Goal: Task Accomplishment & Management: Manage account settings

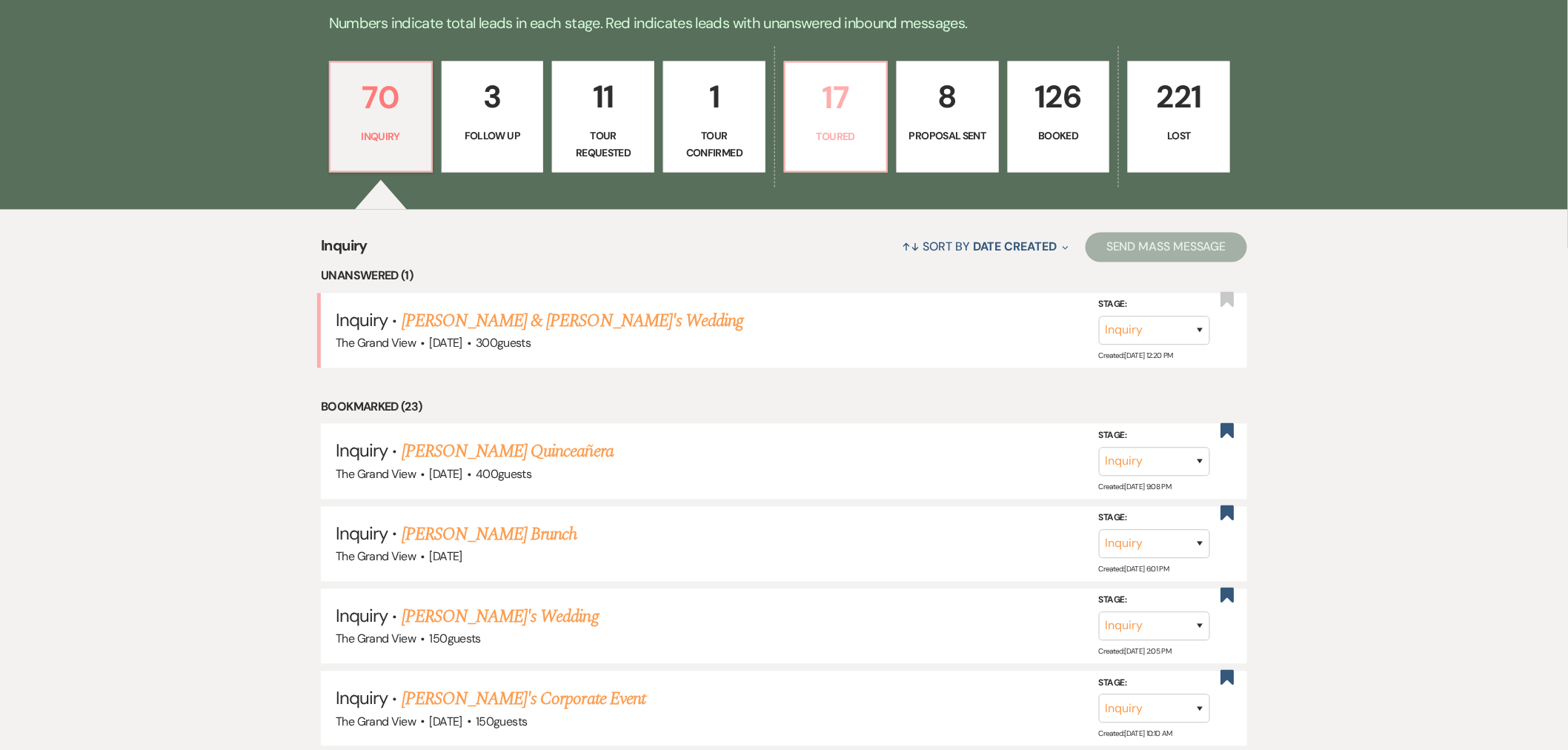
click at [810, 131] on p "Toured" at bounding box center [836, 137] width 83 height 16
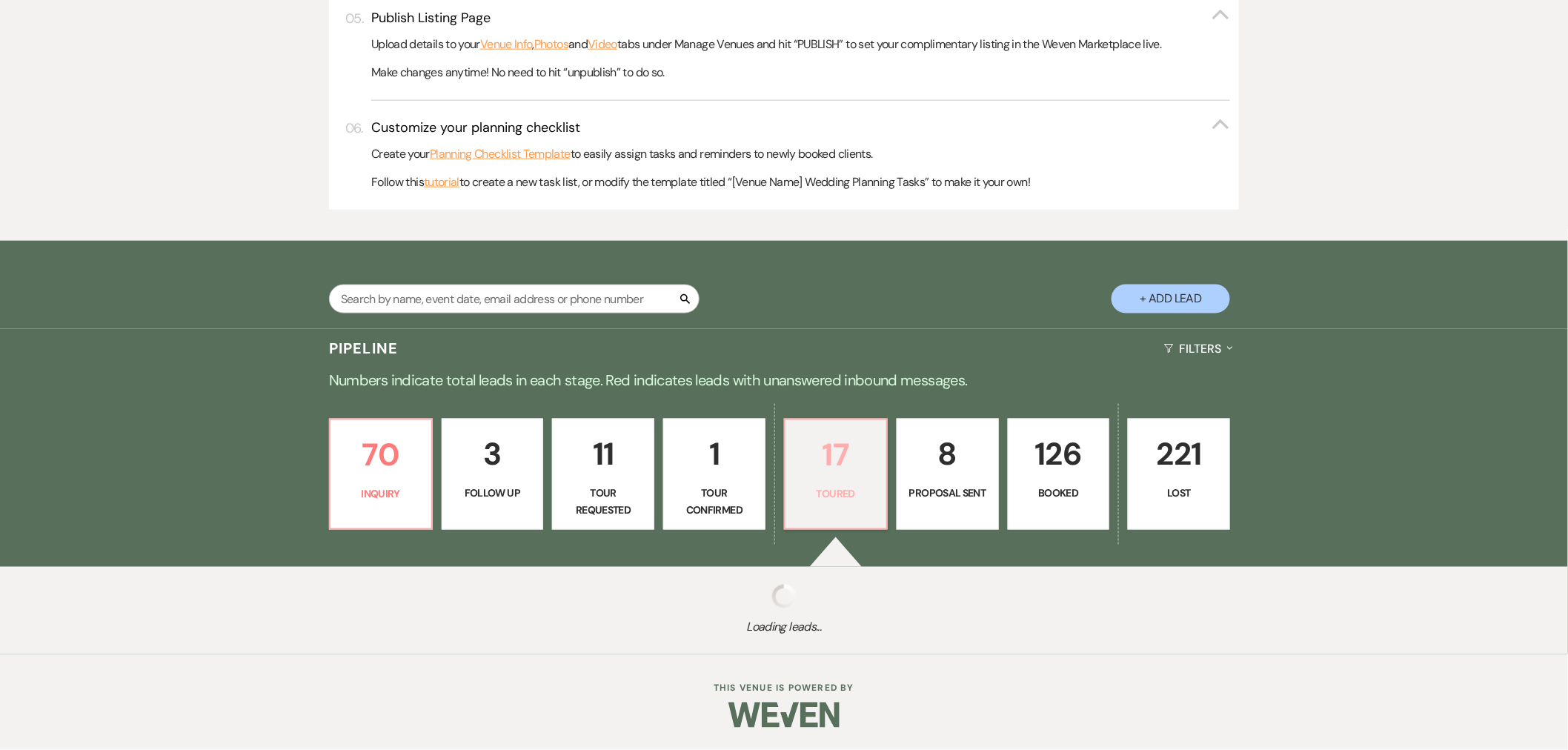
select select "5"
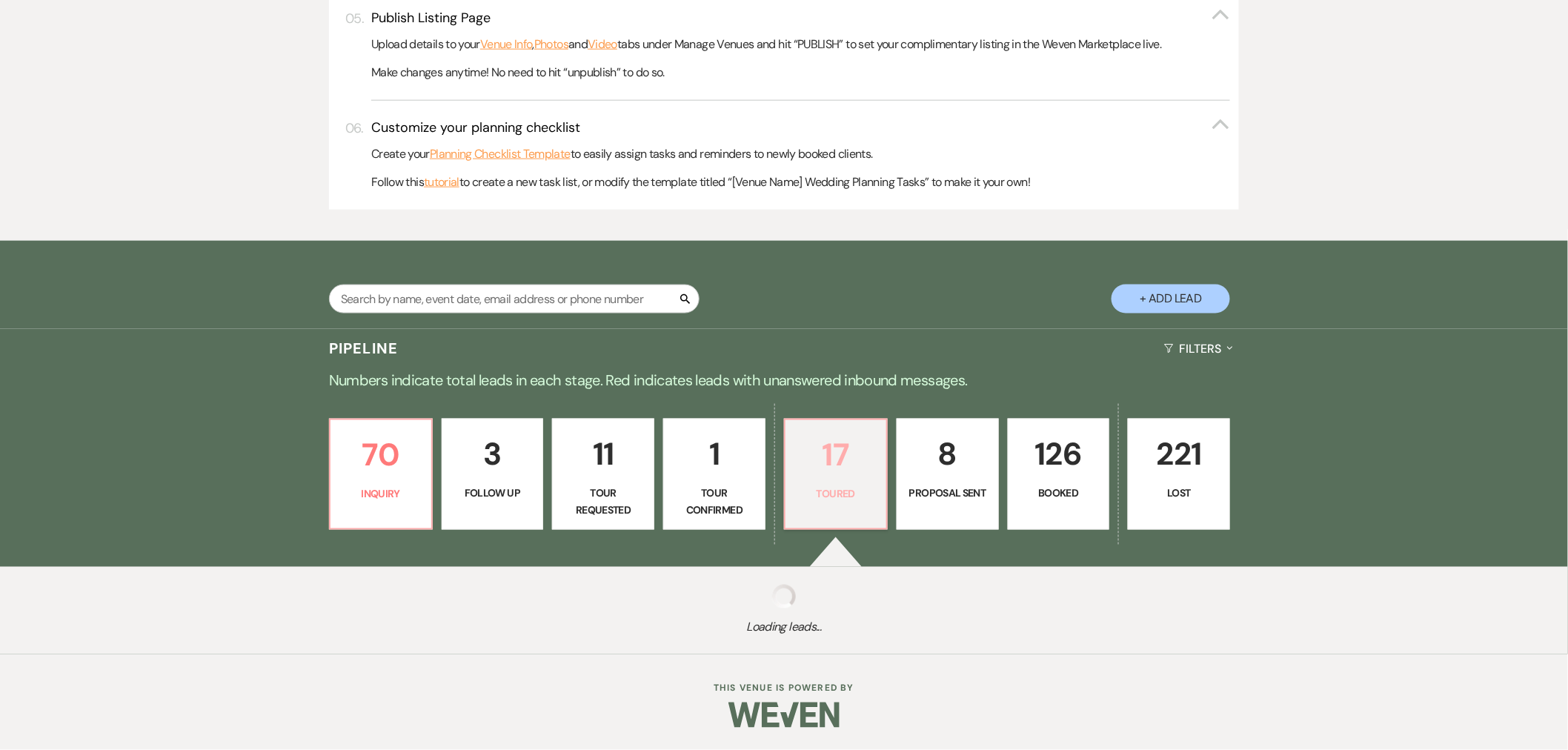
select select "5"
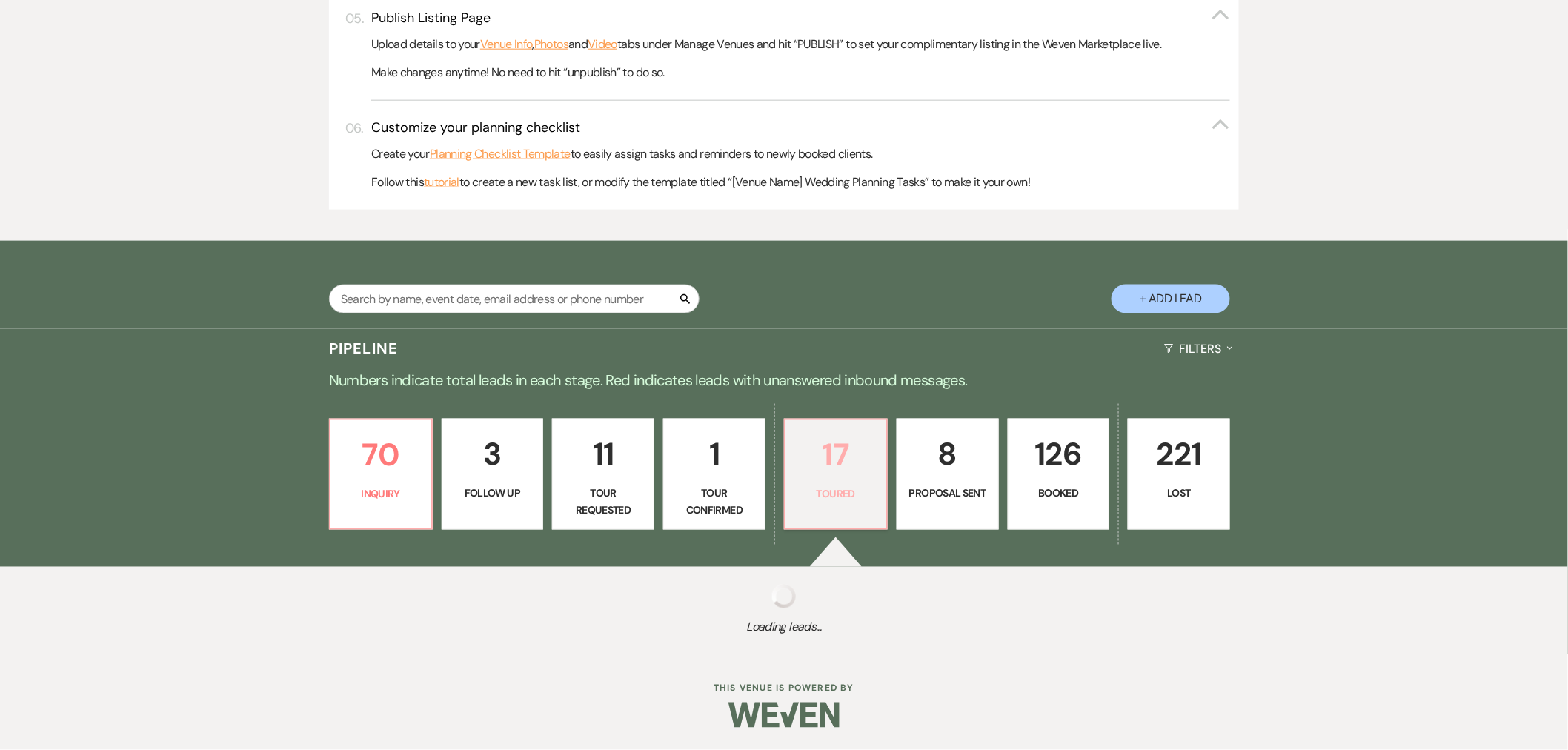
select select "5"
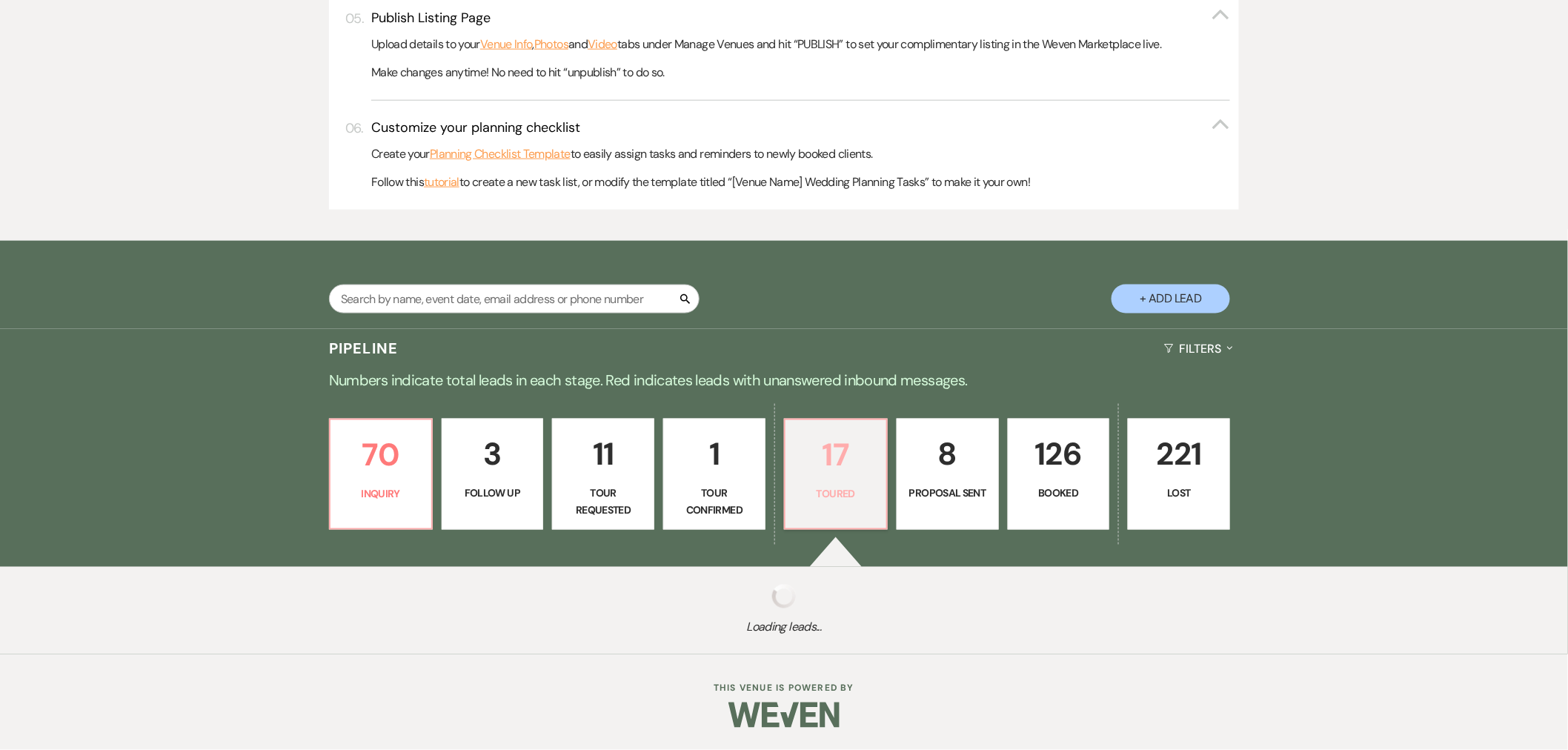
select select "5"
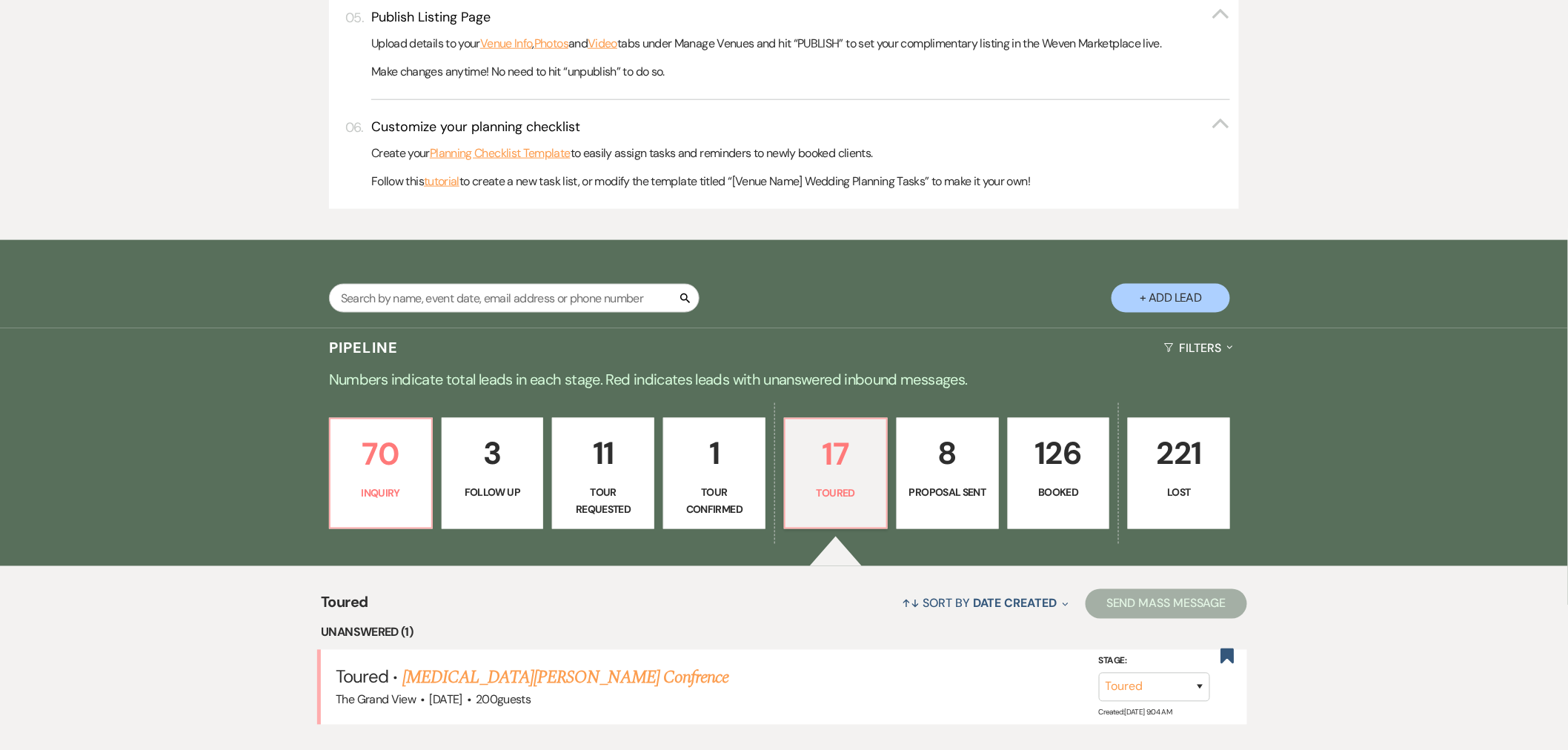
scroll to position [1070, 0]
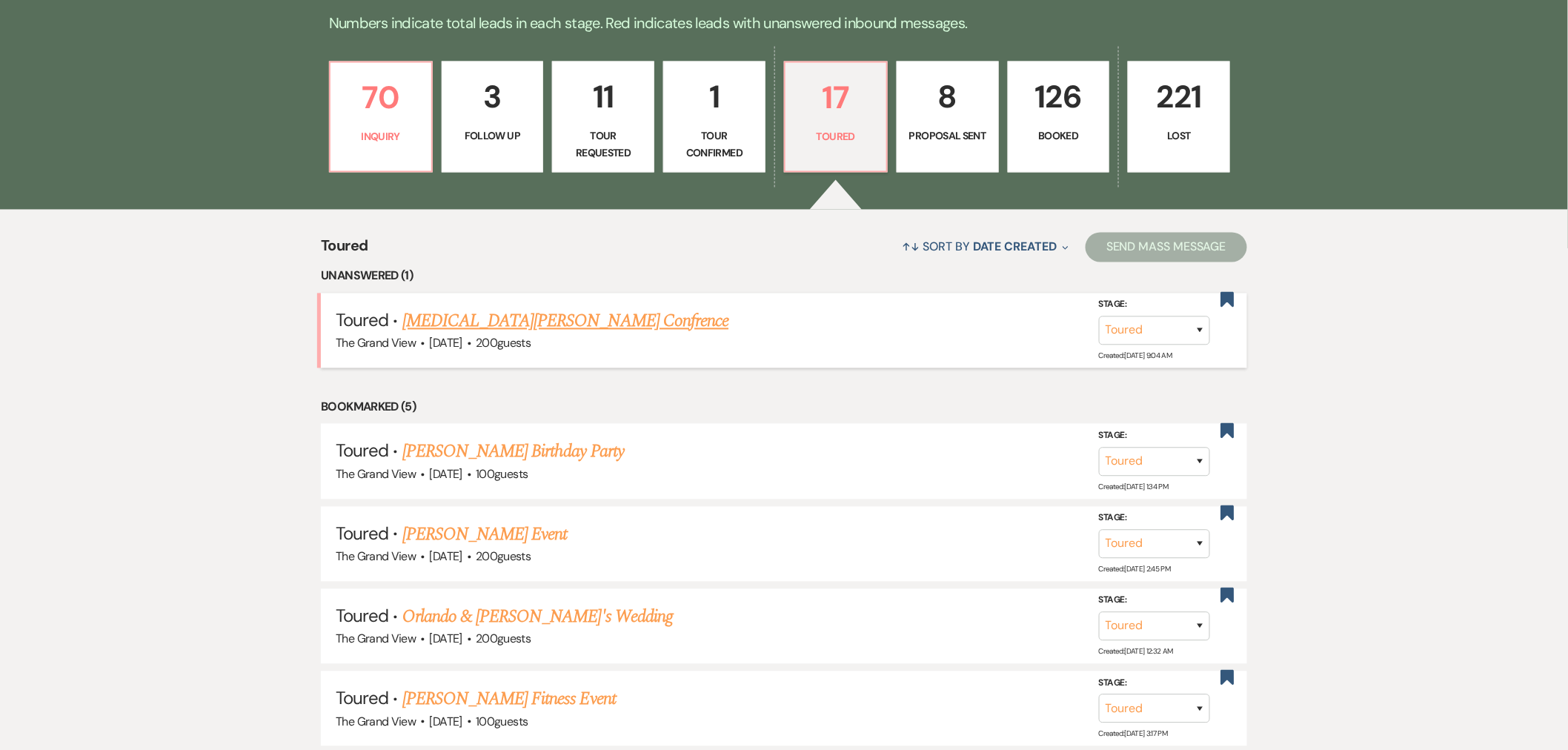
click at [499, 317] on link "[MEDICAL_DATA][PERSON_NAME] Confrence" at bounding box center [566, 322] width 326 height 27
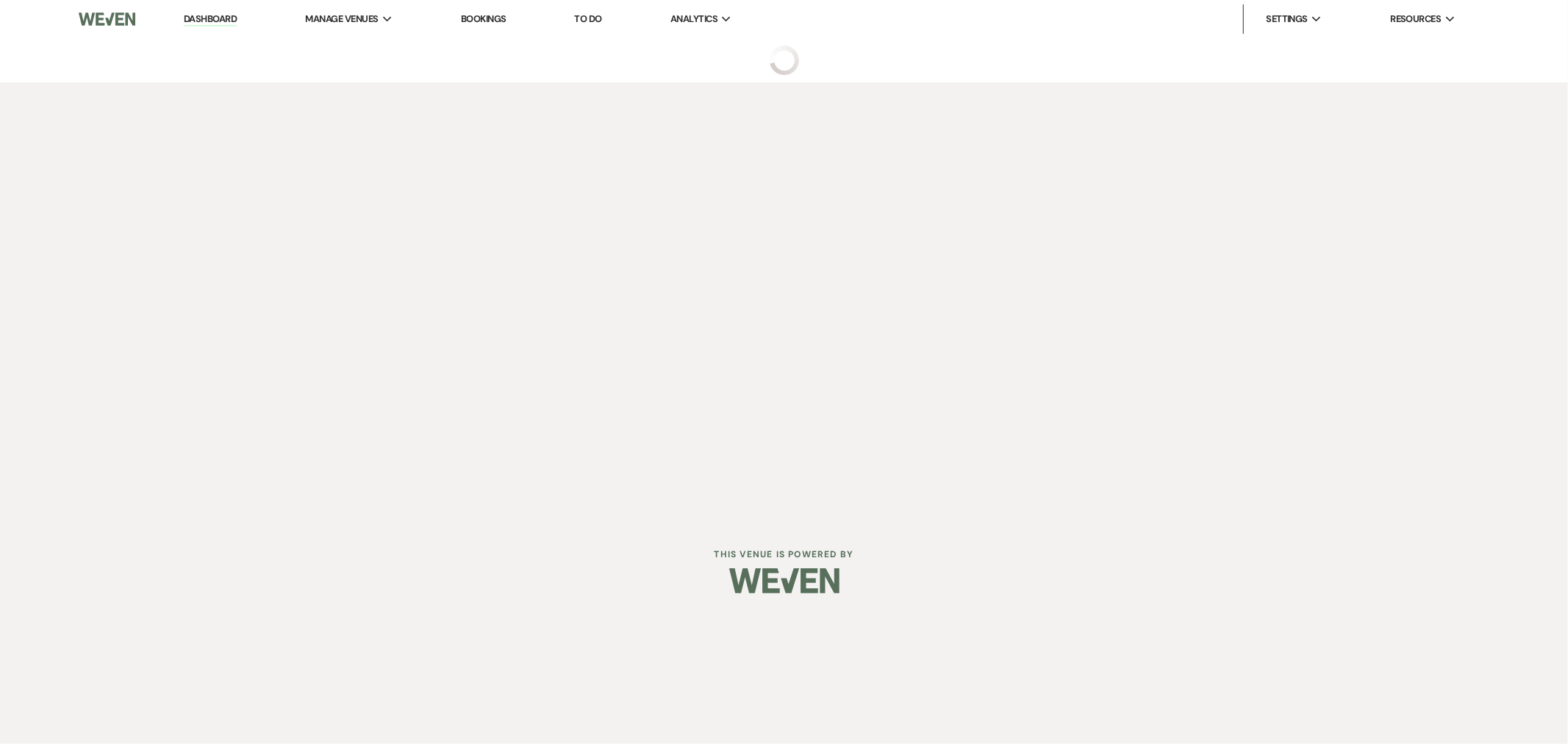
select select "5"
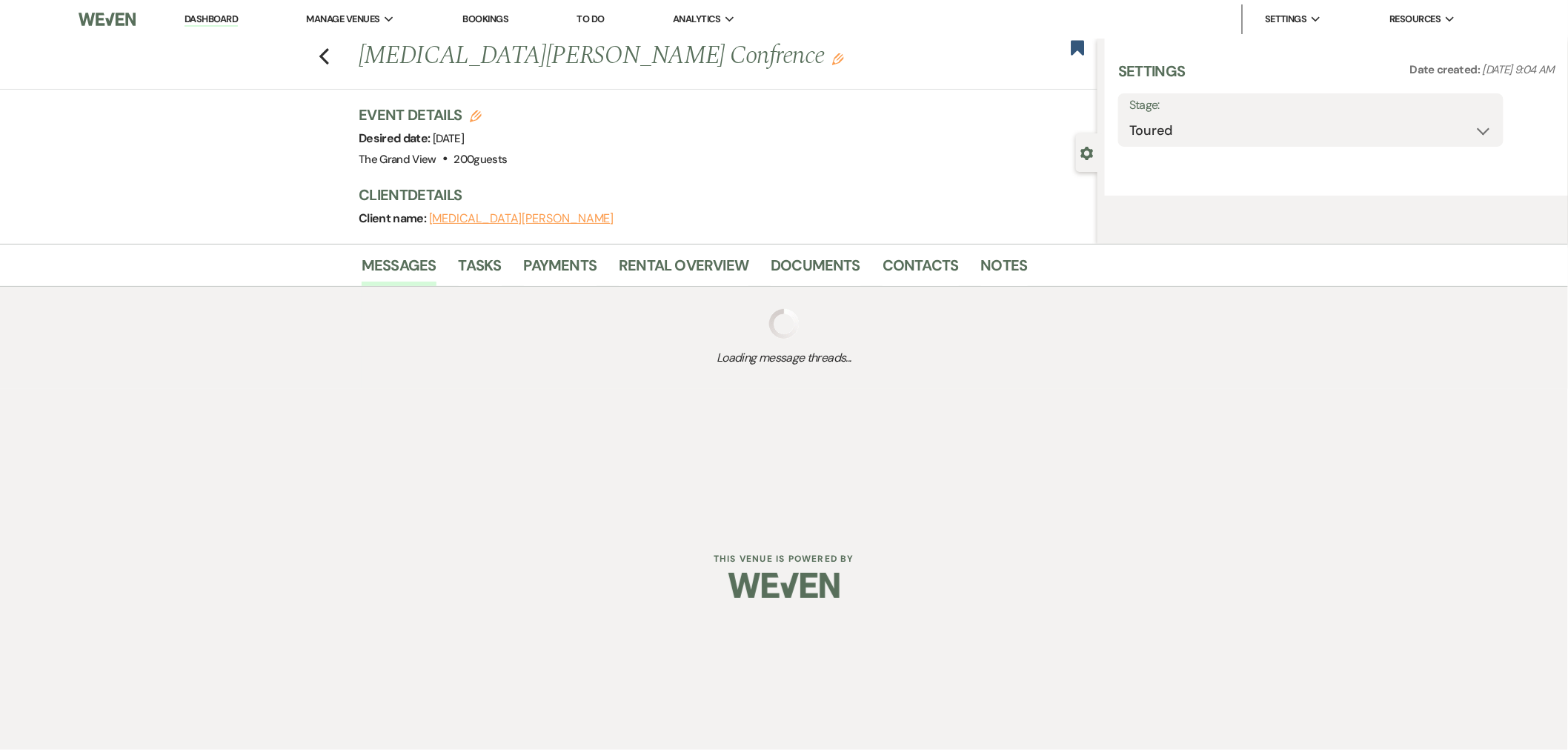
select select "5"
select select "9"
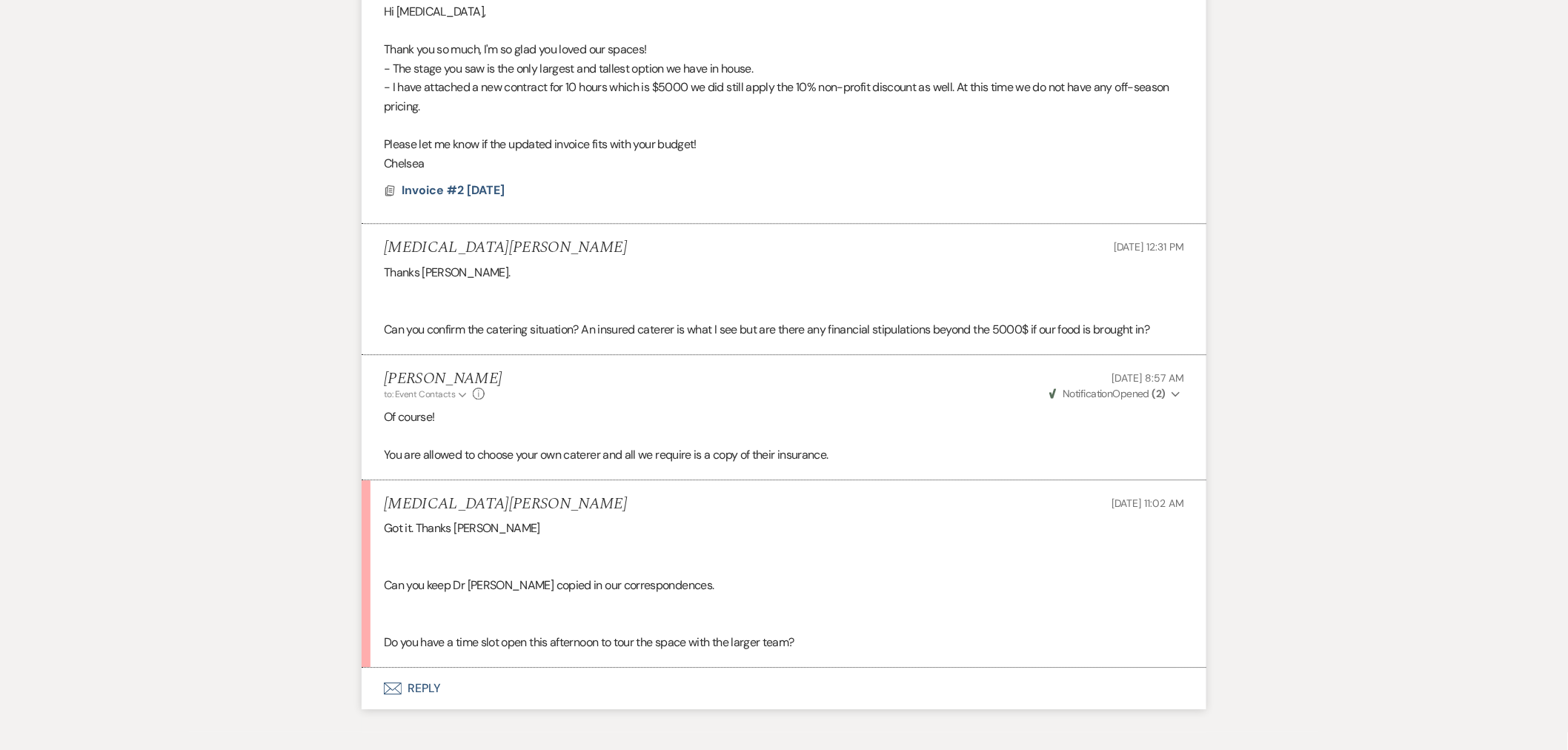
scroll to position [1567, 0]
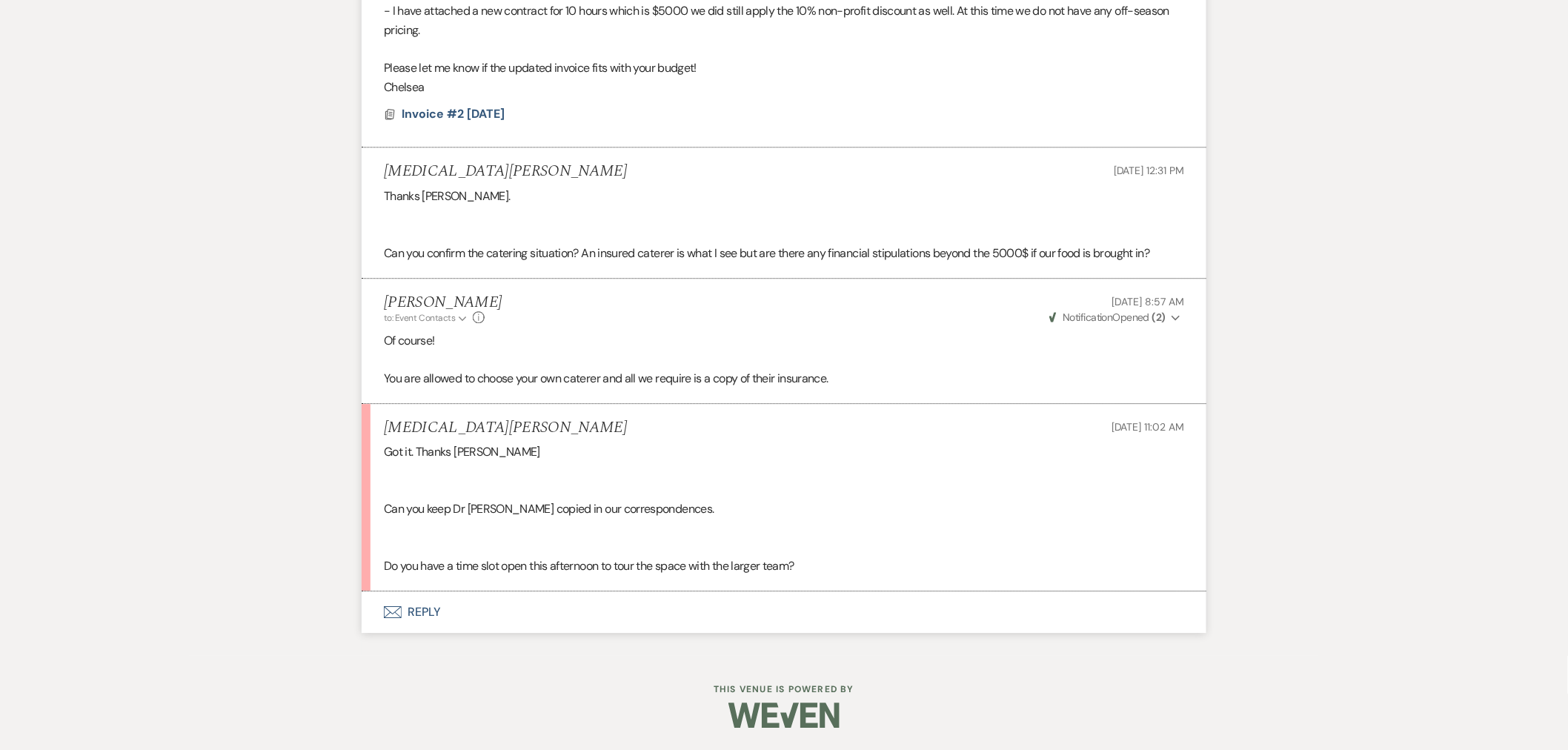
click at [405, 615] on button "Envelope Reply" at bounding box center [783, 612] width 845 height 41
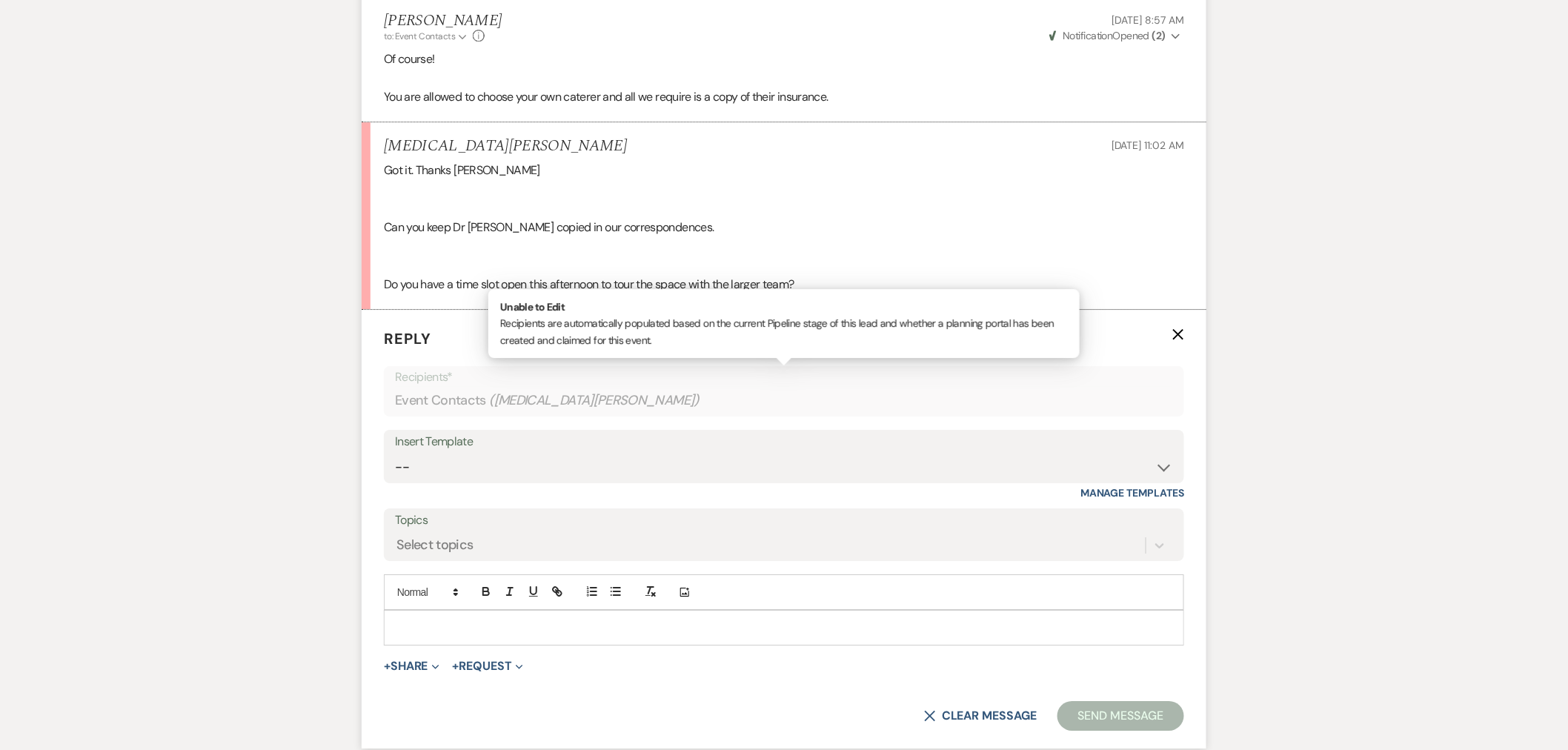
scroll to position [1850, 0]
click at [524, 638] on div at bounding box center [784, 626] width 799 height 34
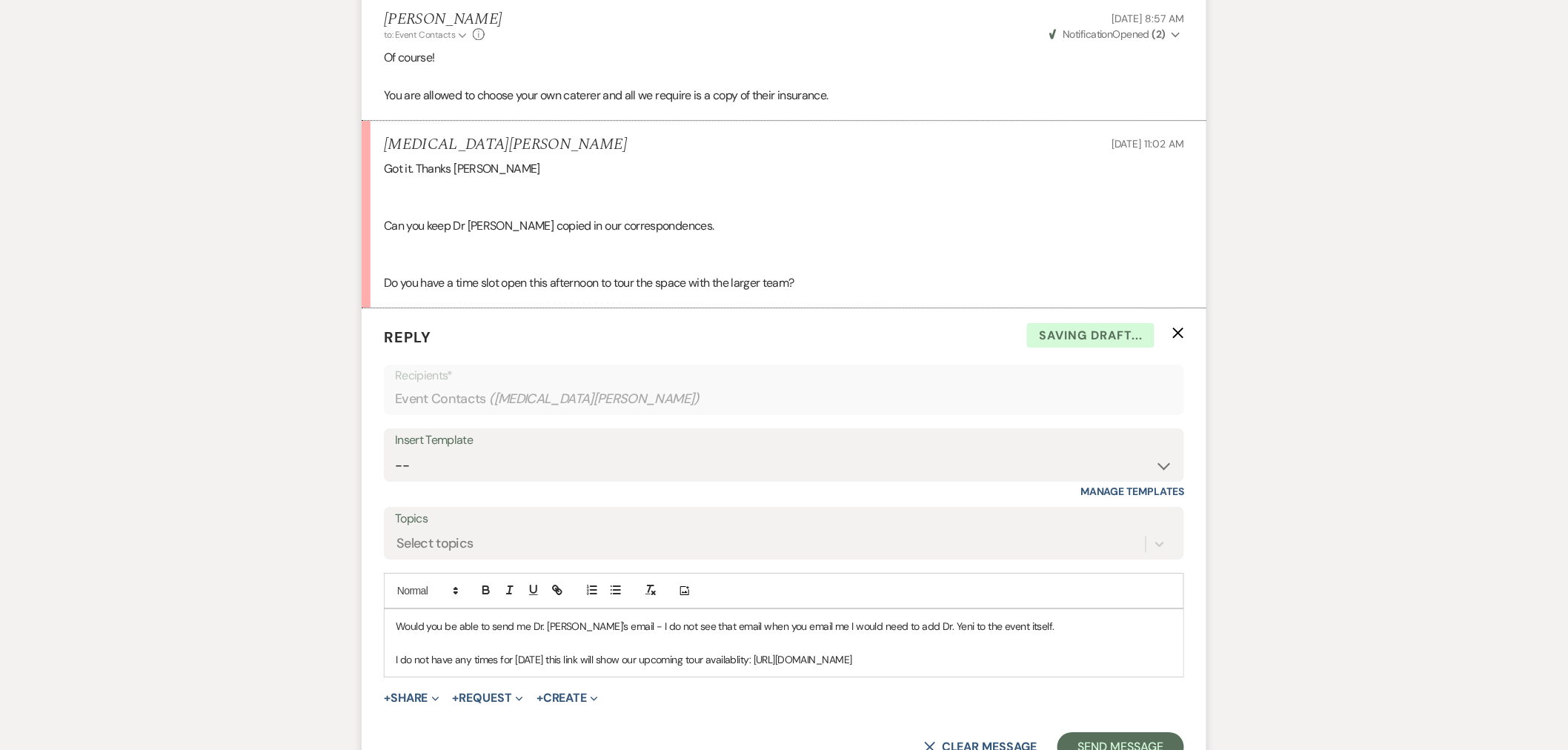
click at [734, 662] on p "I do not have any times for [DATE] this link will show our upcoming tour availa…" at bounding box center [784, 660] width 777 height 16
click at [716, 660] on p "I do not have any times for [DATE] this link will show our upcoming tour availa…" at bounding box center [784, 660] width 777 height 16
copy p "availablity"
click at [726, 659] on p "I do not have any times for [DATE] this link will show our upcoming tour availa…" at bounding box center [784, 660] width 777 height 16
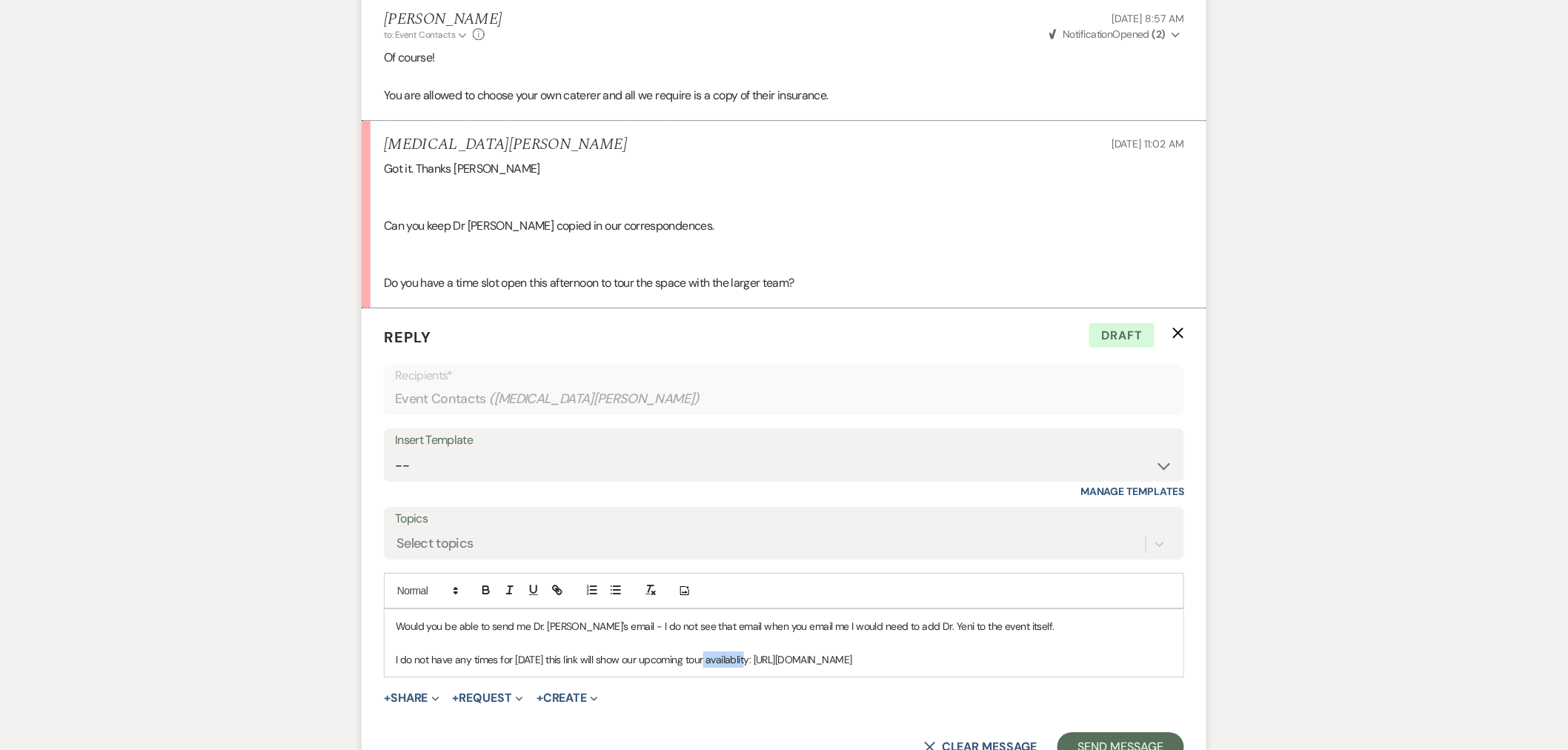
click at [726, 659] on p "I do not have any times for [DATE] this link will show our upcoming tour availa…" at bounding box center [784, 660] width 777 height 16
click at [1132, 746] on button "Send Message" at bounding box center [1121, 748] width 126 height 30
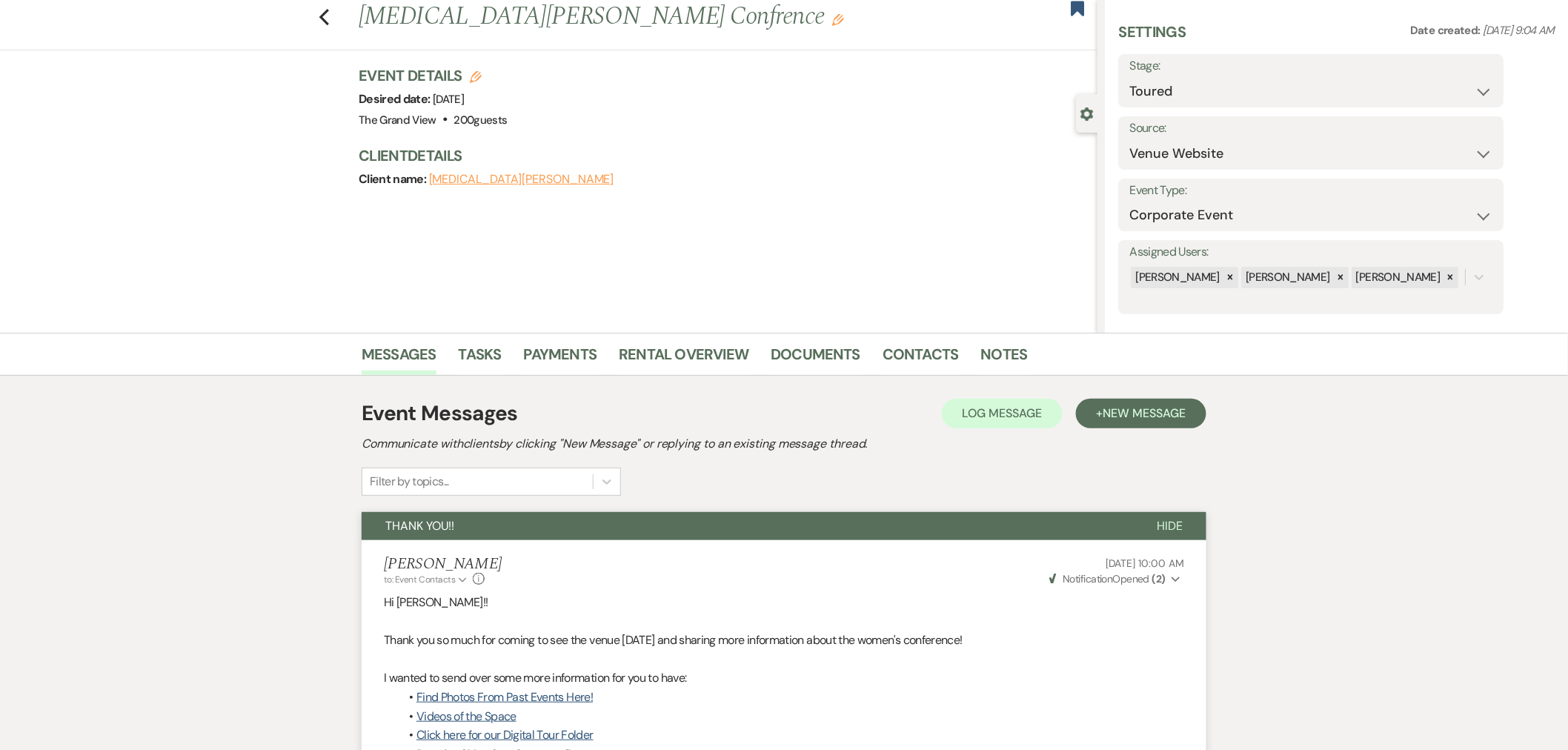
scroll to position [0, 0]
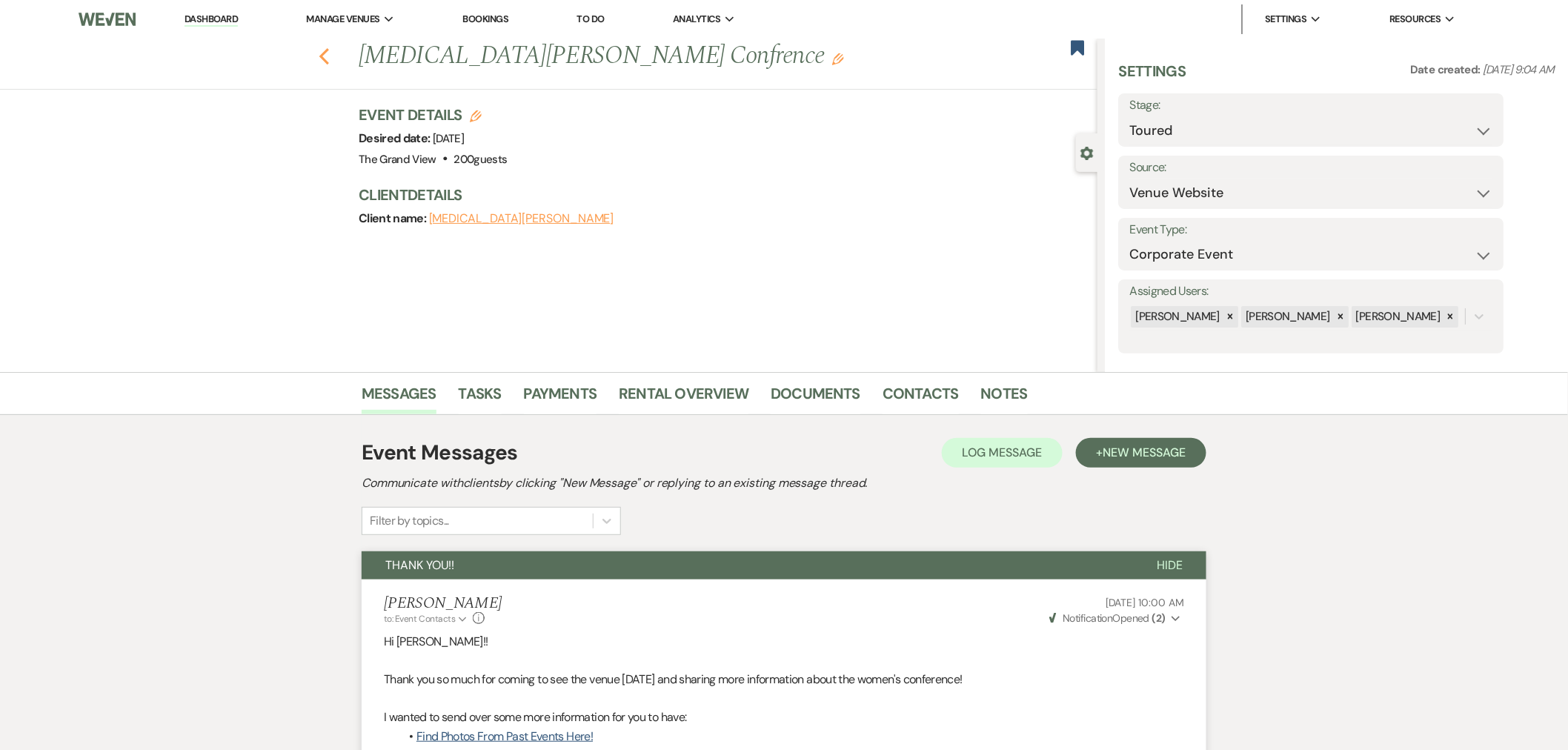
click at [329, 59] on use "button" at bounding box center [324, 56] width 10 height 16
select select "5"
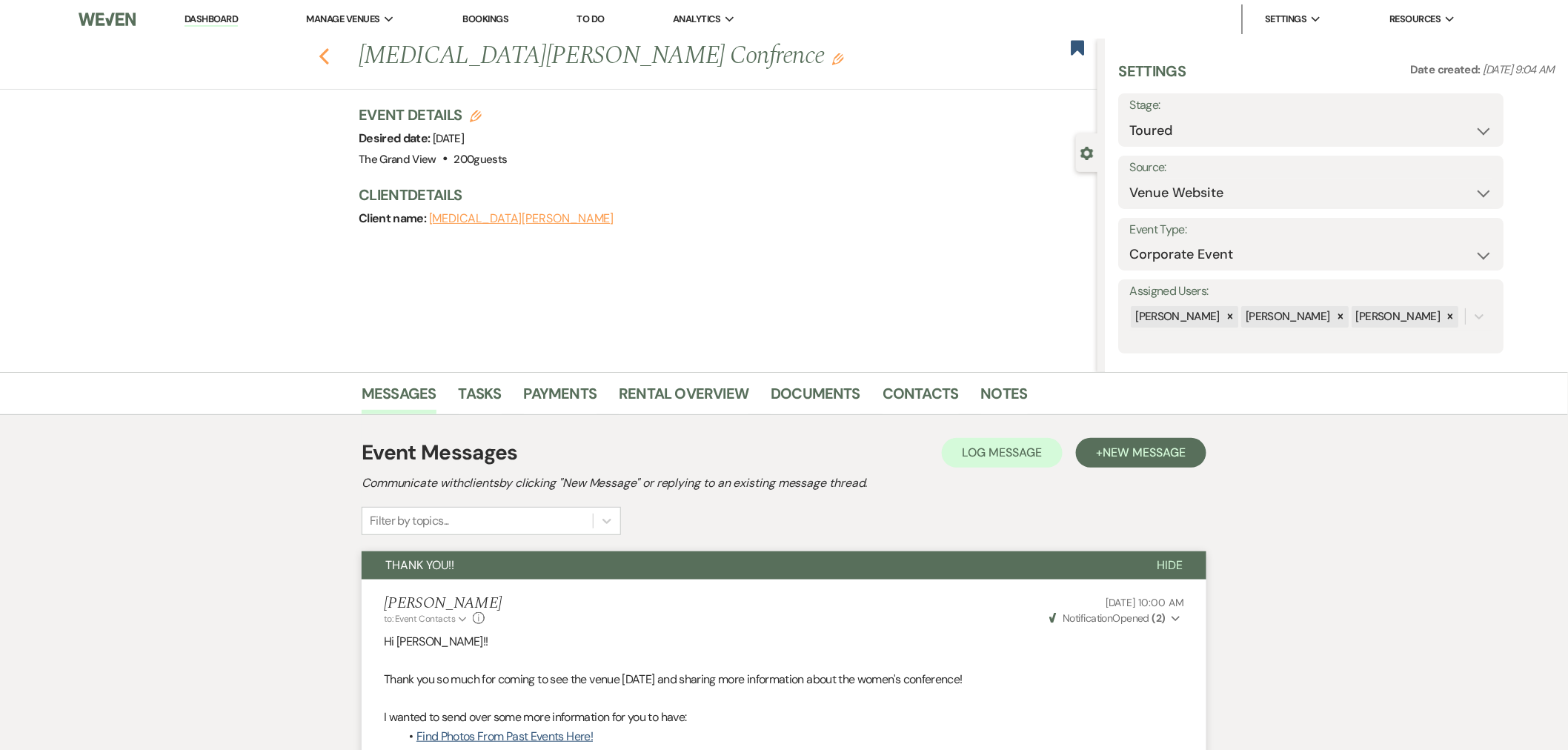
select select "5"
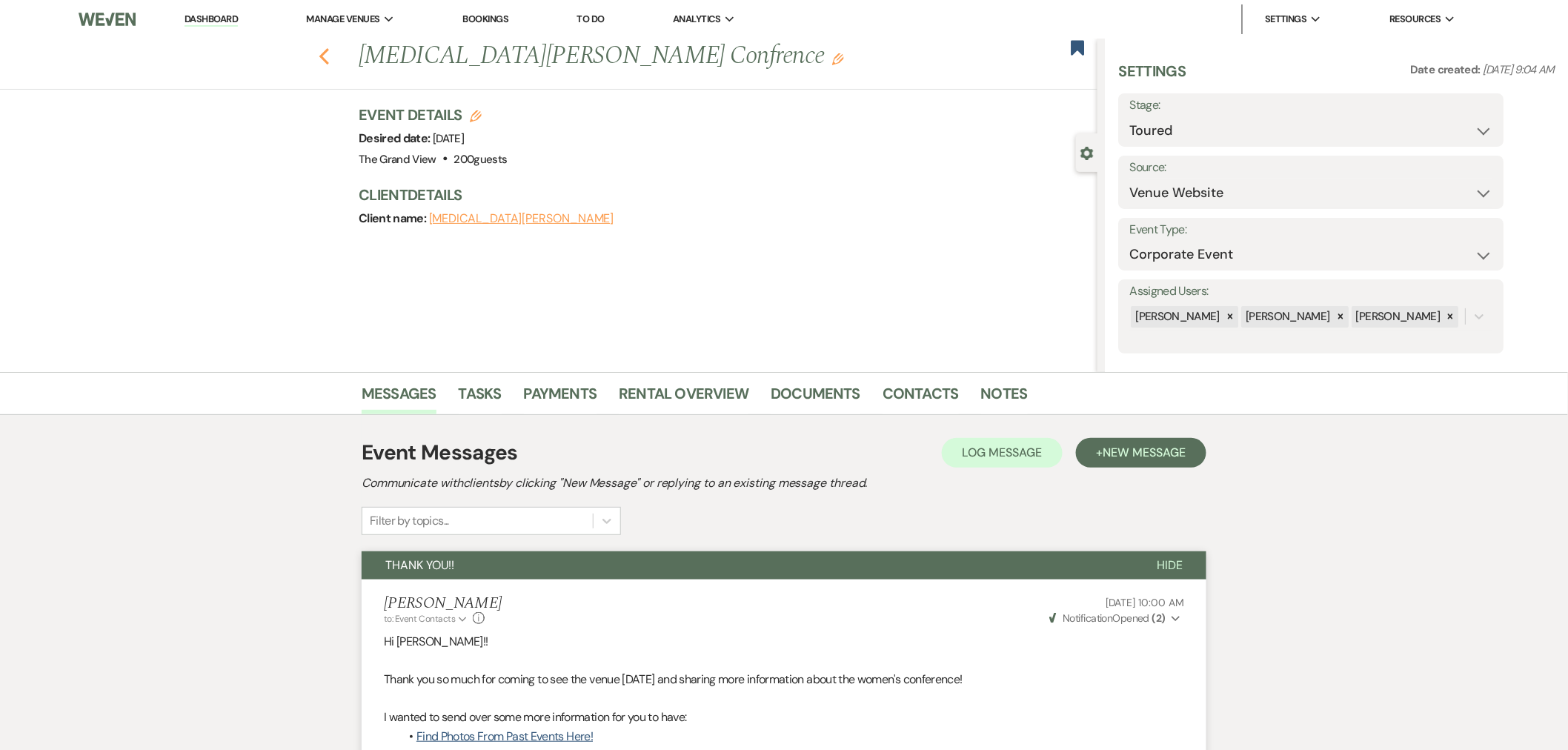
select select "5"
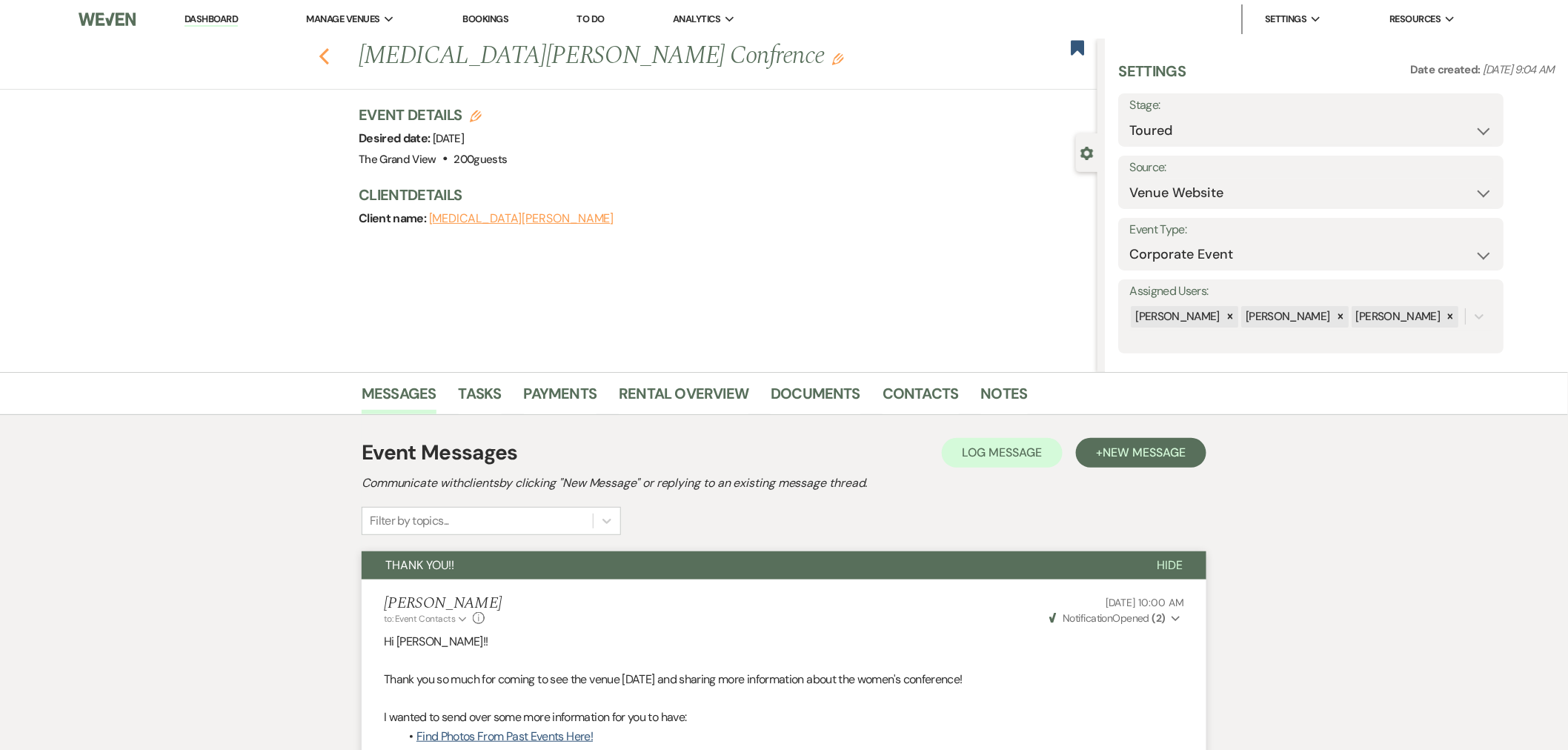
select select "5"
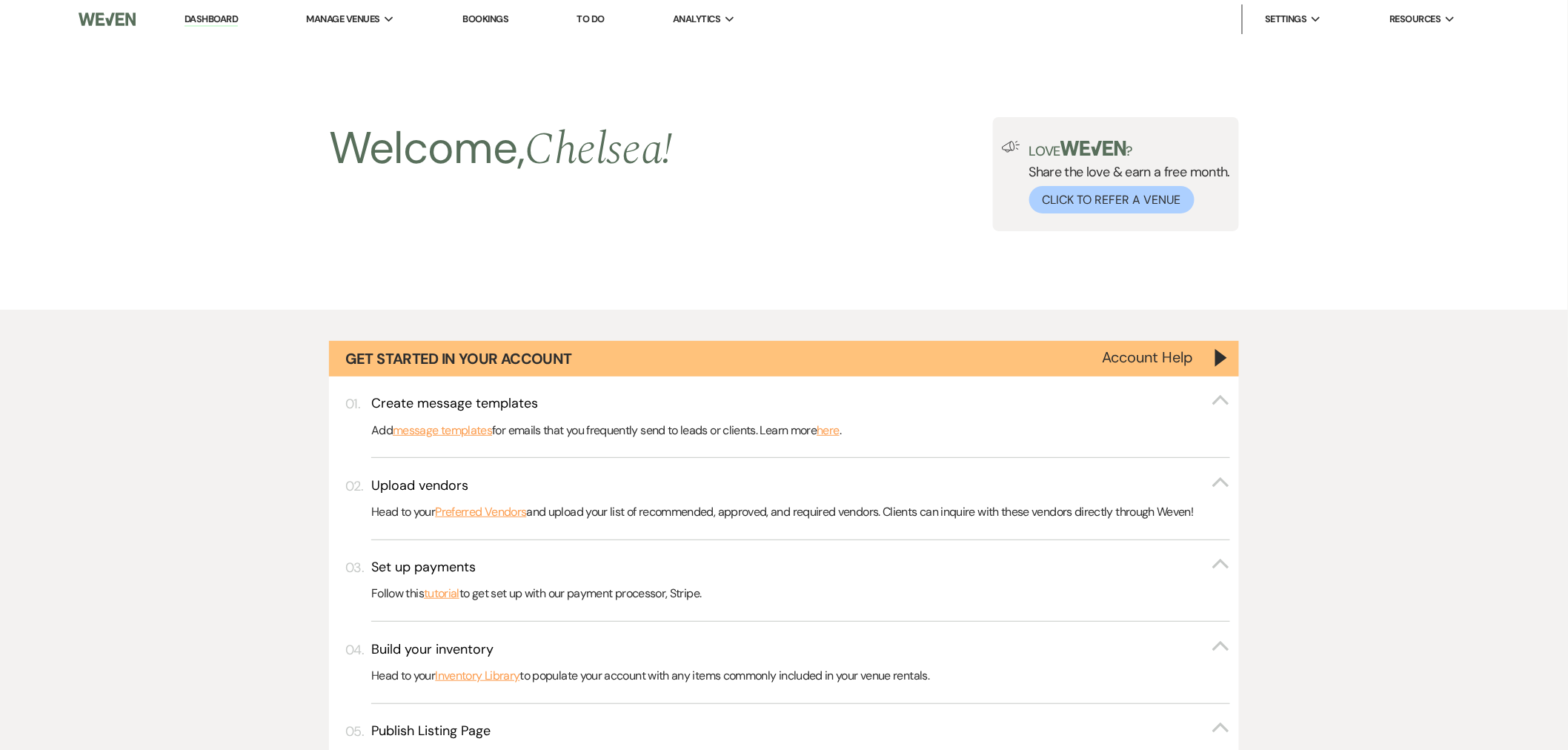
scroll to position [1070, 0]
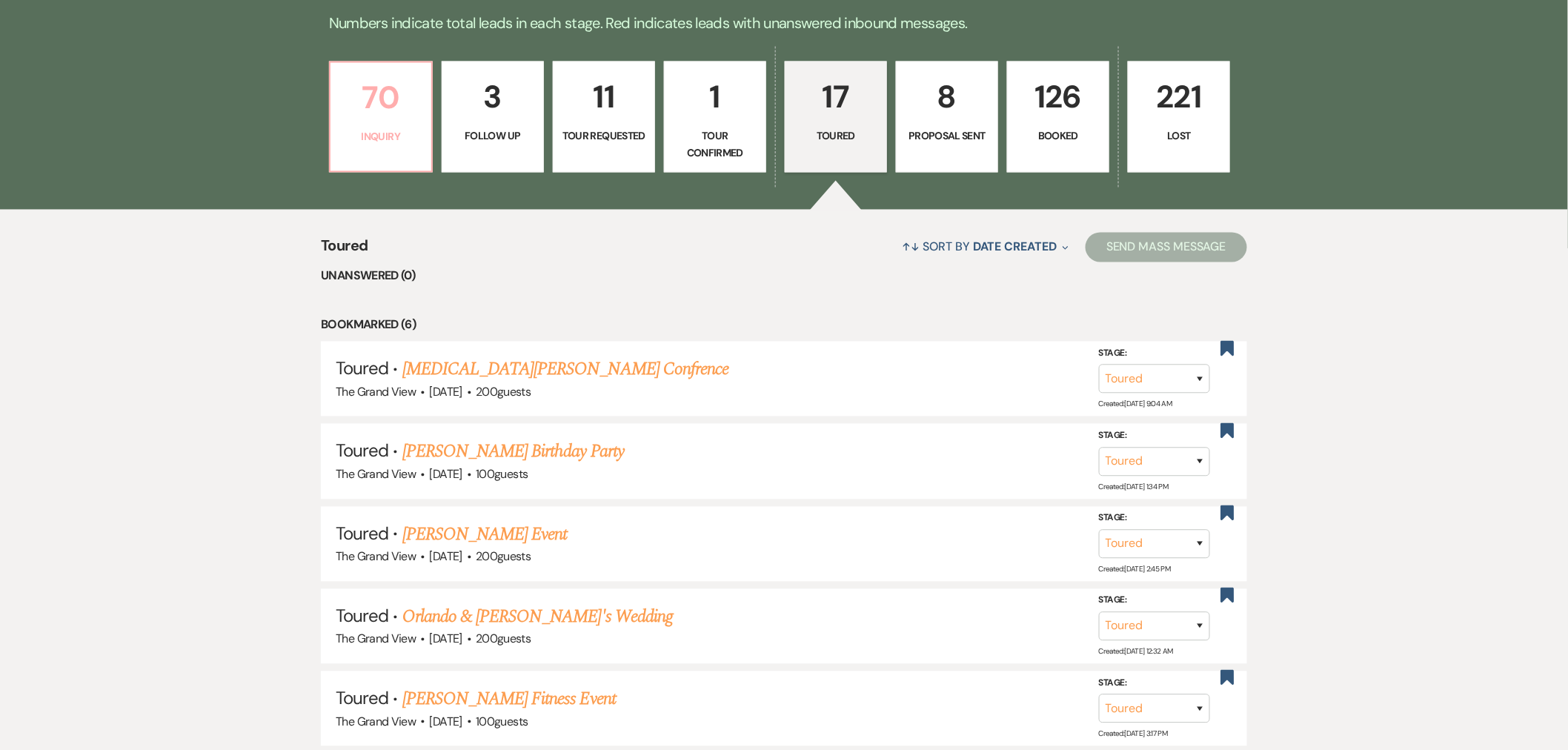
click at [390, 109] on p "70" at bounding box center [381, 98] width 83 height 49
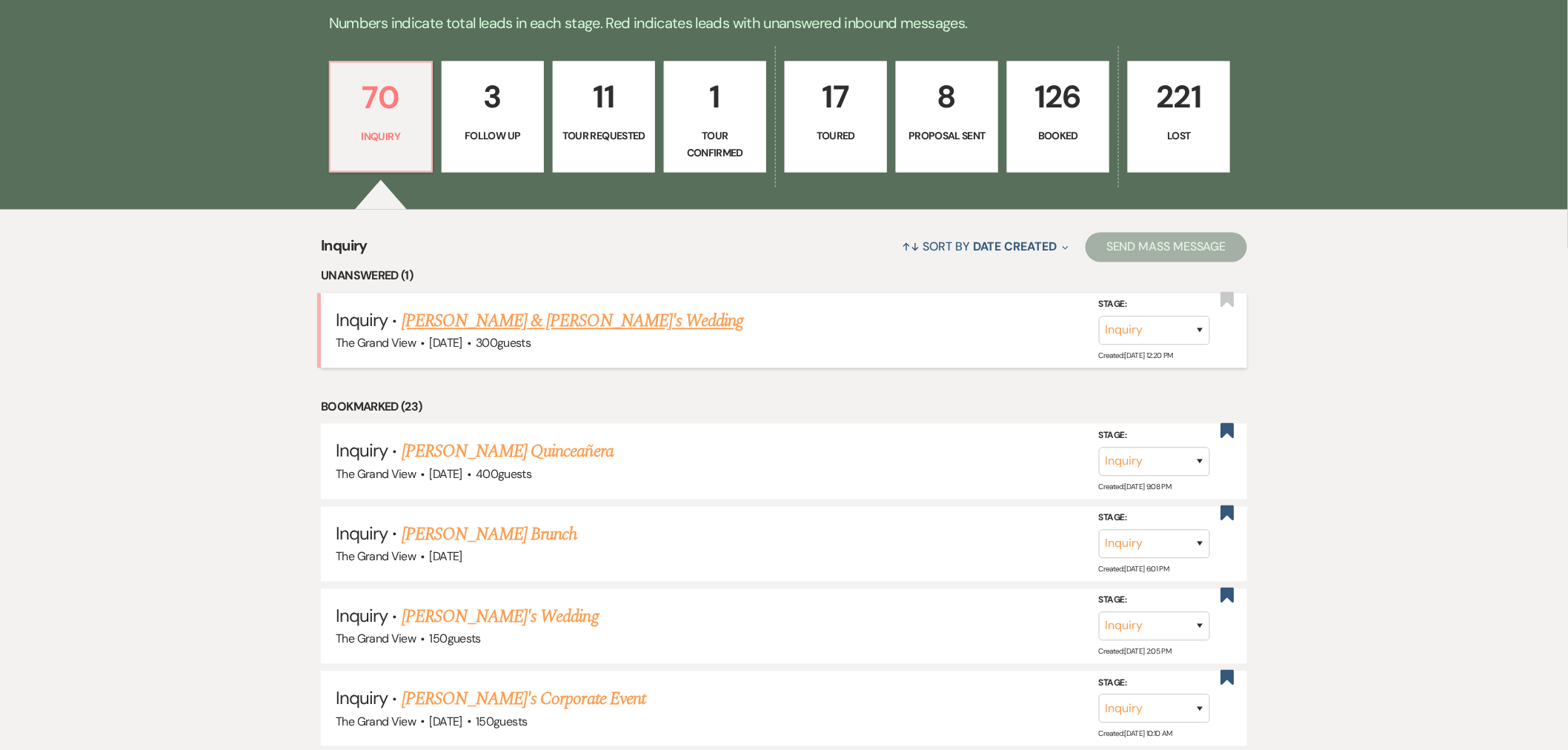
click at [506, 320] on link "[PERSON_NAME] & [PERSON_NAME]'s Wedding" at bounding box center [573, 322] width 343 height 27
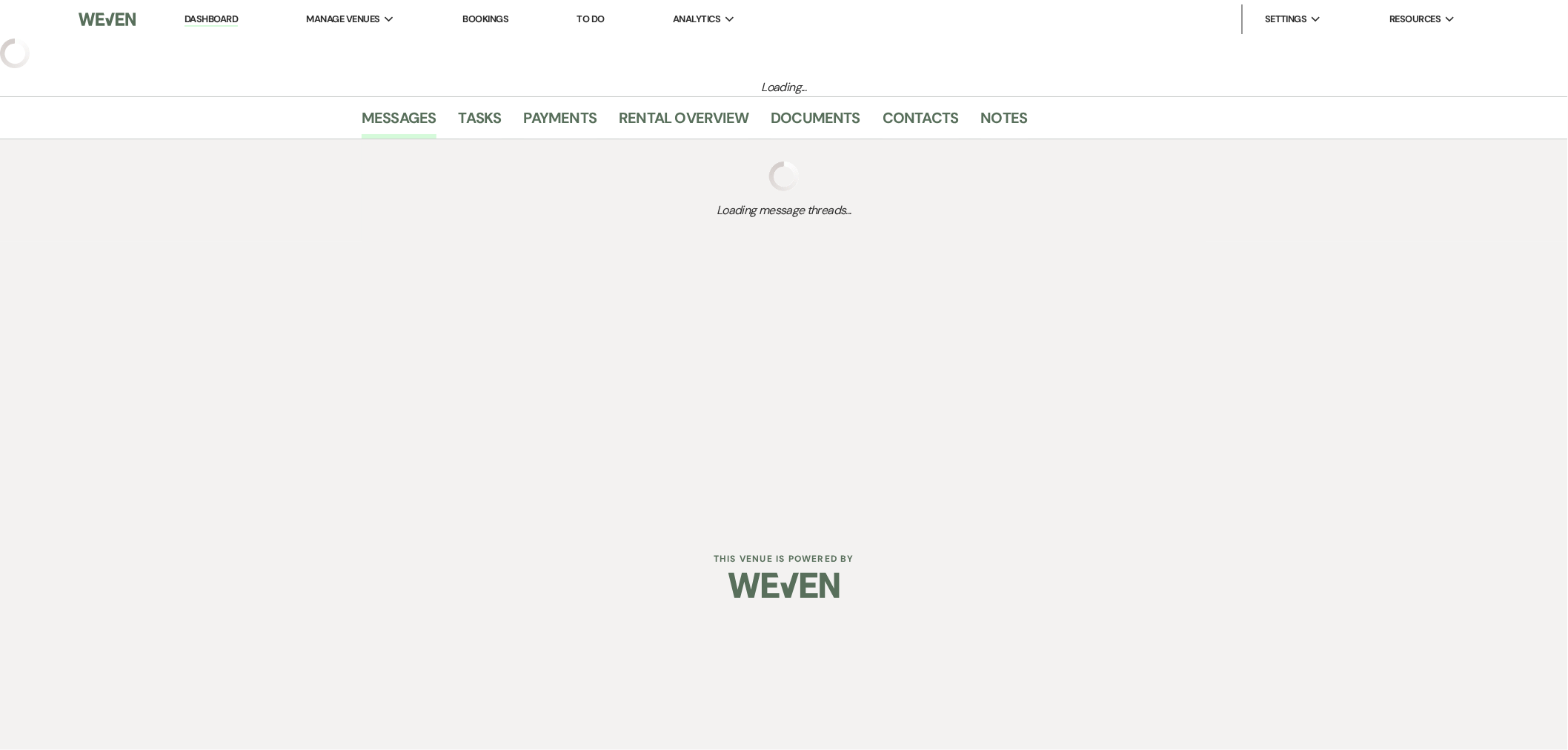
select select "5"
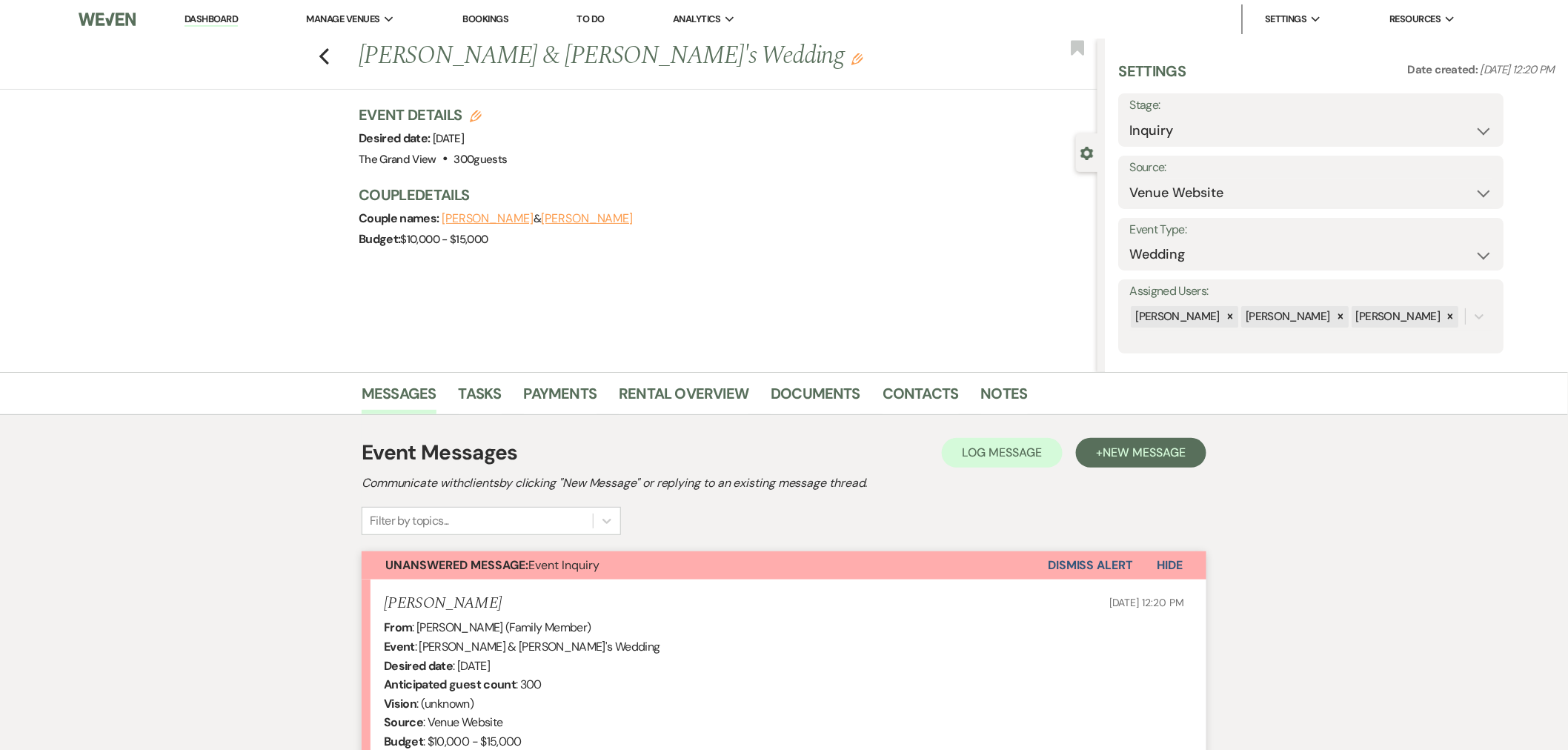
scroll to position [271, 0]
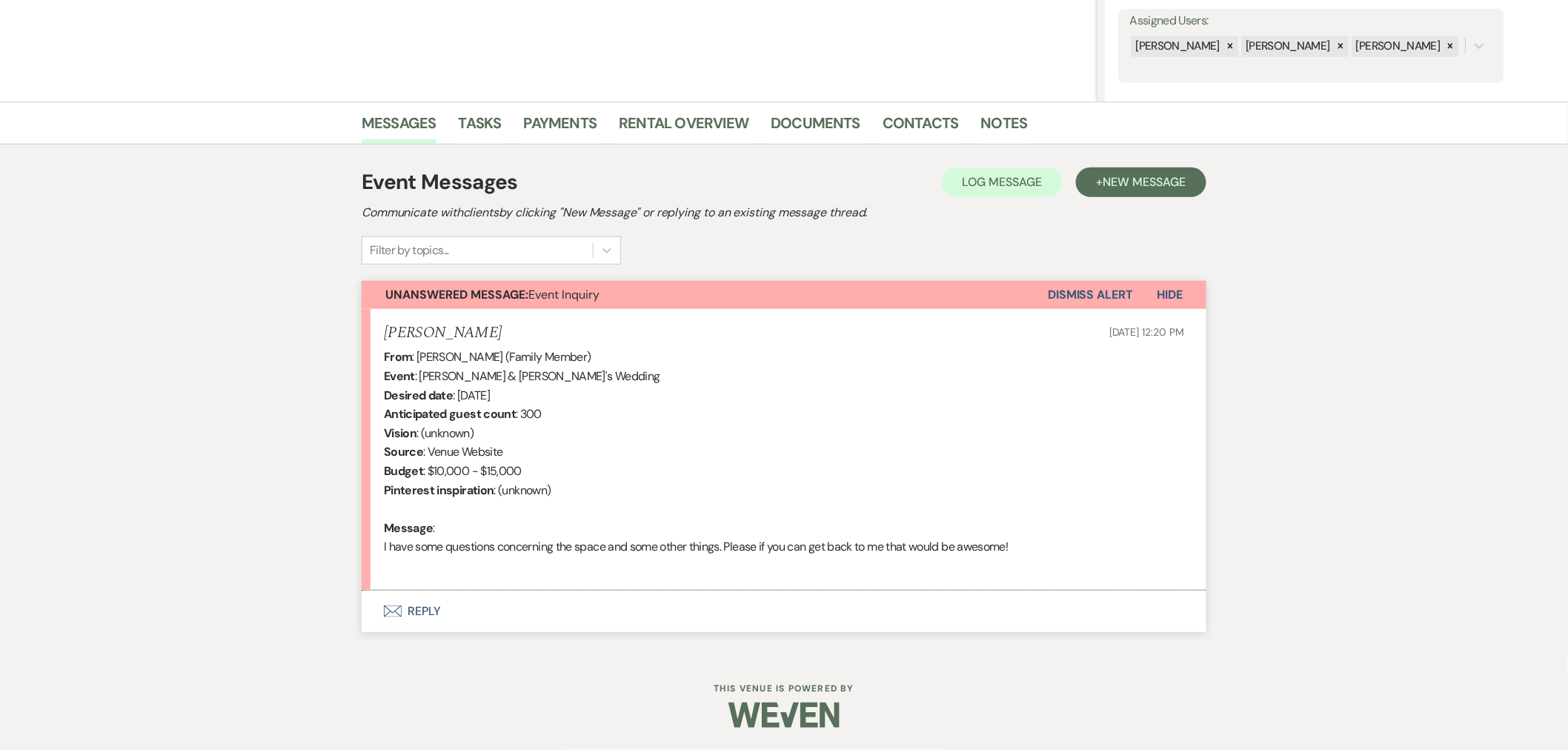
click at [428, 626] on button "Envelope Reply" at bounding box center [783, 611] width 845 height 41
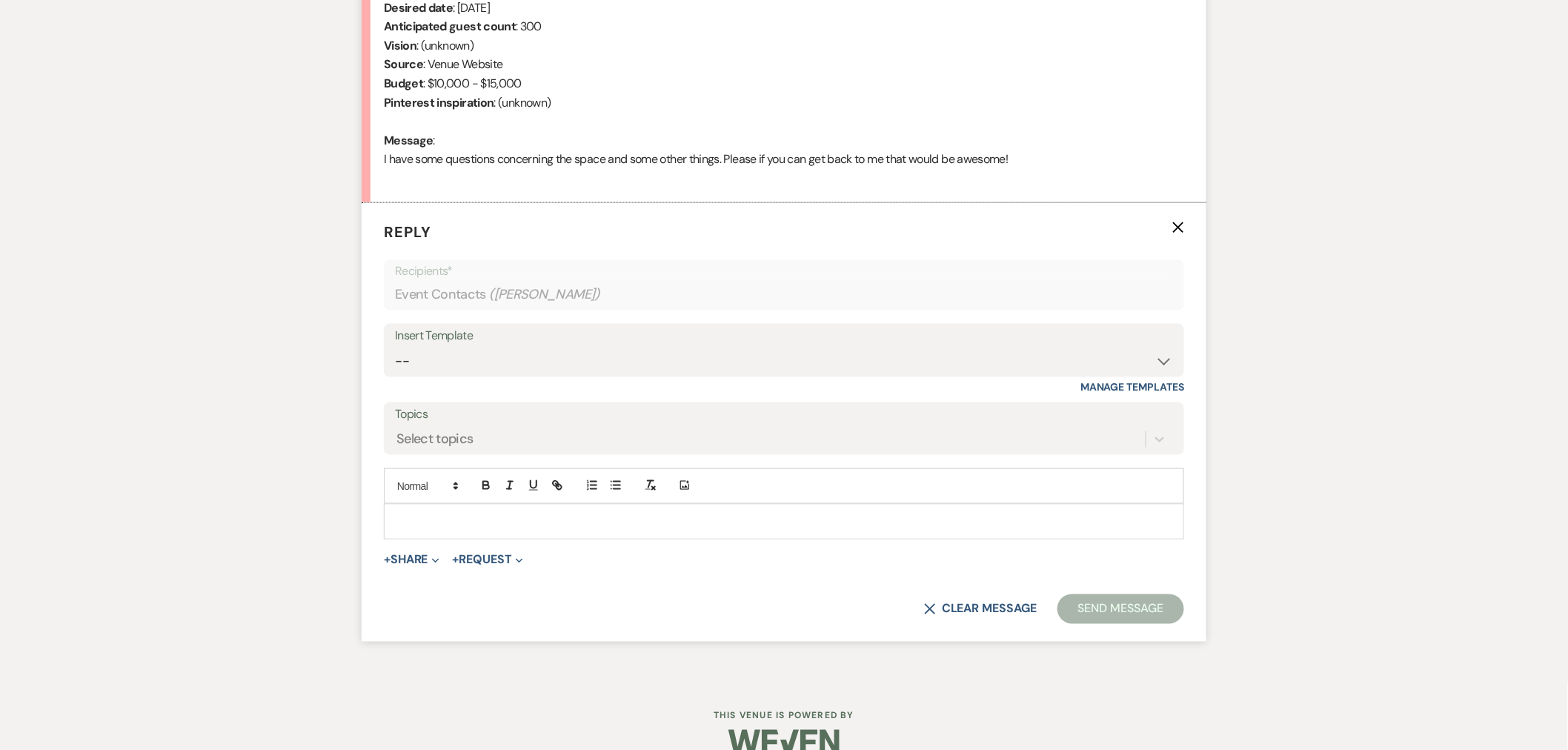
scroll to position [686, 0]
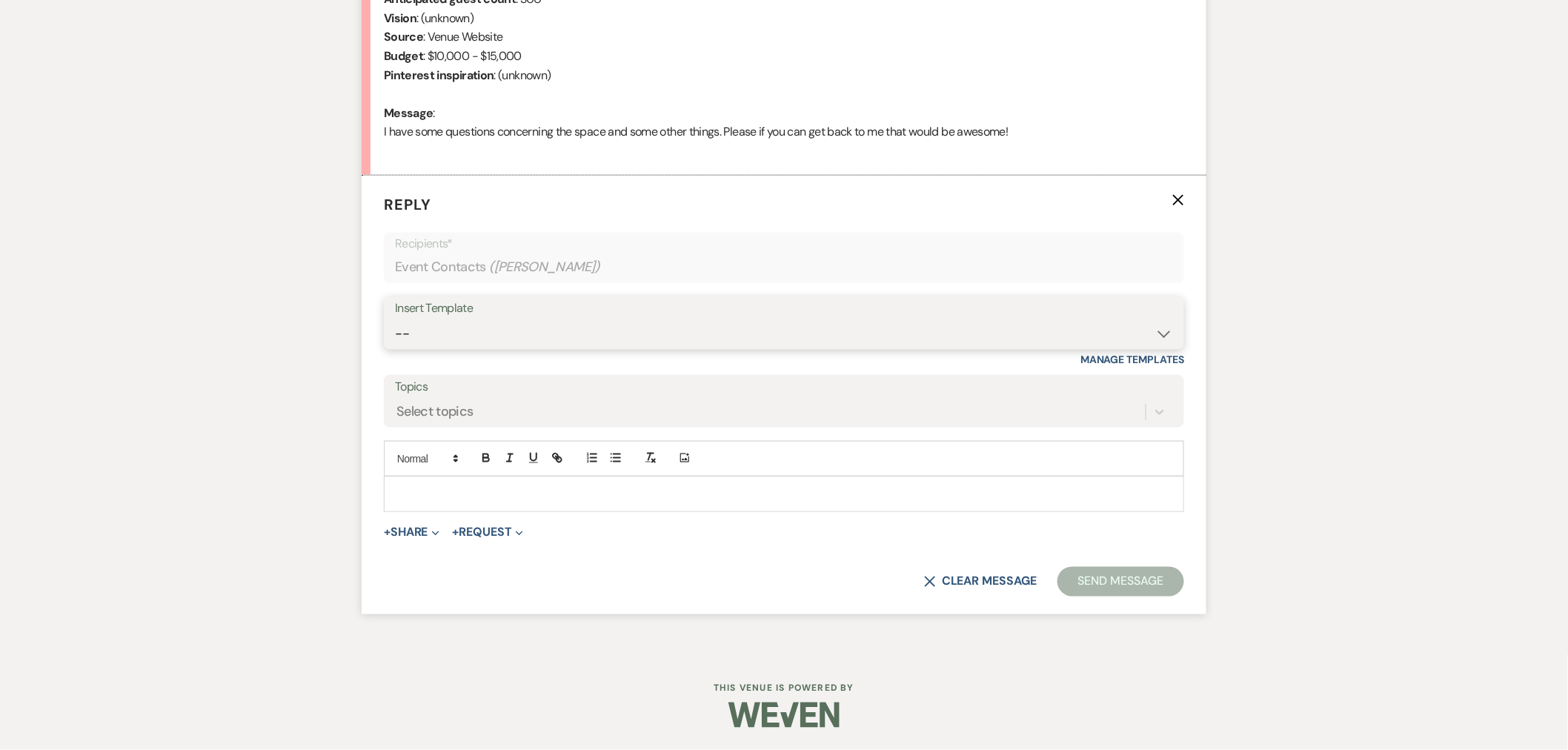
click at [515, 331] on select "-- Weven Planning Portal Introduction (Booked Events) Initial Inquiry Response …" at bounding box center [784, 334] width 778 height 29
select select "5070"
click at [395, 320] on select "-- Weven Planning Portal Introduction (Booked Events) Initial Inquiry Response …" at bounding box center [784, 334] width 778 height 29
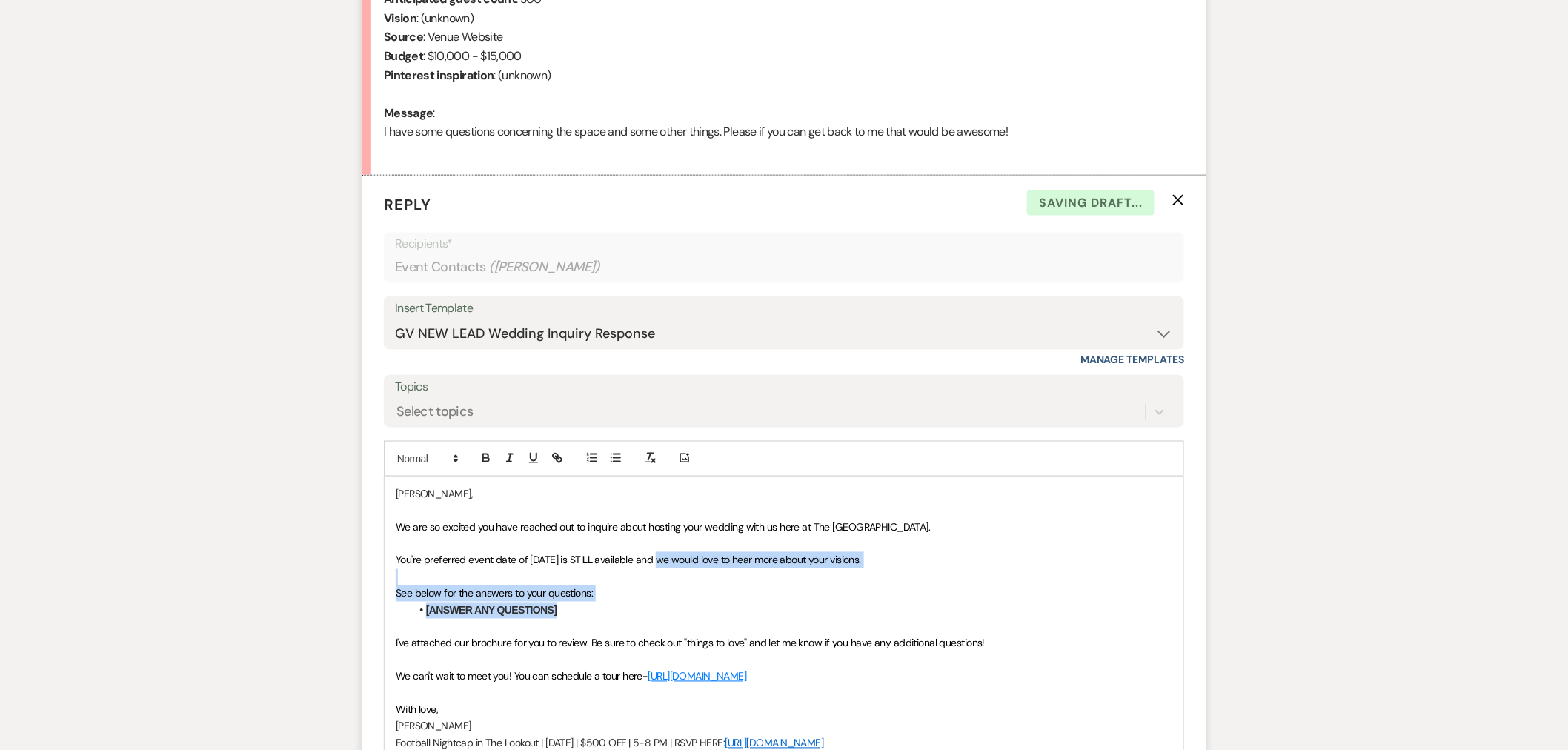
drag, startPoint x: 595, startPoint y: 614, endPoint x: 658, endPoint y: 561, distance: 82.3
click at [658, 561] on div "[PERSON_NAME], We are so excited you have reached out to inquire about hosting …" at bounding box center [784, 619] width 799 height 283
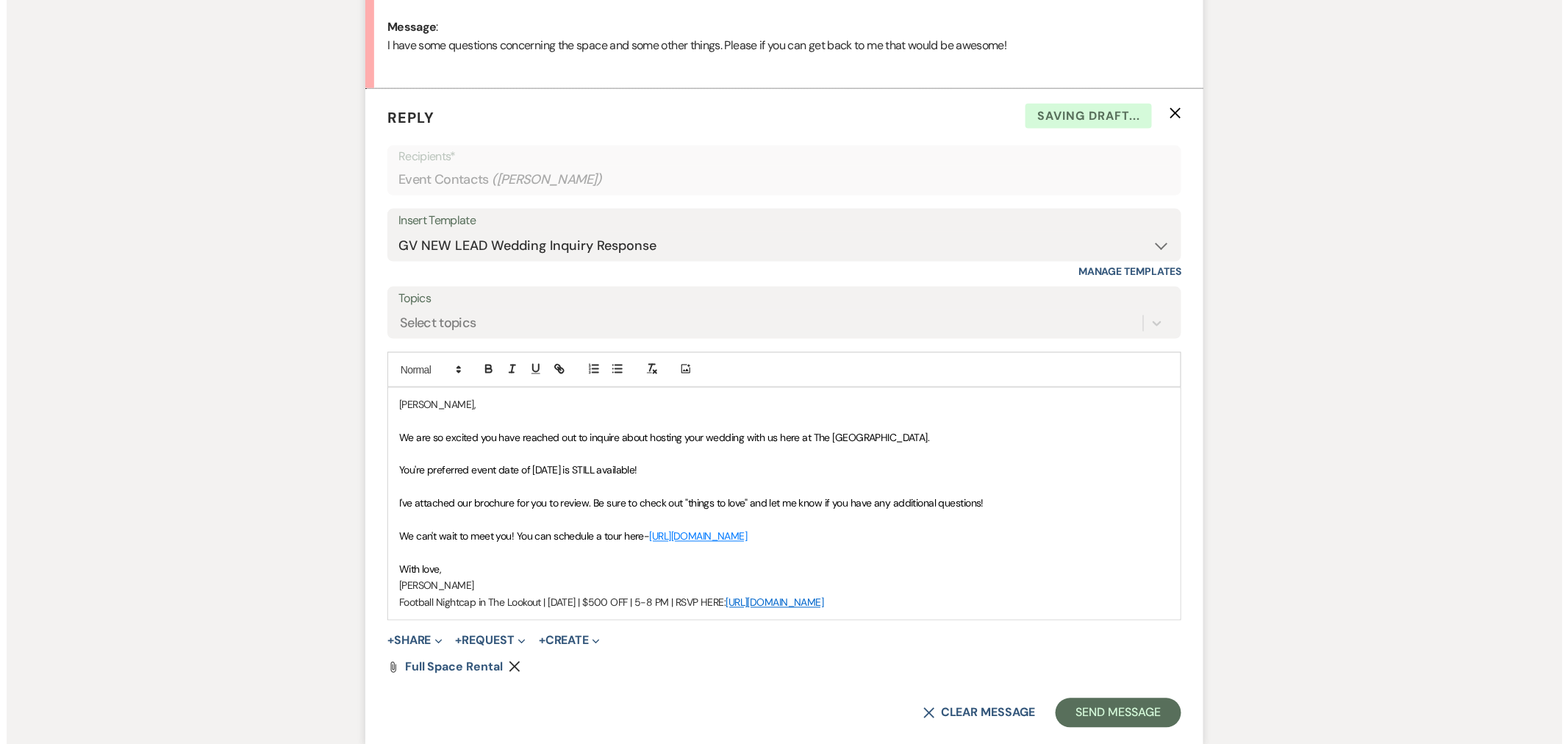
scroll to position [843, 0]
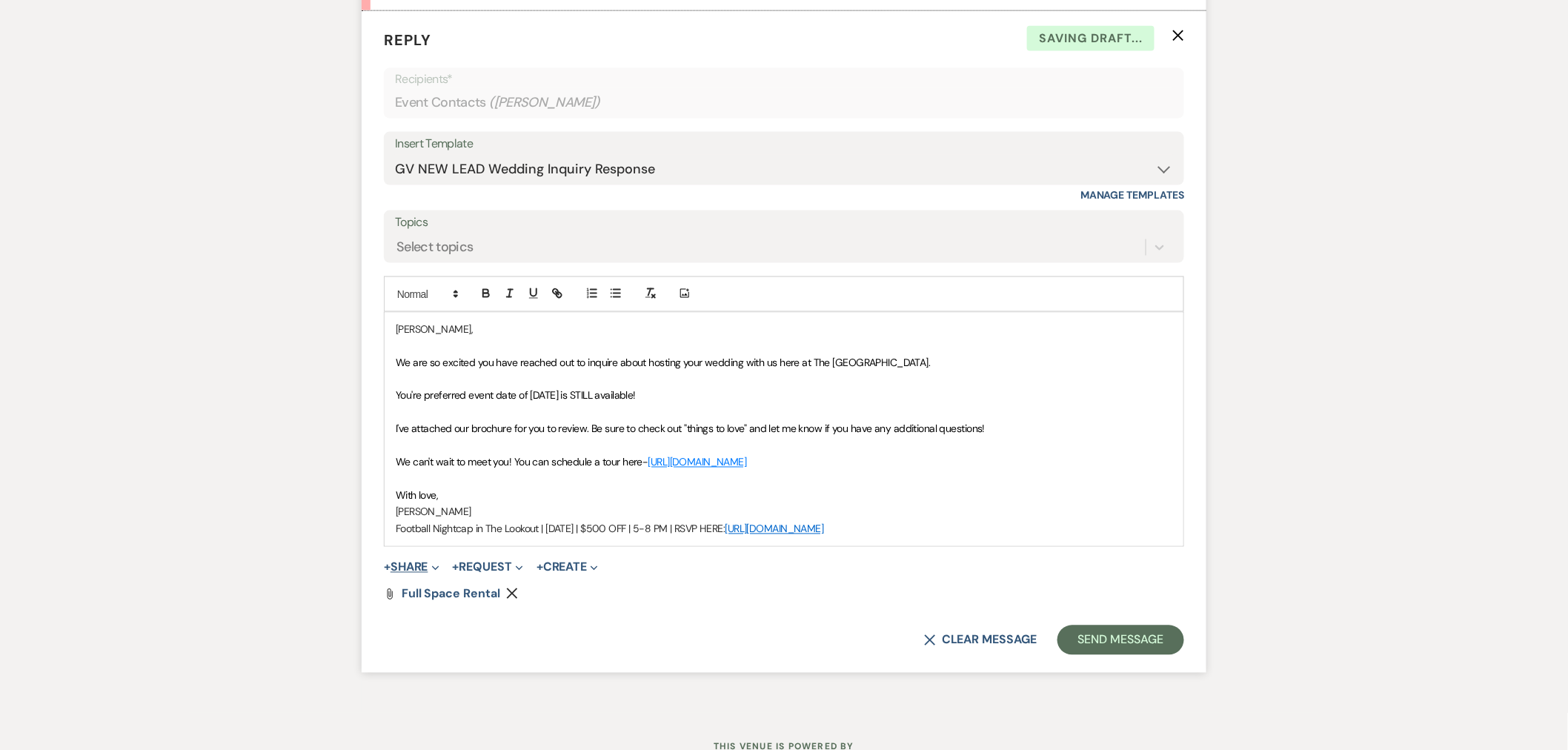
click at [420, 567] on button "+ Share Expand" at bounding box center [411, 568] width 55 height 12
click at [435, 590] on span "Doc Upload Documents" at bounding box center [444, 597] width 85 height 16
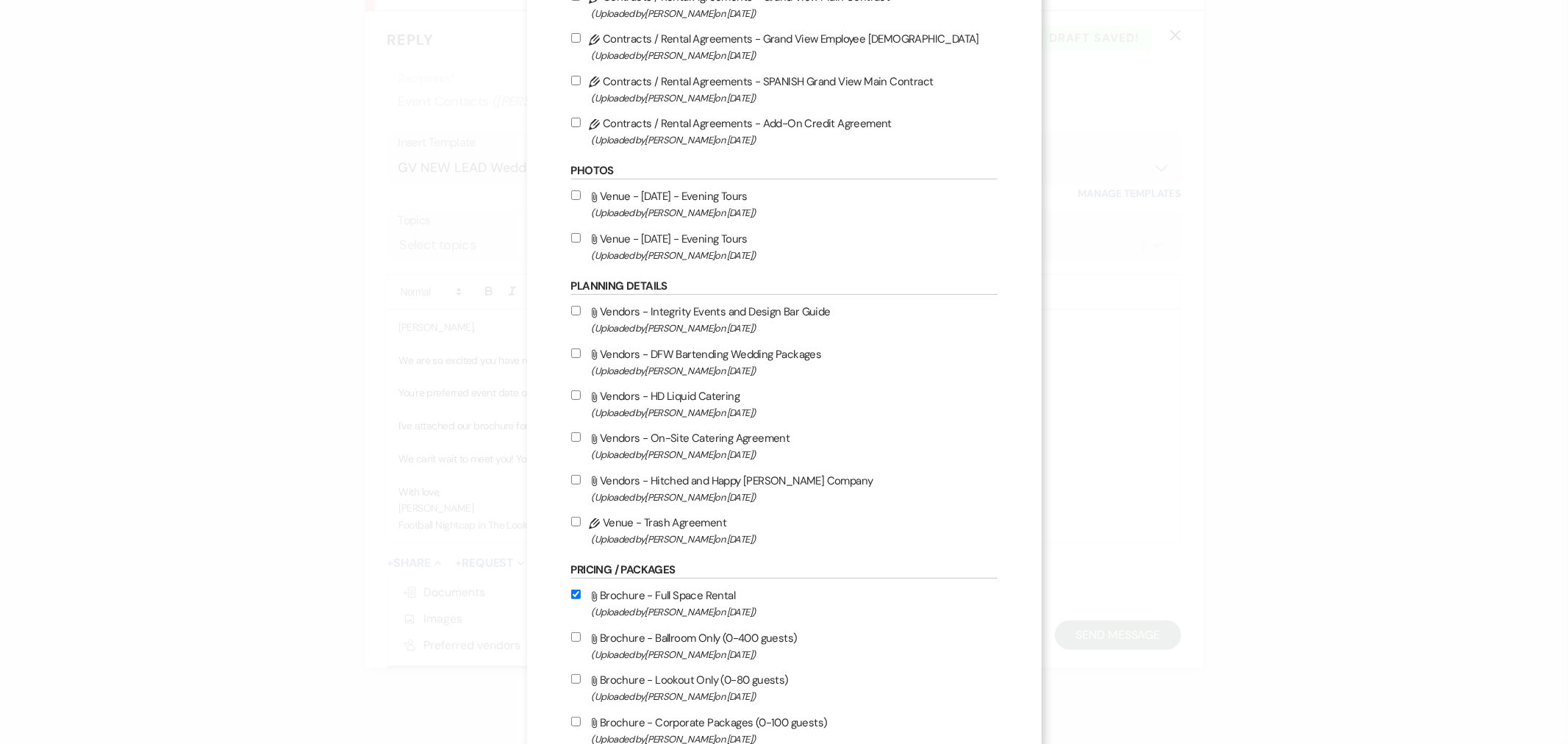
scroll to position [327, 0]
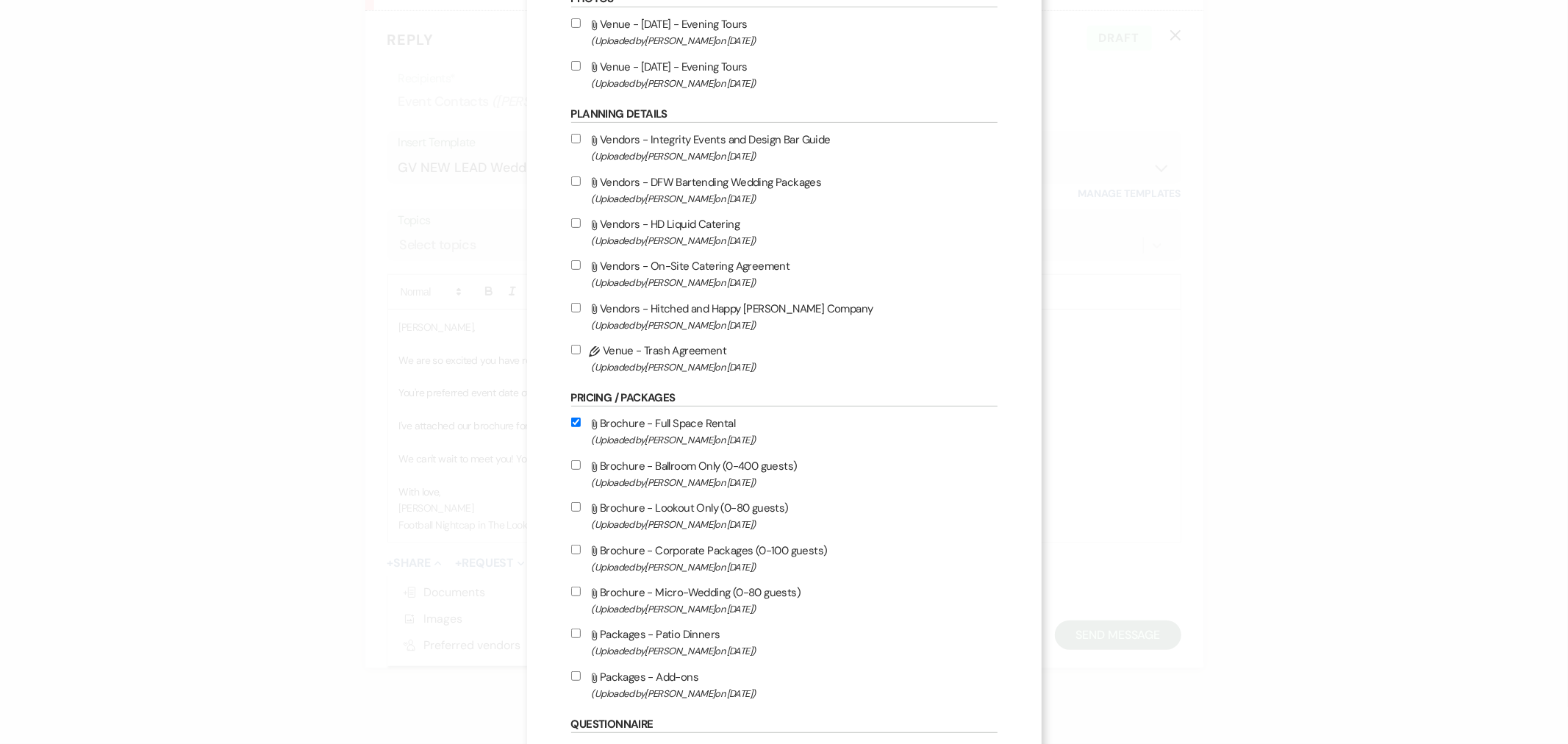
click at [725, 466] on label "Attach File Brochure - Ballroom Only (0-400 guests) (Uploaded by [PERSON_NAME] …" at bounding box center [784, 474] width 427 height 35
click at [581, 466] on input "Attach File Brochure - Ballroom Only (0-400 guests) (Uploaded by [PERSON_NAME] …" at bounding box center [576, 465] width 10 height 10
checkbox input "true"
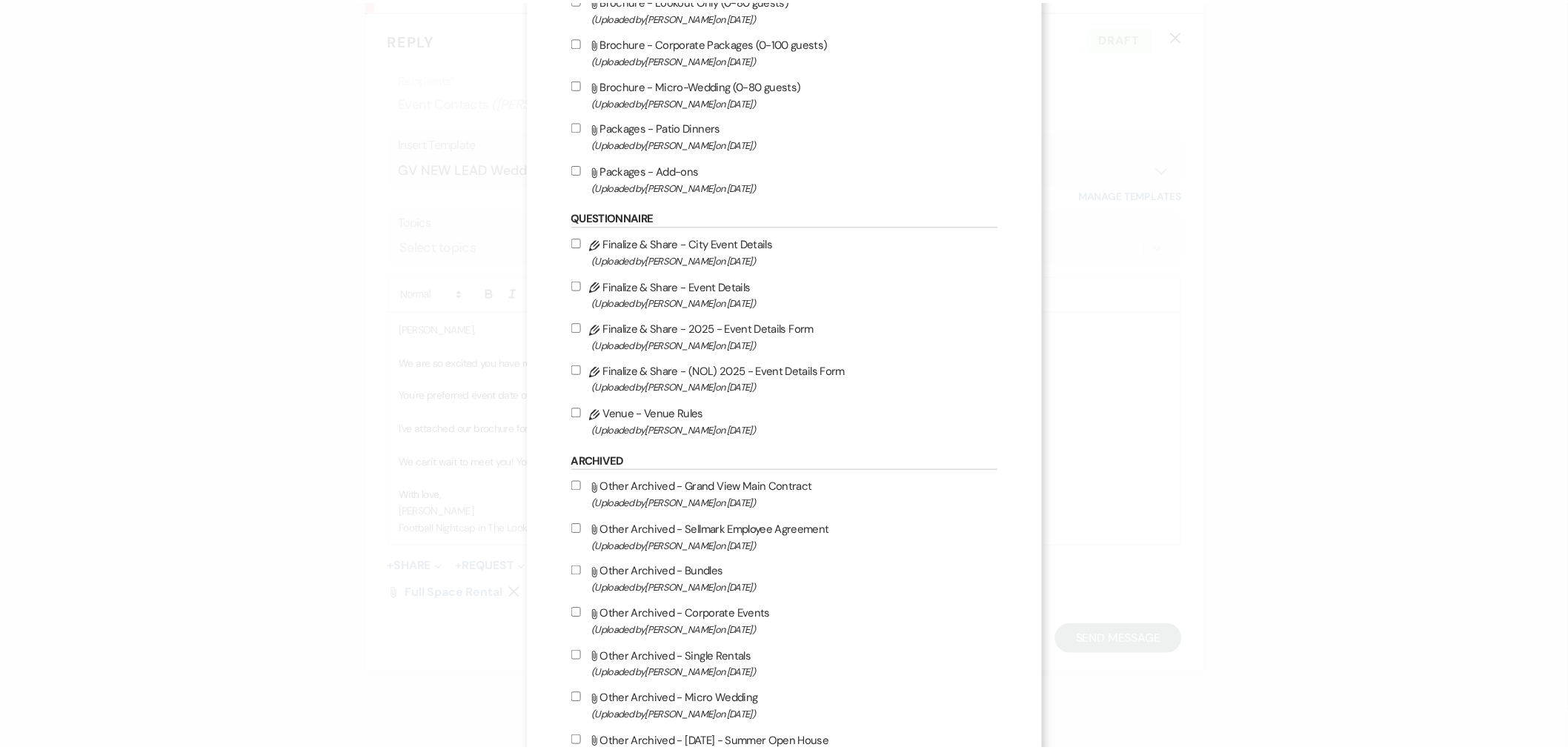
scroll to position [986, 0]
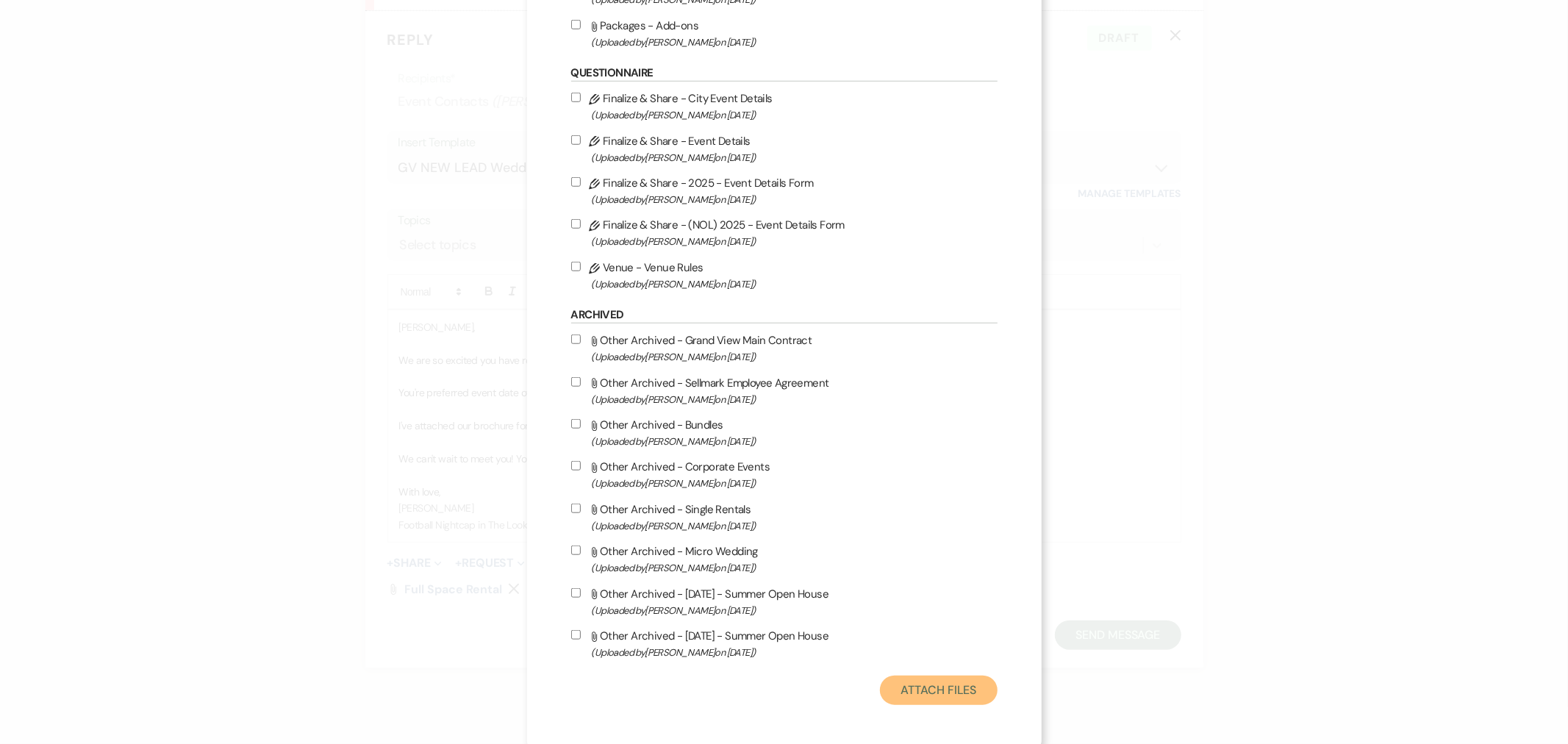
click at [942, 686] on button "Attach Files" at bounding box center [939, 691] width 117 height 30
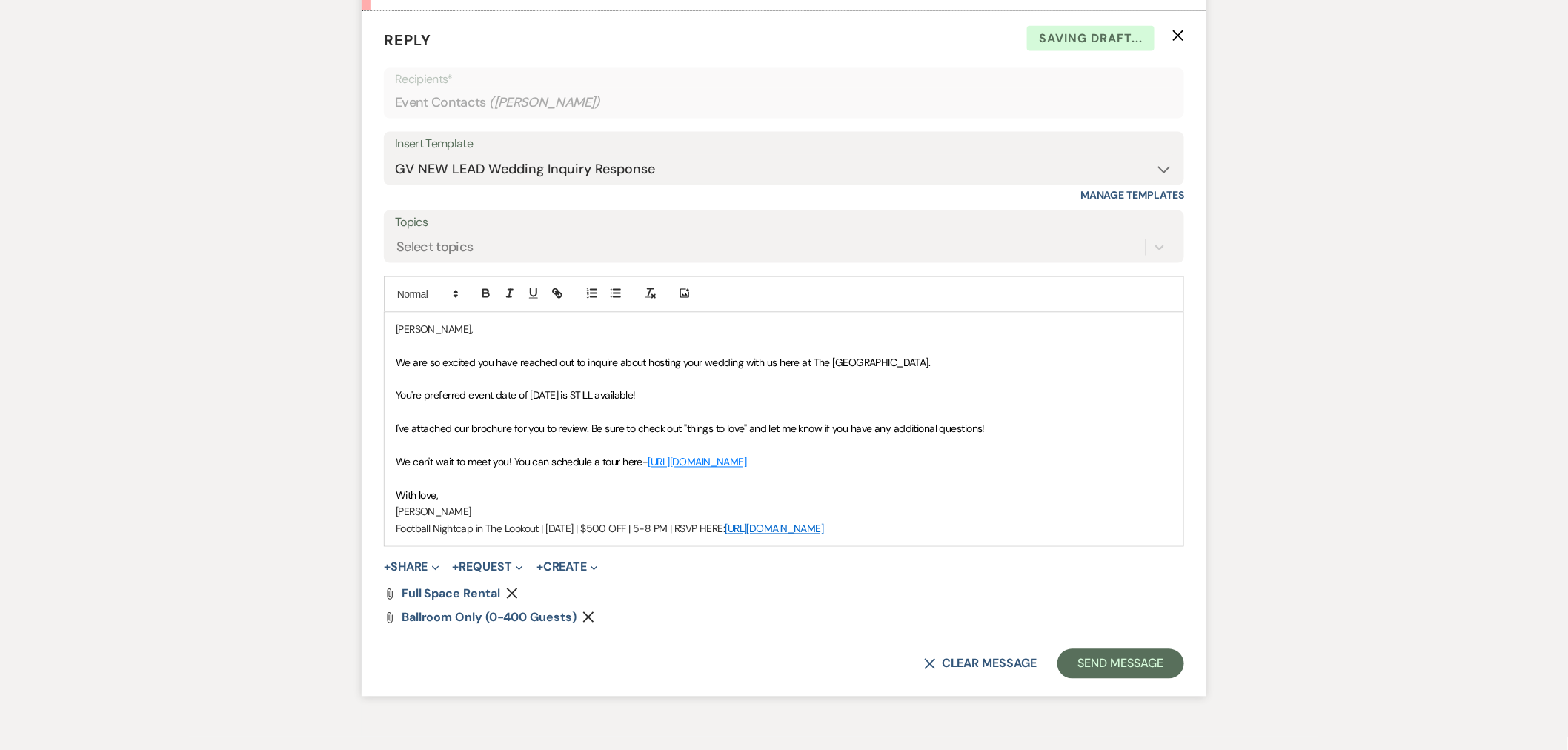
drag, startPoint x: 937, startPoint y: 531, endPoint x: 218, endPoint y: 528, distance: 719.0
click at [218, 528] on div "Messages Tasks Payments Rental Overview Documents Contacts Notes Event Messages…" at bounding box center [784, 129] width 1568 height 1216
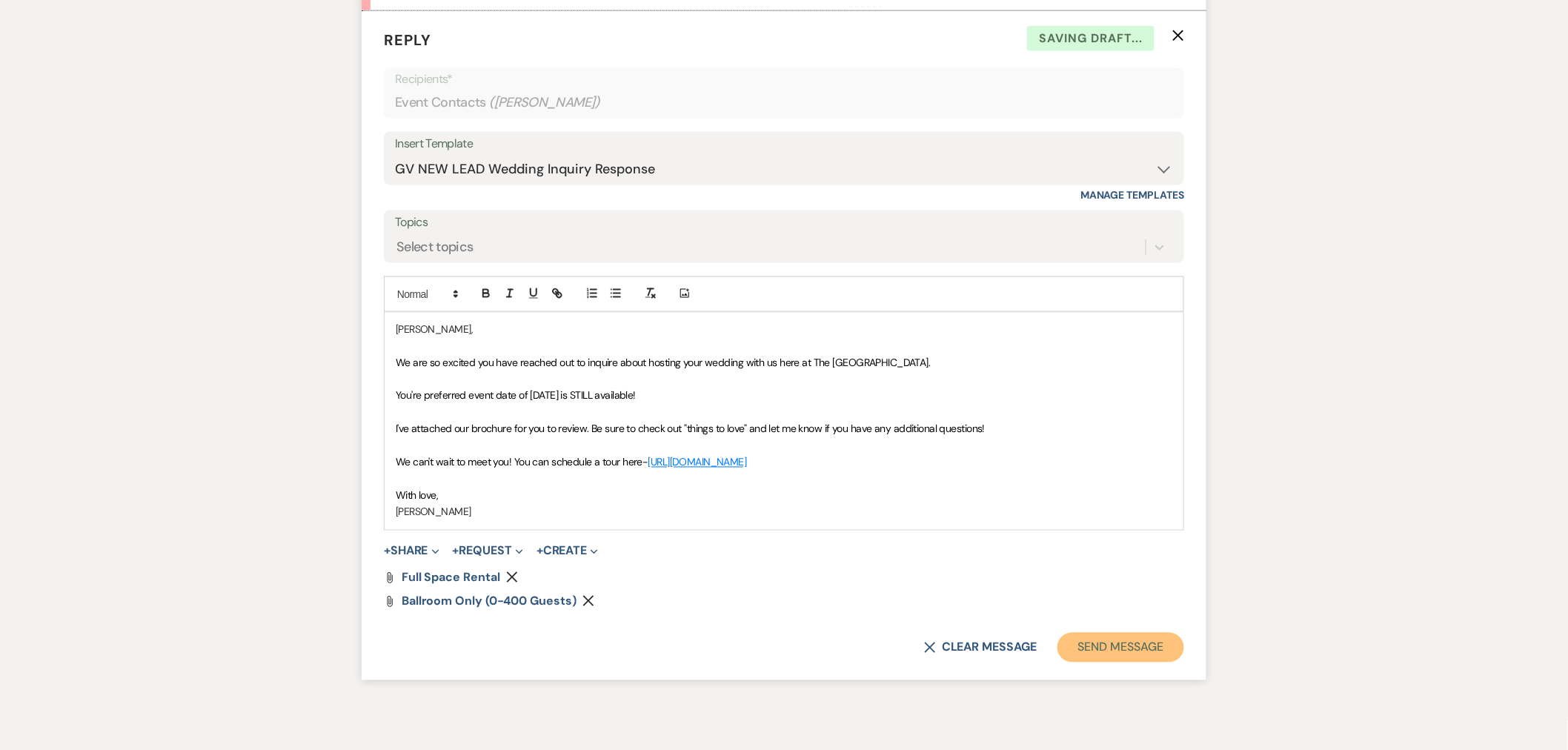
click at [1113, 642] on button "Send Message" at bounding box center [1121, 648] width 126 height 30
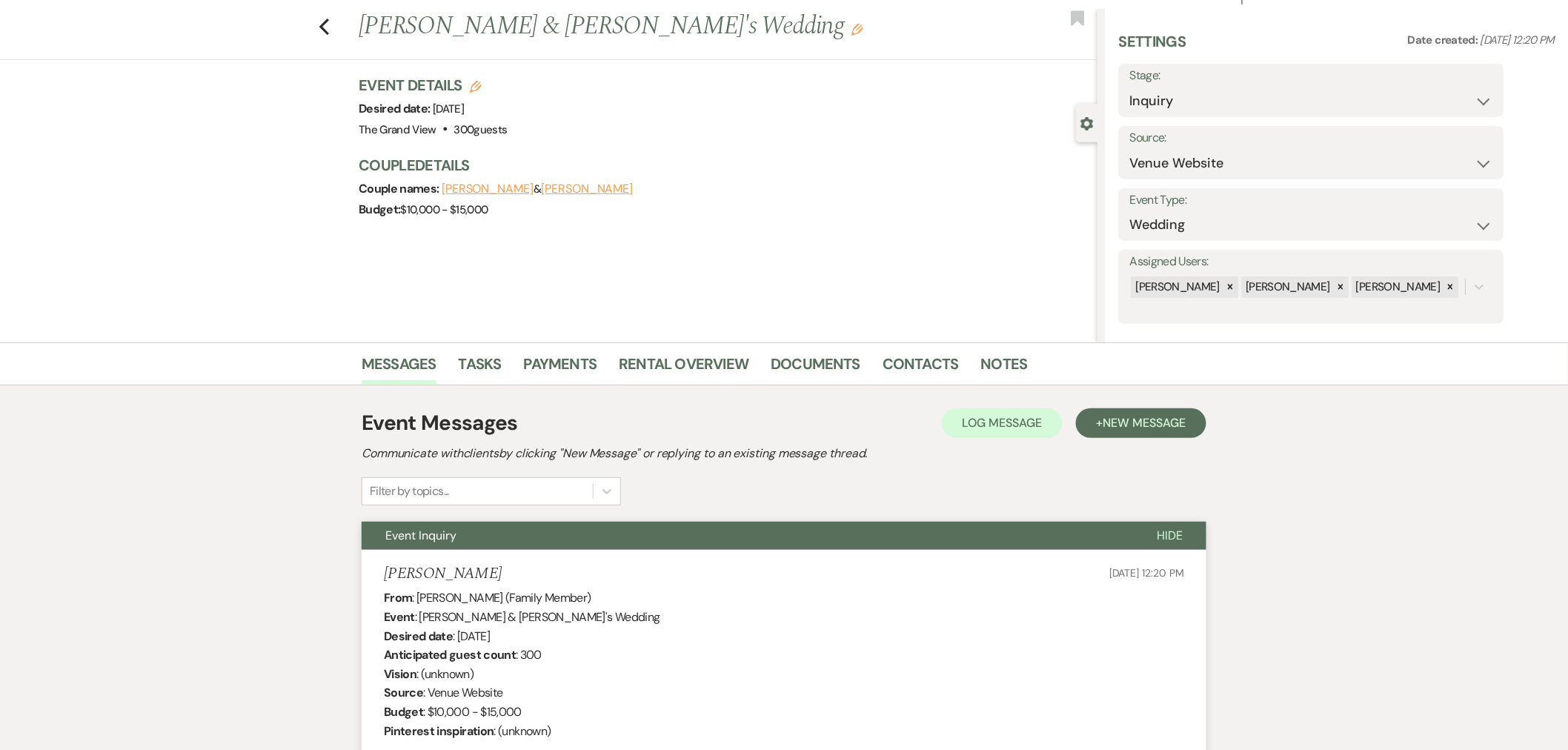
scroll to position [0, 0]
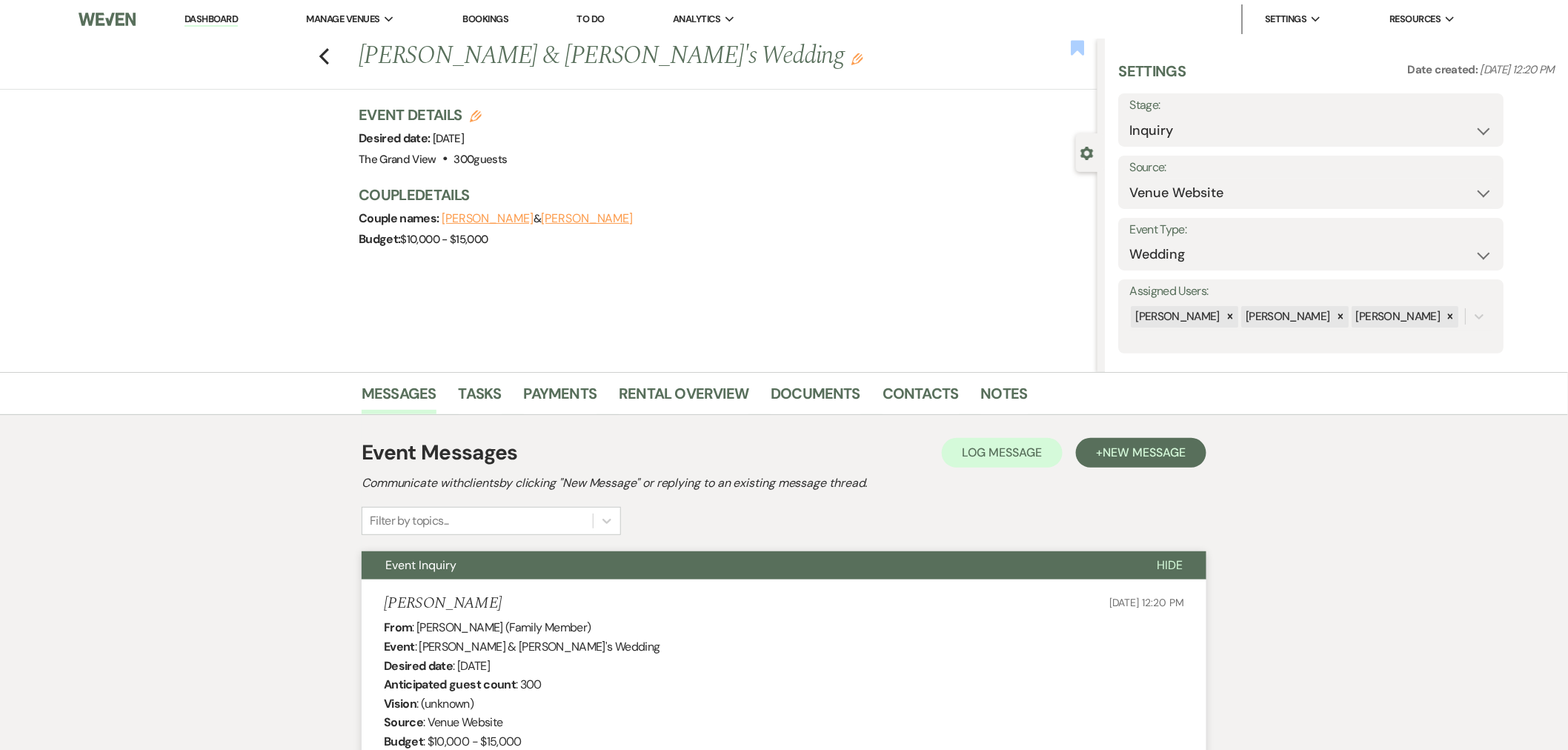
click at [1082, 46] on use "button" at bounding box center [1078, 47] width 13 height 15
click at [330, 59] on icon "Previous" at bounding box center [324, 56] width 11 height 18
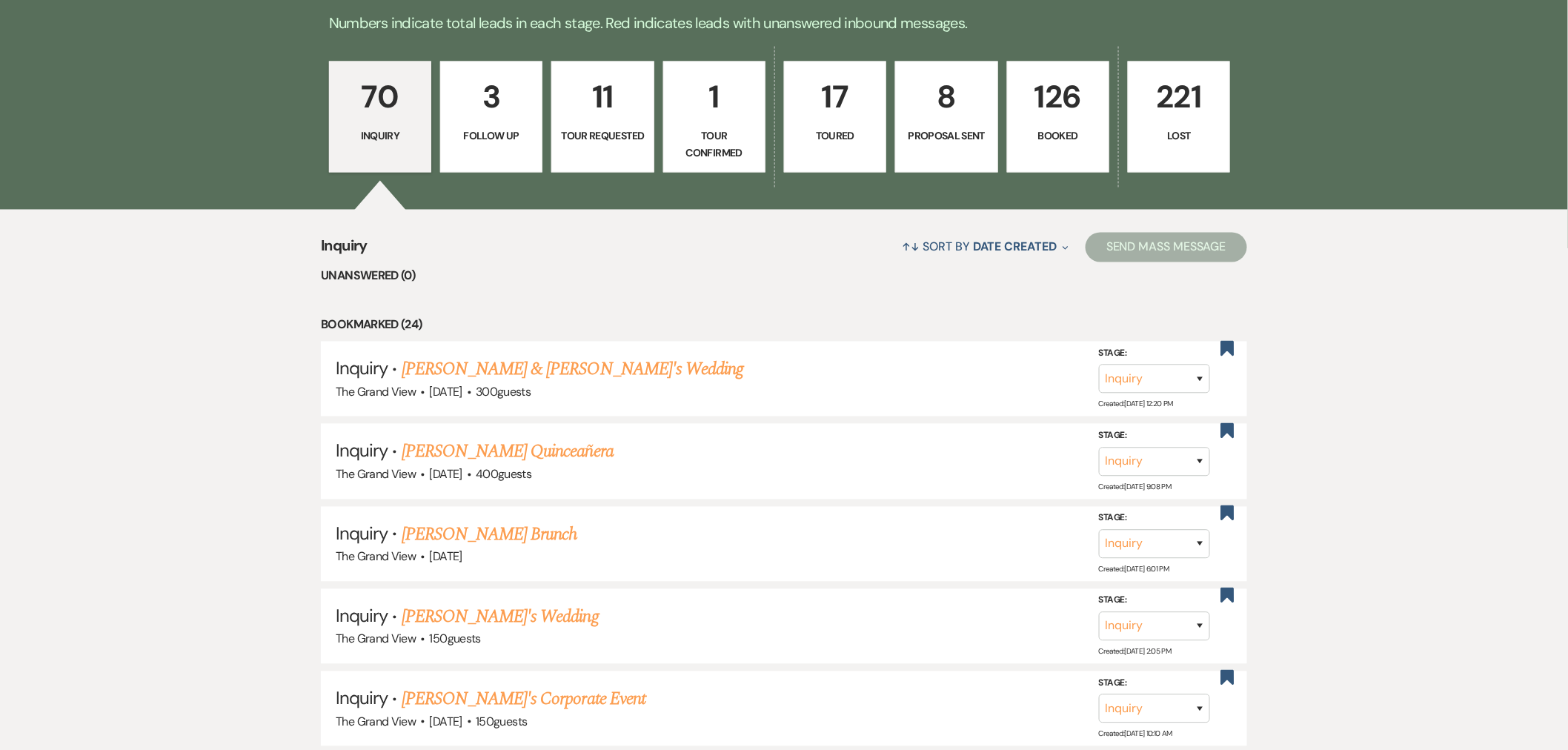
scroll to position [659, 0]
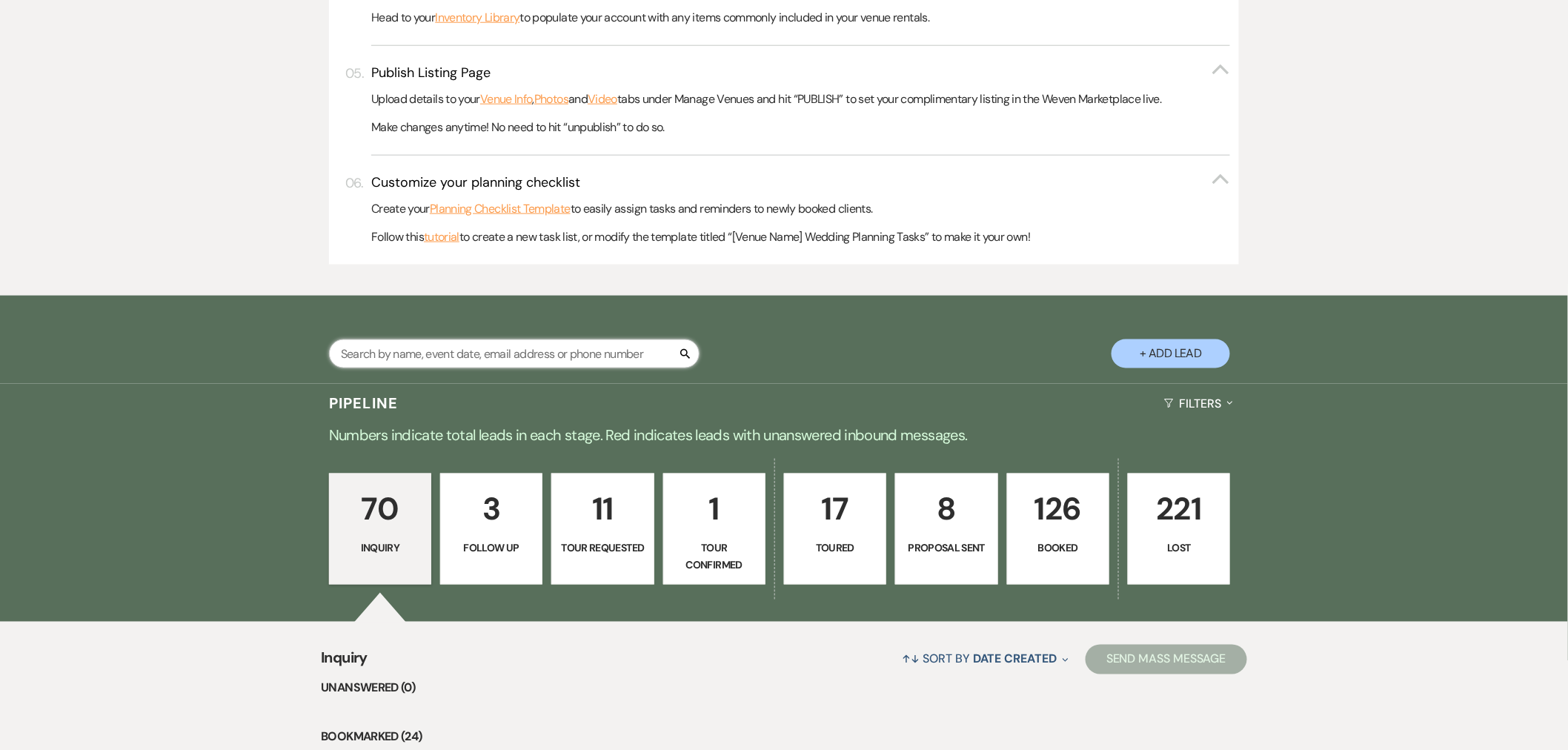
click at [444, 365] on input "text" at bounding box center [514, 354] width 370 height 29
type input "[PERSON_NAME]"
select select "8"
select select "4"
select select "8"
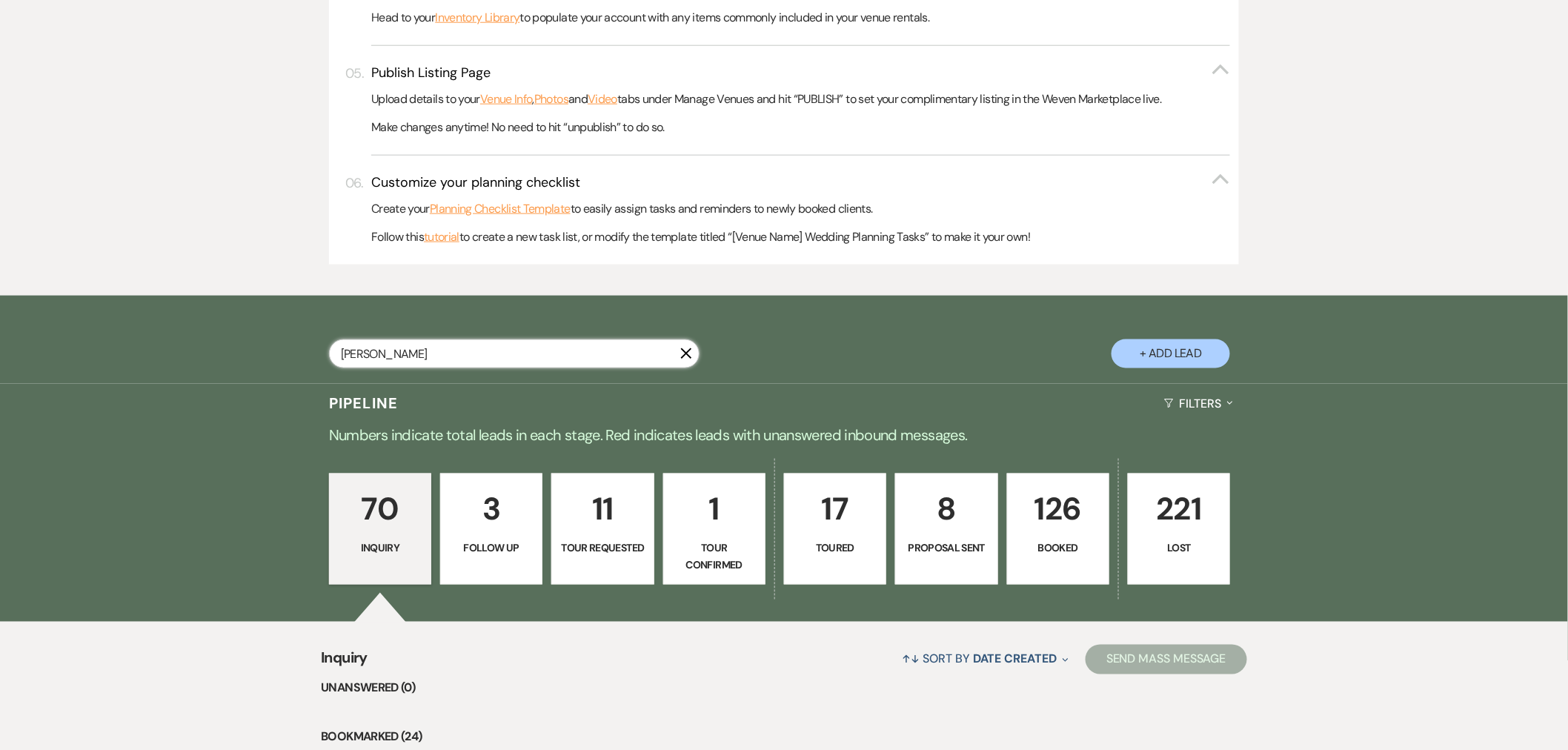
select select "6"
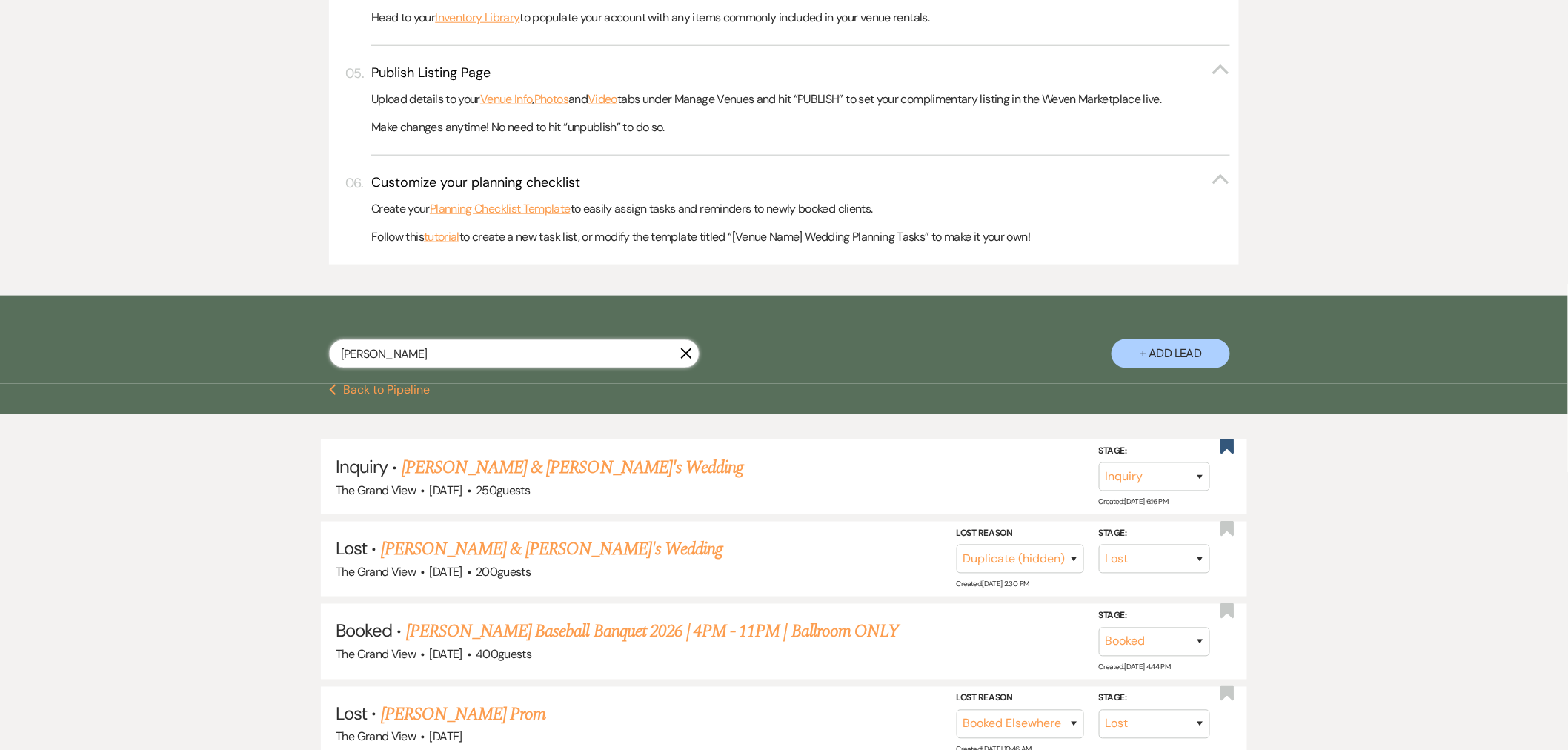
type input "[PERSON_NAME]"
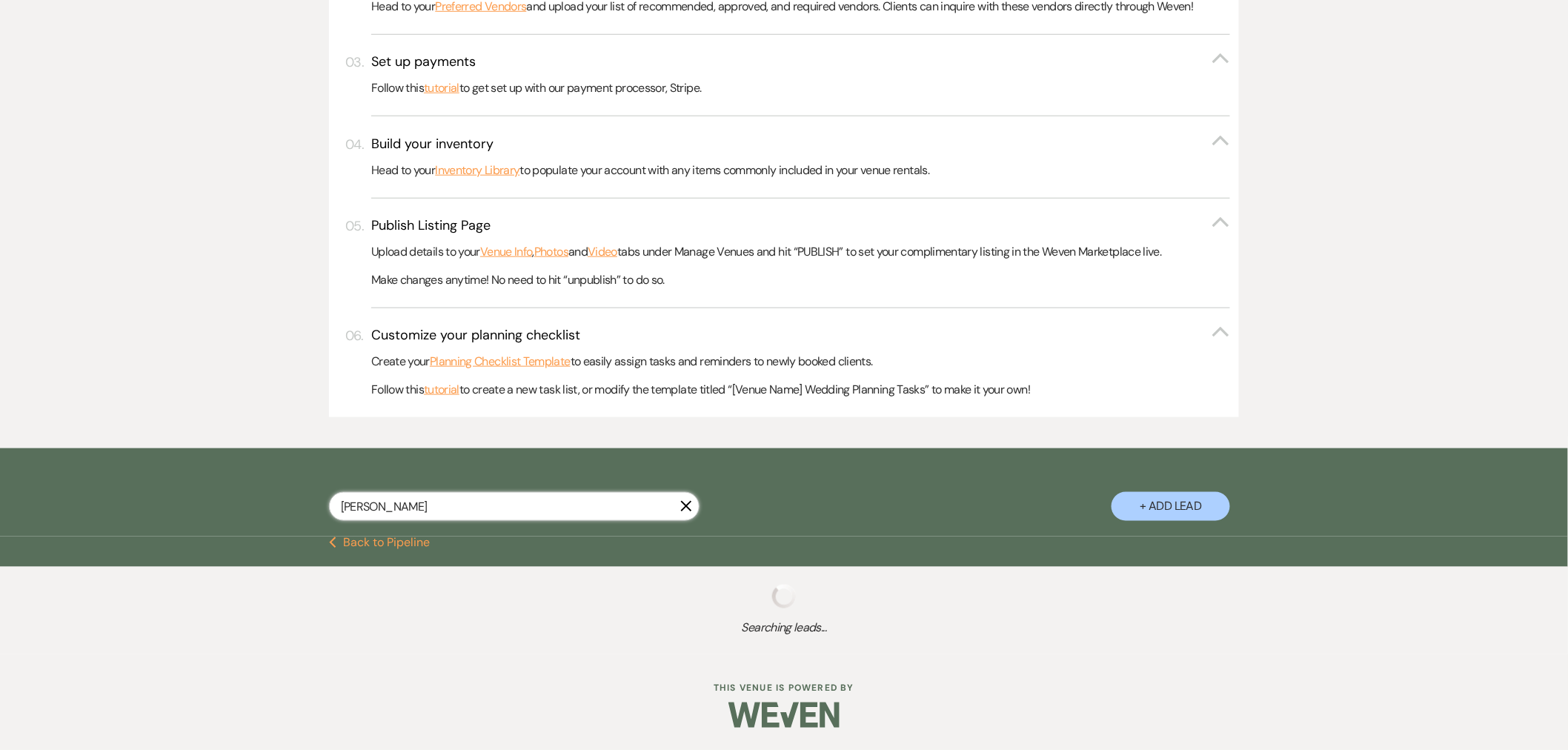
scroll to position [659, 0]
select select "6"
select select "8"
select select "4"
select select "8"
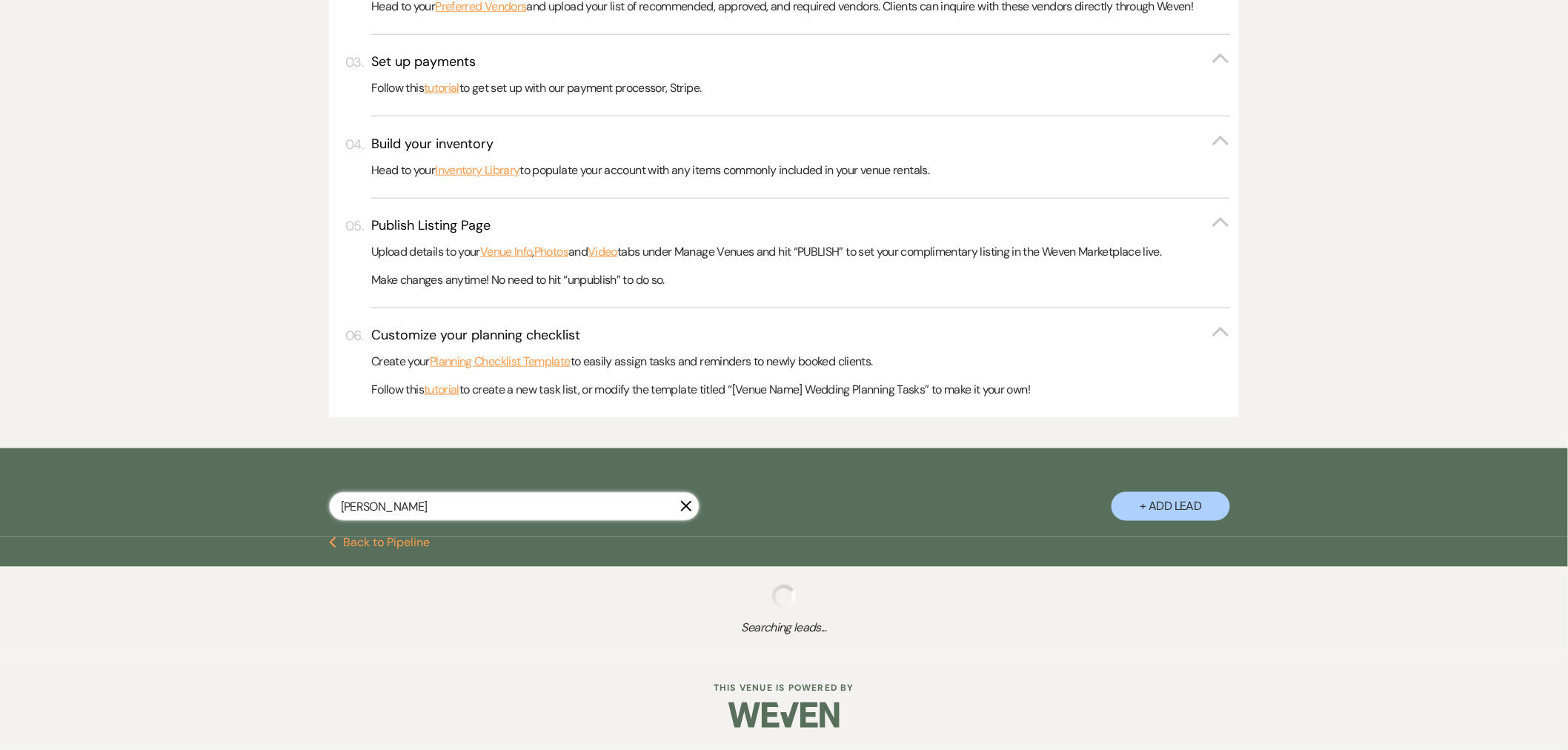
select select "6"
select select "8"
select select "5"
select select "8"
select select "5"
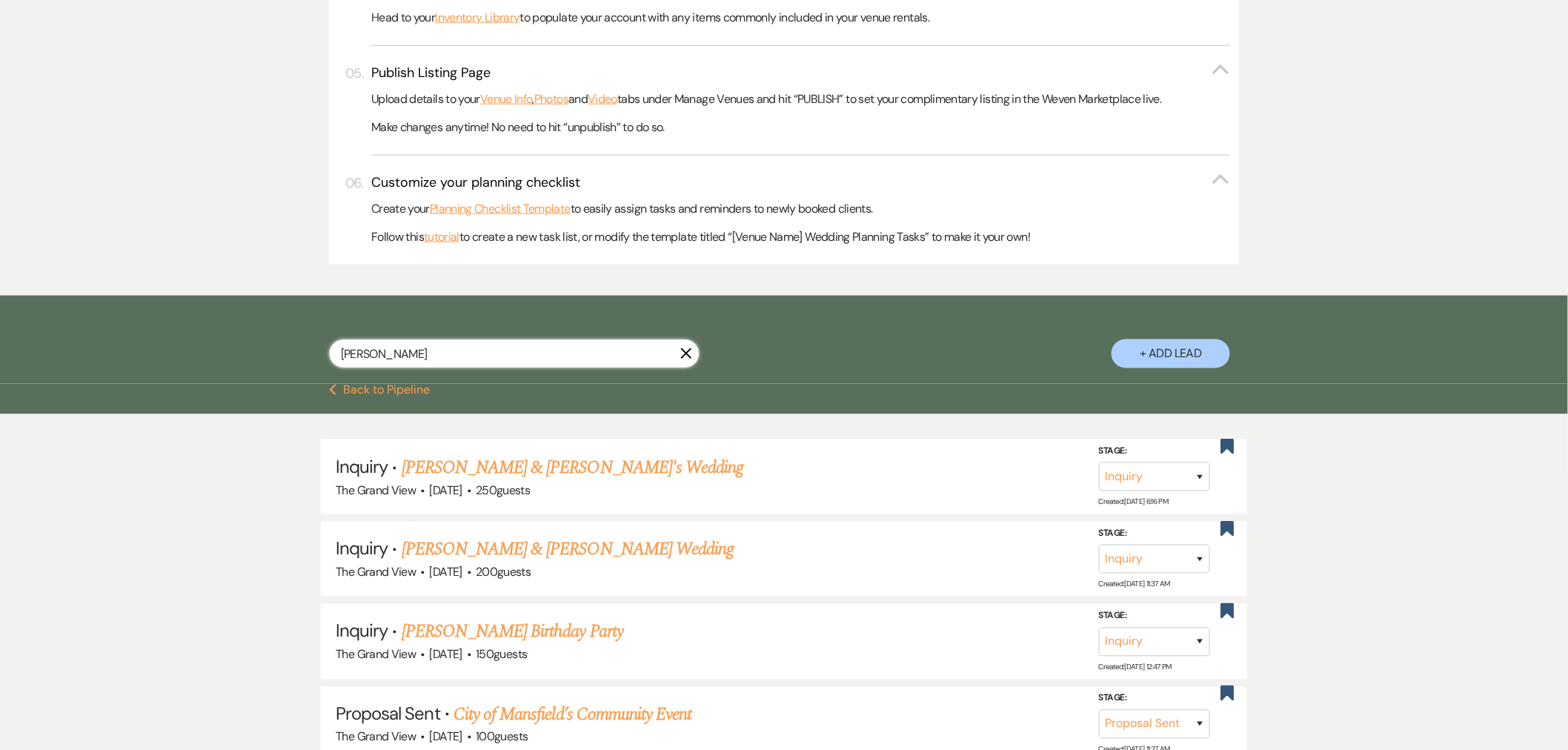
type input "[PERSON_NAME]"
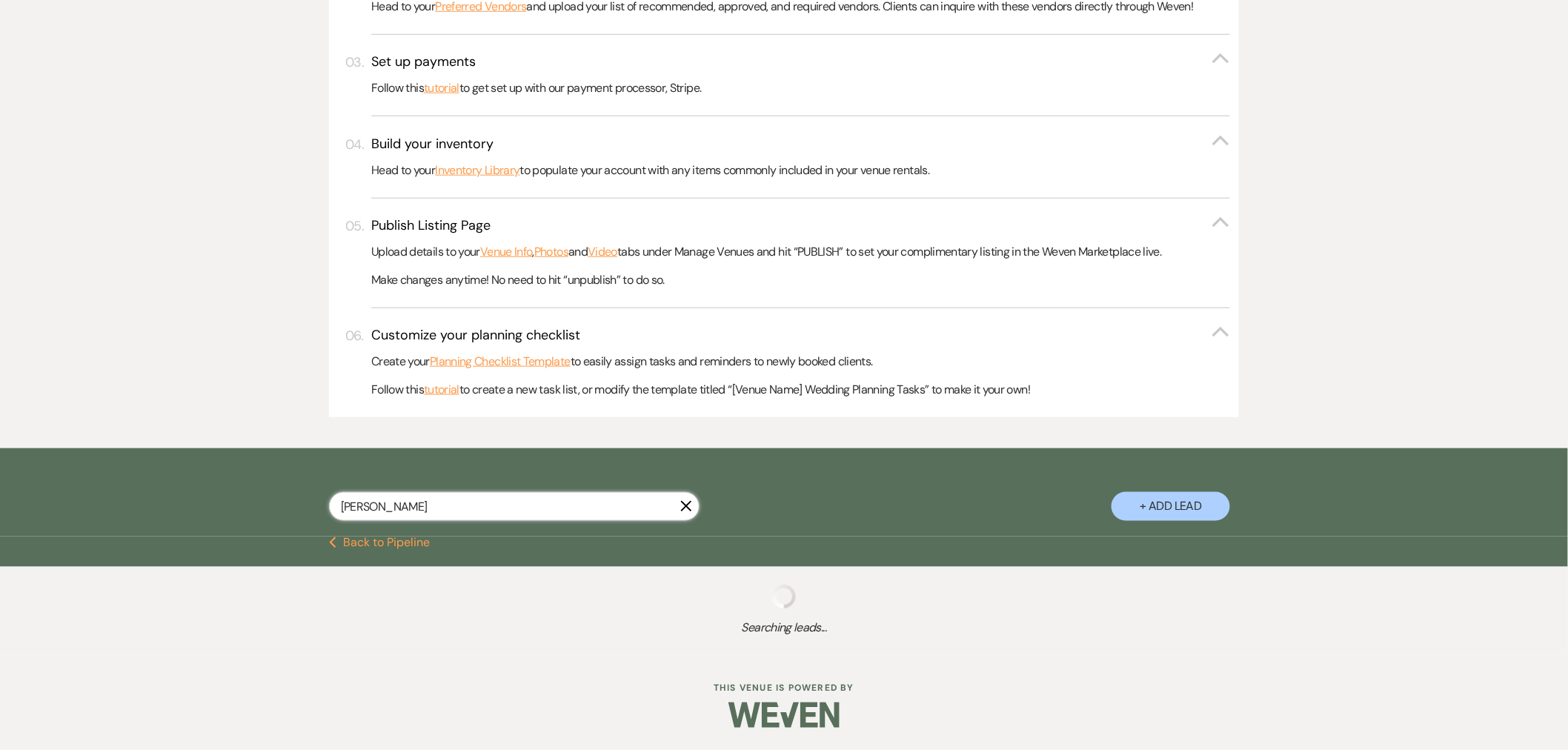
scroll to position [659, 0]
select select "8"
select select "4"
select select "8"
select select "6"
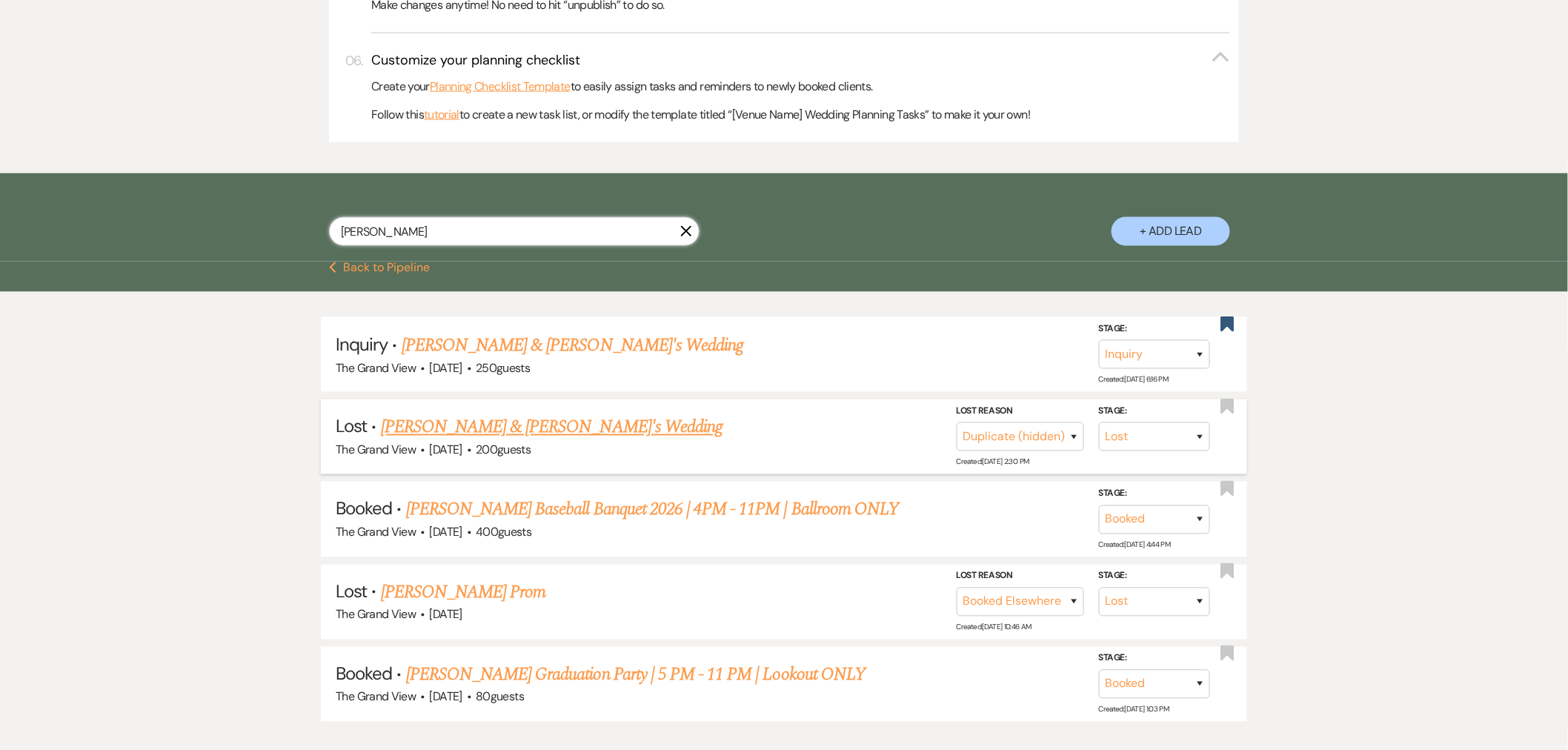
scroll to position [824, 0]
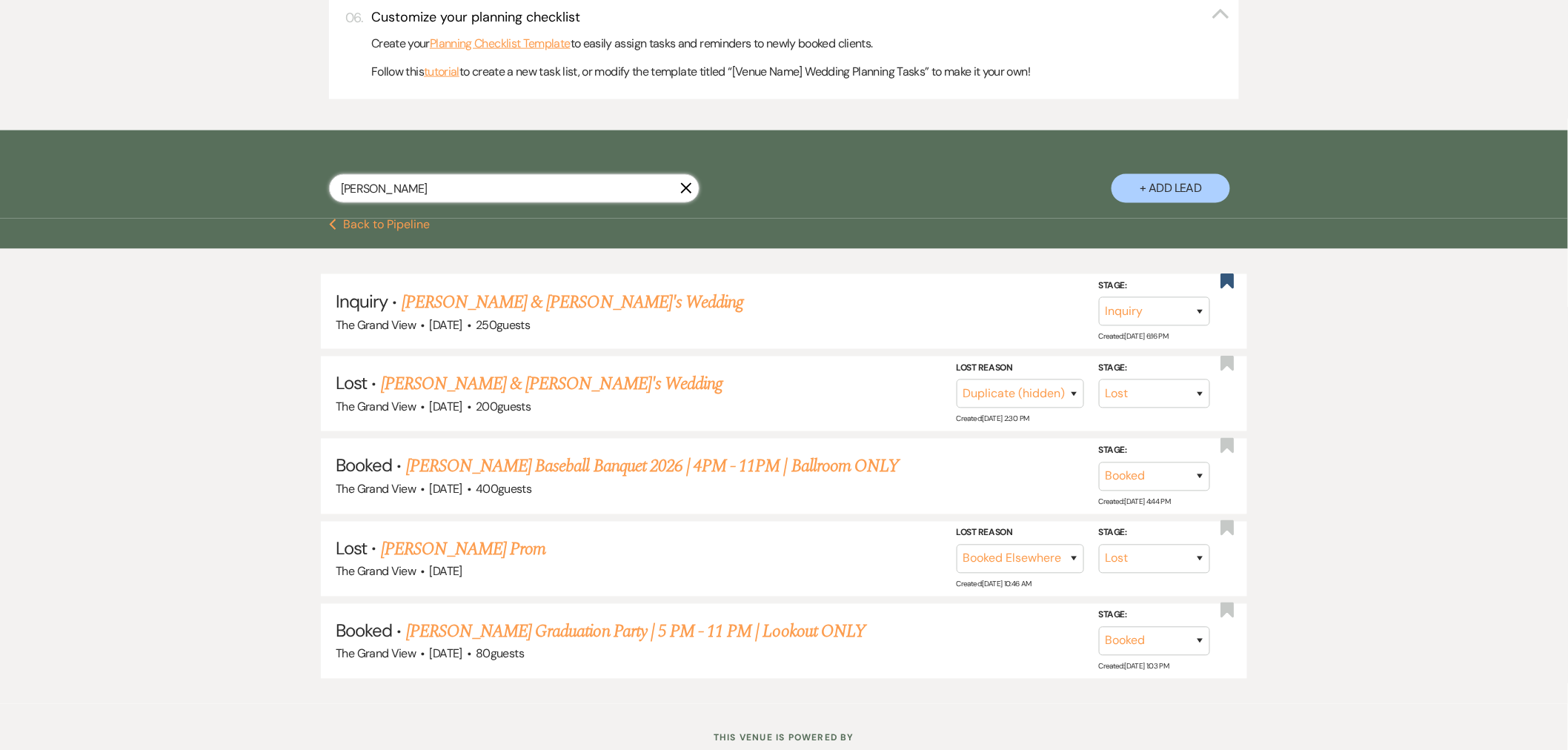
type input "[PERSON_NAME]"
click at [1154, 191] on button "+ Add Lead" at bounding box center [1171, 189] width 118 height 29
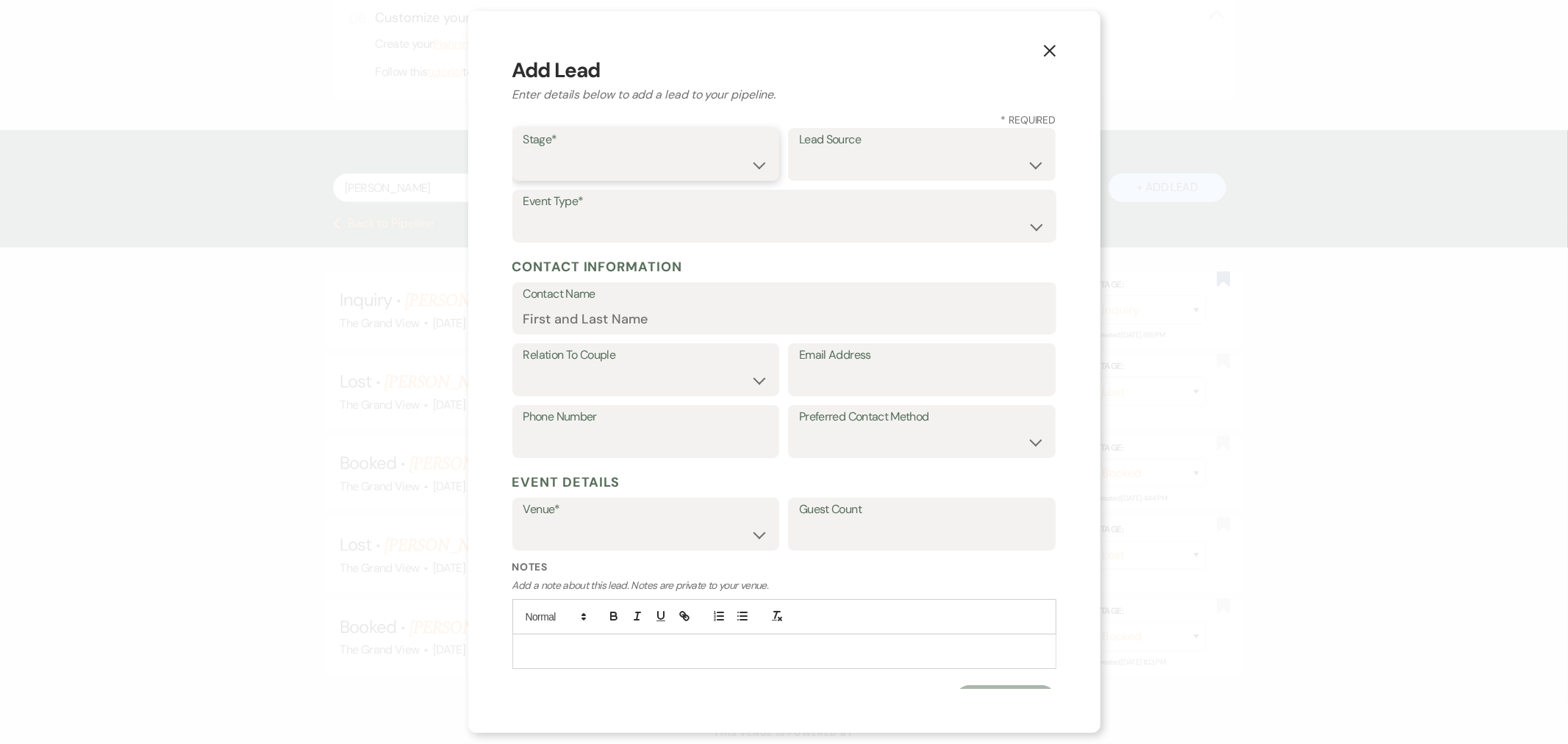
click at [603, 157] on select "Inquiry Follow Up Tour Requested Tour Confirmed Toured Proposal Sent Booked Lost" at bounding box center [646, 165] width 246 height 29
select select "2"
click at [523, 151] on select "Inquiry Follow Up Tour Requested Tour Confirmed Toured Proposal Sent Booked Lost" at bounding box center [646, 165] width 246 height 29
click at [827, 379] on input "Email Address" at bounding box center [922, 380] width 246 height 29
paste input "[EMAIL_ADDRESS][DOMAIN_NAME]"
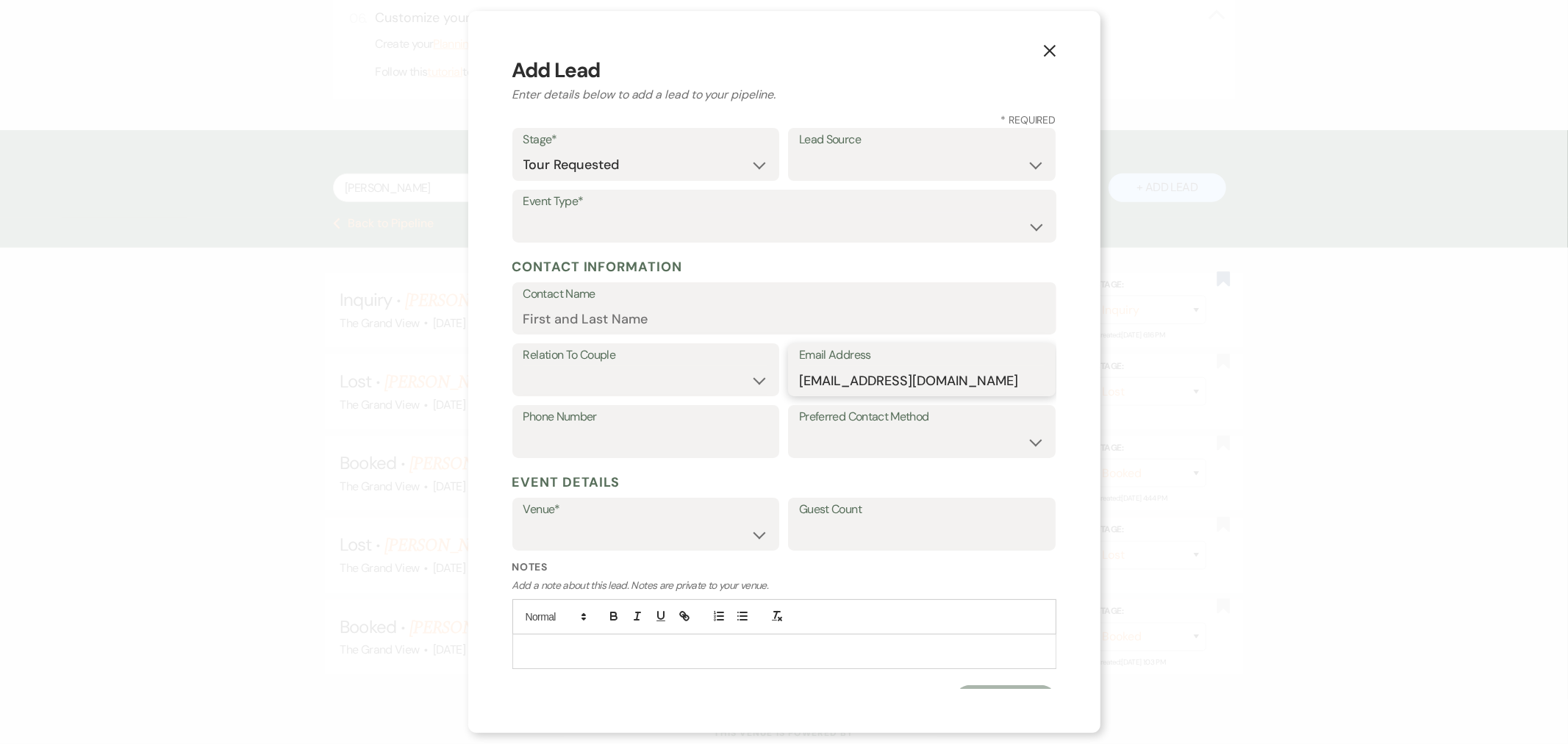
type input "[EMAIL_ADDRESS][DOMAIN_NAME]"
click at [648, 425] on label "Phone Number" at bounding box center [646, 417] width 246 height 22
click at [648, 428] on input "Phone Number" at bounding box center [646, 443] width 246 height 29
paste input "4695406782"
type input "4695406782"
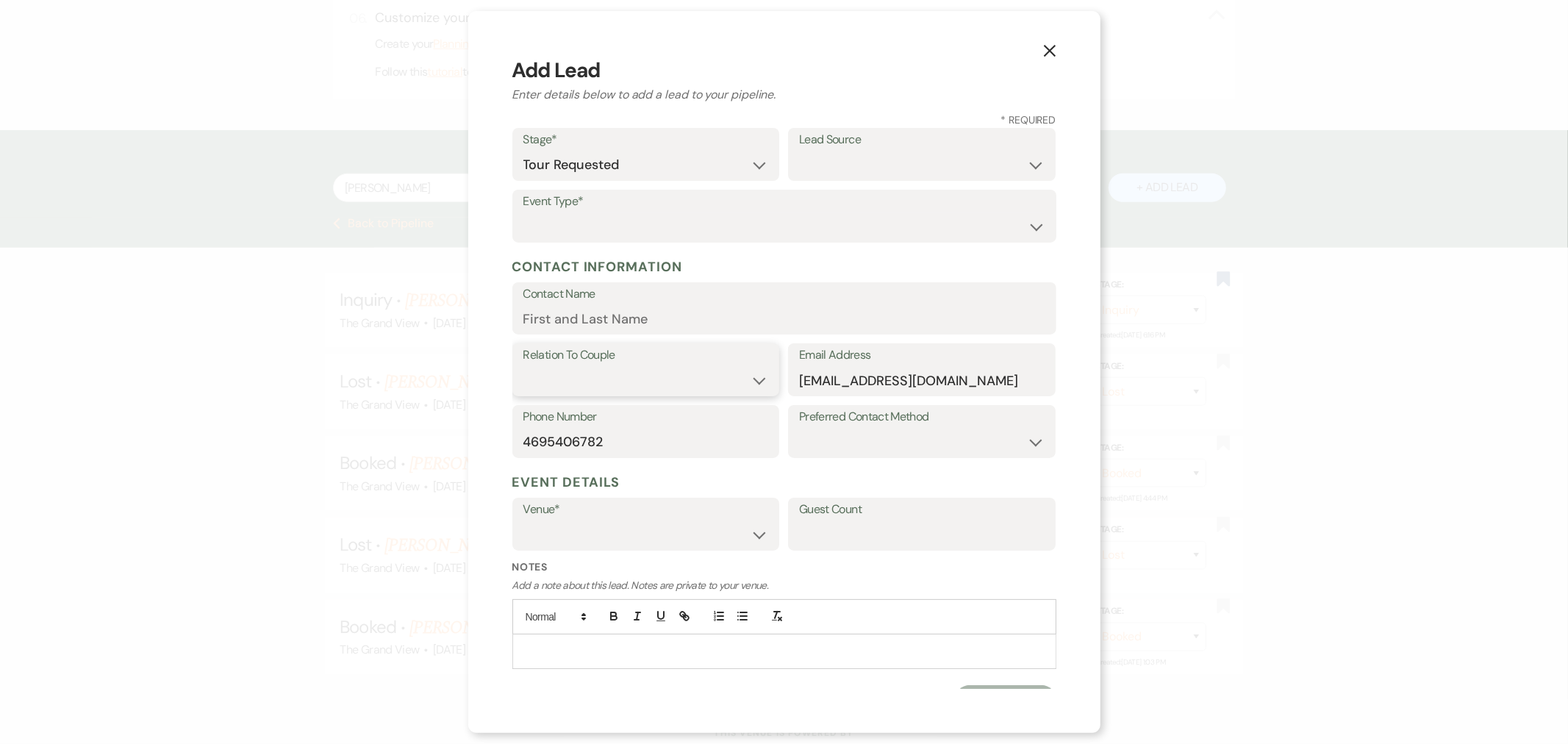
click at [597, 373] on select "Couple Planner Parent of Couple Family Member Friend Other" at bounding box center [646, 380] width 246 height 29
select select "1"
click at [523, 366] on select "Couple Planner Parent of Couple Family Member Friend Other" at bounding box center [646, 380] width 246 height 29
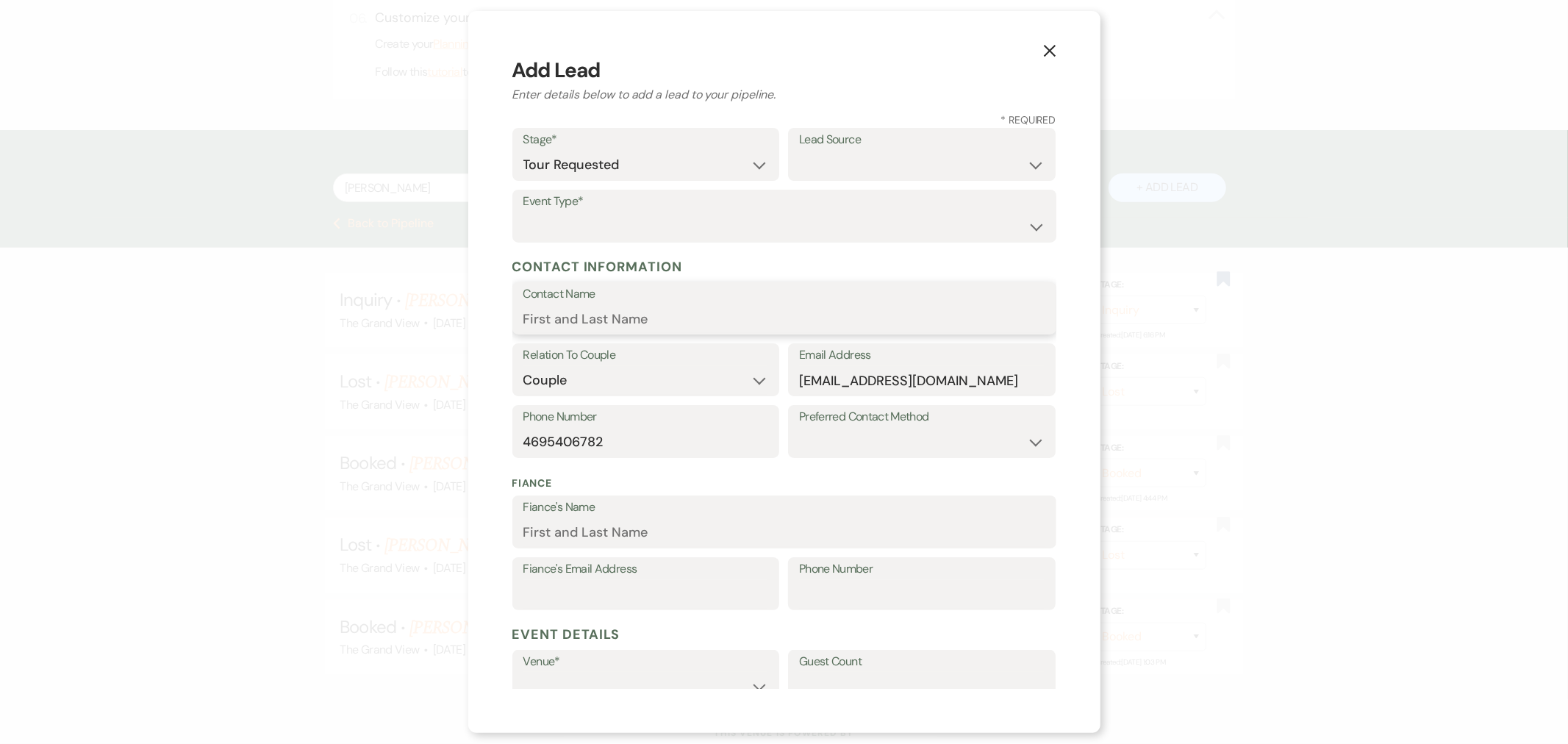
click at [622, 315] on input "Contact Name" at bounding box center [784, 319] width 522 height 29
paste input "[PERSON_NAME]:"
type input "[PERSON_NAME]"
click at [637, 240] on select "Wedding Anniversary Party Baby Shower Bachelorette / Bachelor Party Birthday Pa…" at bounding box center [784, 226] width 522 height 29
select select "1"
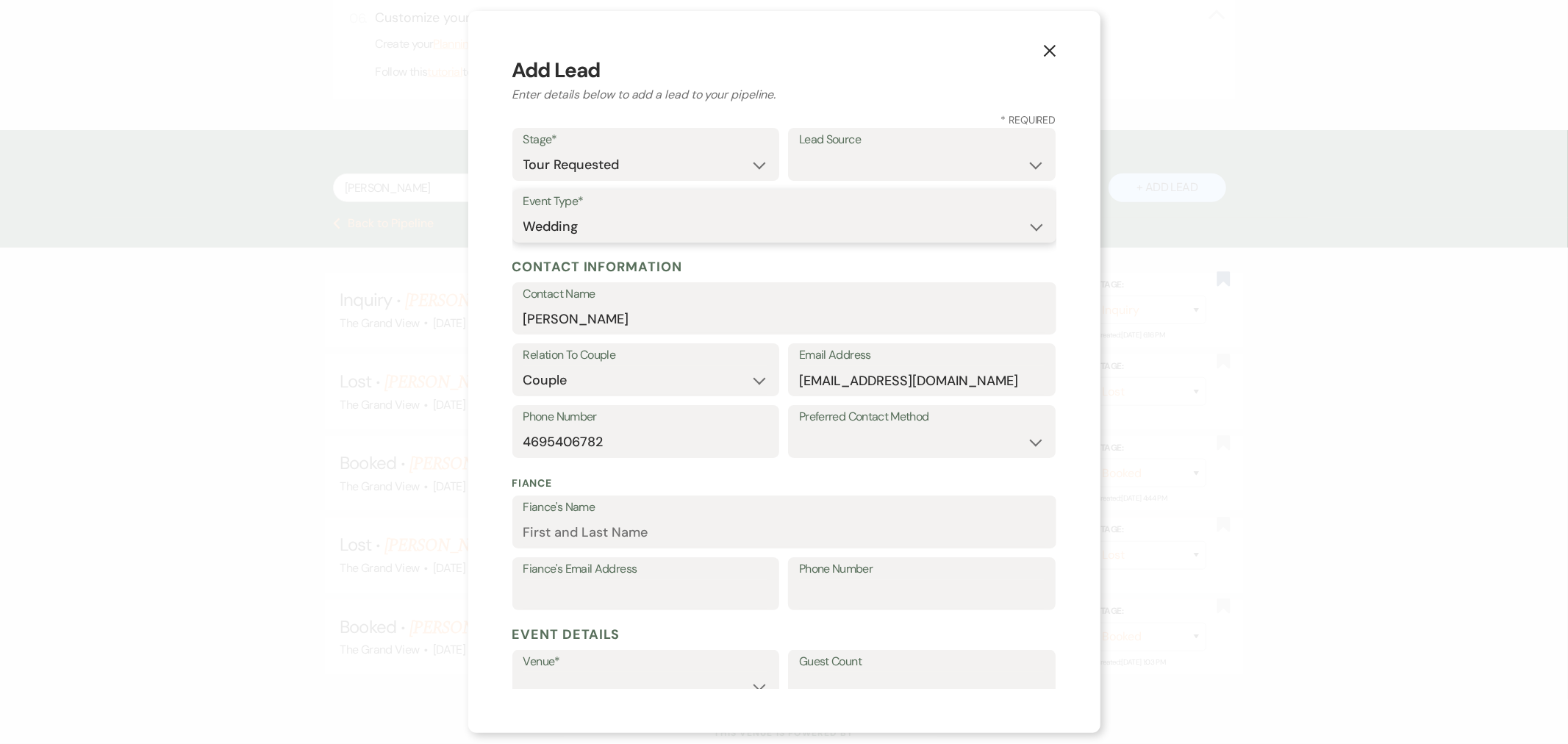
click at [523, 212] on select "Wedding Anniversary Party Baby Shower Bachelorette / Bachelor Party Birthday Pa…" at bounding box center [784, 226] width 522 height 29
click at [834, 157] on select "Weven Venue Website Instagram Facebook Pinterest Google The Knot Wedding Wire H…" at bounding box center [922, 165] width 246 height 29
select select "22"
click at [799, 151] on select "Weven Venue Website Instagram Facebook Pinterest Google The Knot Wedding Wire H…" at bounding box center [922, 165] width 246 height 29
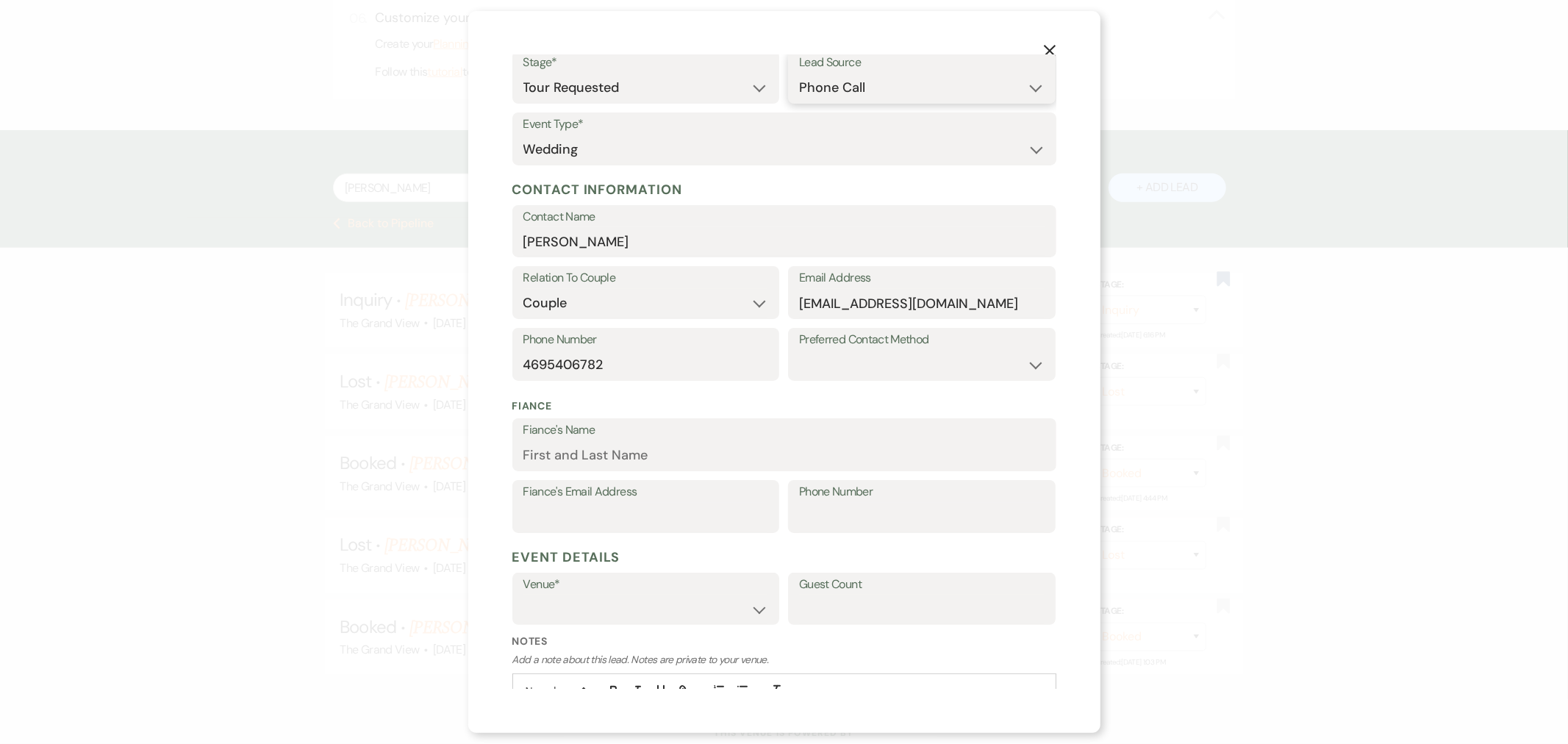
scroll to position [177, 0]
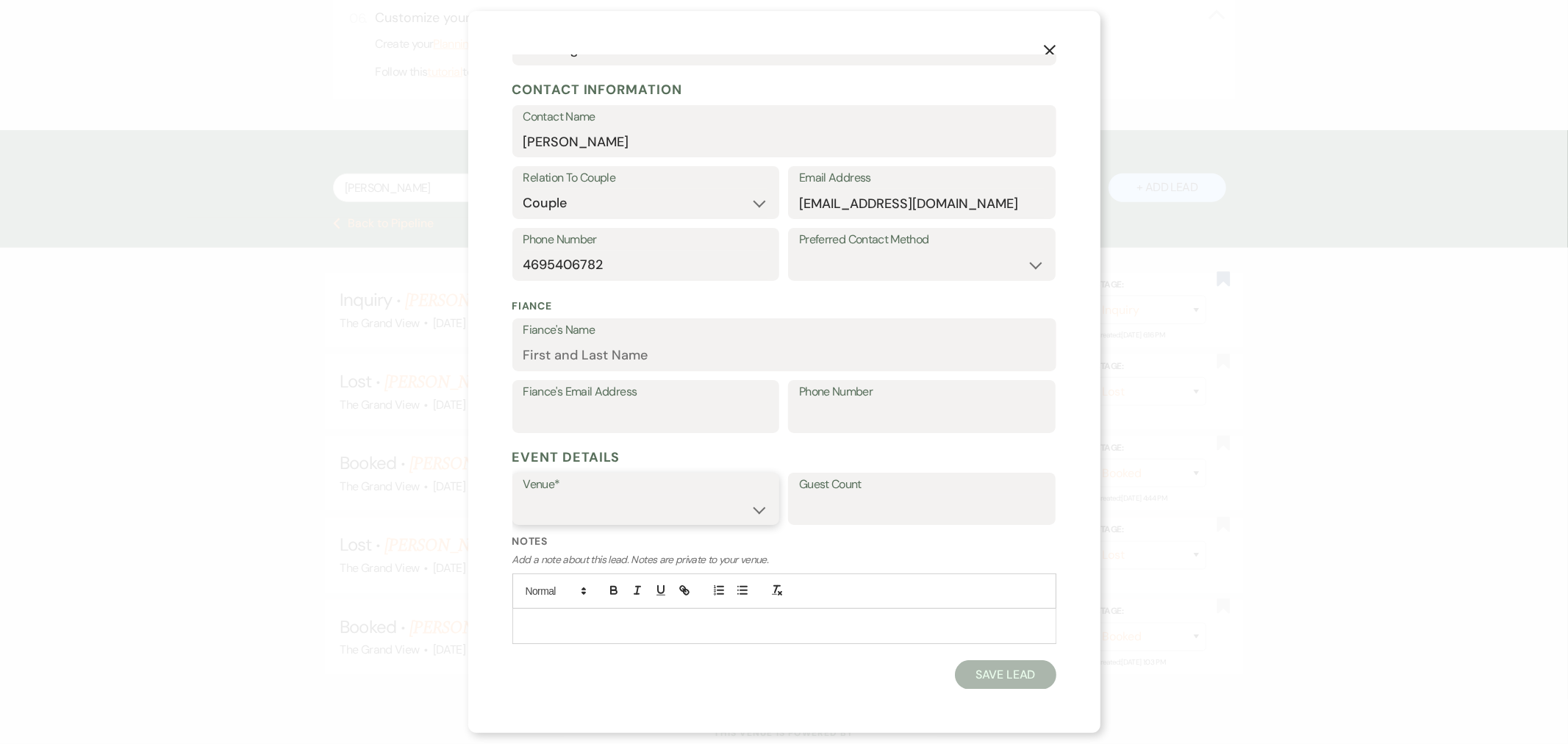
click at [588, 512] on select "The Grand View [GEOGRAPHIC_DATA]" at bounding box center [646, 509] width 246 height 29
click at [584, 490] on label "Venue*" at bounding box center [646, 485] width 246 height 22
click at [591, 503] on select "The Grand View [GEOGRAPHIC_DATA]" at bounding box center [646, 510] width 244 height 29
select select "836"
click at [524, 496] on select "The Grand View [GEOGRAPHIC_DATA]" at bounding box center [646, 510] width 244 height 29
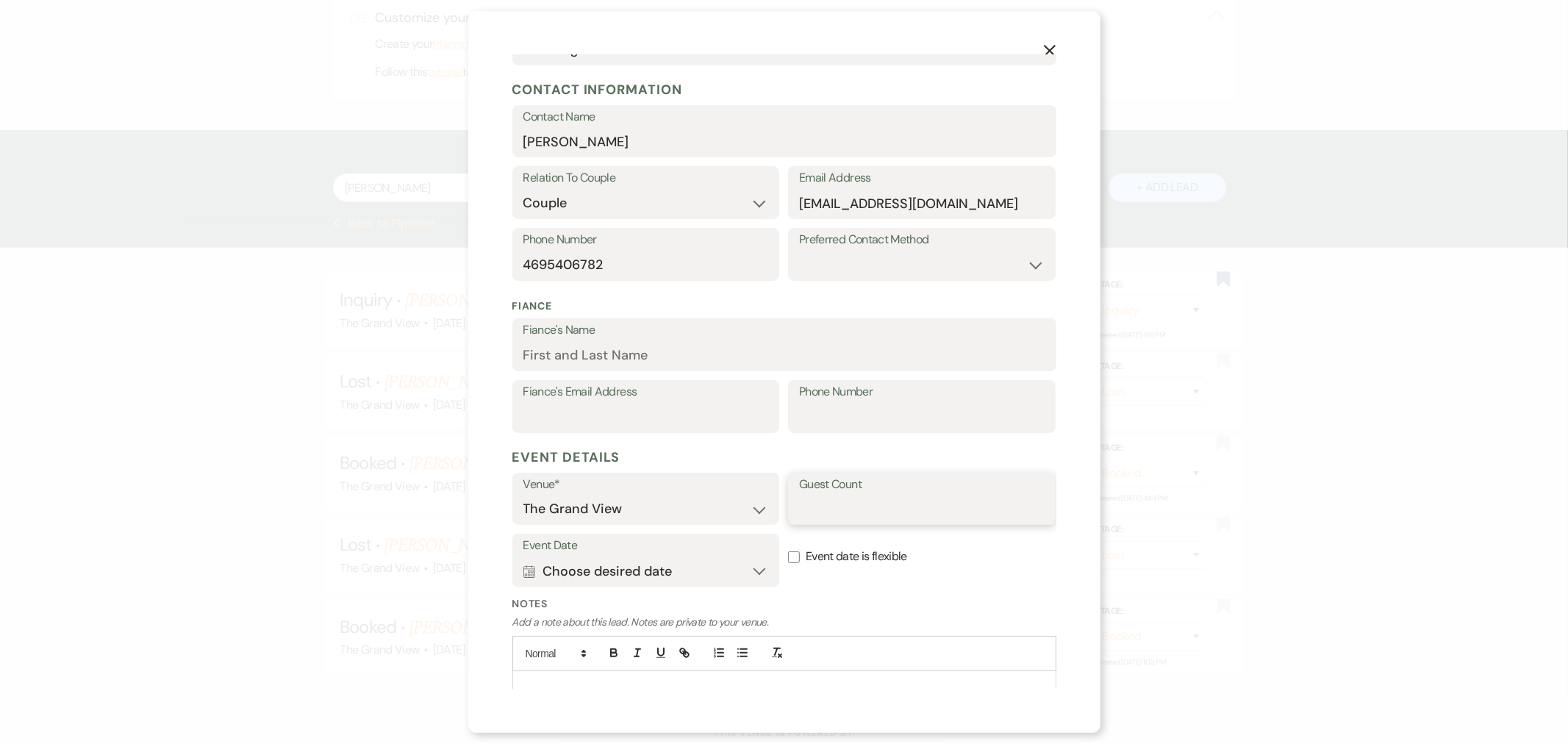
click at [882, 506] on input "Guest Count" at bounding box center [922, 509] width 246 height 29
type input "200"
click at [714, 569] on button "Calendar Choose desired date Expand" at bounding box center [646, 572] width 246 height 30
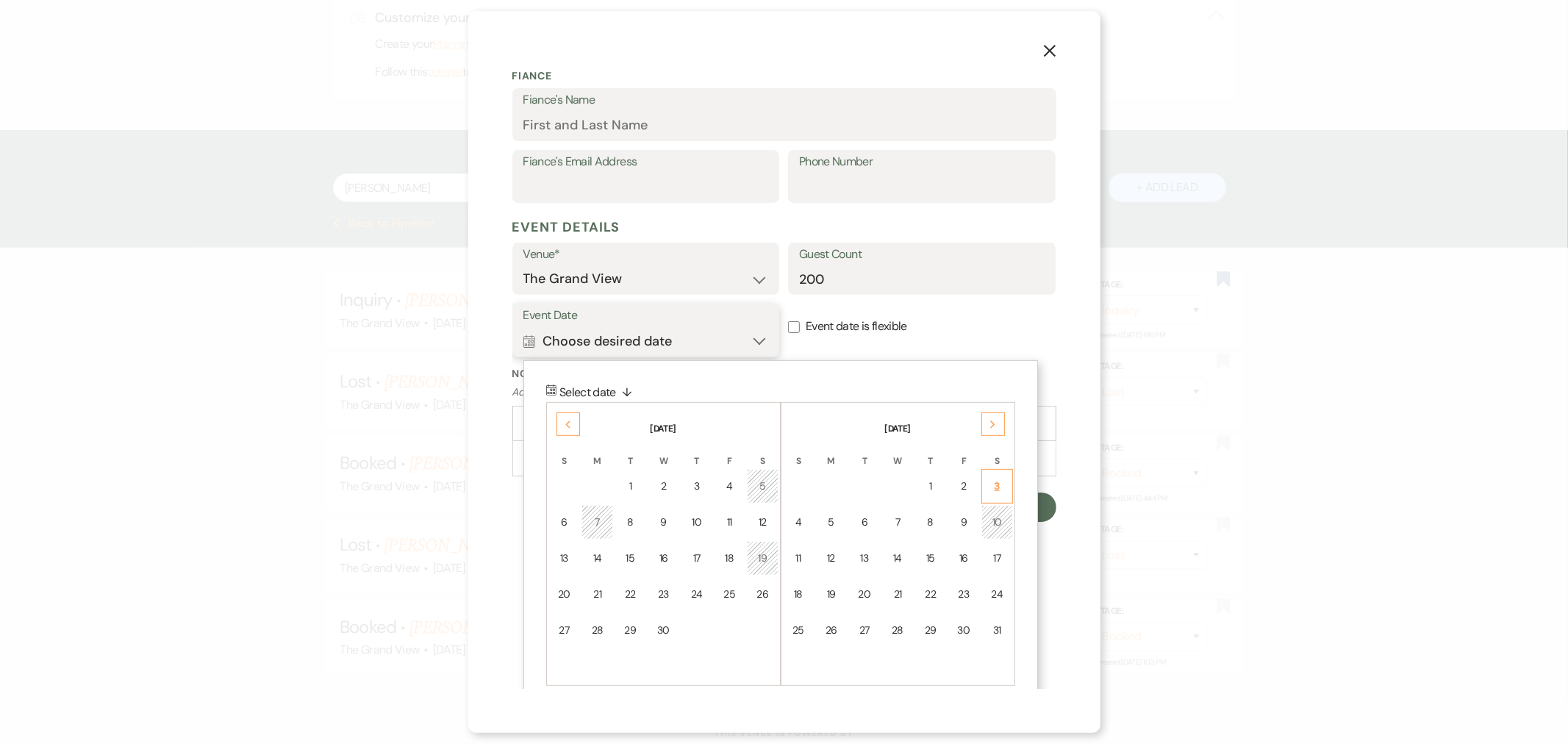
scroll to position [422, 0]
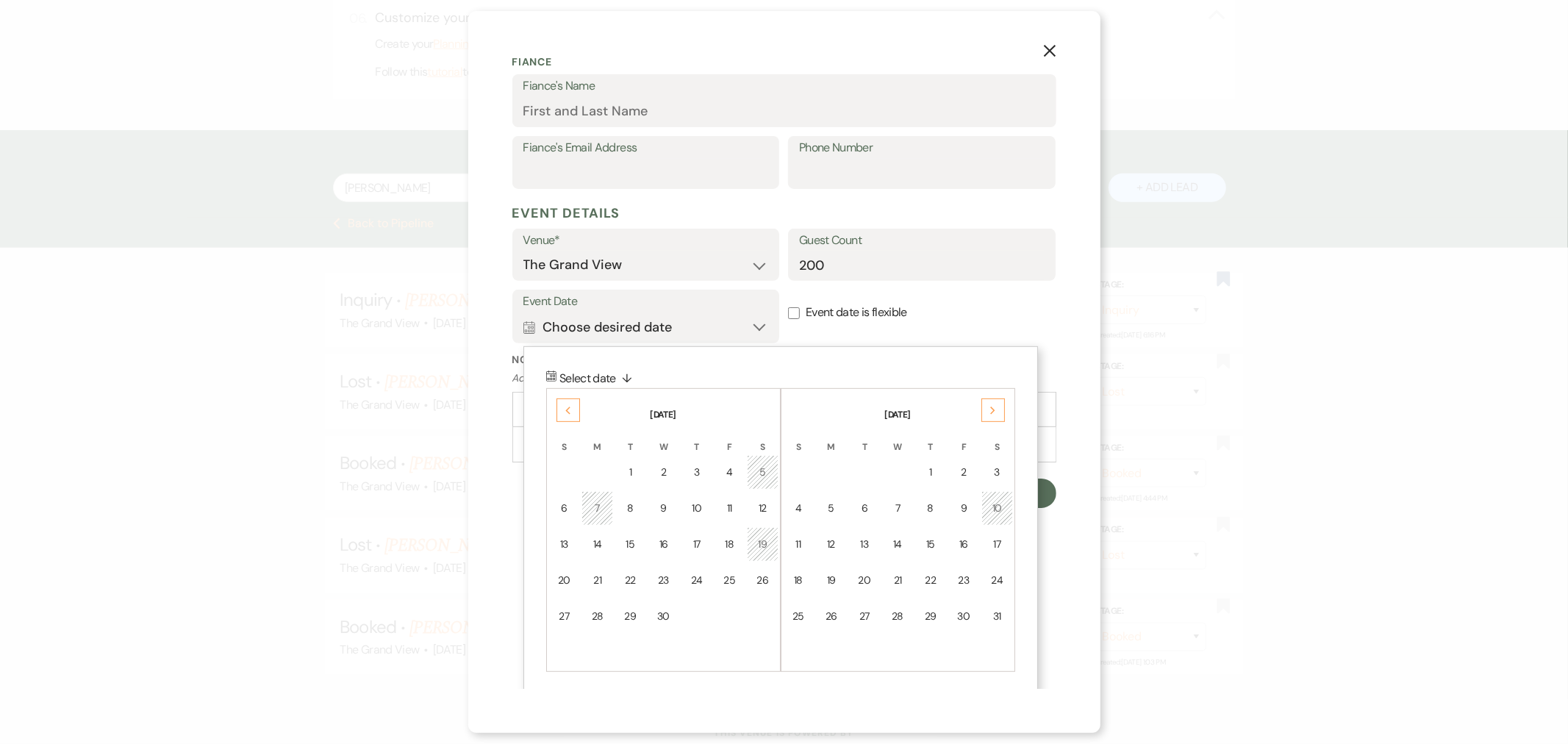
click at [577, 412] on div "Previous" at bounding box center [568, 411] width 24 height 24
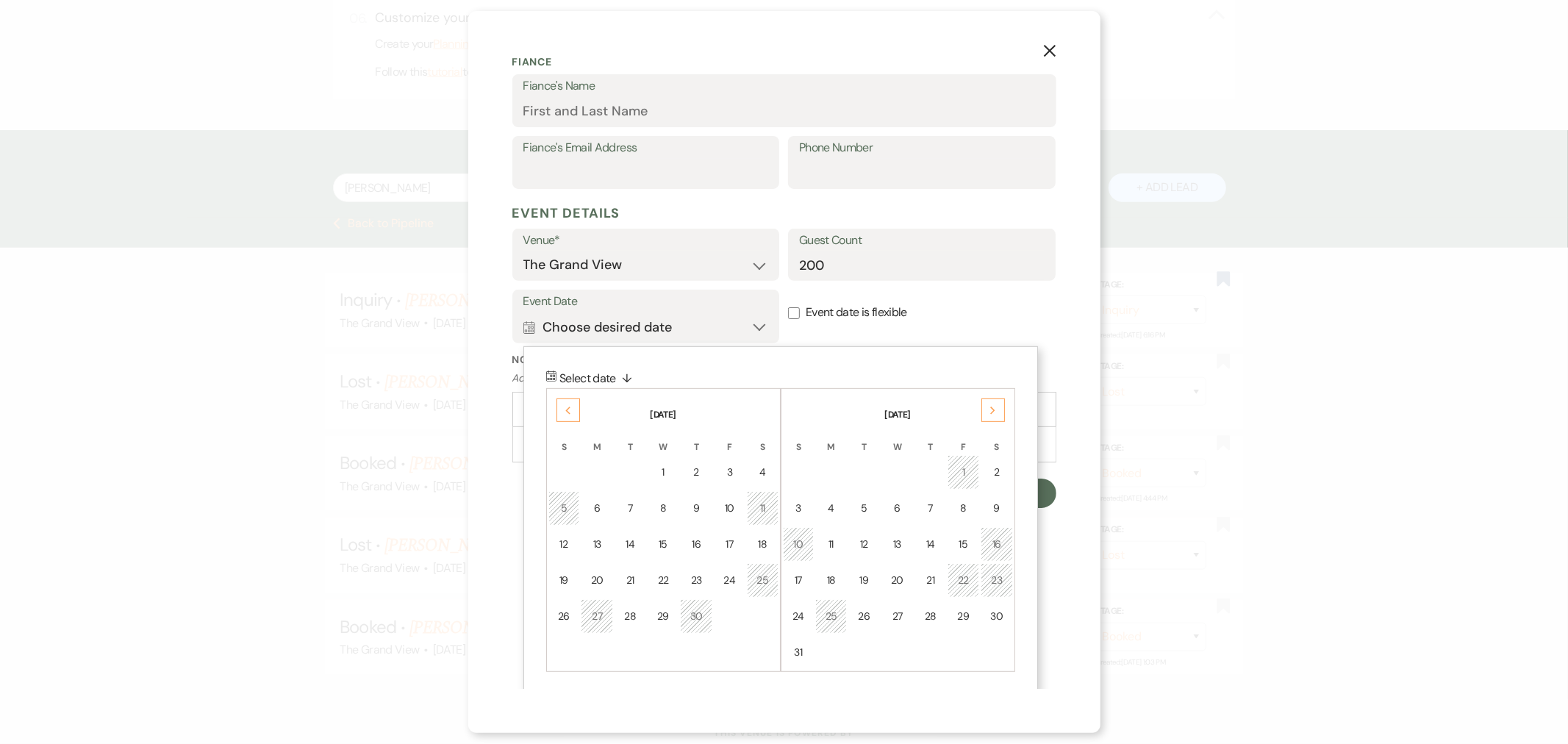
click at [577, 412] on div "Previous" at bounding box center [568, 411] width 24 height 24
click at [968, 465] on div "6" at bounding box center [964, 472] width 13 height 16
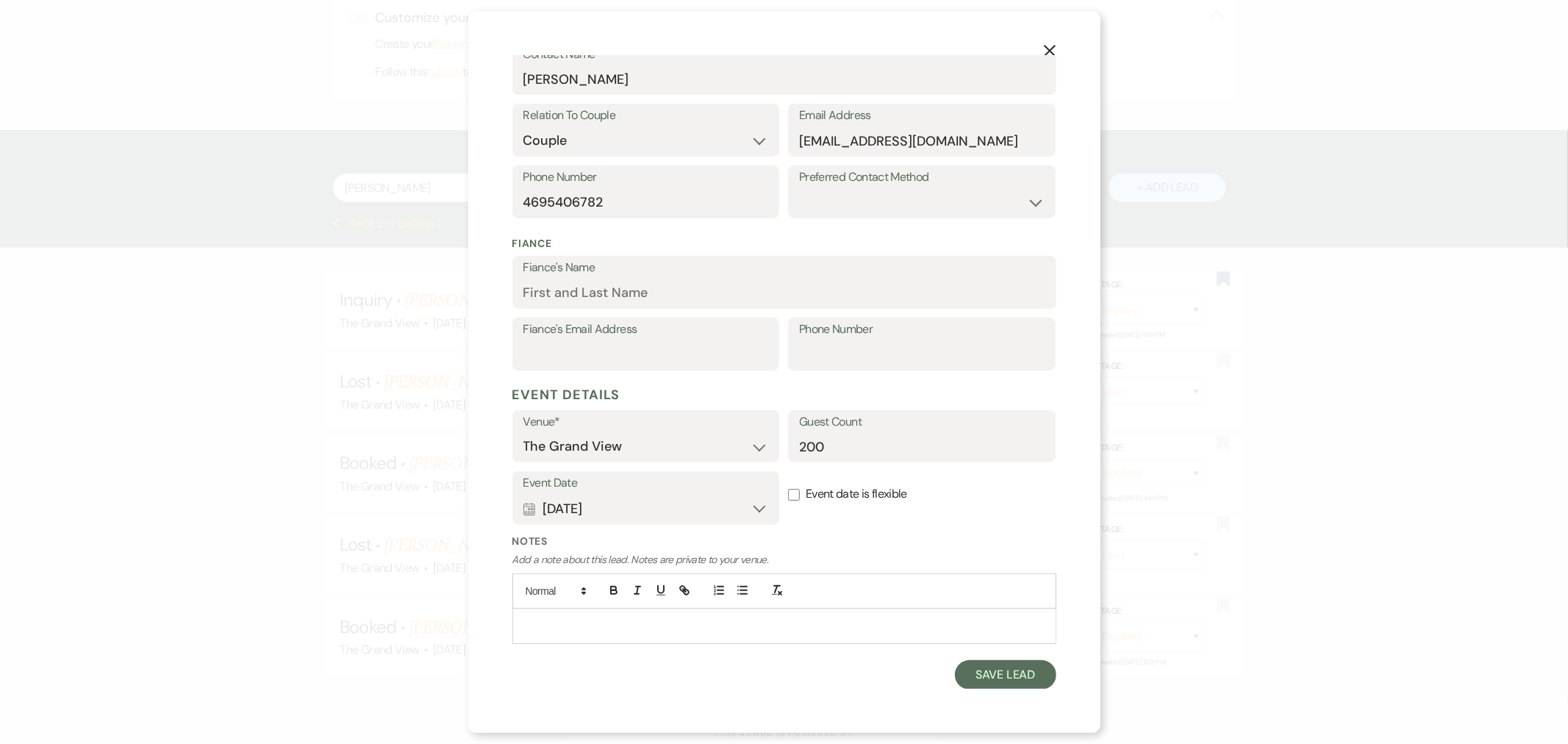
click at [992, 696] on div "X Add Lead Enter details below to add a lead to your pipeline. * Required Stage…" at bounding box center [784, 372] width 632 height 722
click at [997, 679] on button "Save Lead" at bounding box center [1006, 676] width 101 height 30
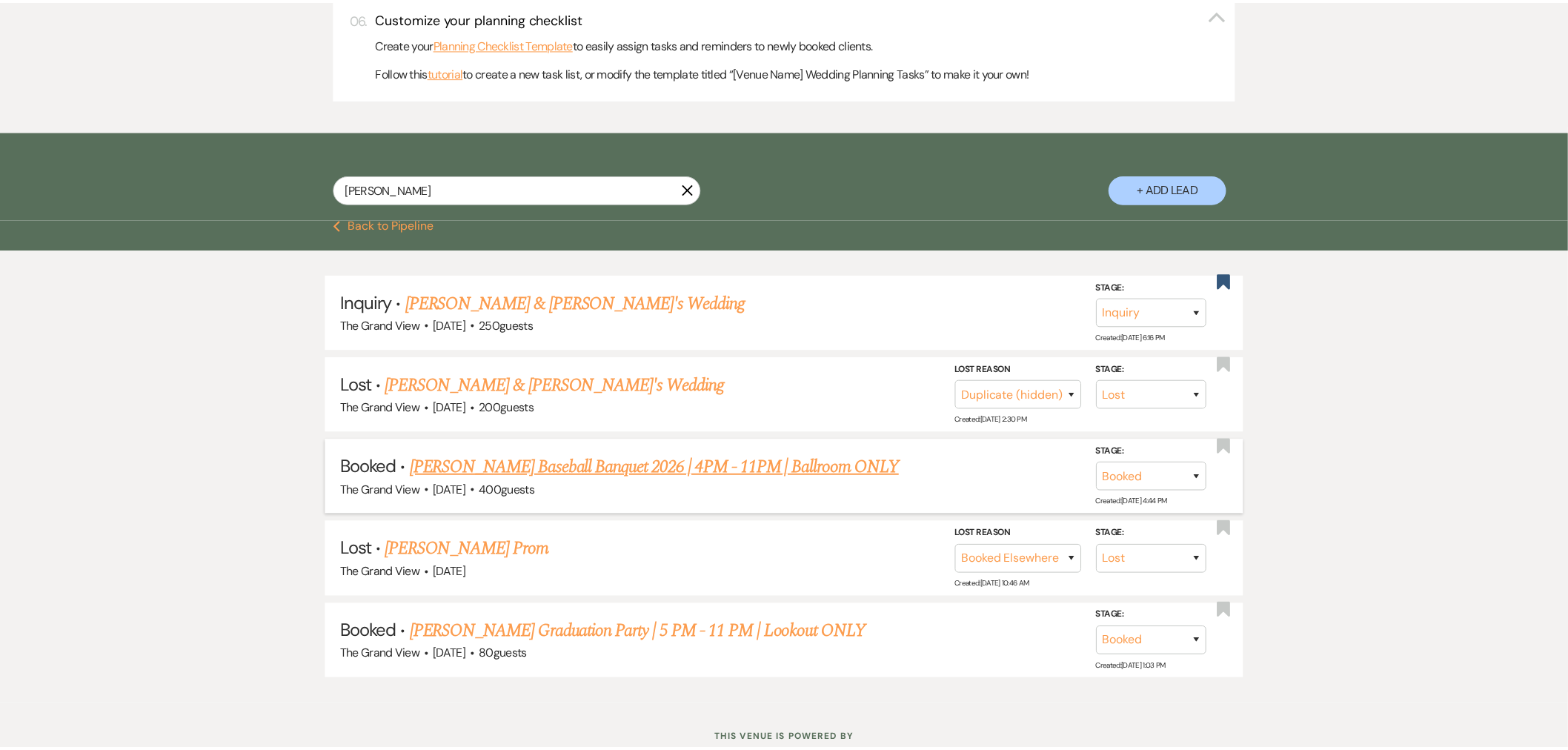
scroll to position [824, 0]
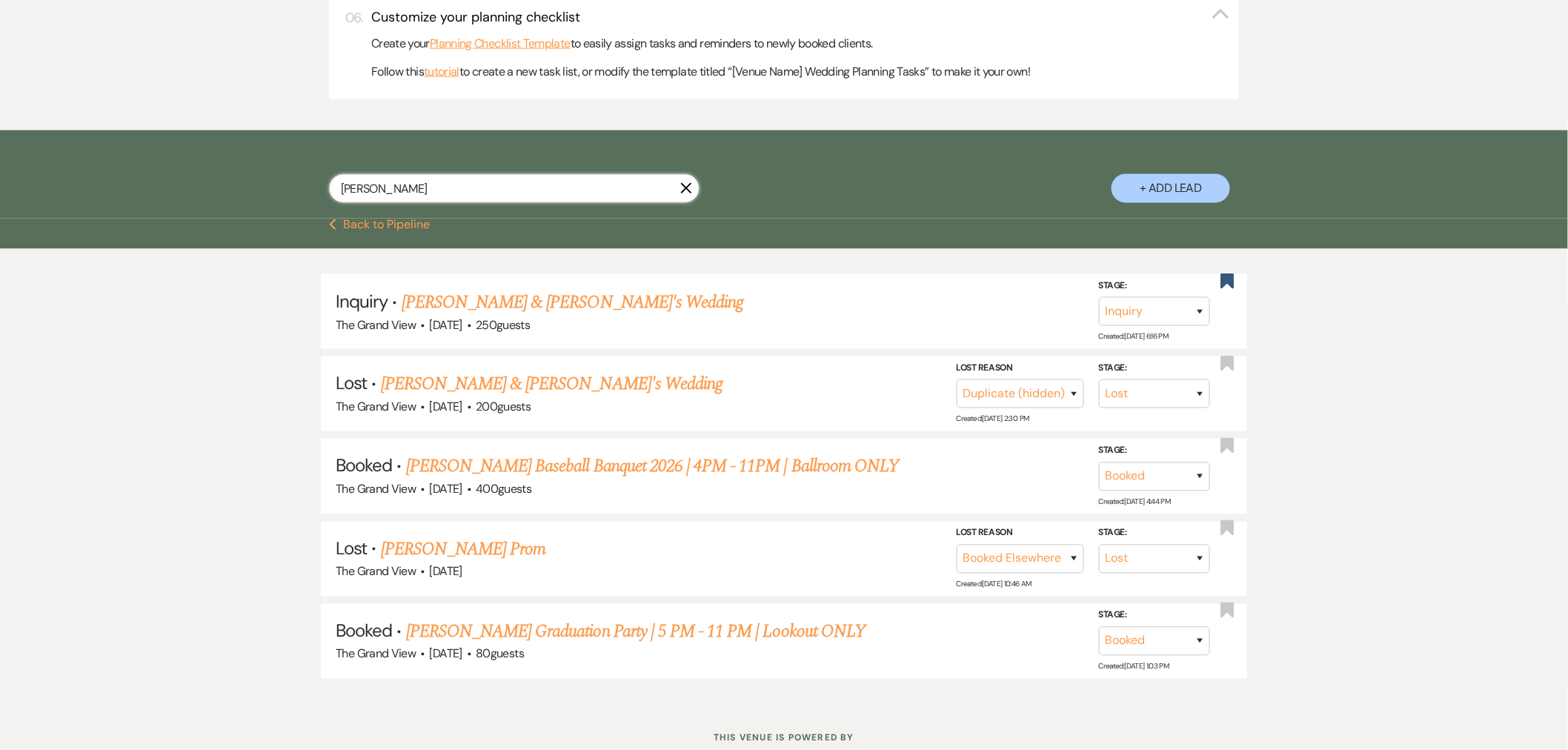
drag, startPoint x: 692, startPoint y: 195, endPoint x: 683, endPoint y: 192, distance: 9.5
click at [692, 195] on input "[PERSON_NAME]" at bounding box center [514, 189] width 370 height 29
click at [682, 189] on icon "X" at bounding box center [686, 189] width 12 height 12
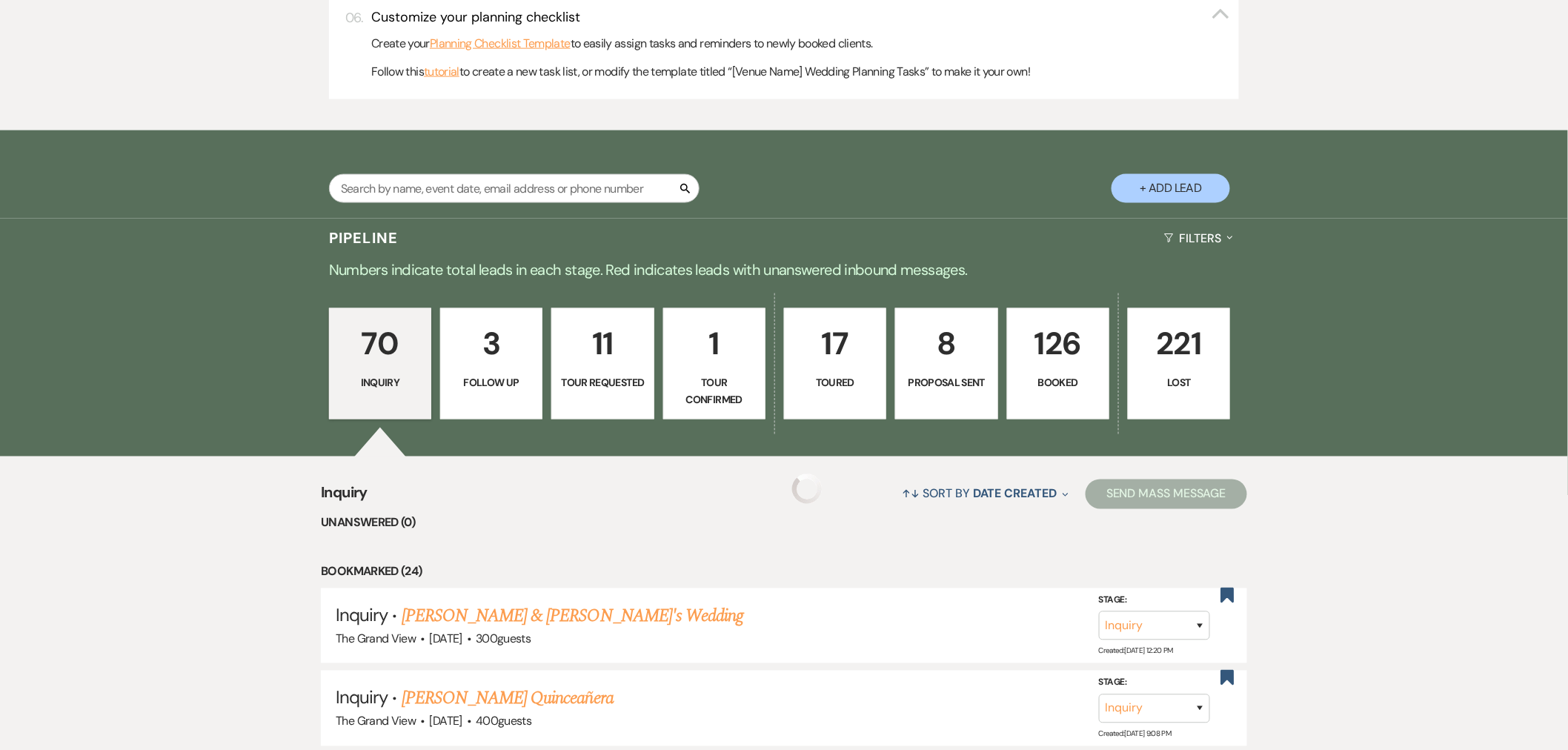
scroll to position [659, 0]
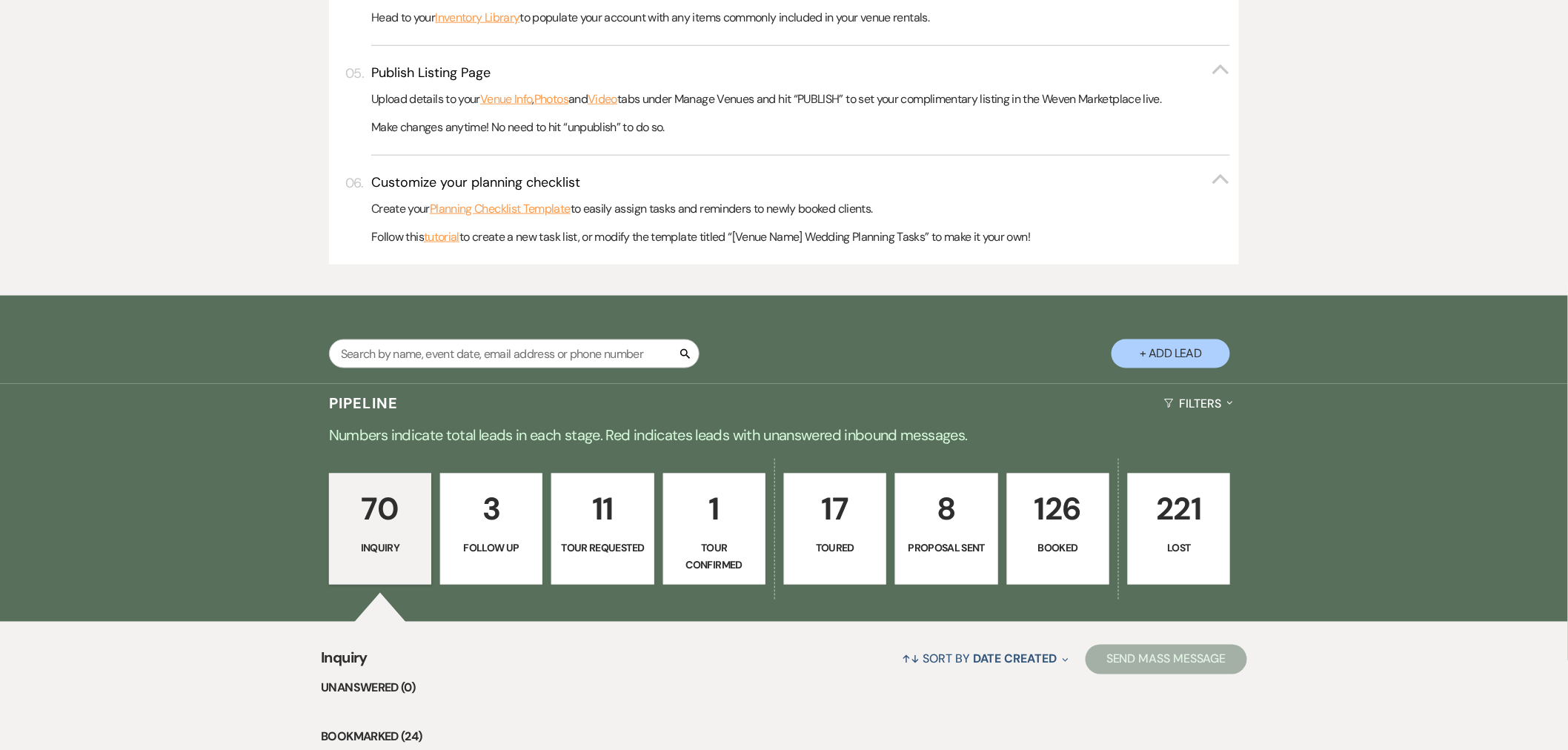
click at [634, 556] on p "Tour Requested" at bounding box center [602, 549] width 83 height 16
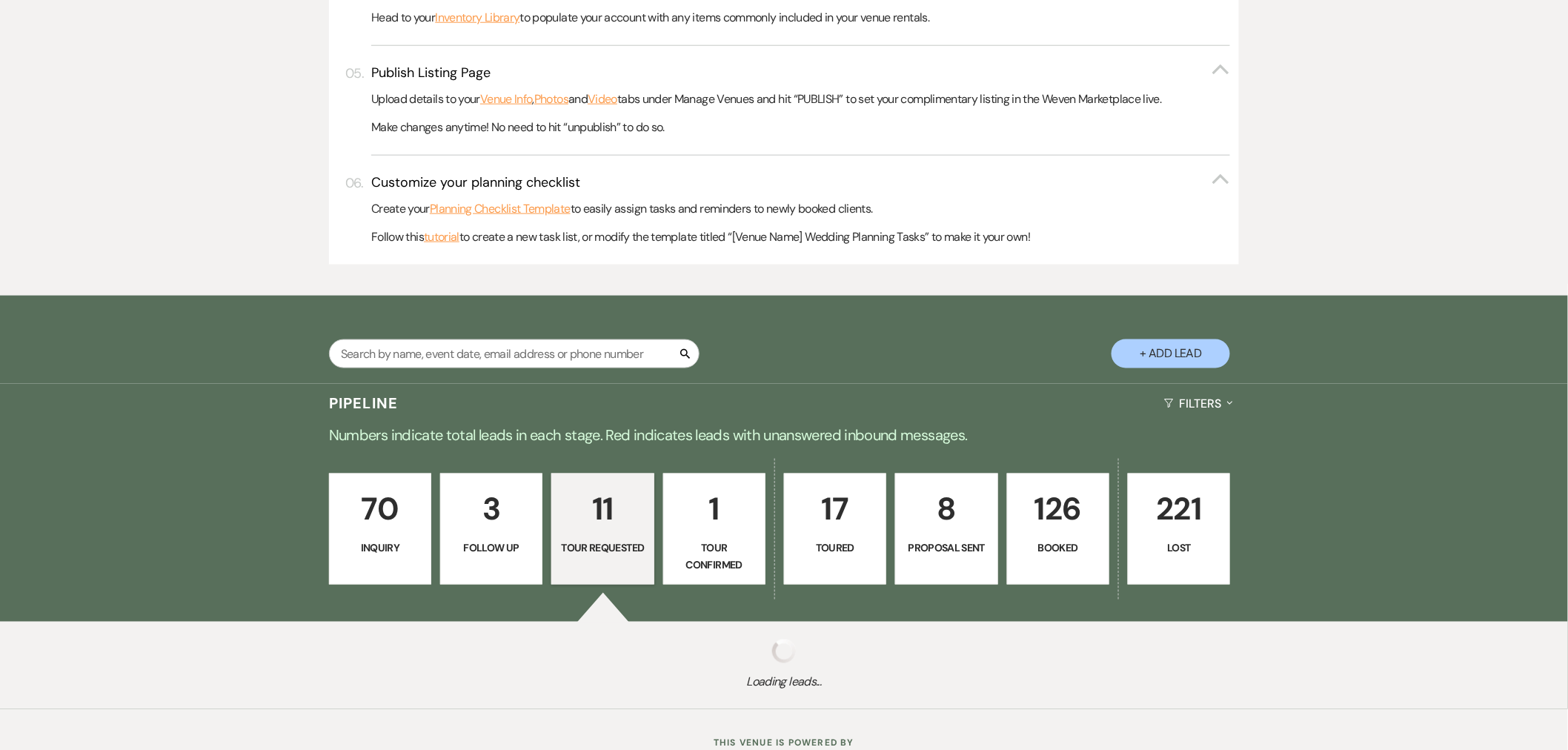
select select "2"
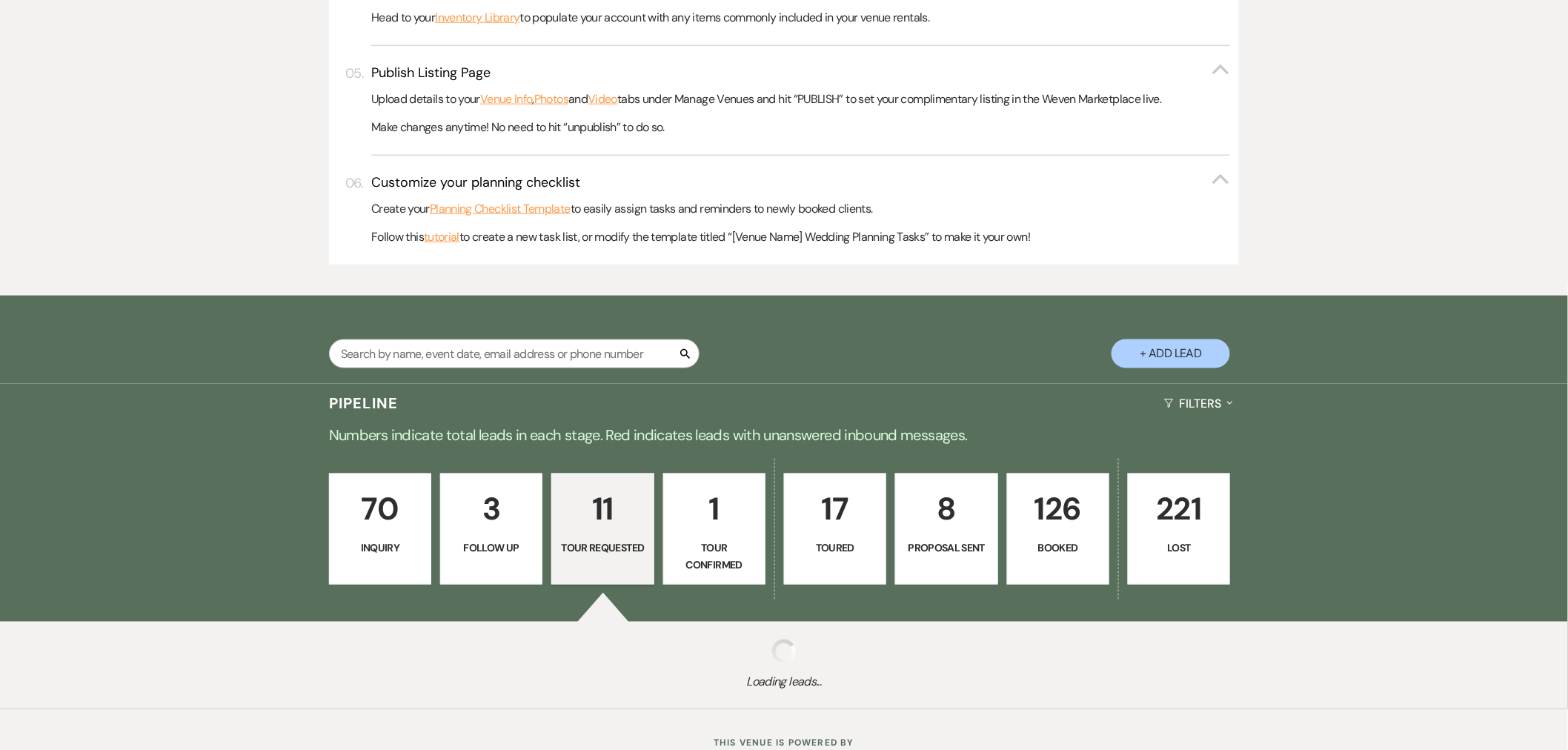
select select "2"
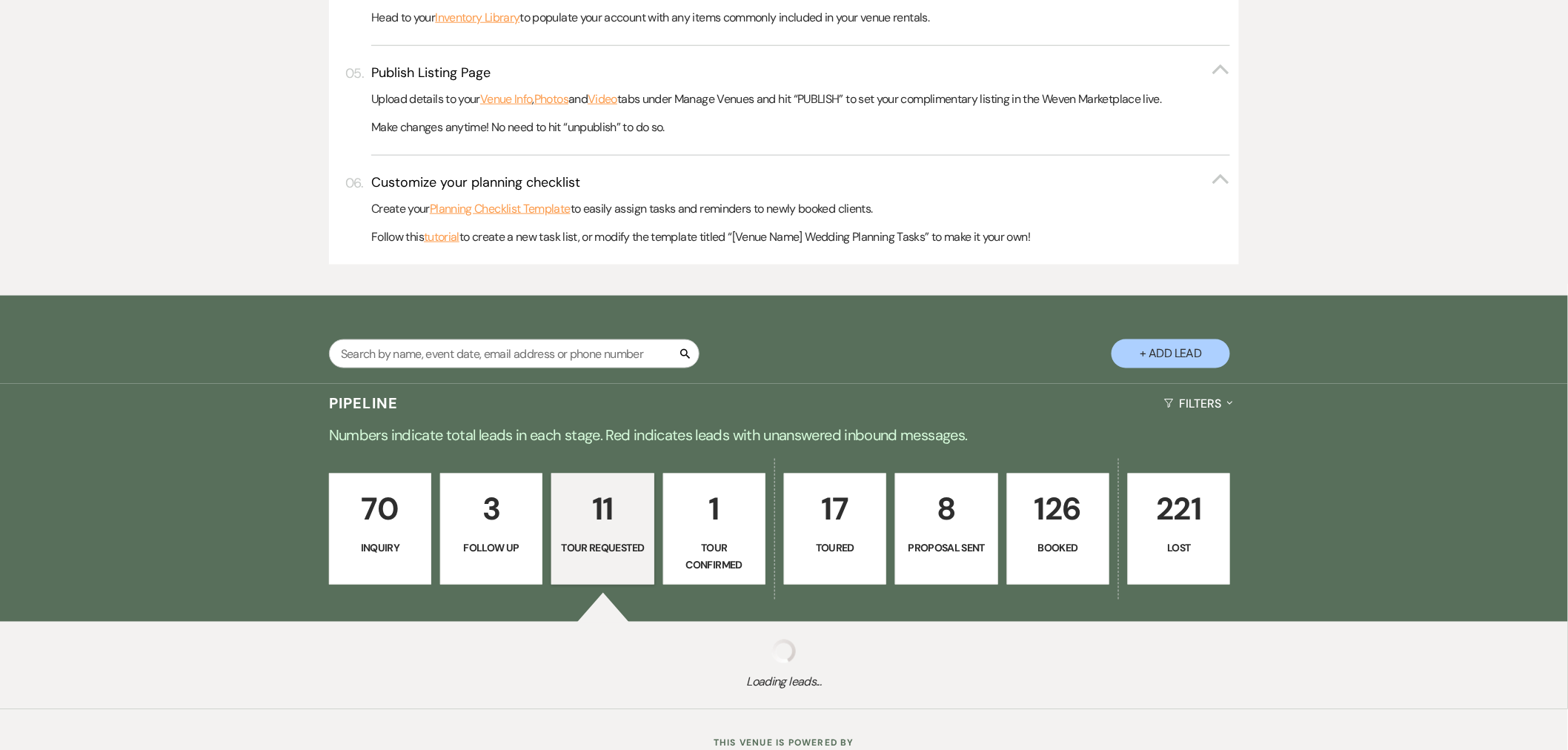
select select "2"
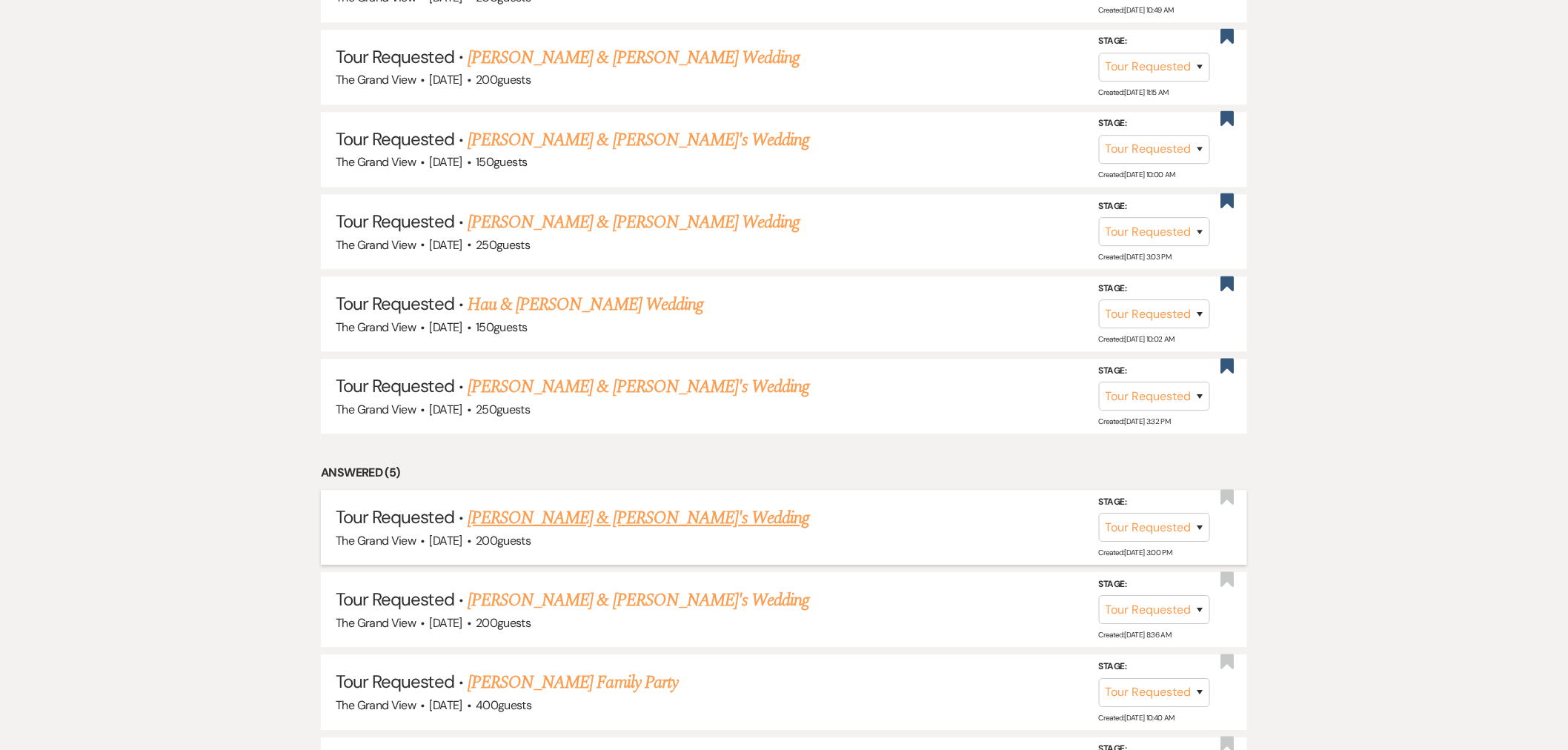
scroll to position [1565, 0]
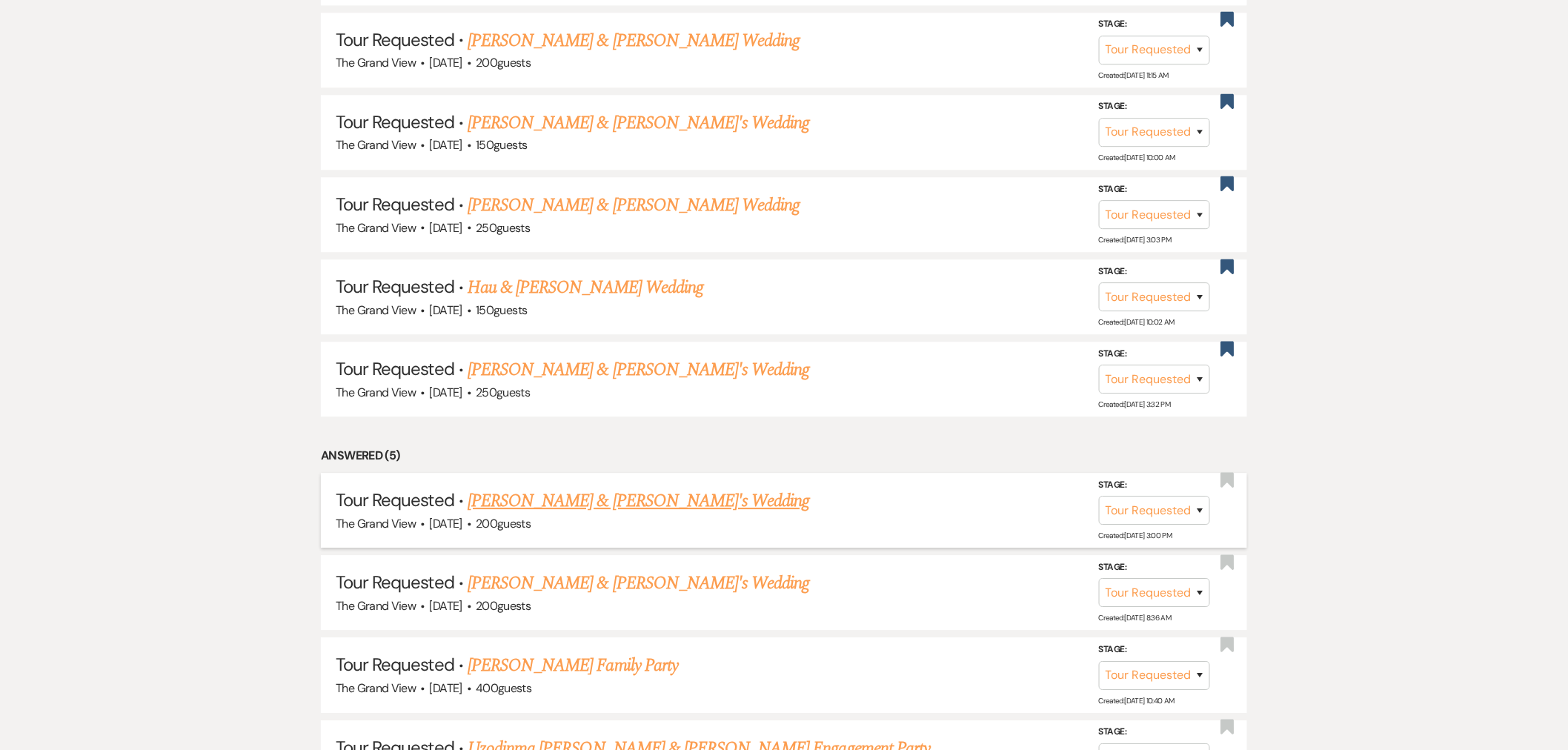
click at [607, 501] on link "[PERSON_NAME] & [PERSON_NAME]'s Wedding" at bounding box center [639, 501] width 343 height 27
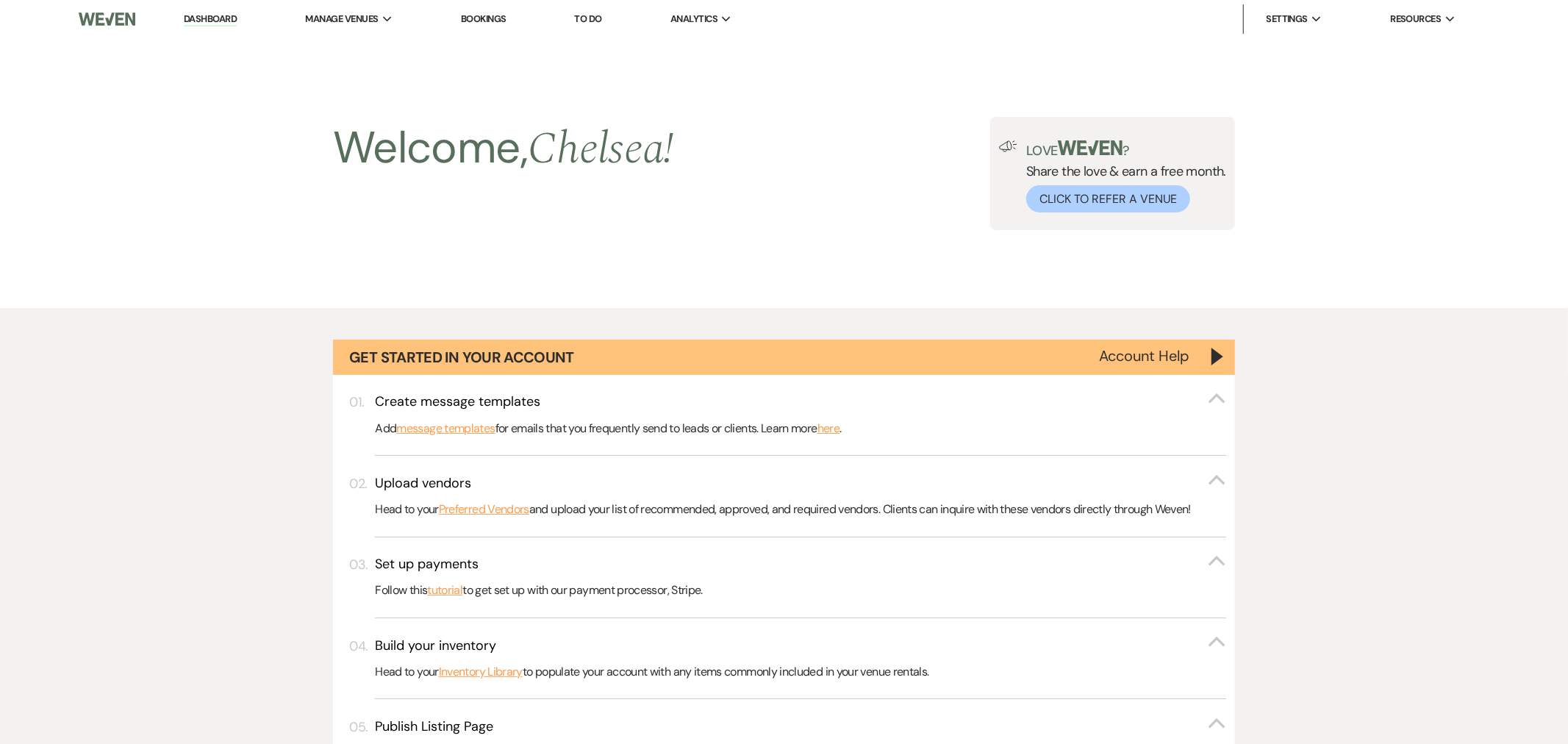
select select "2"
select select "22"
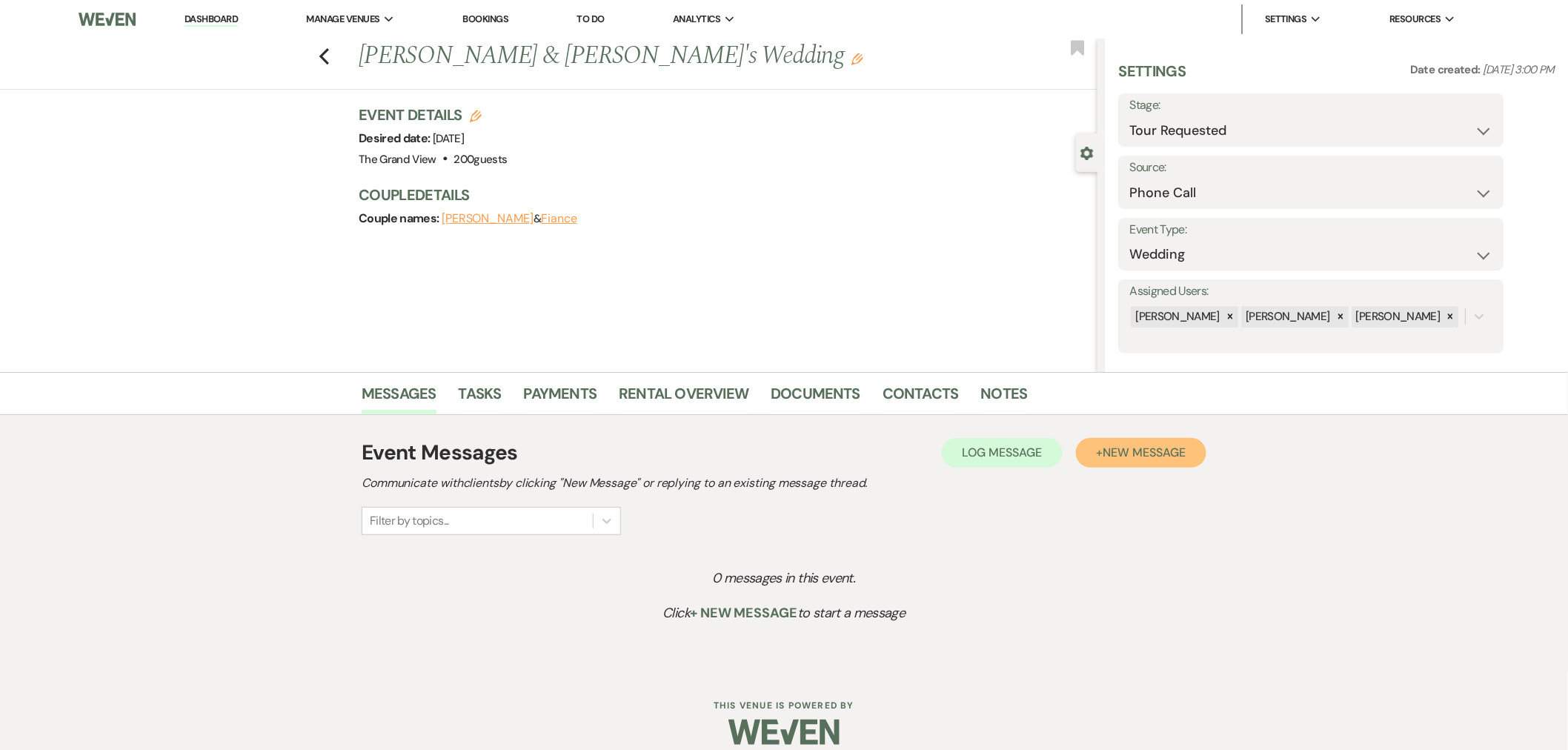
click at [1113, 451] on span "New Message" at bounding box center [1145, 452] width 82 height 16
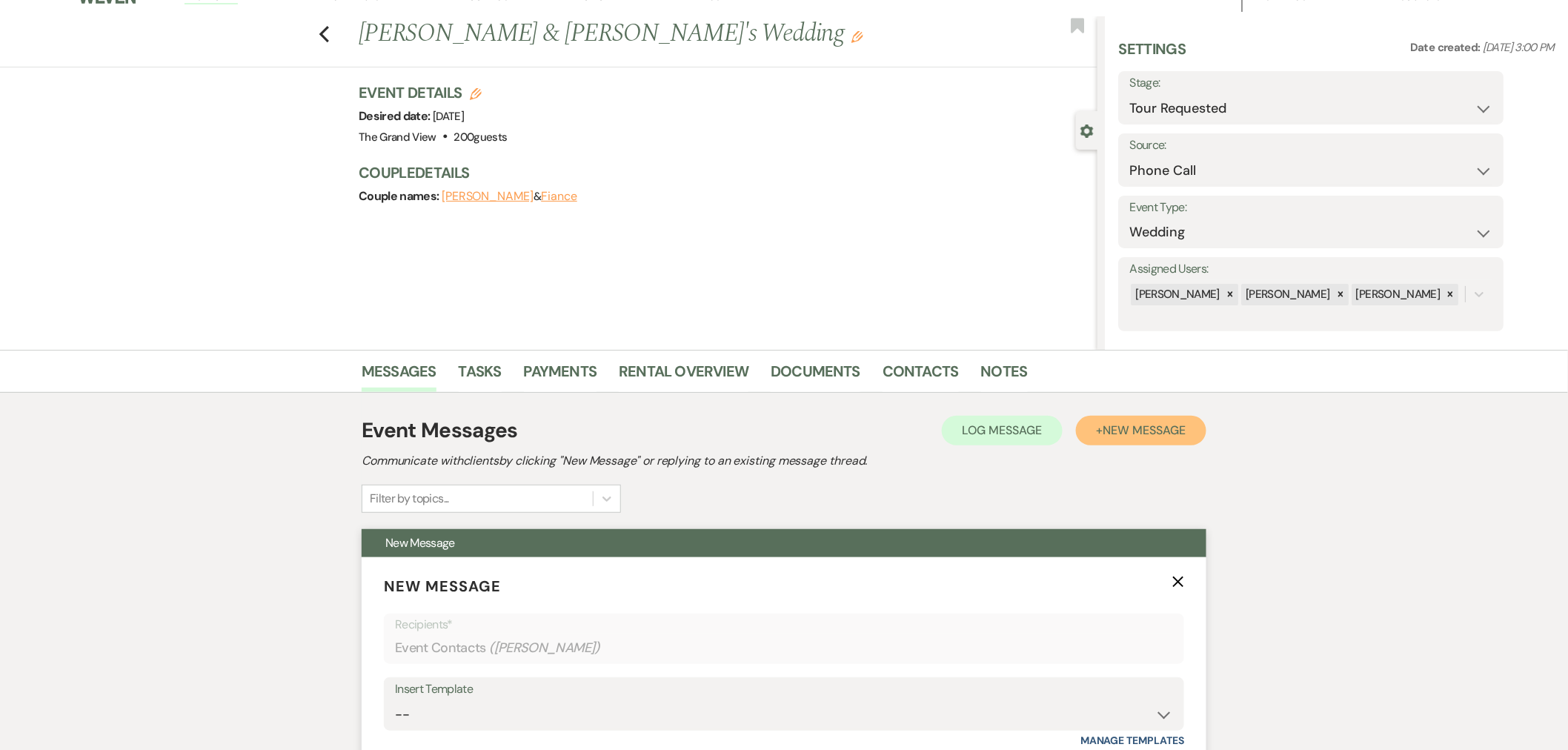
scroll to position [247, 0]
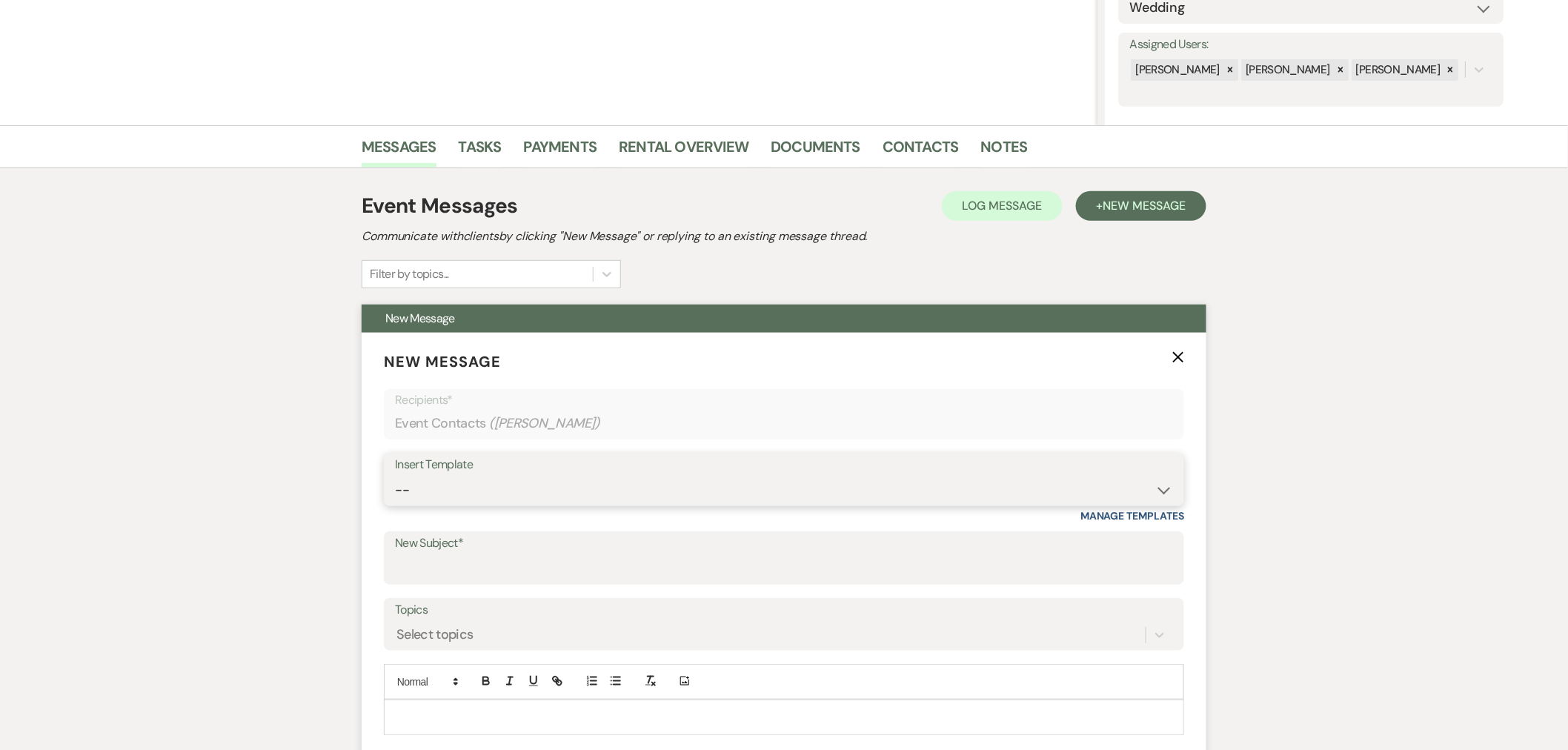
click at [508, 498] on select "-- Weven Planning Portal Introduction (Booked Events) Initial Inquiry Response …" at bounding box center [784, 490] width 778 height 29
select select "5070"
click at [395, 476] on select "-- Weven Planning Portal Introduction (Booked Events) Initial Inquiry Response …" at bounding box center [784, 490] width 778 height 29
type input "Your Grand Venue Awaits!"
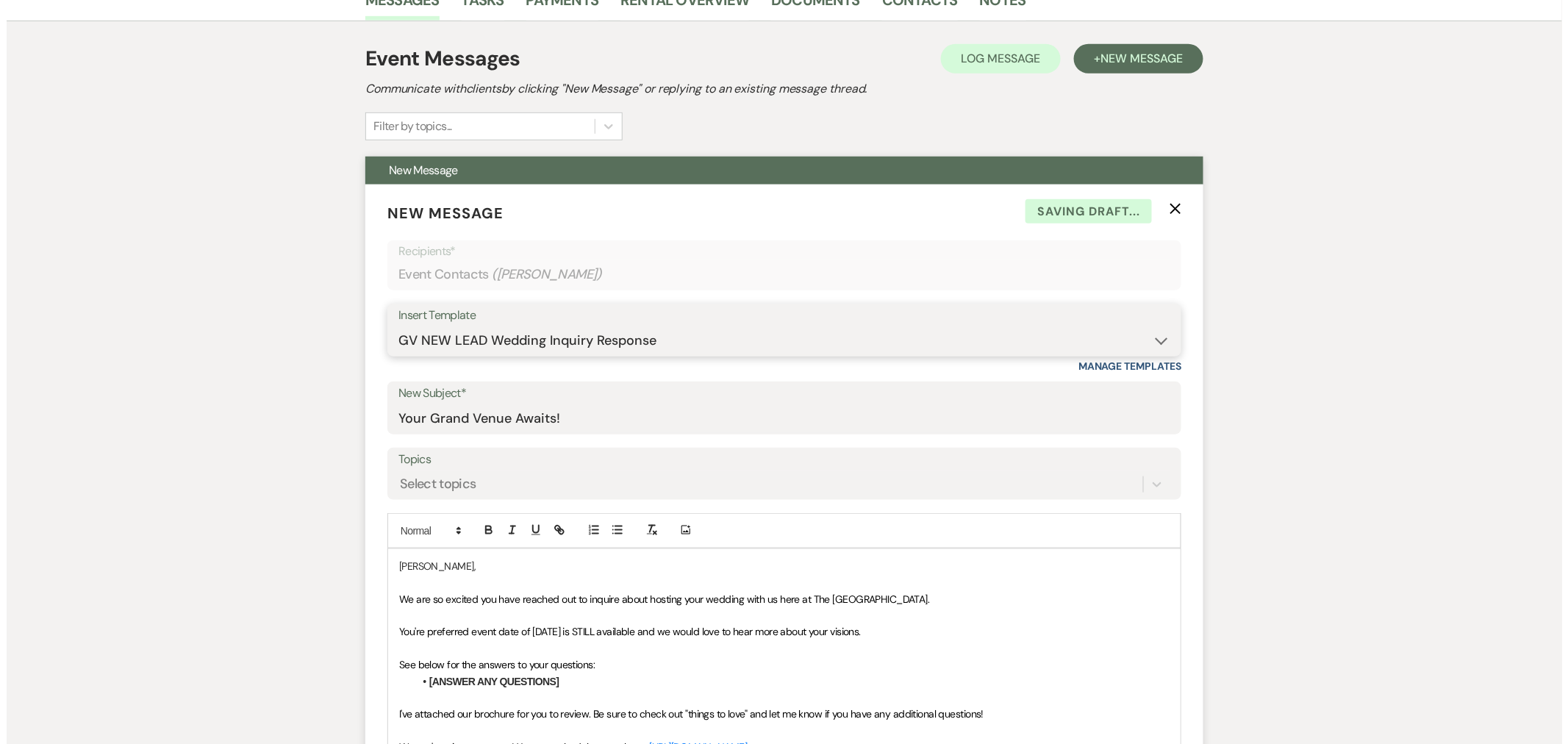
scroll to position [653, 0]
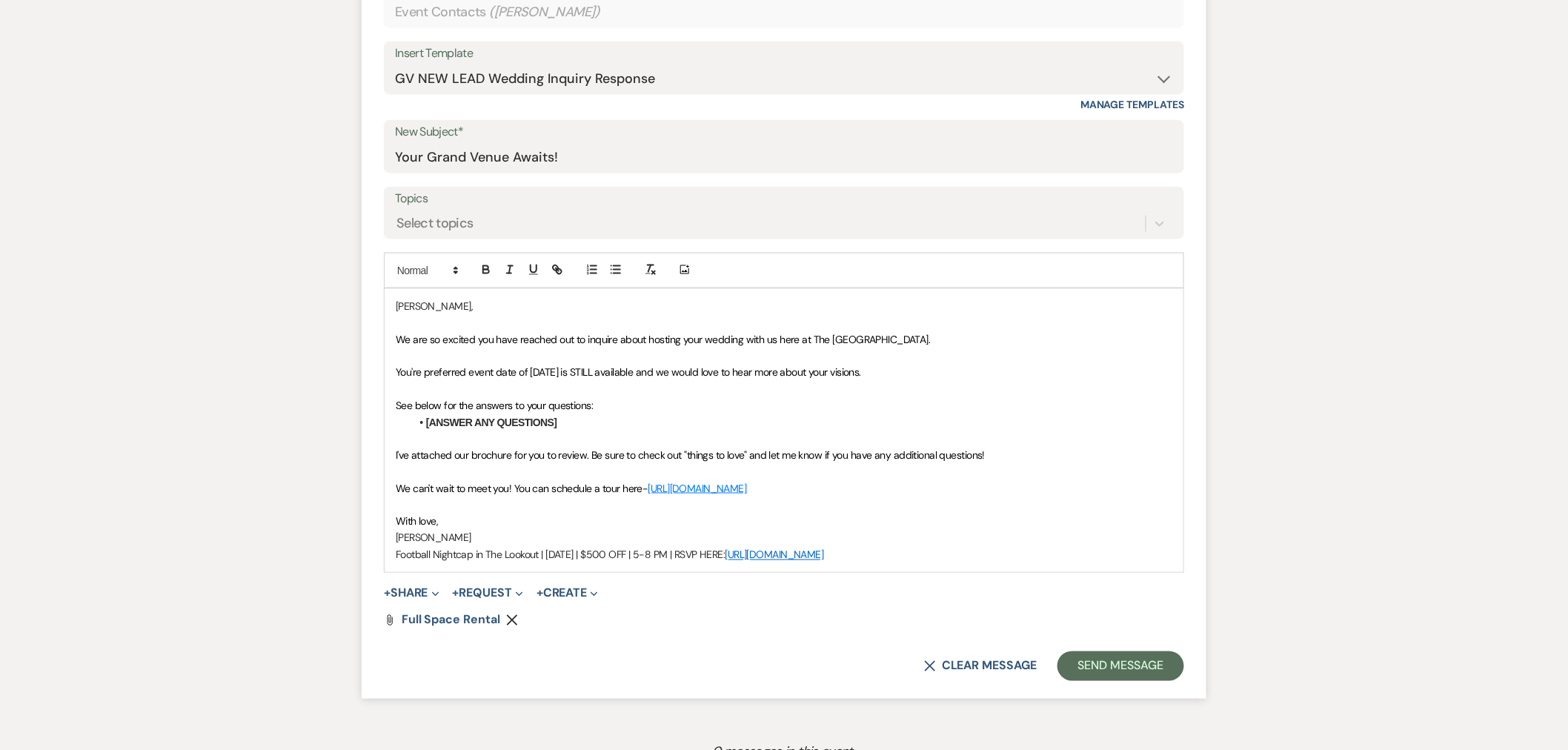
drag, startPoint x: 391, startPoint y: 341, endPoint x: 952, endPoint y: 331, distance: 561.1
click at [952, 331] on div "[PERSON_NAME], We are so excited you have reached out to inquire about hosting …" at bounding box center [784, 430] width 799 height 283
drag, startPoint x: 901, startPoint y: 371, endPoint x: 663, endPoint y: 375, distance: 238.0
click at [663, 375] on p "You're preferred event date of [DATE] is STILL available and we would love to h…" at bounding box center [784, 372] width 777 height 16
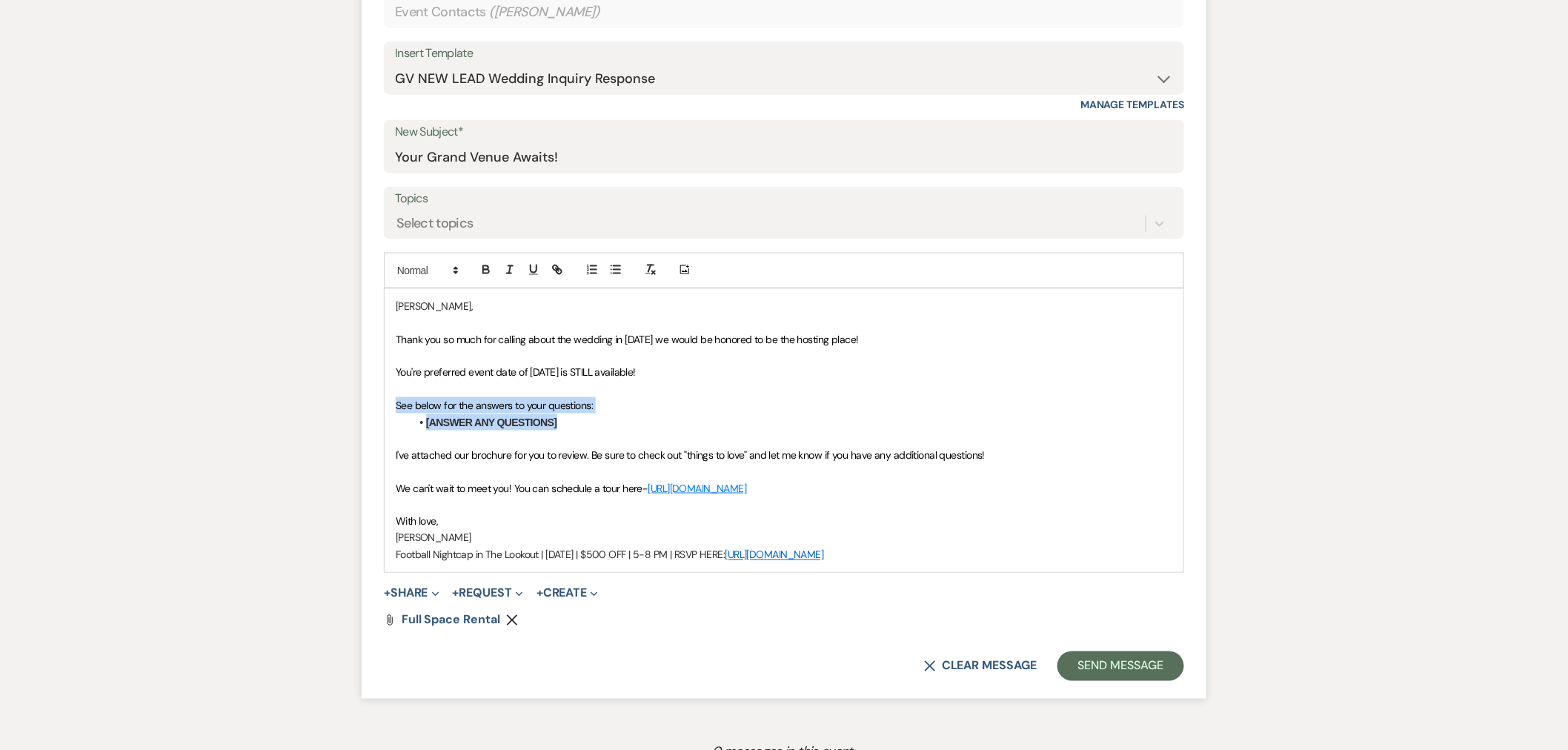
drag, startPoint x: 602, startPoint y: 424, endPoint x: 365, endPoint y: 399, distance: 238.3
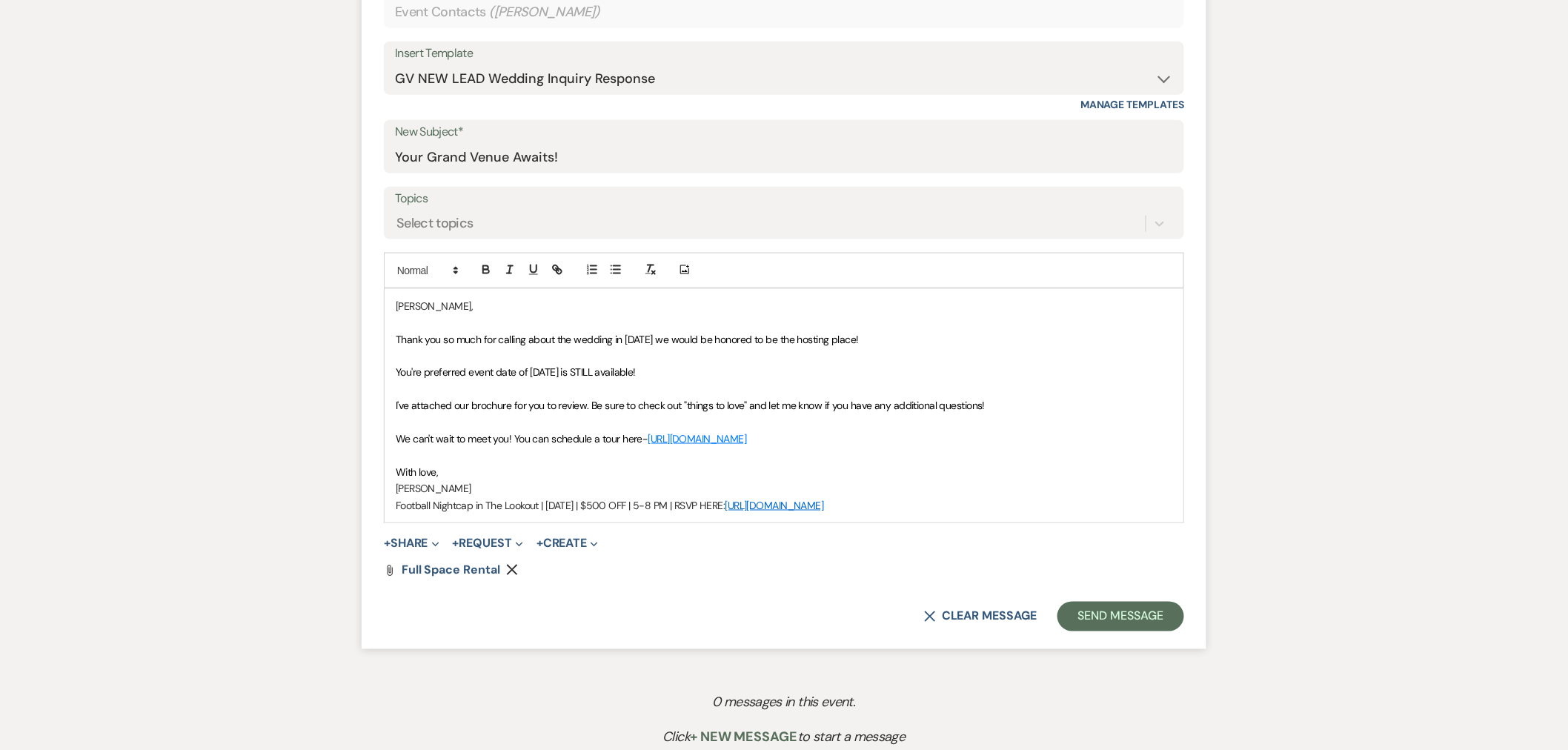
drag, startPoint x: 927, startPoint y: 435, endPoint x: 511, endPoint y: 443, distance: 416.1
click at [511, 443] on p "We can't wait to meet you! You can schedule a tour here- [URL][DOMAIN_NAME]" at bounding box center [784, 439] width 777 height 16
drag, startPoint x: 880, startPoint y: 507, endPoint x: 367, endPoint y: 503, distance: 513.0
click at [367, 503] on form "New Message X Saving draft... Recipients* Event Contacts ( [PERSON_NAME] ) Inse…" at bounding box center [783, 285] width 845 height 728
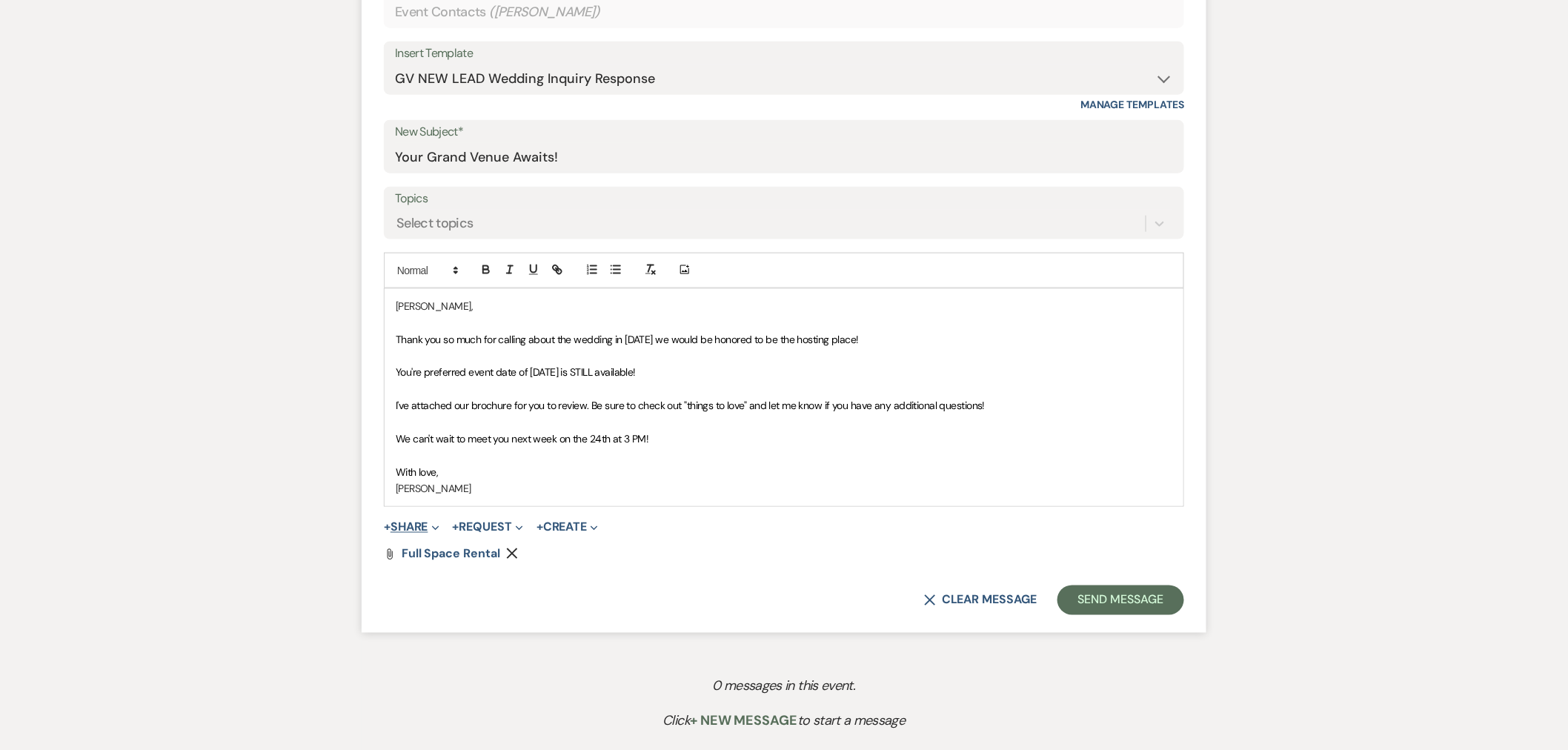
click at [405, 522] on button "+ Share Expand" at bounding box center [411, 528] width 55 height 12
click at [463, 558] on span "Doc Upload Documents" at bounding box center [444, 557] width 85 height 16
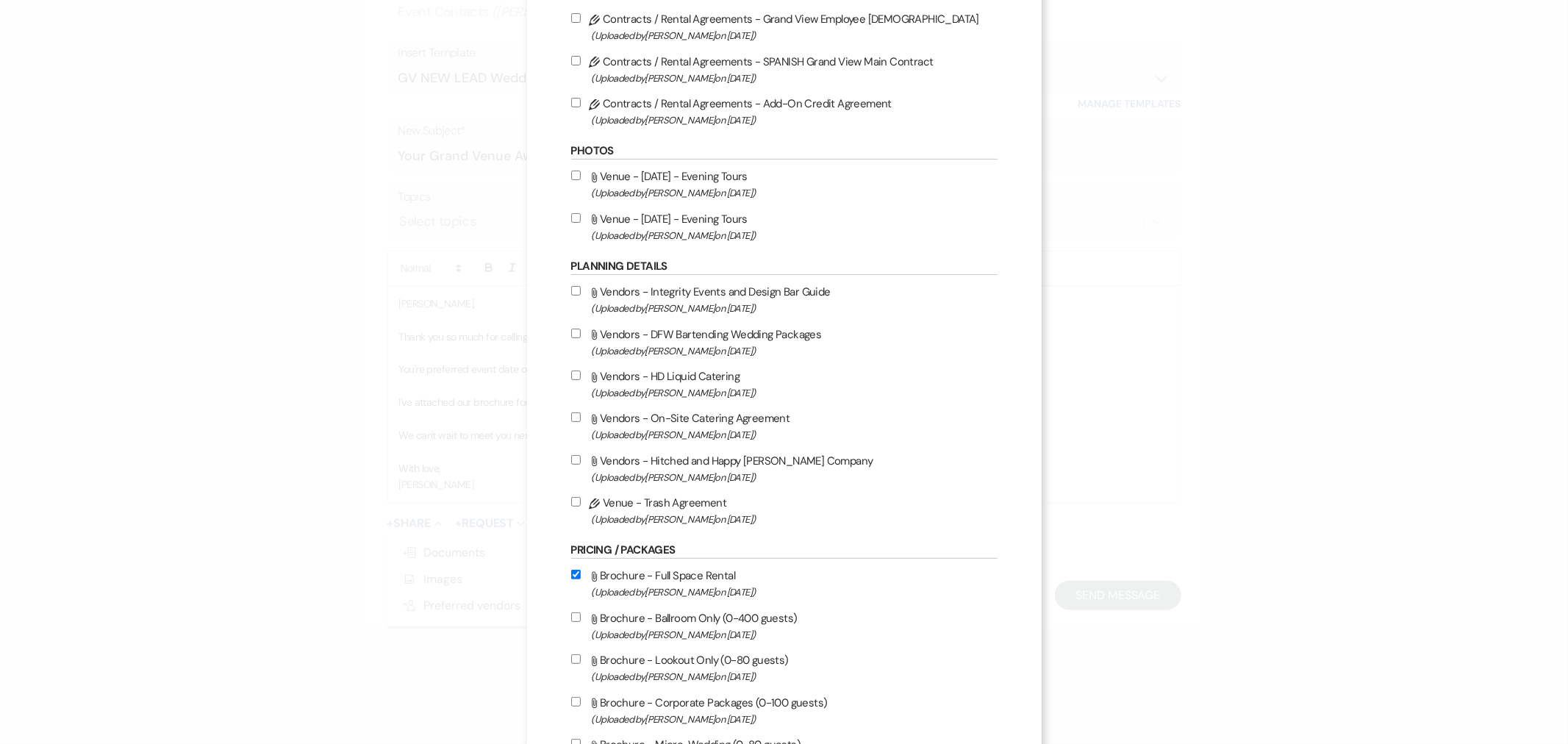
scroll to position [327, 0]
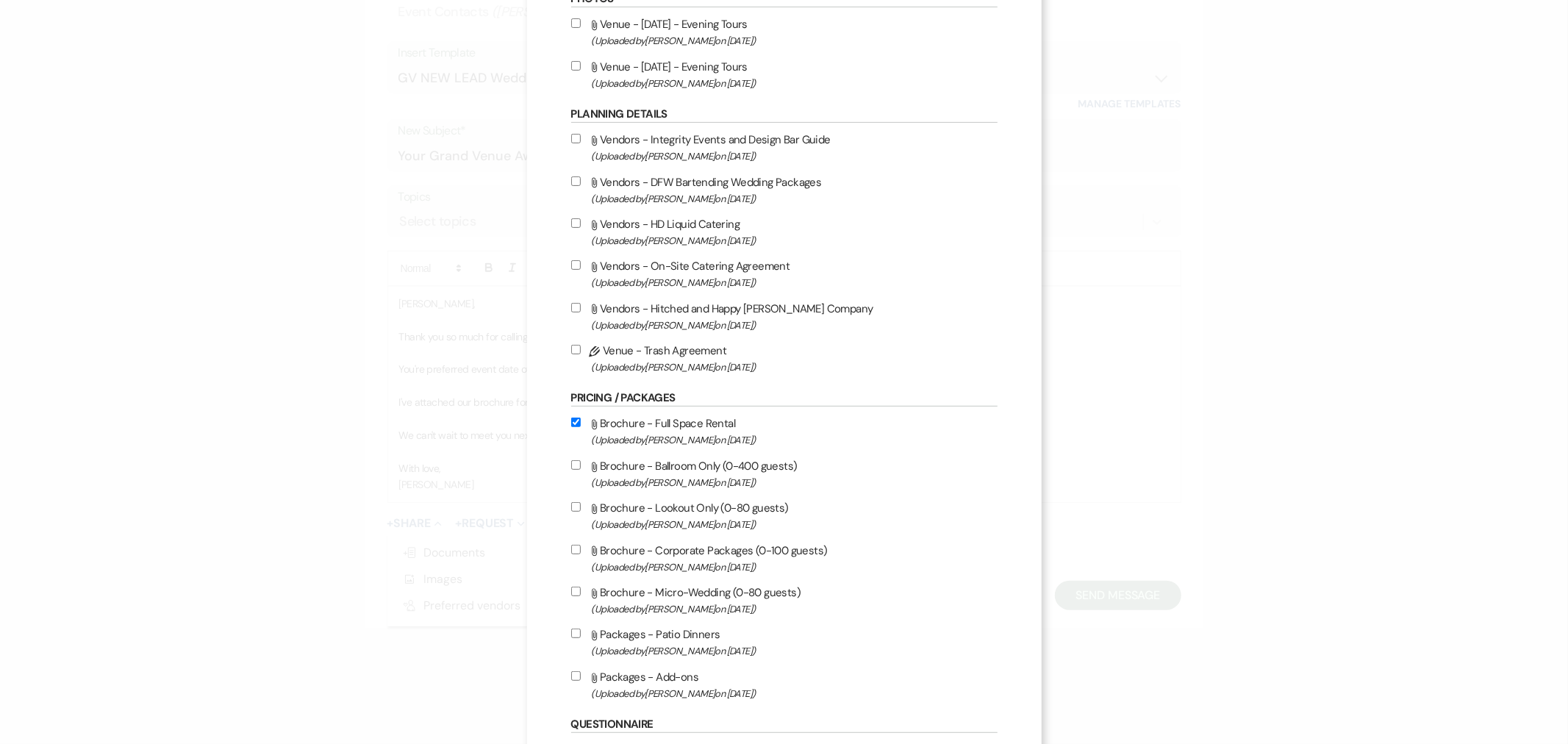
click at [695, 469] on label "Attach File Brochure - Ballroom Only (0-400 guests) (Uploaded by [PERSON_NAME] …" at bounding box center [784, 474] width 427 height 35
click at [581, 469] on input "Attach File Brochure - Ballroom Only (0-400 guests) (Uploaded by [PERSON_NAME] …" at bounding box center [576, 465] width 10 height 10
checkbox input "true"
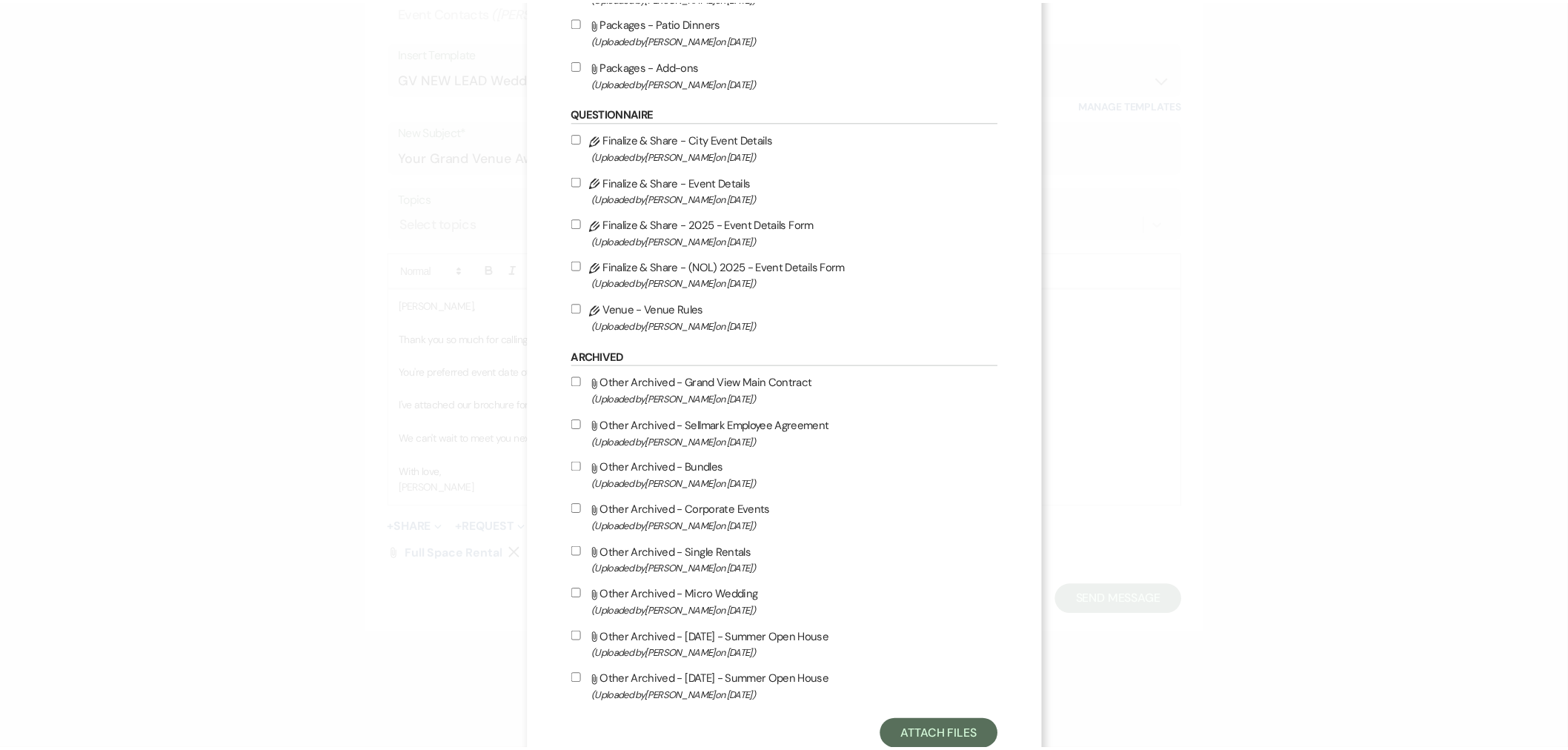
scroll to position [986, 0]
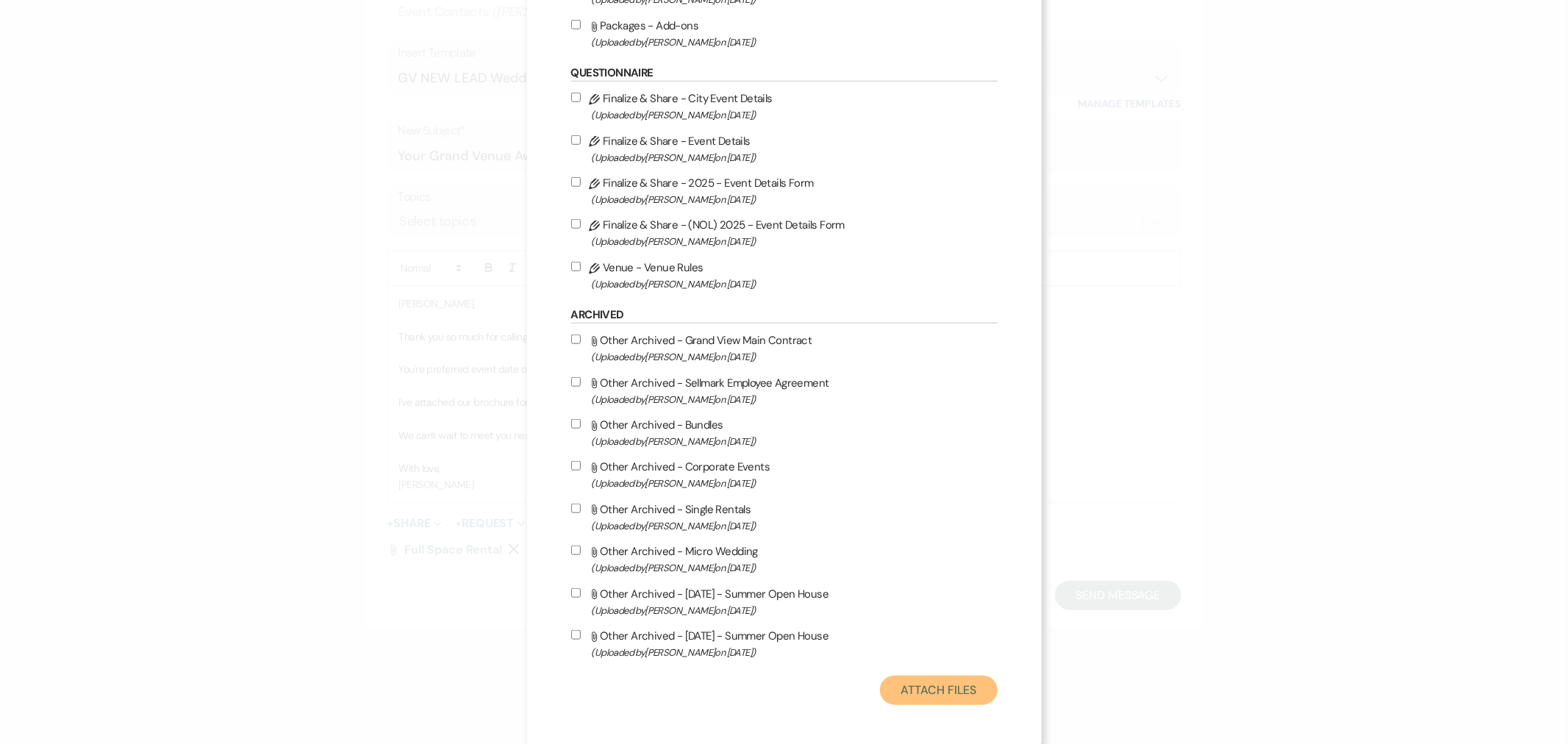
click at [951, 679] on button "Attach Files" at bounding box center [939, 691] width 117 height 30
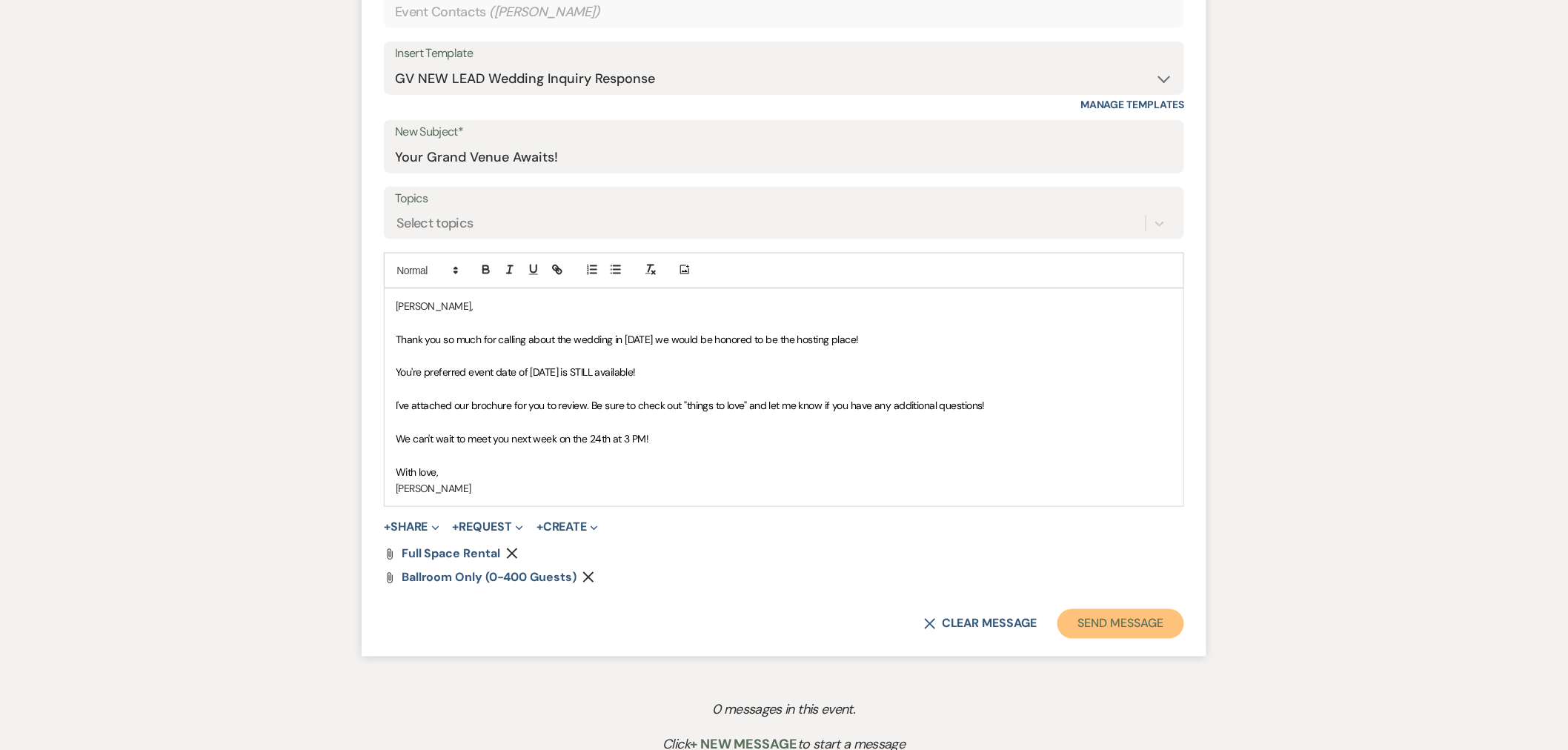
click at [1146, 626] on button "Send Message" at bounding box center [1121, 624] width 126 height 30
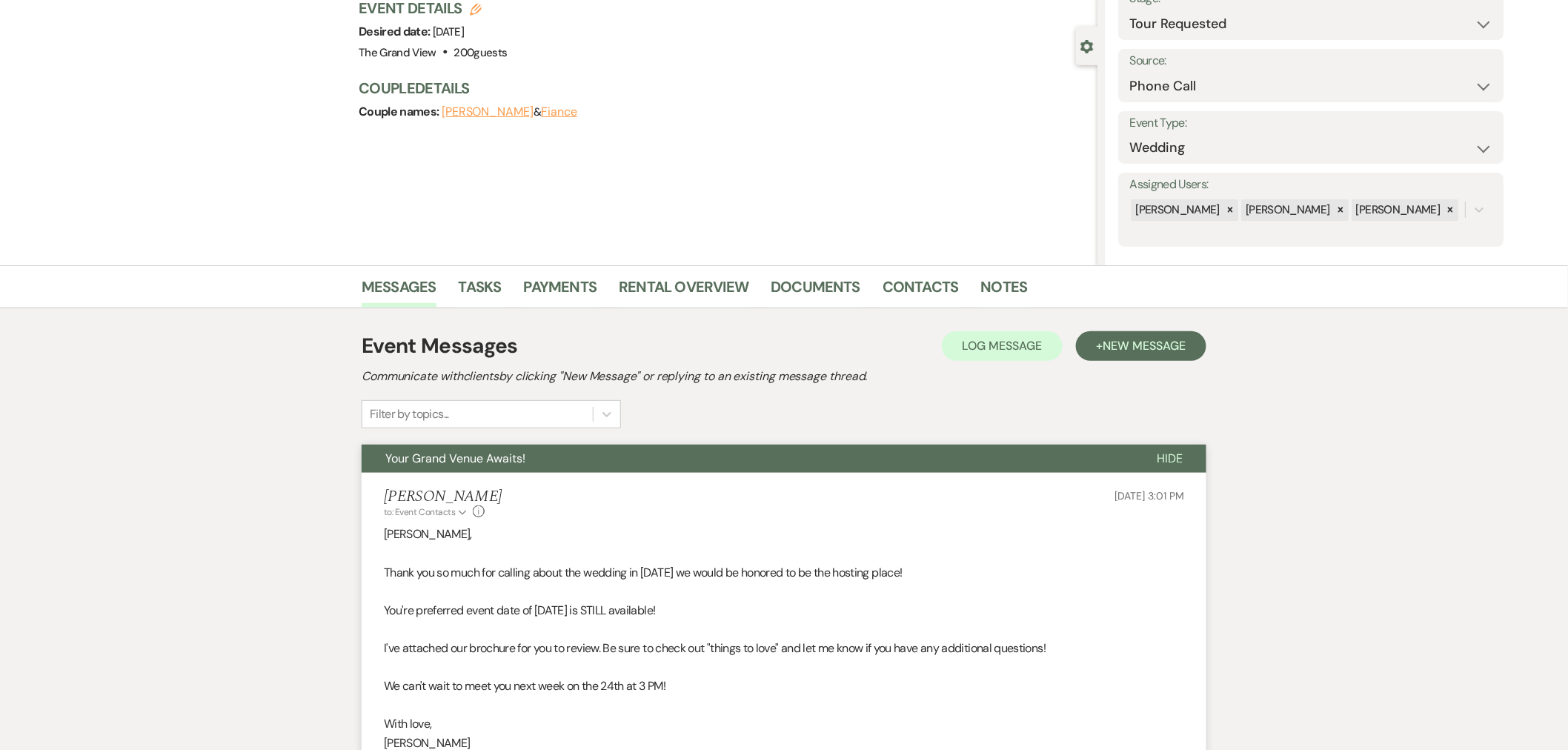
scroll to position [0, 0]
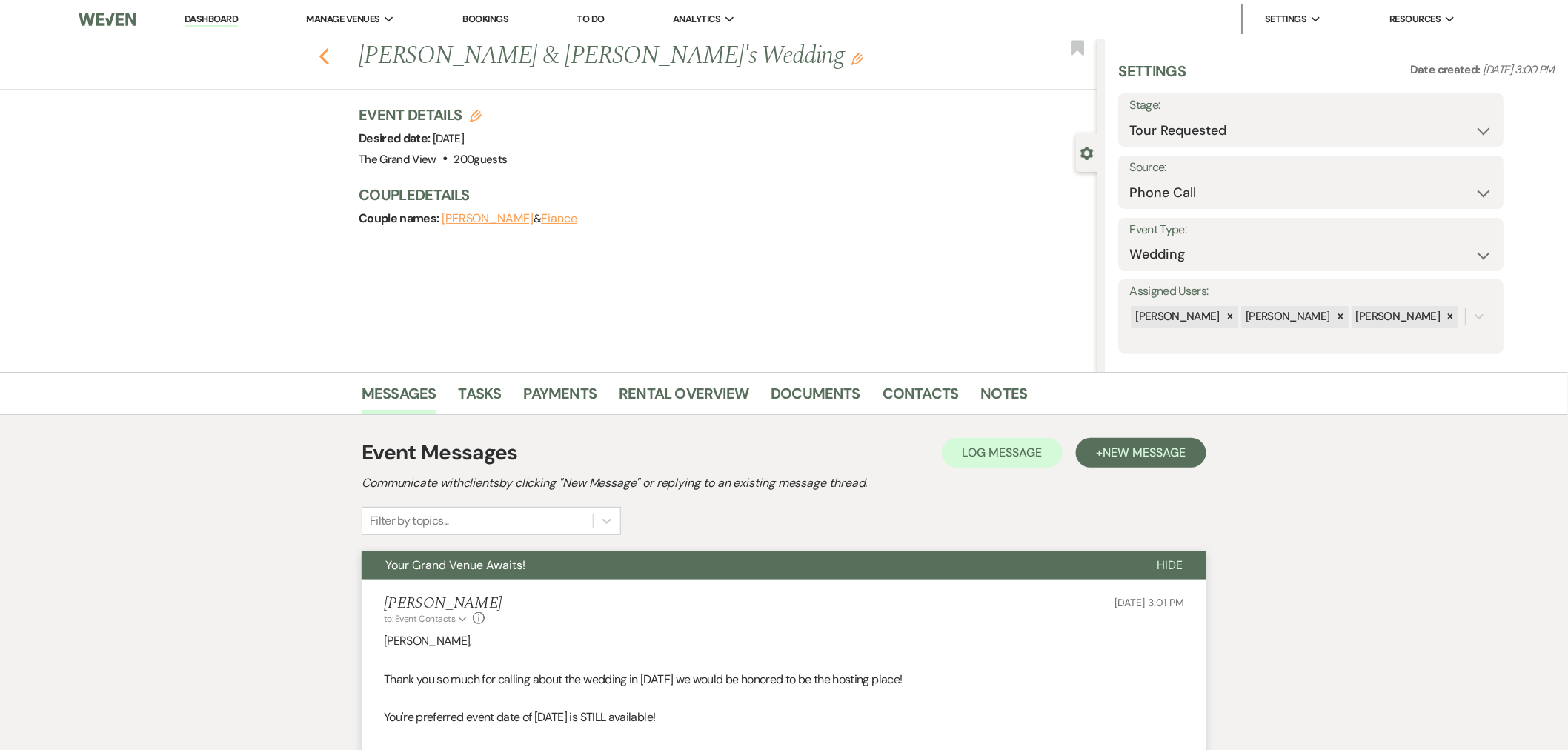
click at [330, 47] on icon "Previous" at bounding box center [324, 56] width 11 height 18
select select "2"
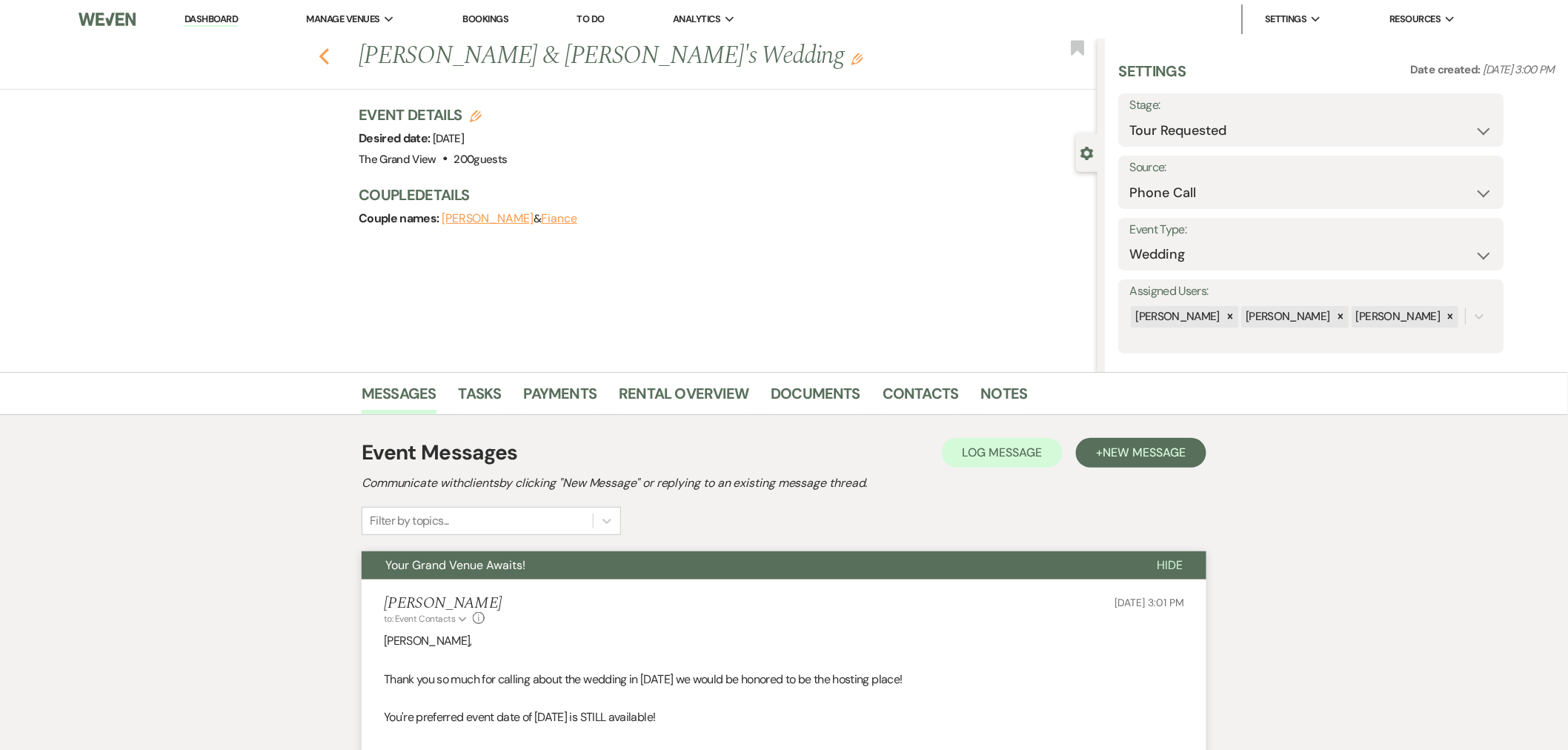
select select "2"
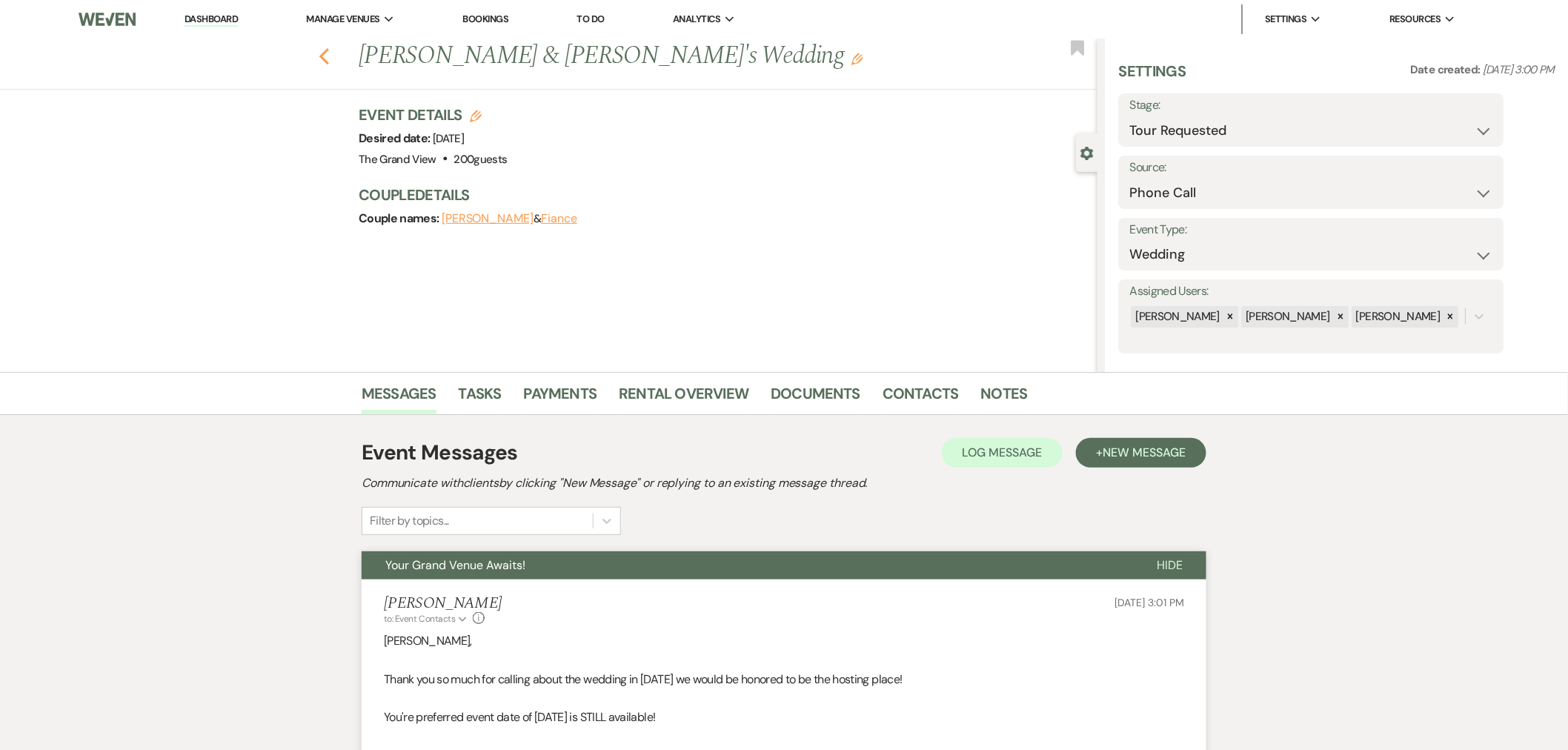
select select "2"
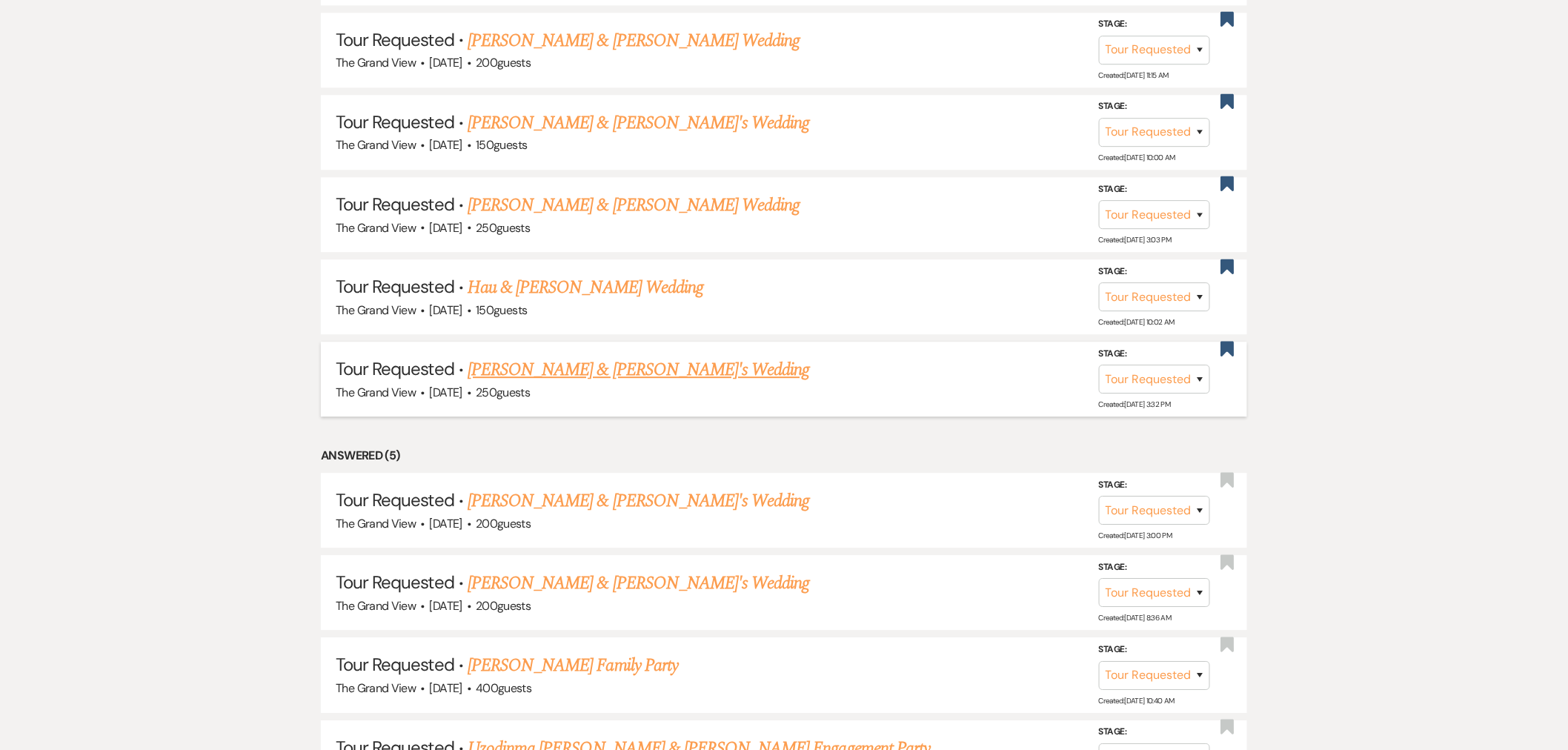
scroll to position [988, 0]
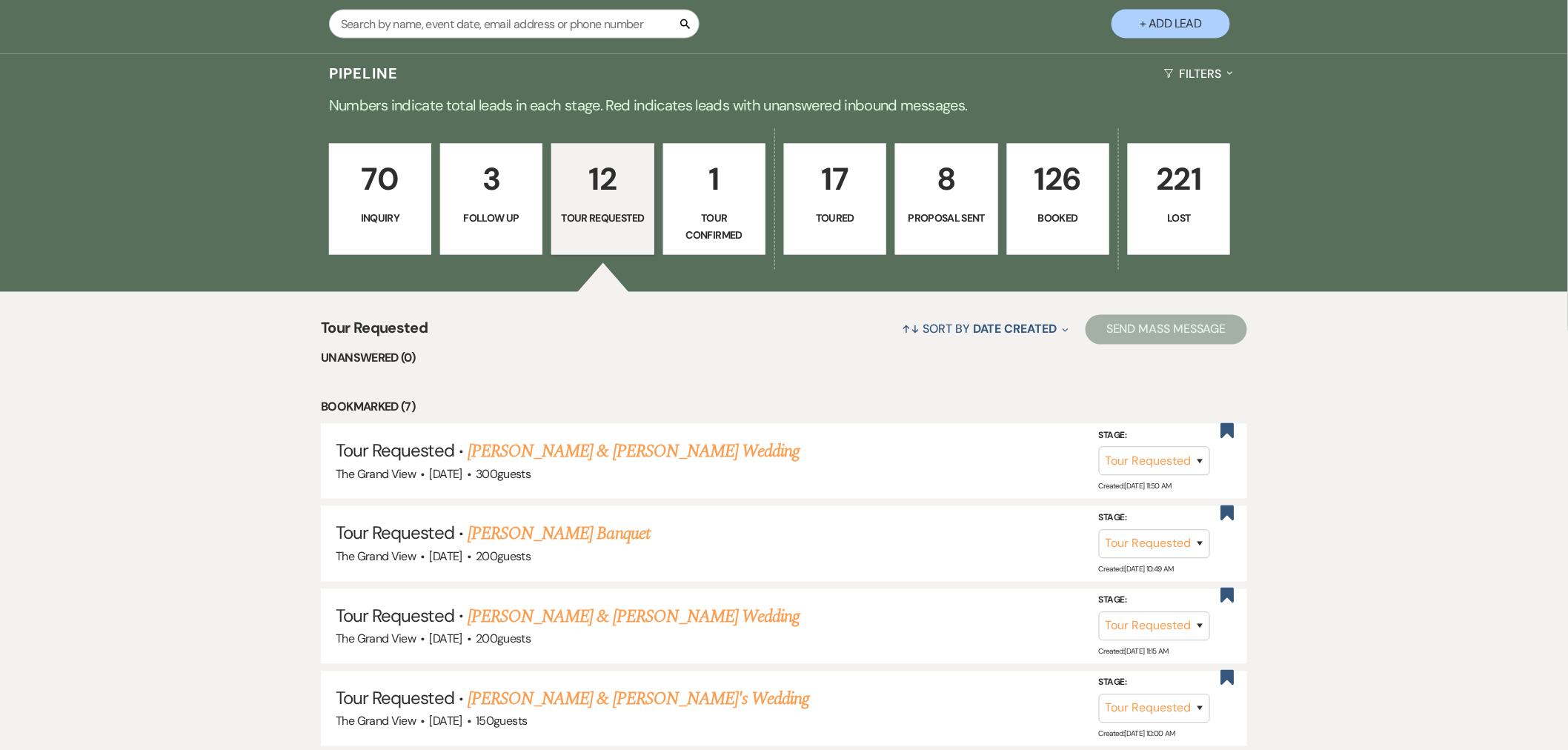
click at [1165, 20] on button "+ Add Lead" at bounding box center [1171, 24] width 118 height 29
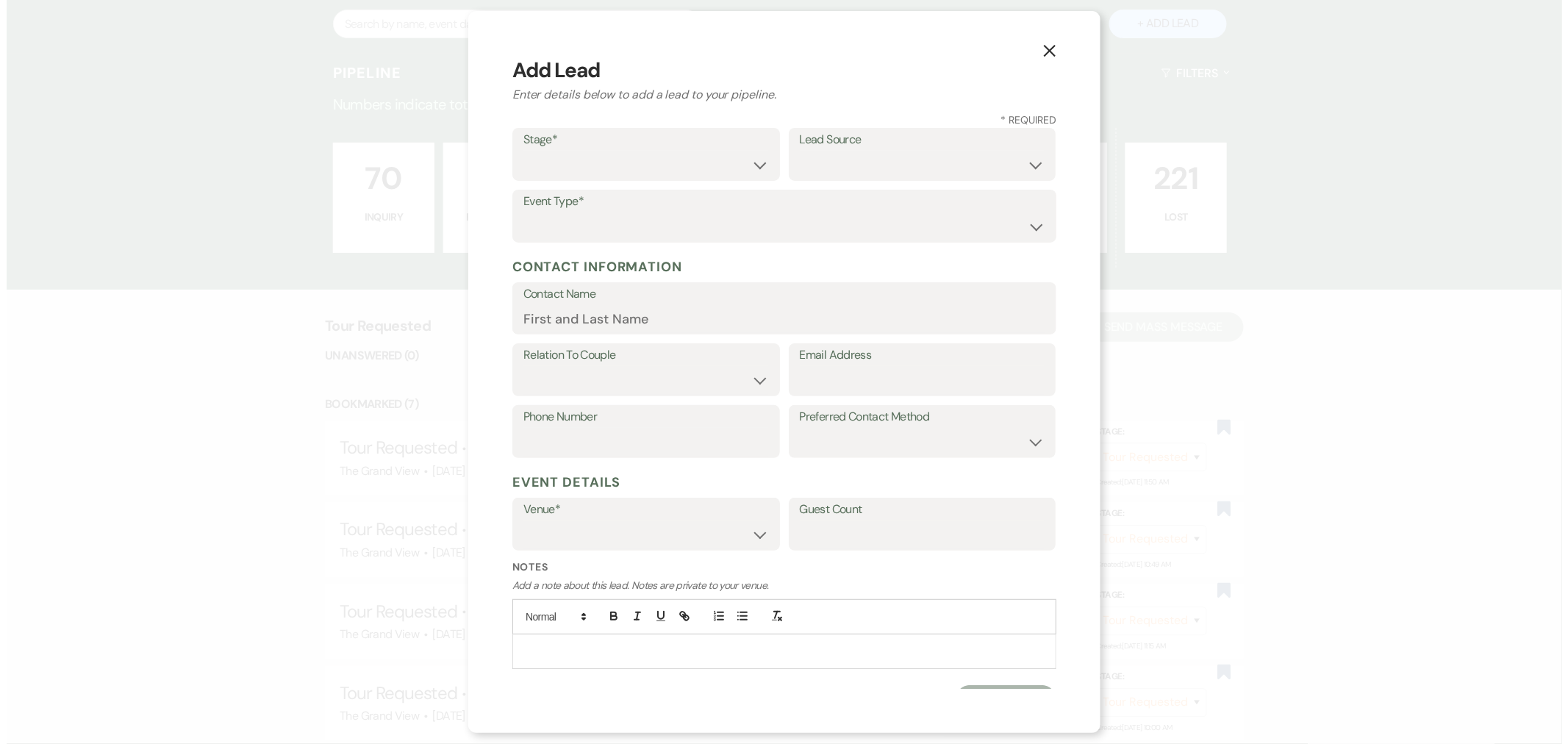
scroll to position [981, 0]
click at [594, 163] on select "Inquiry Follow Up Tour Requested Tour Confirmed Toured Proposal Sent Booked Lost" at bounding box center [646, 165] width 246 height 29
select select "2"
click at [523, 151] on select "Inquiry Follow Up Tour Requested Tour Confirmed Toured Proposal Sent Booked Lost" at bounding box center [646, 165] width 246 height 29
click at [869, 158] on select "Weven Venue Website Instagram Facebook Pinterest Google The Knot Wedding Wire H…" at bounding box center [922, 165] width 246 height 29
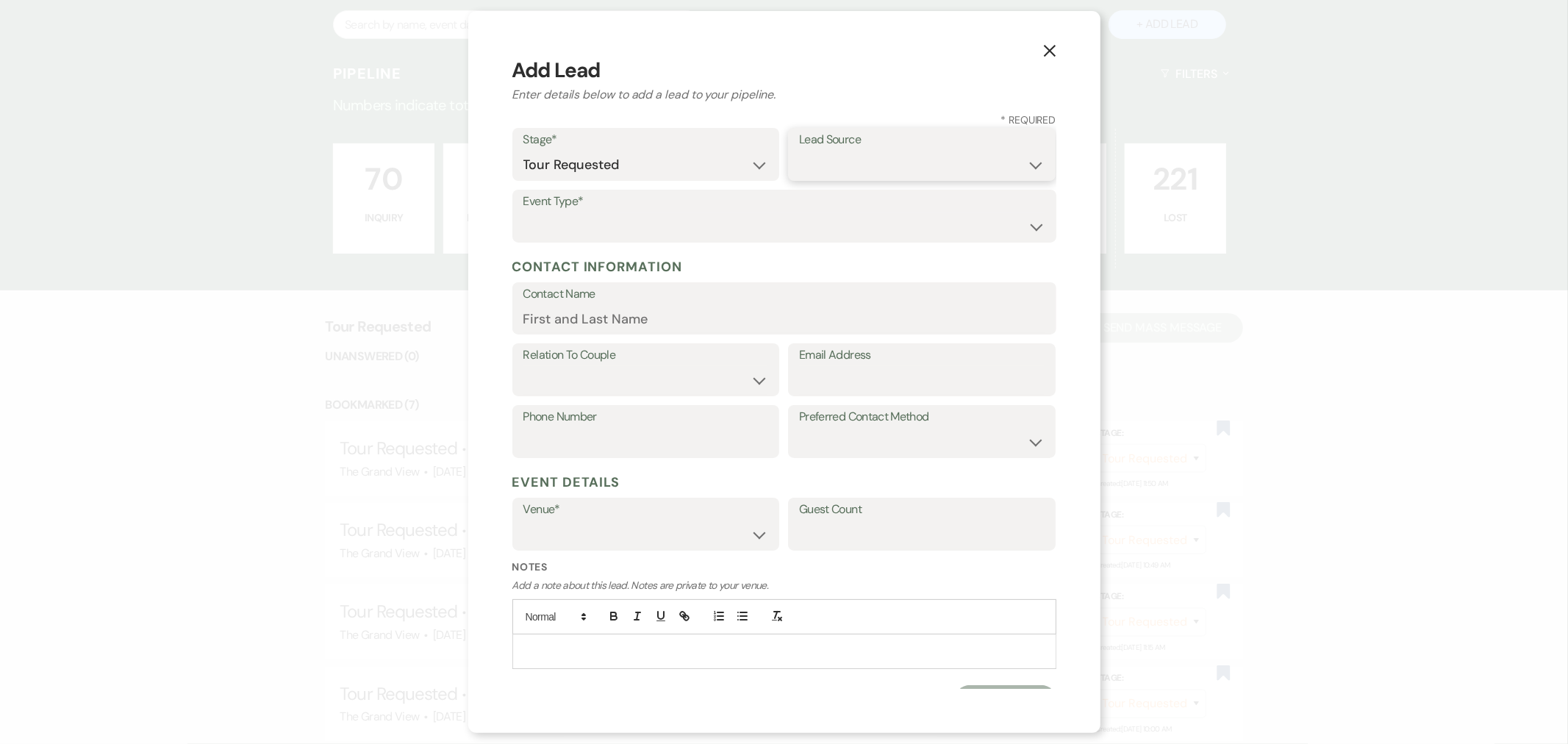
select select "22"
click at [799, 151] on select "Weven Venue Website Instagram Facebook Pinterest Google The Knot Wedding Wire H…" at bounding box center [922, 165] width 246 height 29
click at [863, 229] on select "Wedding Anniversary Party Baby Shower Bachelorette / Bachelor Party Birthday Pa…" at bounding box center [784, 226] width 522 height 29
select select "15"
click at [523, 212] on select "Wedding Anniversary Party Baby Shower Bachelorette / Bachelor Party Birthday Pa…" at bounding box center [784, 226] width 522 height 29
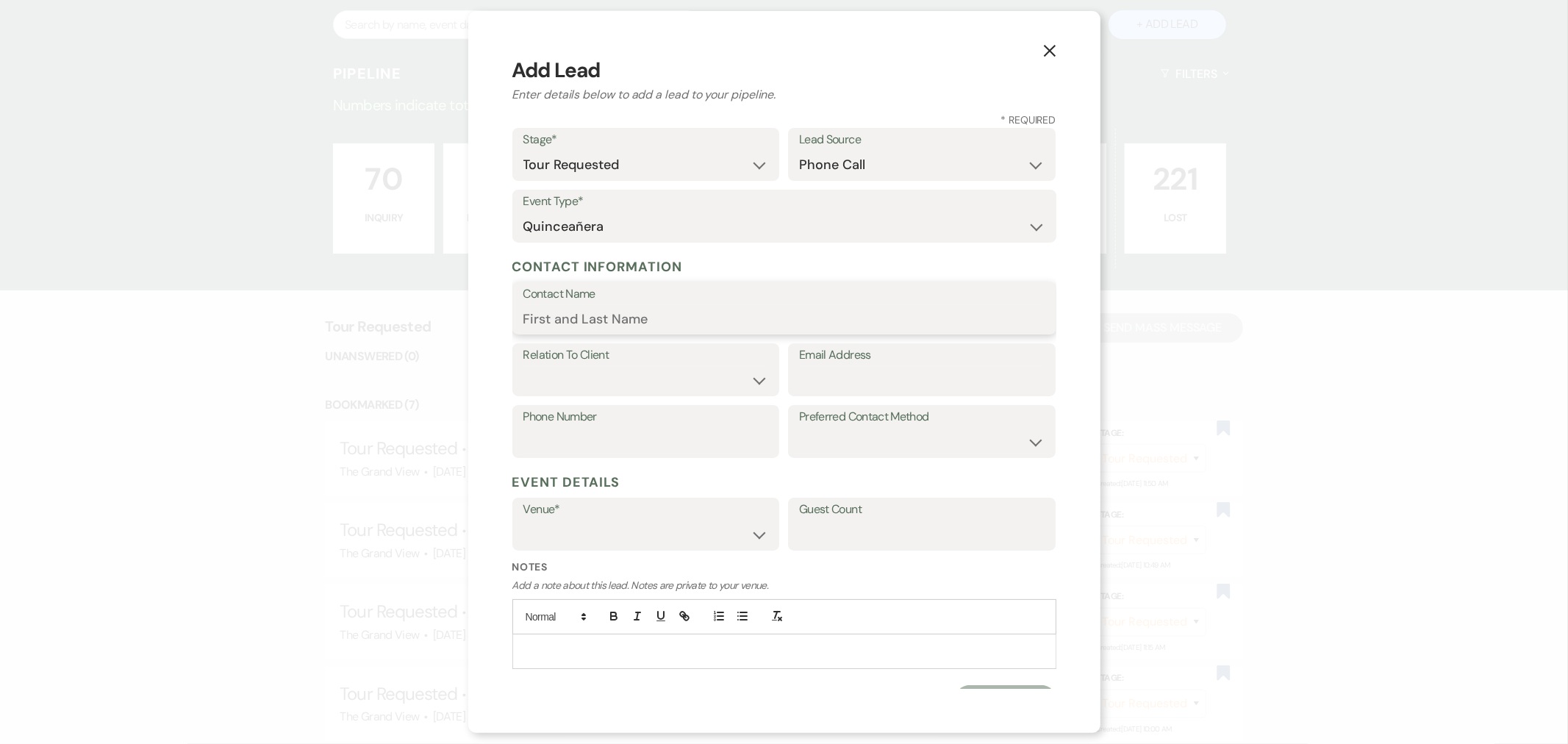
click at [630, 329] on input "Contact Name" at bounding box center [784, 319] width 522 height 29
type input "[PERSON_NAME]"
click at [646, 381] on select "Client Event Planner Parent of Client Family Member Friend Other" at bounding box center [646, 380] width 246 height 29
select select "1"
click at [523, 366] on select "Client Event Planner Parent of Client Family Member Friend Other" at bounding box center [646, 380] width 246 height 29
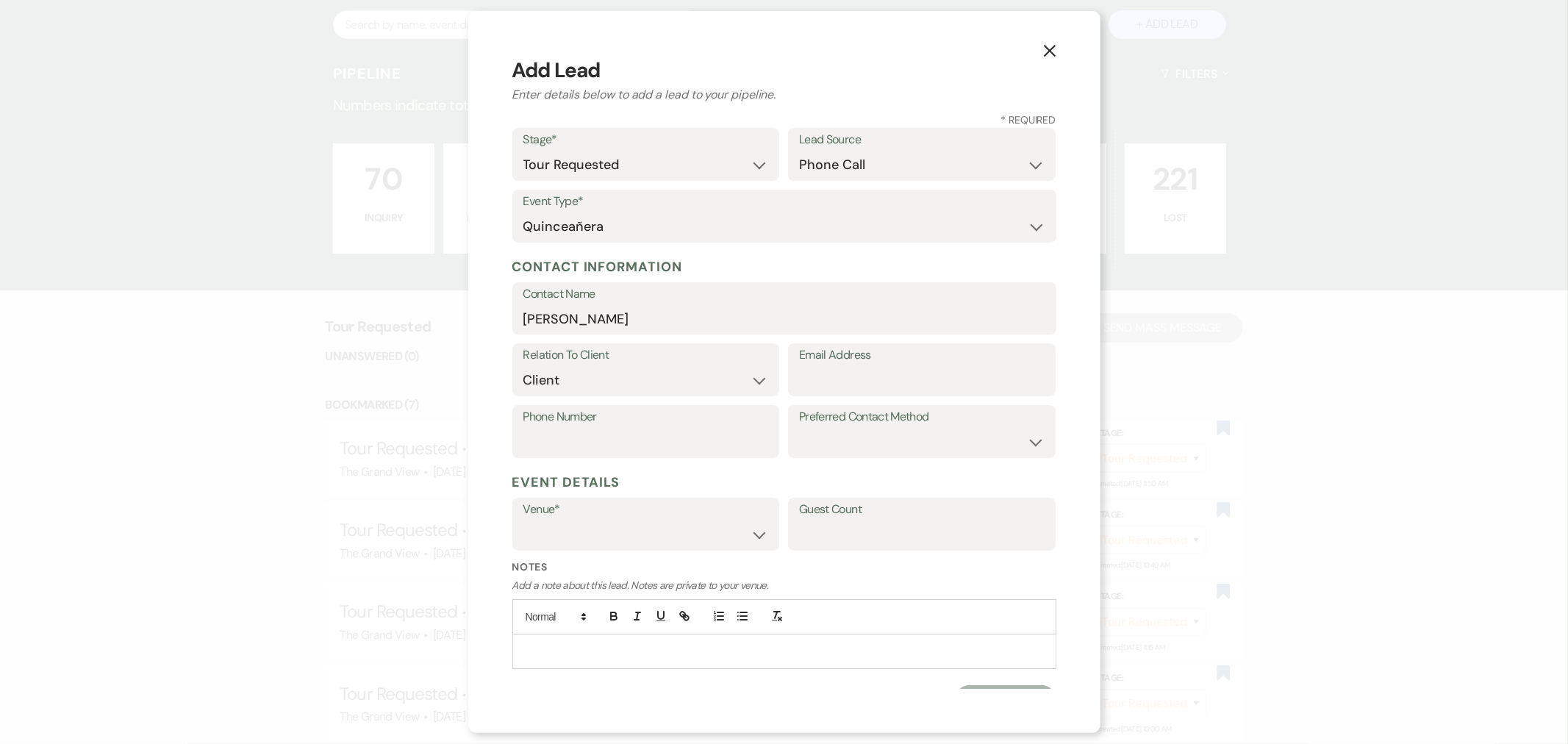
click at [849, 395] on div "Email Address" at bounding box center [922, 370] width 268 height 53
click at [851, 380] on input "Email Address" at bounding box center [922, 380] width 246 height 29
type input "[PERSON_NAME][EMAIL_ADDRESS][DOMAIN_NAME]"
type input "8179033538"
click at [574, 541] on select "The Grand View [GEOGRAPHIC_DATA]" at bounding box center [646, 535] width 246 height 29
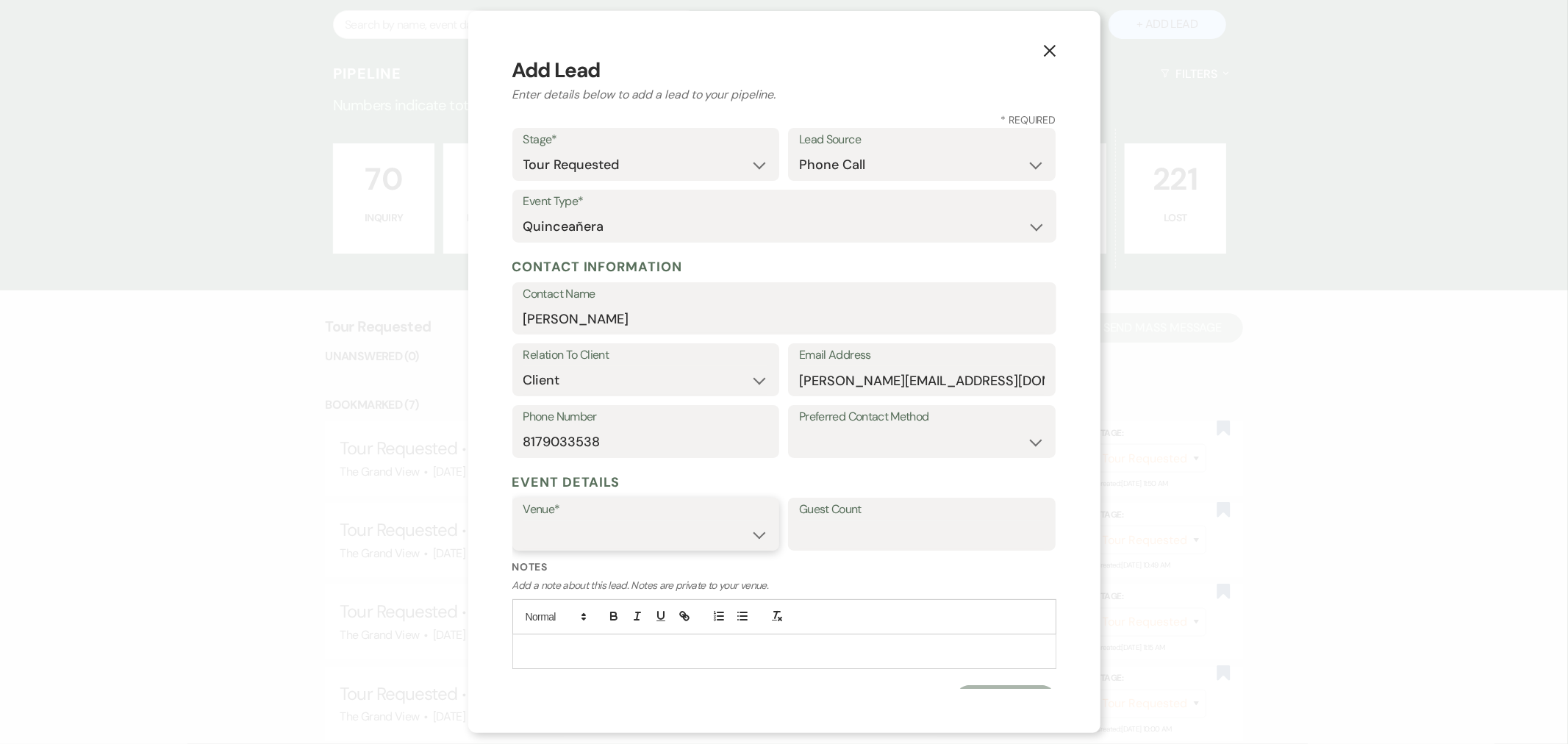
select select "836"
click at [523, 521] on select "The Grand View [GEOGRAPHIC_DATA]" at bounding box center [646, 535] width 246 height 29
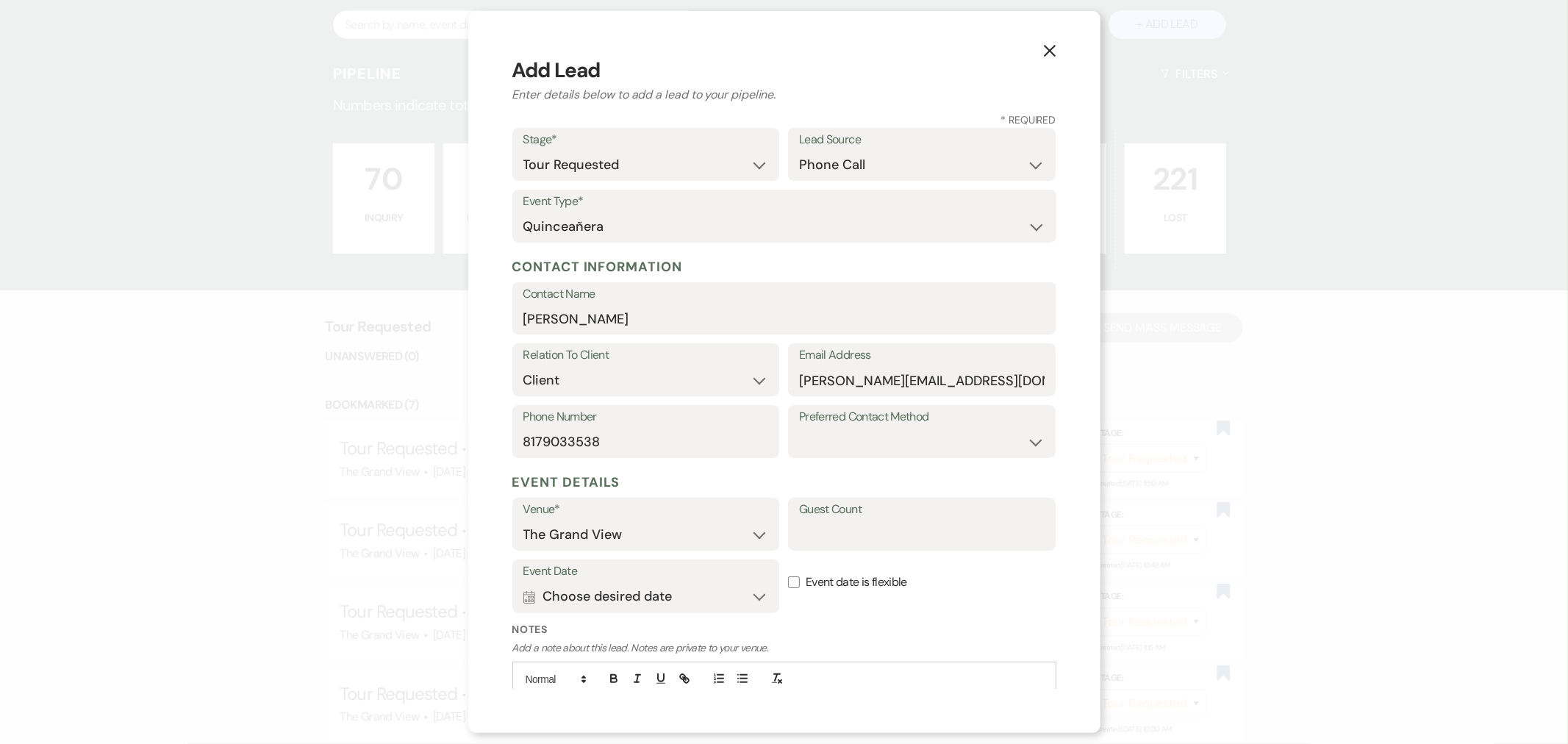
click at [794, 549] on div "Guest Count" at bounding box center [922, 524] width 268 height 53
click at [823, 544] on input "Guest Count" at bounding box center [922, 535] width 246 height 29
type input "300"
click at [688, 564] on label "Event Date" at bounding box center [646, 572] width 246 height 22
click at [689, 592] on button "Calendar Choose desired date Expand" at bounding box center [646, 598] width 246 height 30
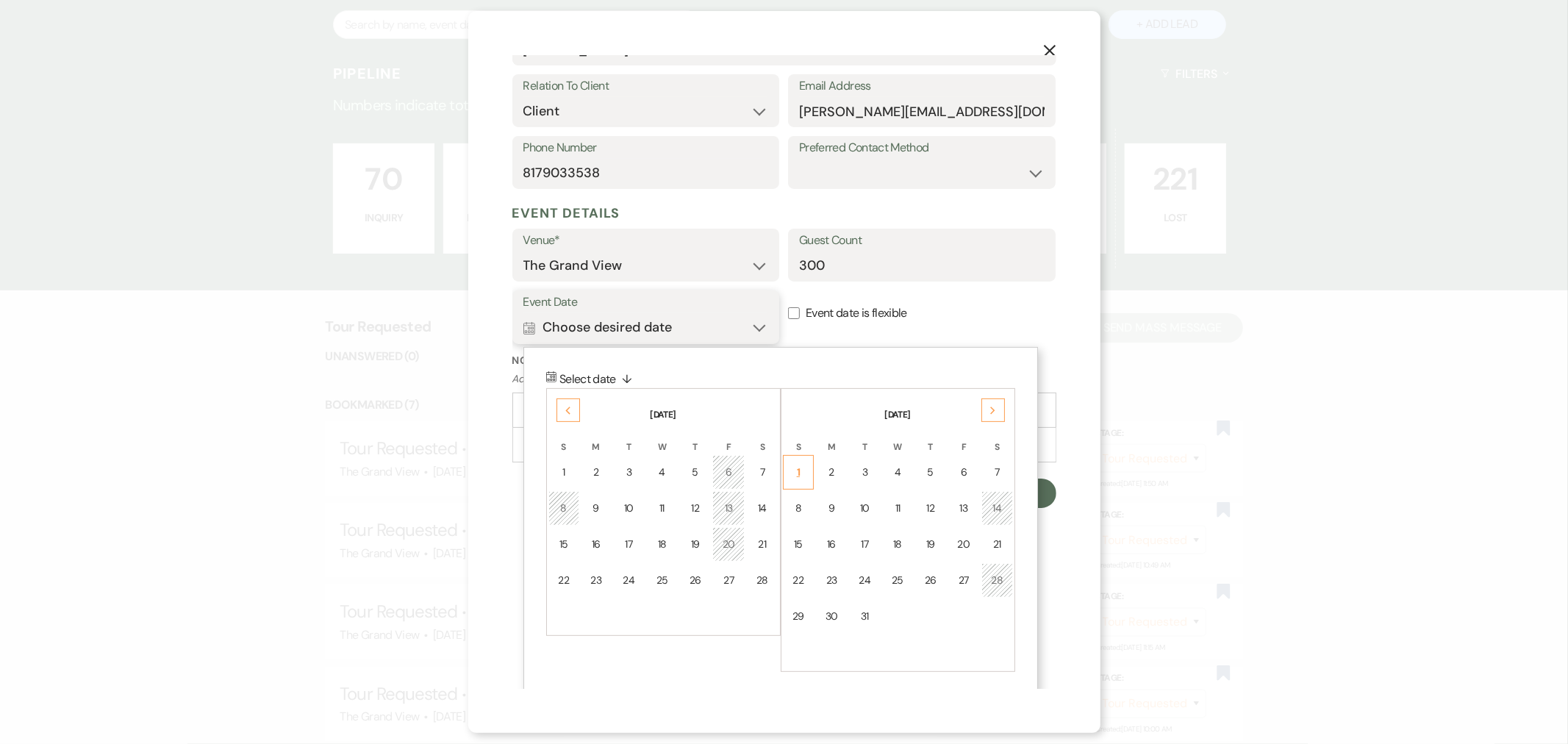
scroll to position [270, 0]
click at [995, 407] on icon "Next" at bounding box center [993, 411] width 7 height 9
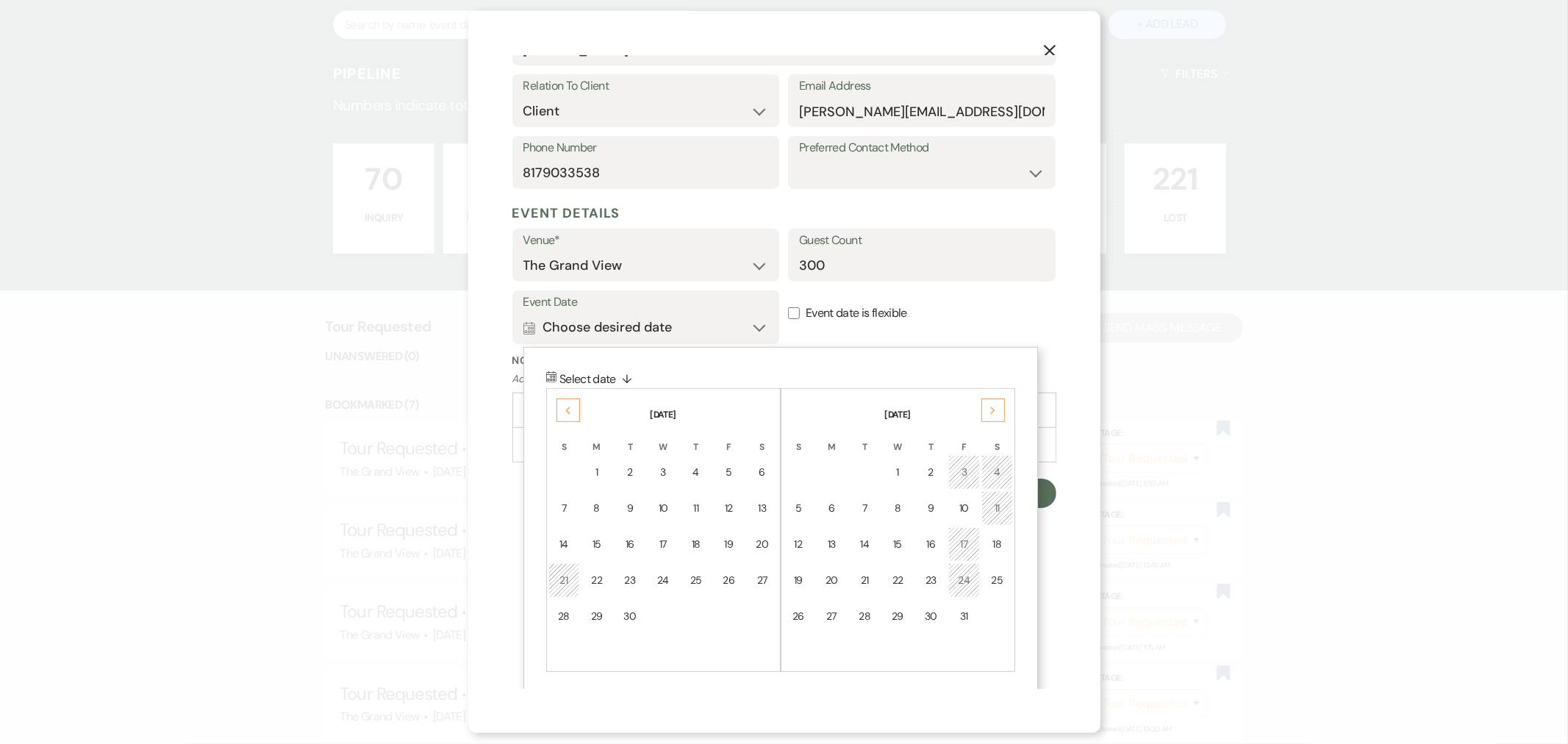
click at [995, 407] on icon "Next" at bounding box center [993, 411] width 7 height 9
click at [1002, 540] on div "15" at bounding box center [997, 544] width 13 height 16
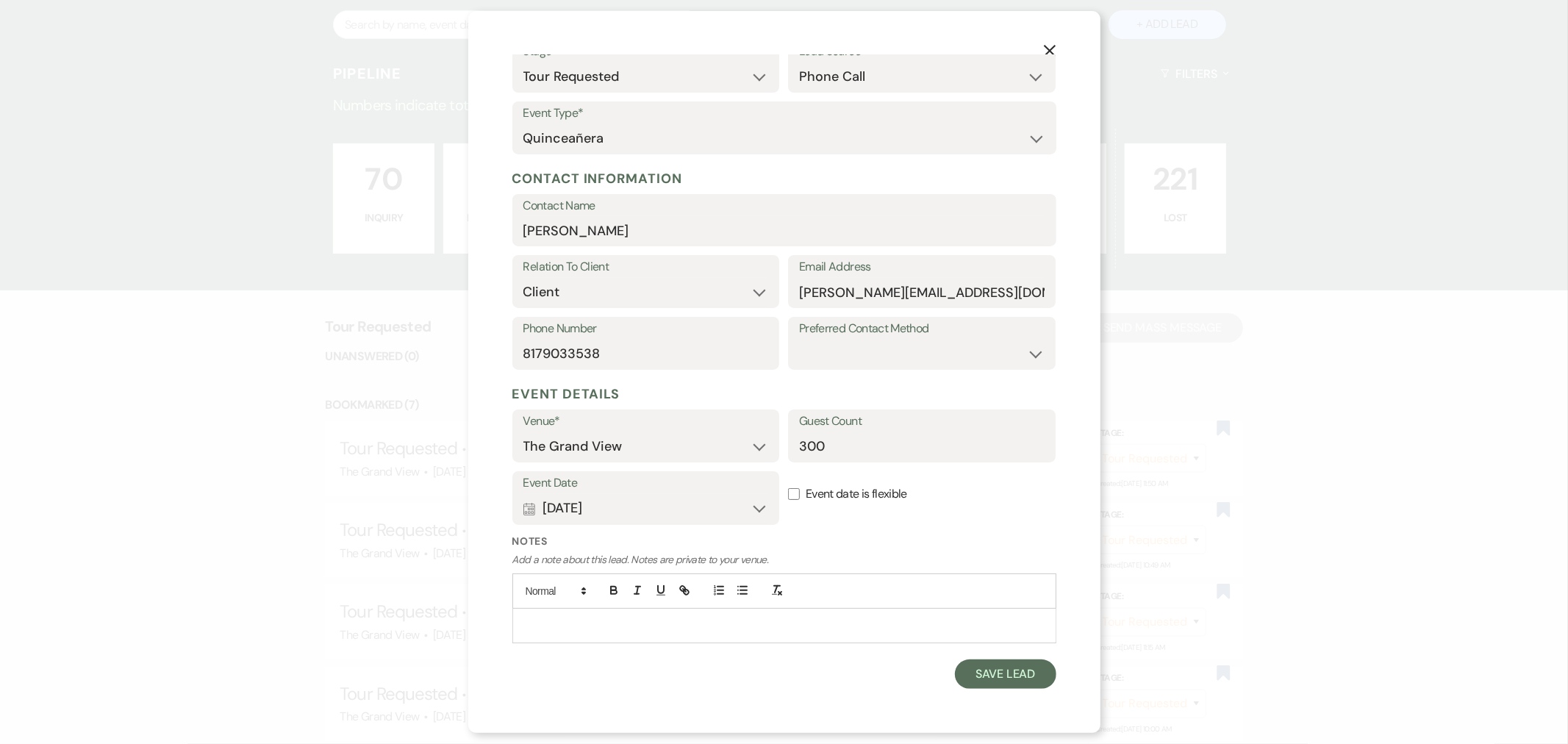
scroll to position [88, 0]
click at [966, 673] on button "Save Lead" at bounding box center [1006, 675] width 101 height 30
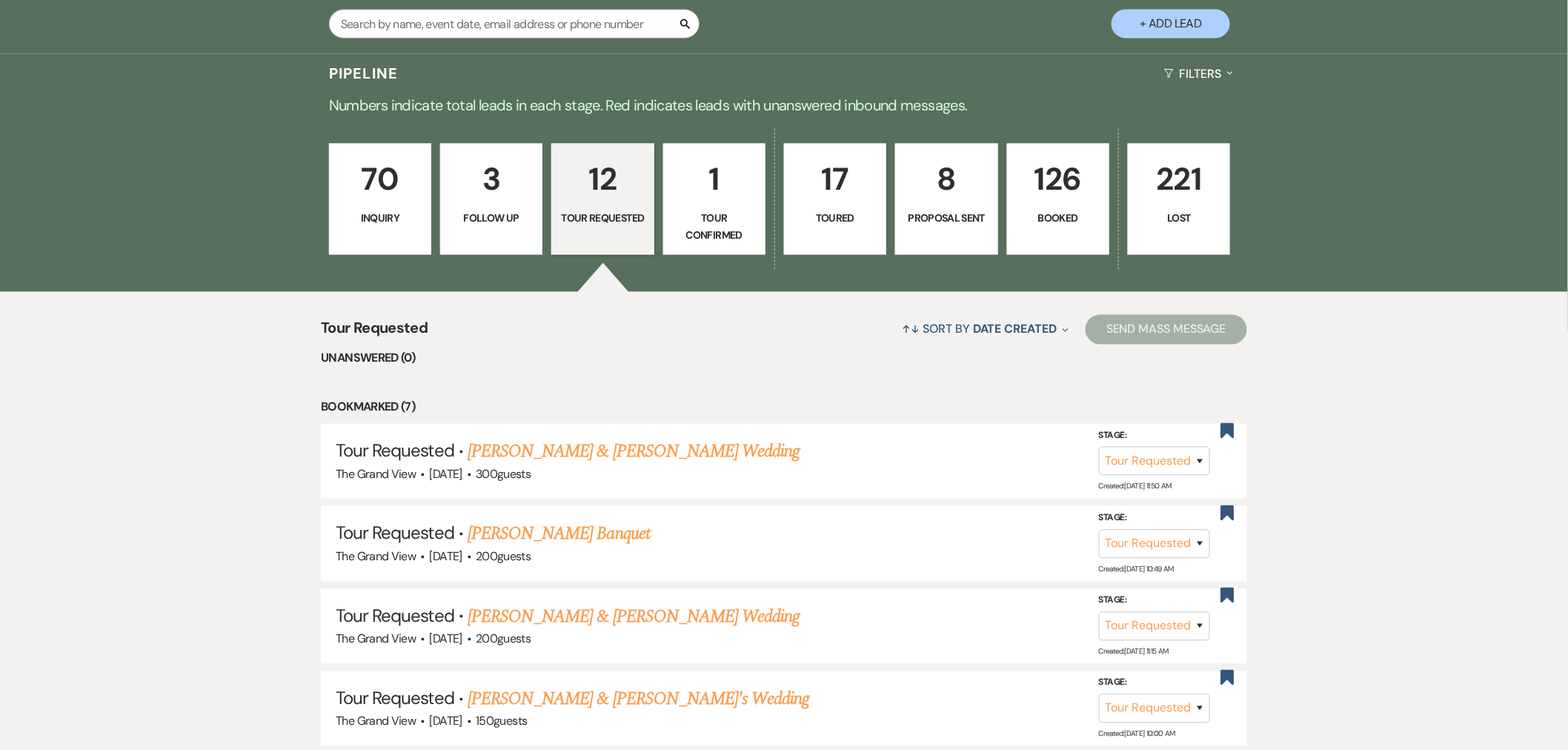
select select "2"
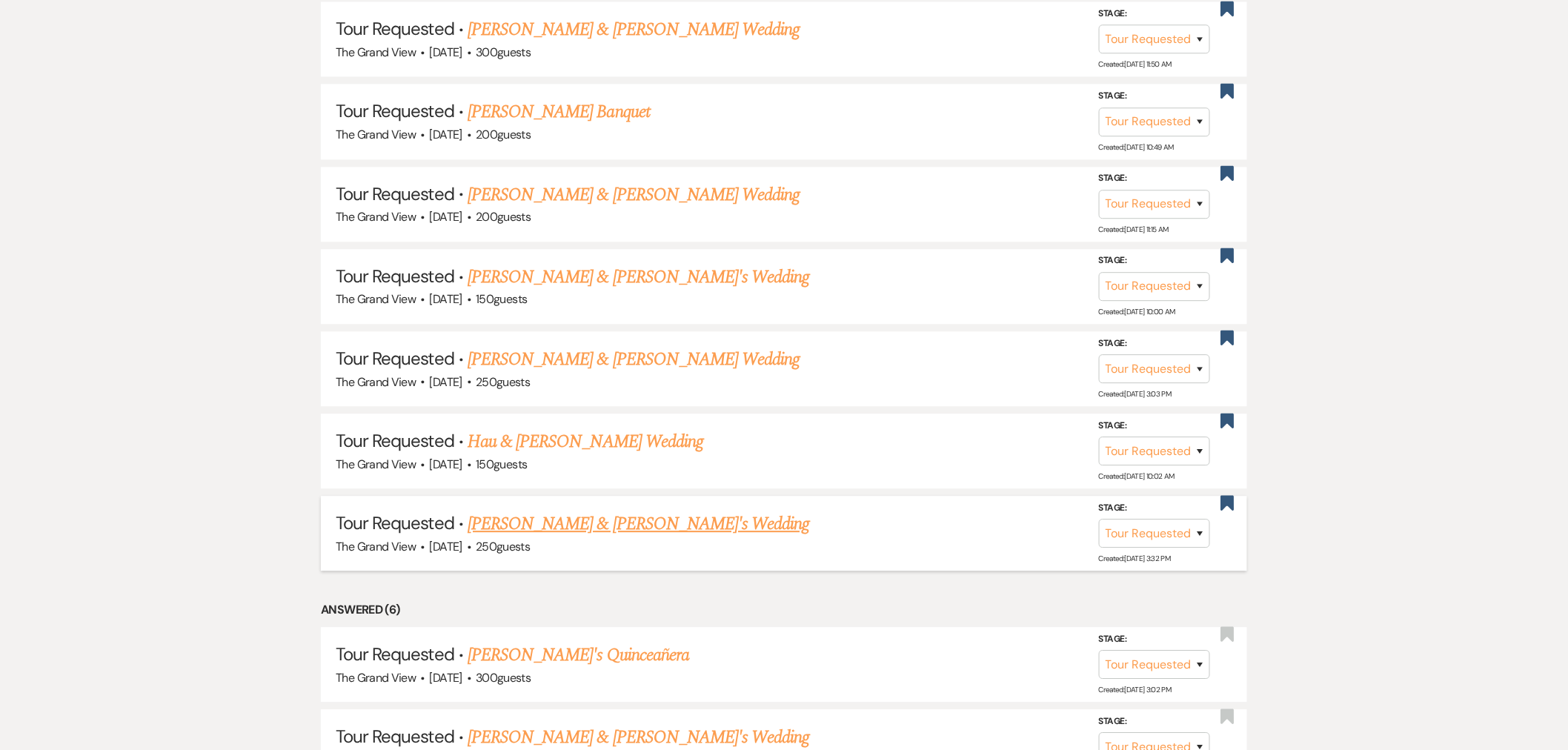
scroll to position [1647, 0]
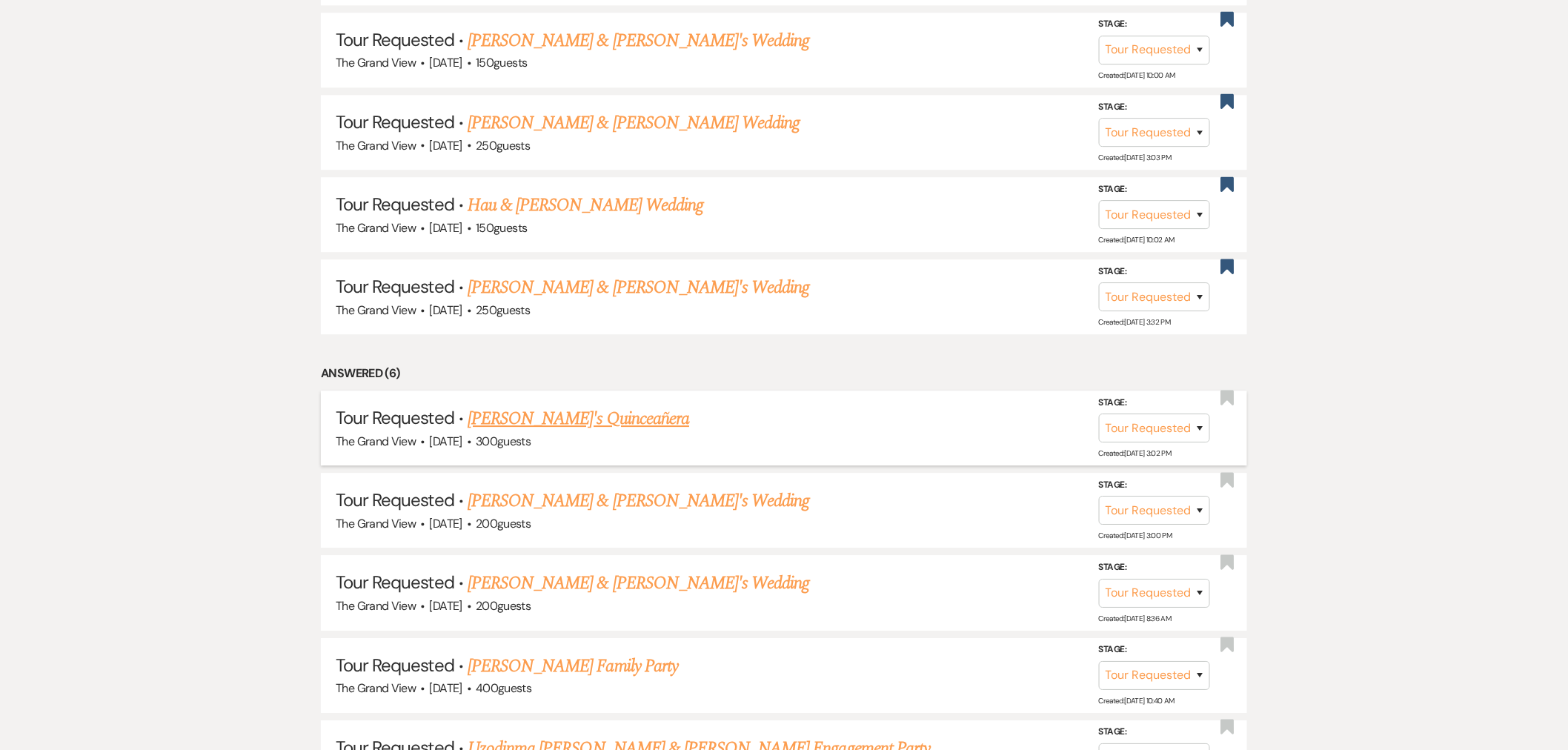
click at [550, 414] on link "[PERSON_NAME]'s Quinceañera" at bounding box center [578, 419] width 221 height 27
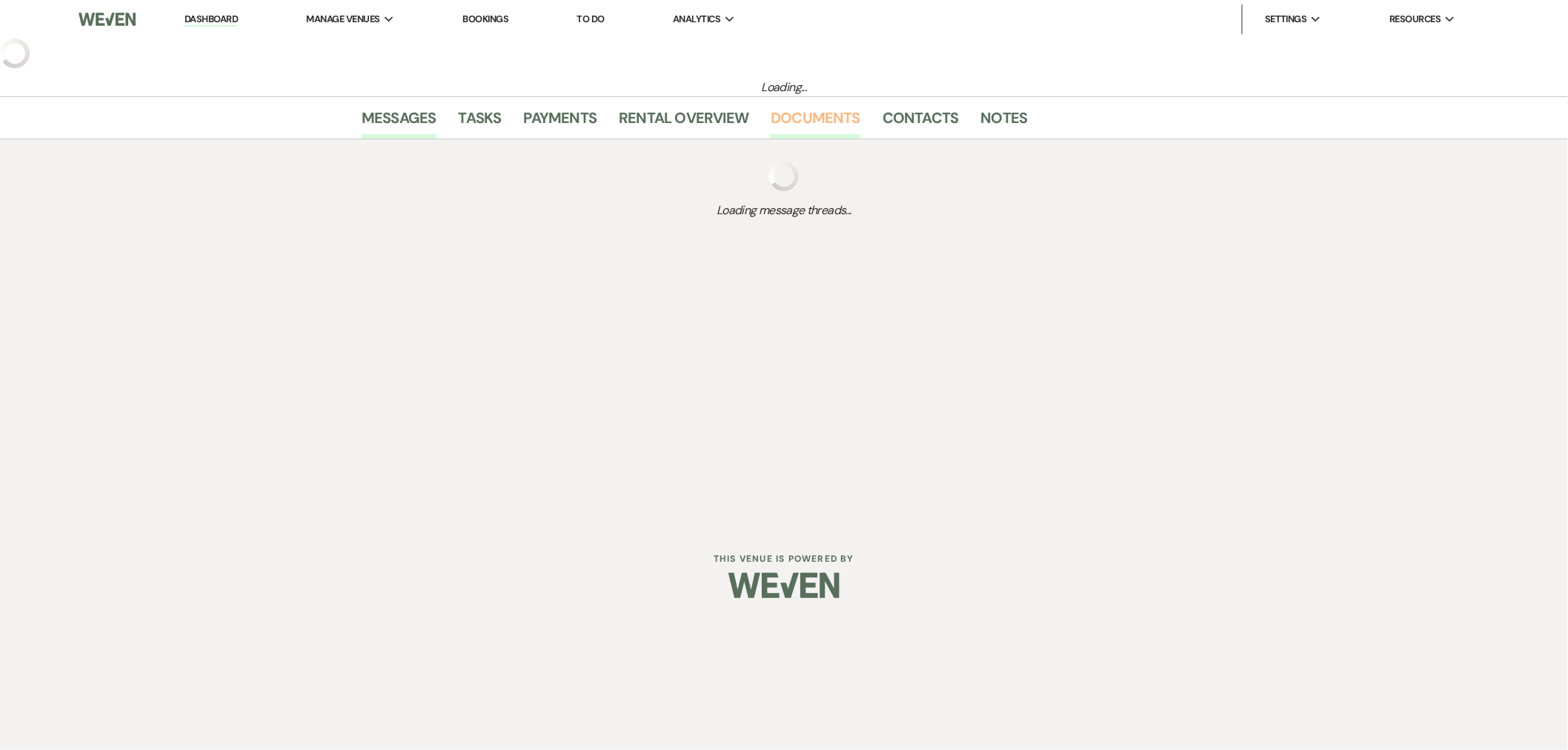
select select "2"
select select "22"
select select "15"
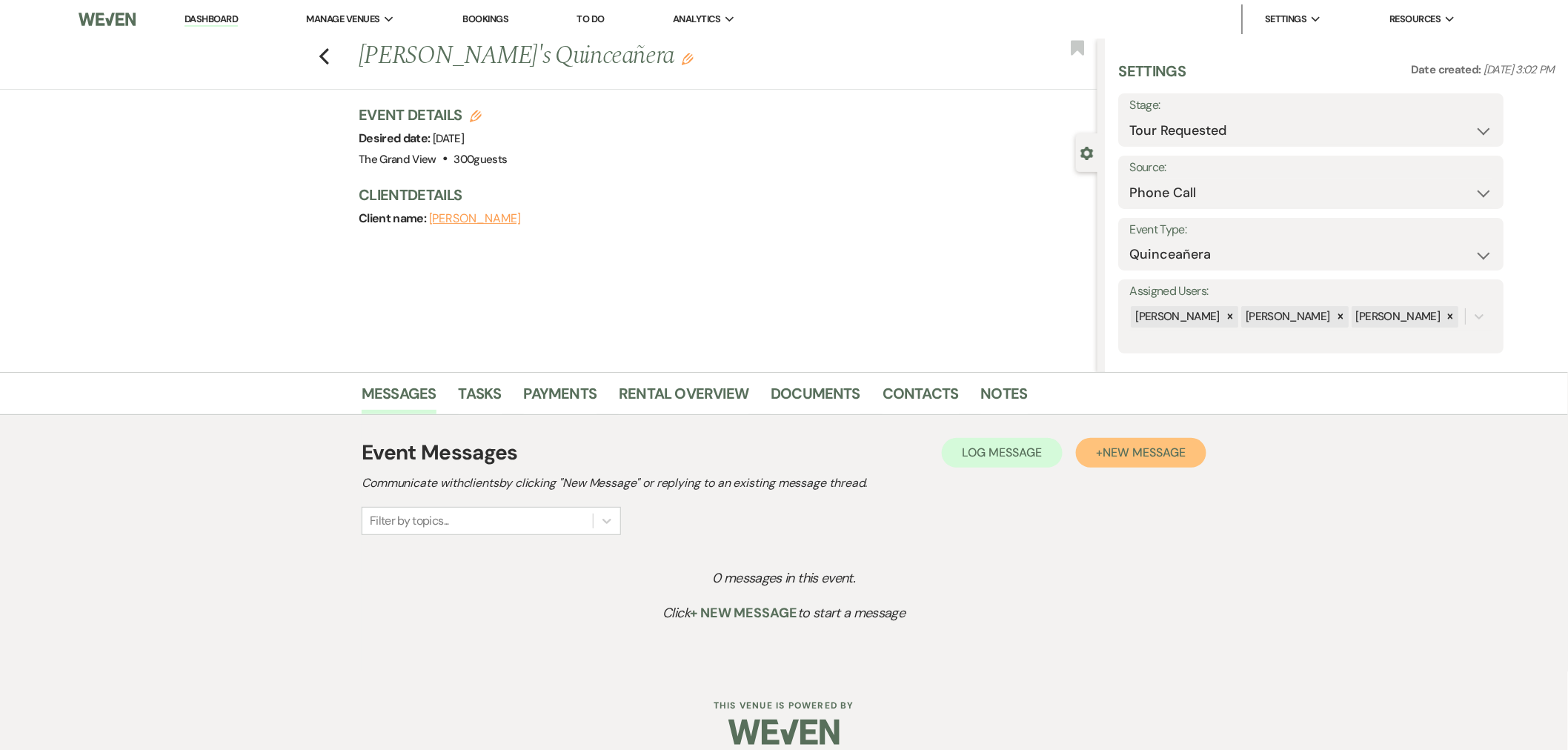
click at [1150, 460] on span "New Message" at bounding box center [1145, 452] width 82 height 16
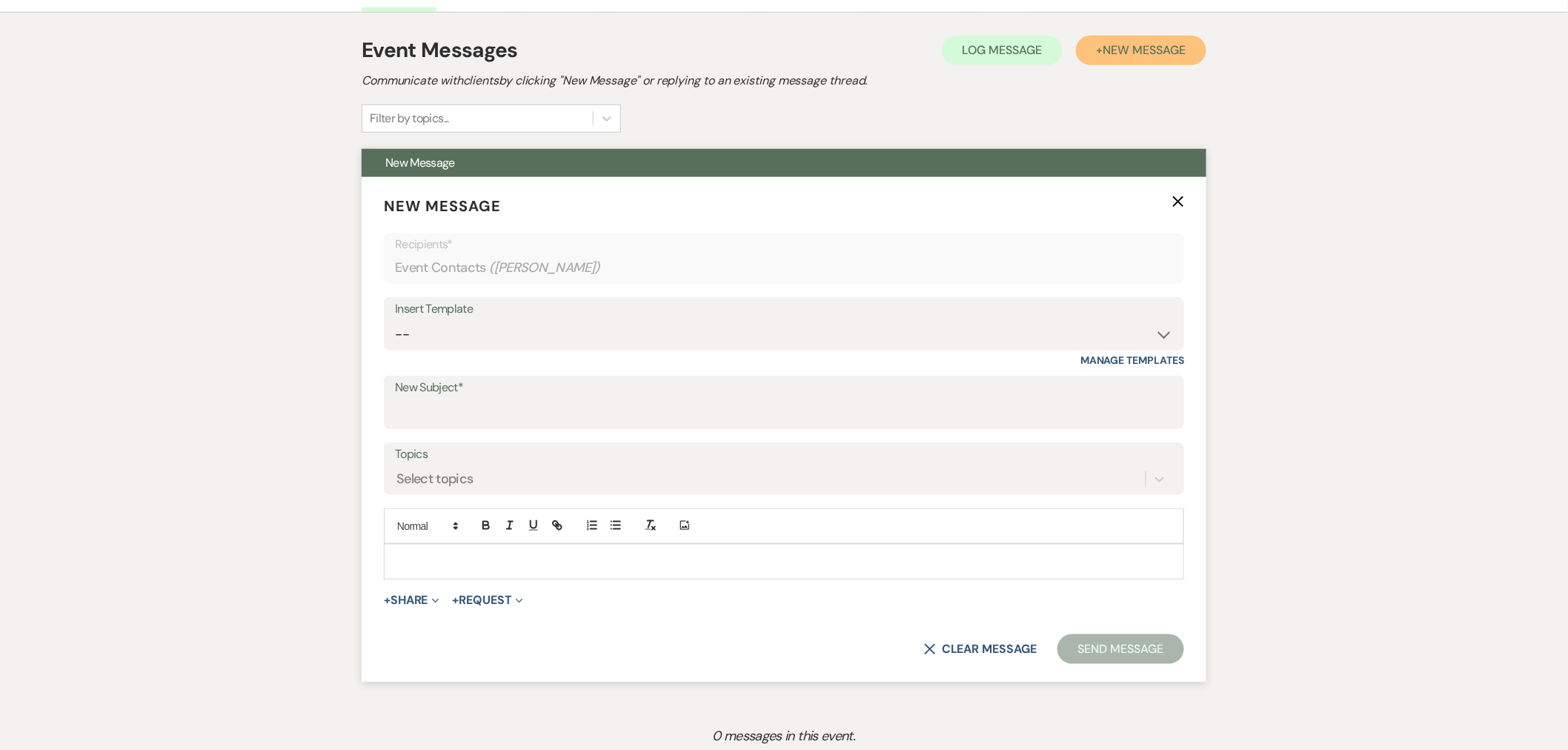
scroll to position [494, 0]
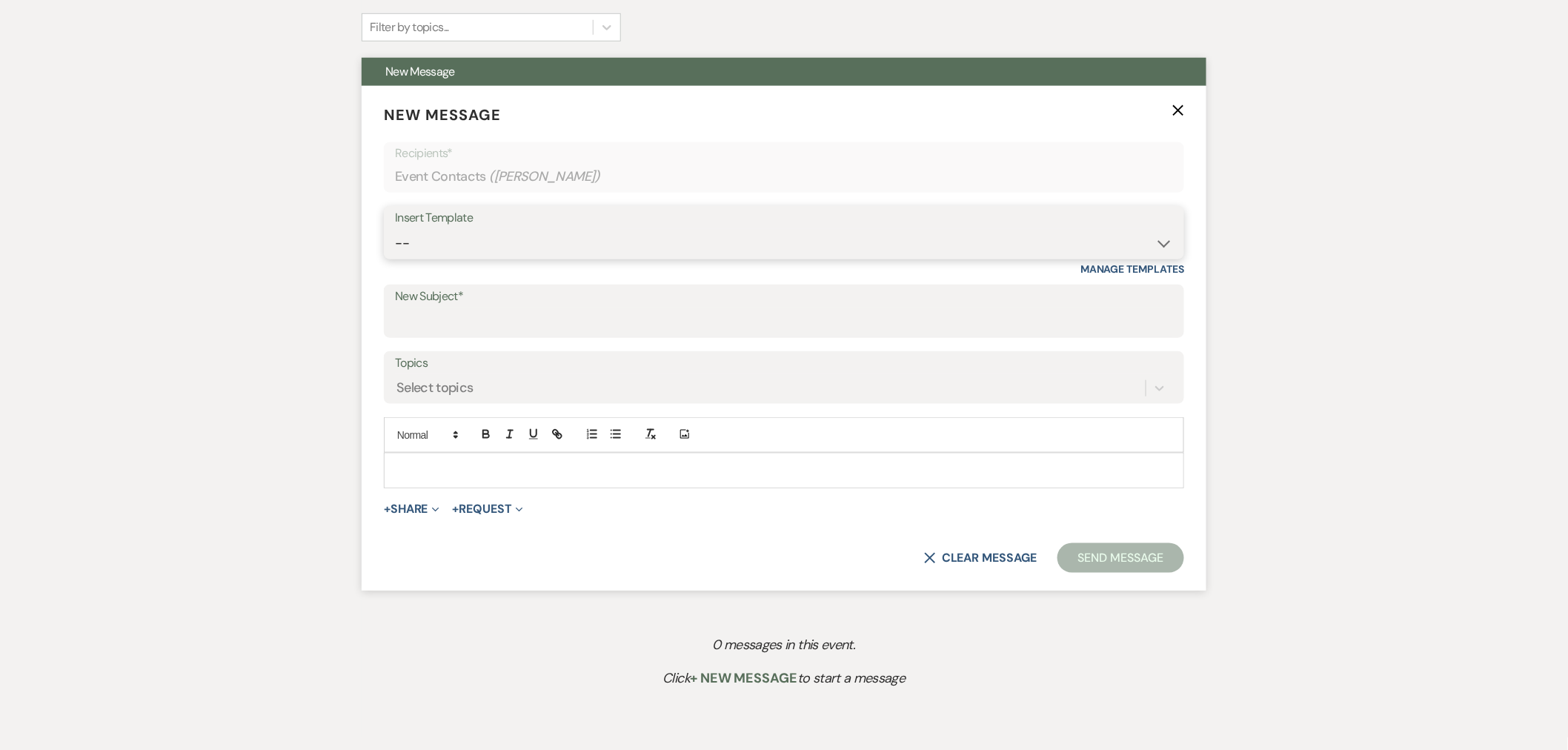
click at [521, 247] on select "-- Weven Planning Portal Introduction (Booked Events) Initial Inquiry Response …" at bounding box center [784, 243] width 778 height 29
select select "5071"
click at [395, 229] on select "-- Weven Planning Portal Introduction (Booked Events) Initial Inquiry Response …" at bounding box center [784, 243] width 778 height 29
type input "Your Grand Venue Awaits!"
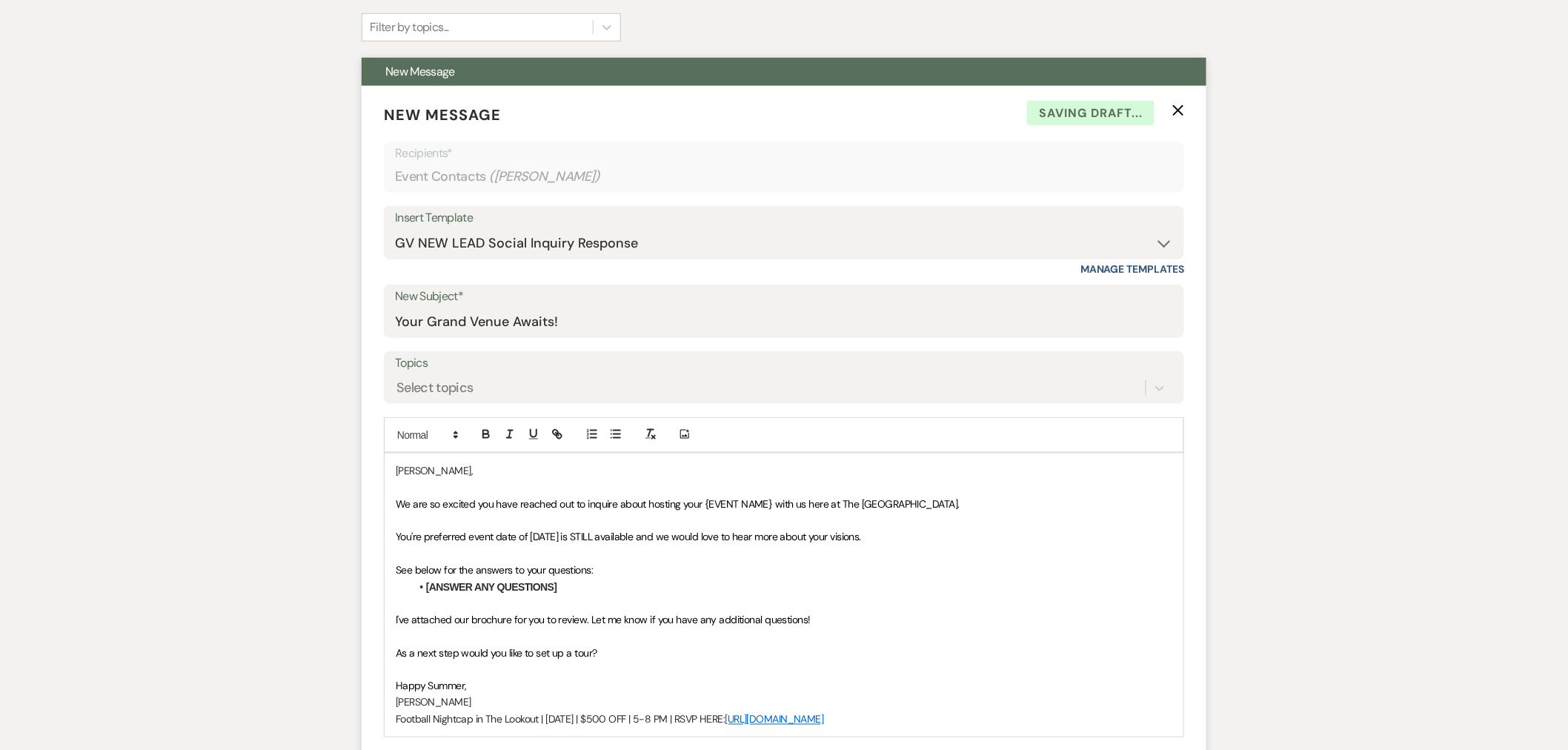
drag, startPoint x: 393, startPoint y: 505, endPoint x: 1074, endPoint y: 501, distance: 681.0
click at [1074, 502] on div "[PERSON_NAME], We are so excited you have reached out to inquire about hosting …" at bounding box center [784, 595] width 799 height 283
click at [512, 494] on p at bounding box center [784, 487] width 777 height 16
click at [520, 507] on span "Thank you so much for callign about hosting the Quince with us here!" at bounding box center [547, 504] width 303 height 13
drag, startPoint x: 907, startPoint y: 532, endPoint x: 656, endPoint y: 540, distance: 251.1
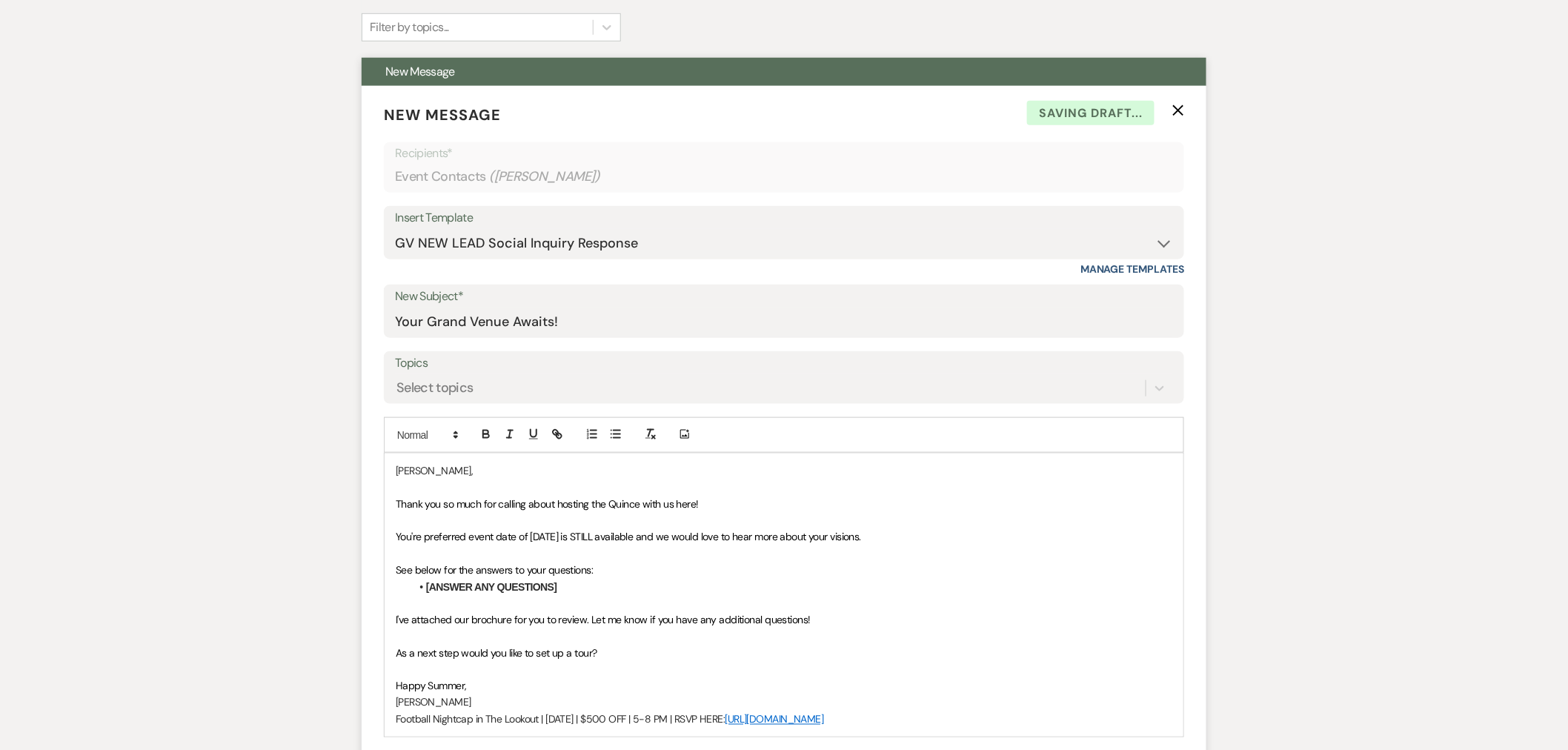
click at [656, 540] on p "You're preferred event date of [DATE] is STILL available and we would love to h…" at bounding box center [784, 537] width 777 height 16
drag, startPoint x: 581, startPoint y: 594, endPoint x: 354, endPoint y: 568, distance: 228.5
click at [354, 568] on div "Messages Tasks Payments Rental Overview Documents Contacts Notes Event Messages…" at bounding box center [784, 457] width 1568 height 1156
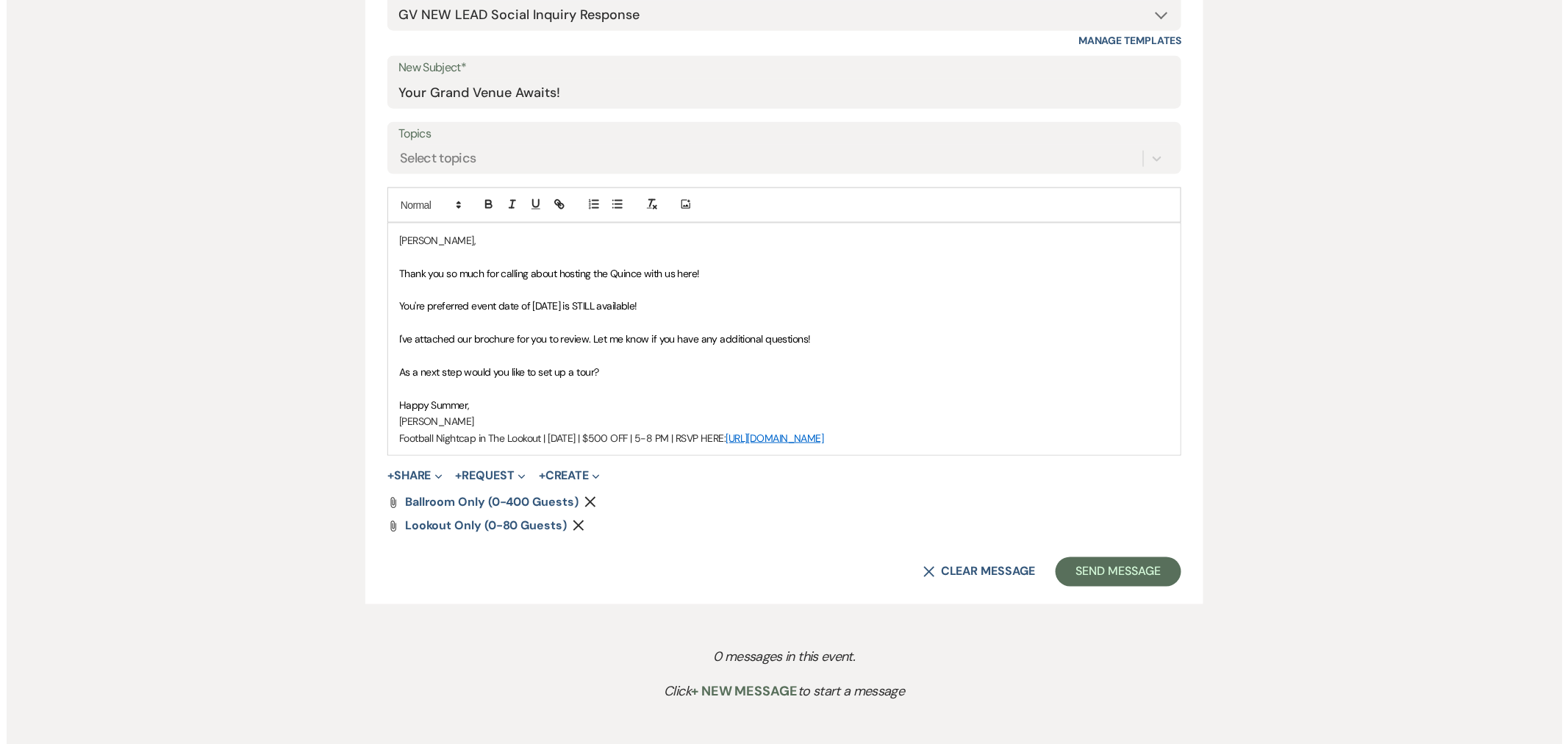
scroll to position [736, 0]
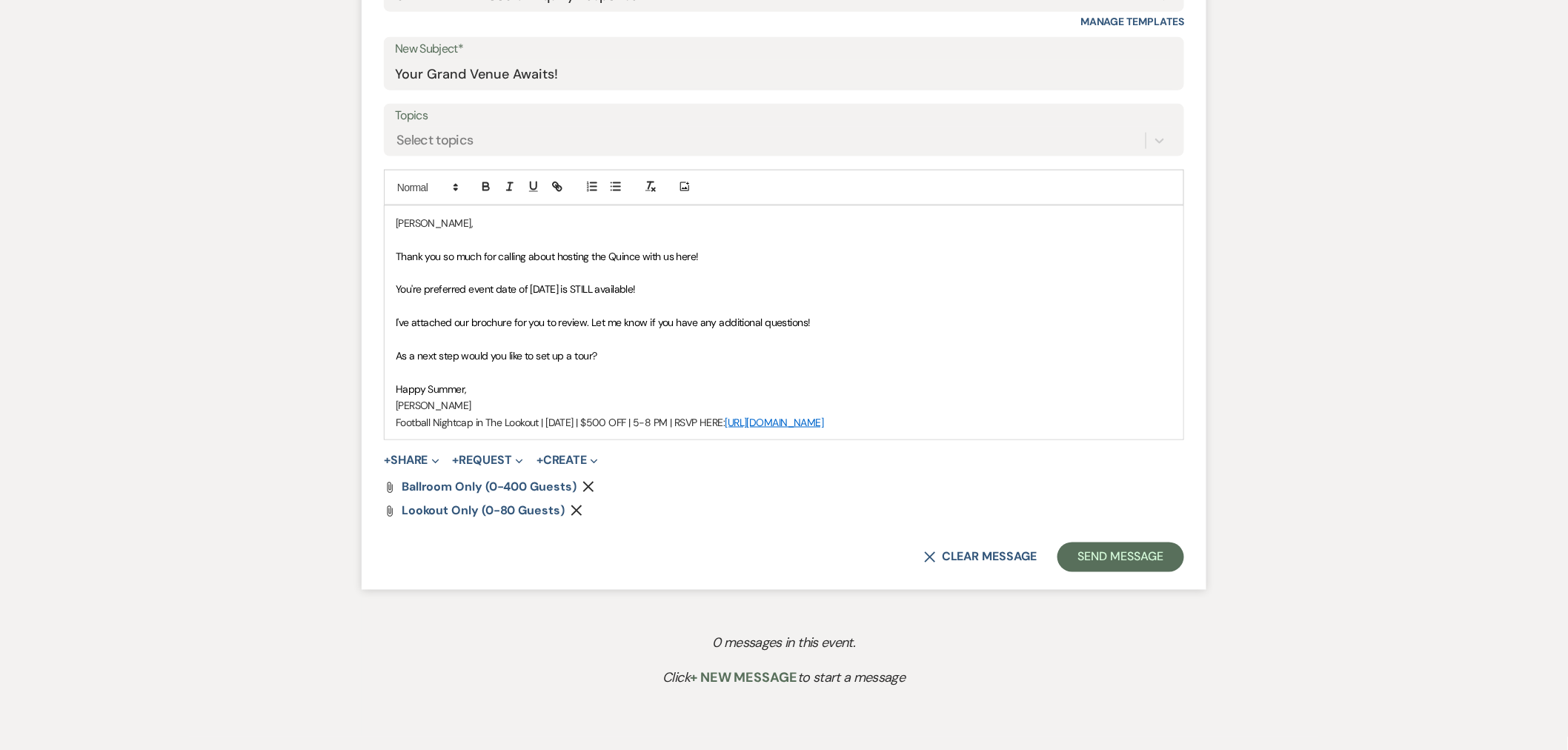
click at [575, 513] on icon "Remove" at bounding box center [577, 511] width 12 height 12
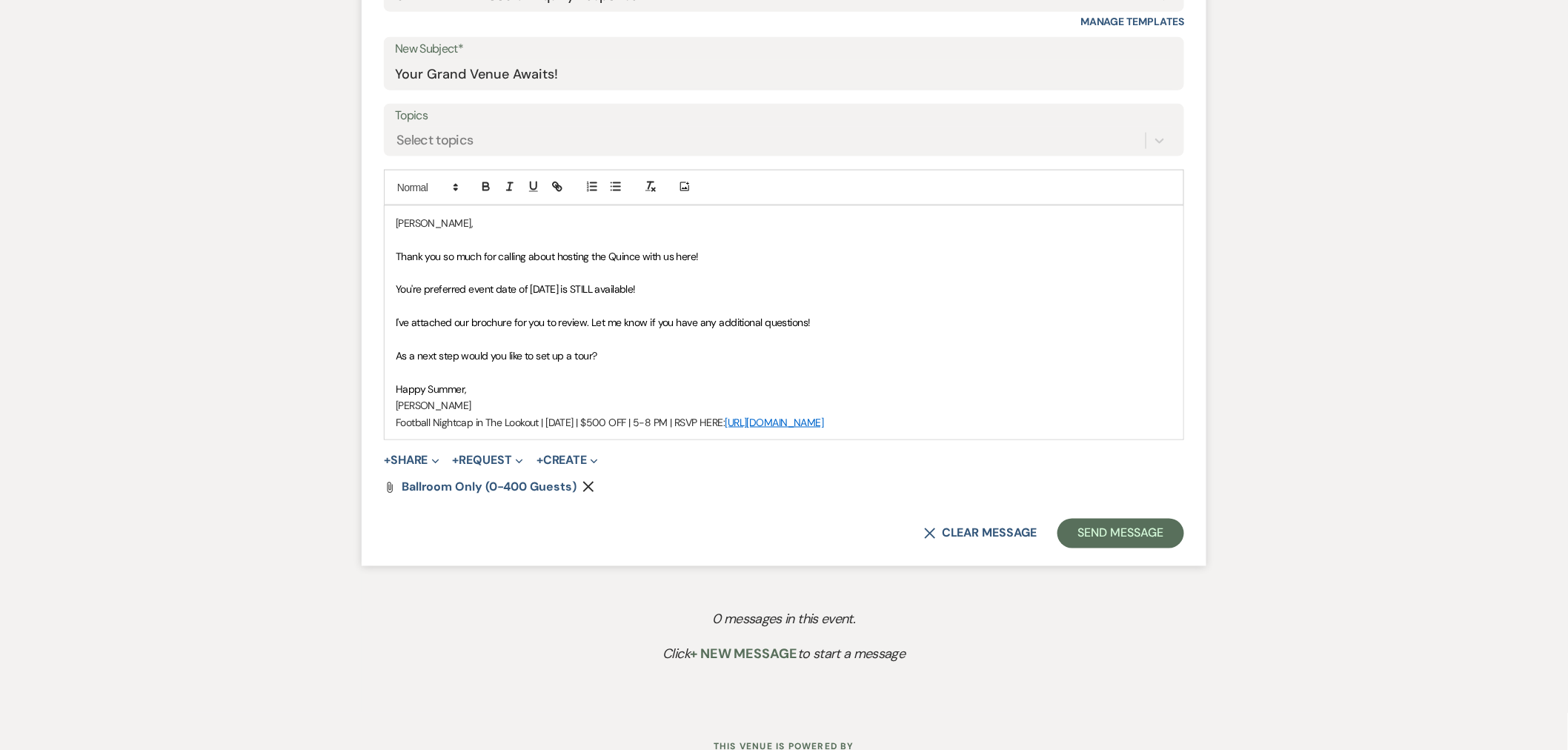
click at [431, 469] on span "+ Share Expand Doc Upload Documents Add Photo Images Pref Vendors Preferred ven…" at bounding box center [411, 461] width 55 height 18
click at [413, 461] on button "+ Share Expand" at bounding box center [411, 461] width 55 height 12
click at [423, 482] on button "Doc Upload Documents" at bounding box center [487, 491] width 207 height 27
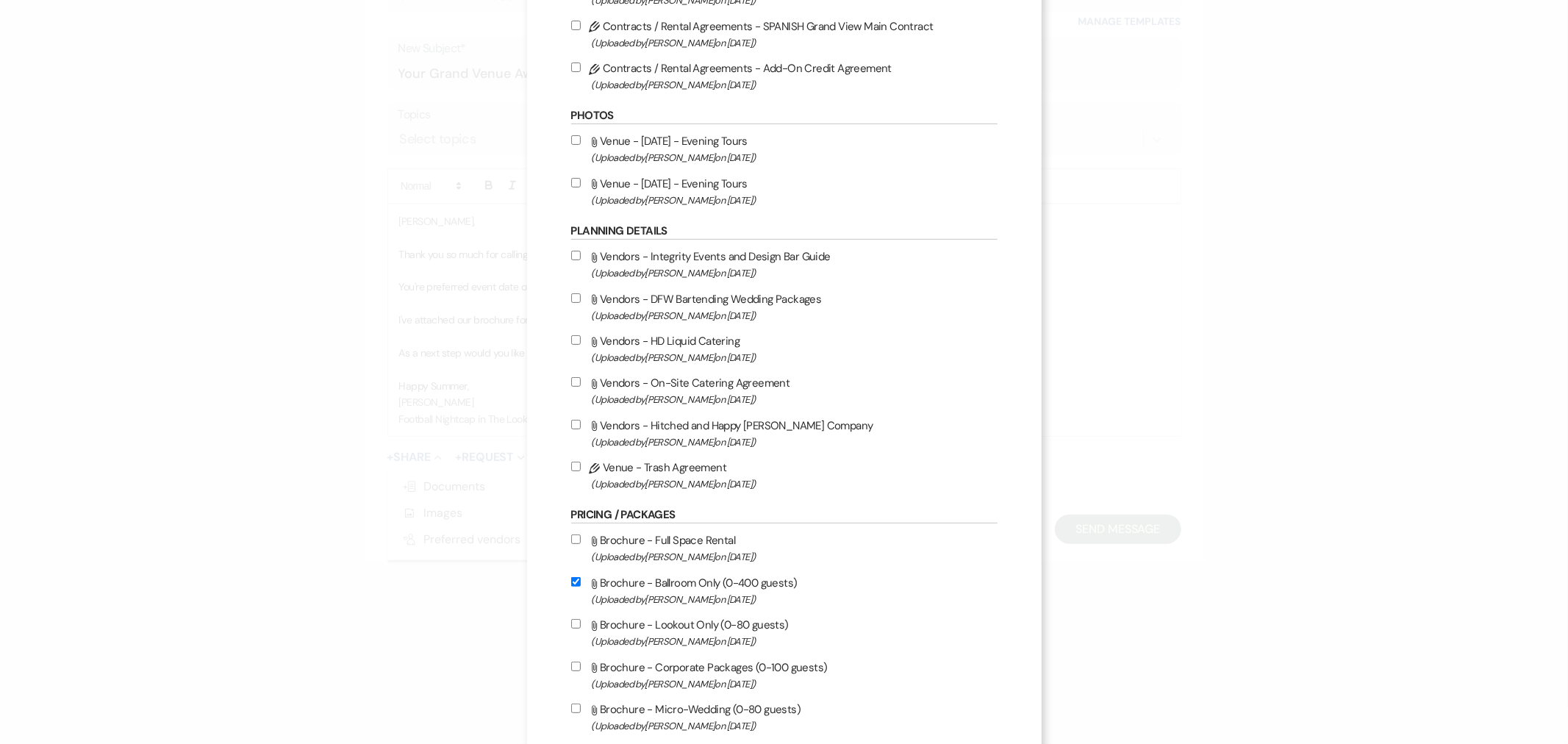
scroll to position [408, 0]
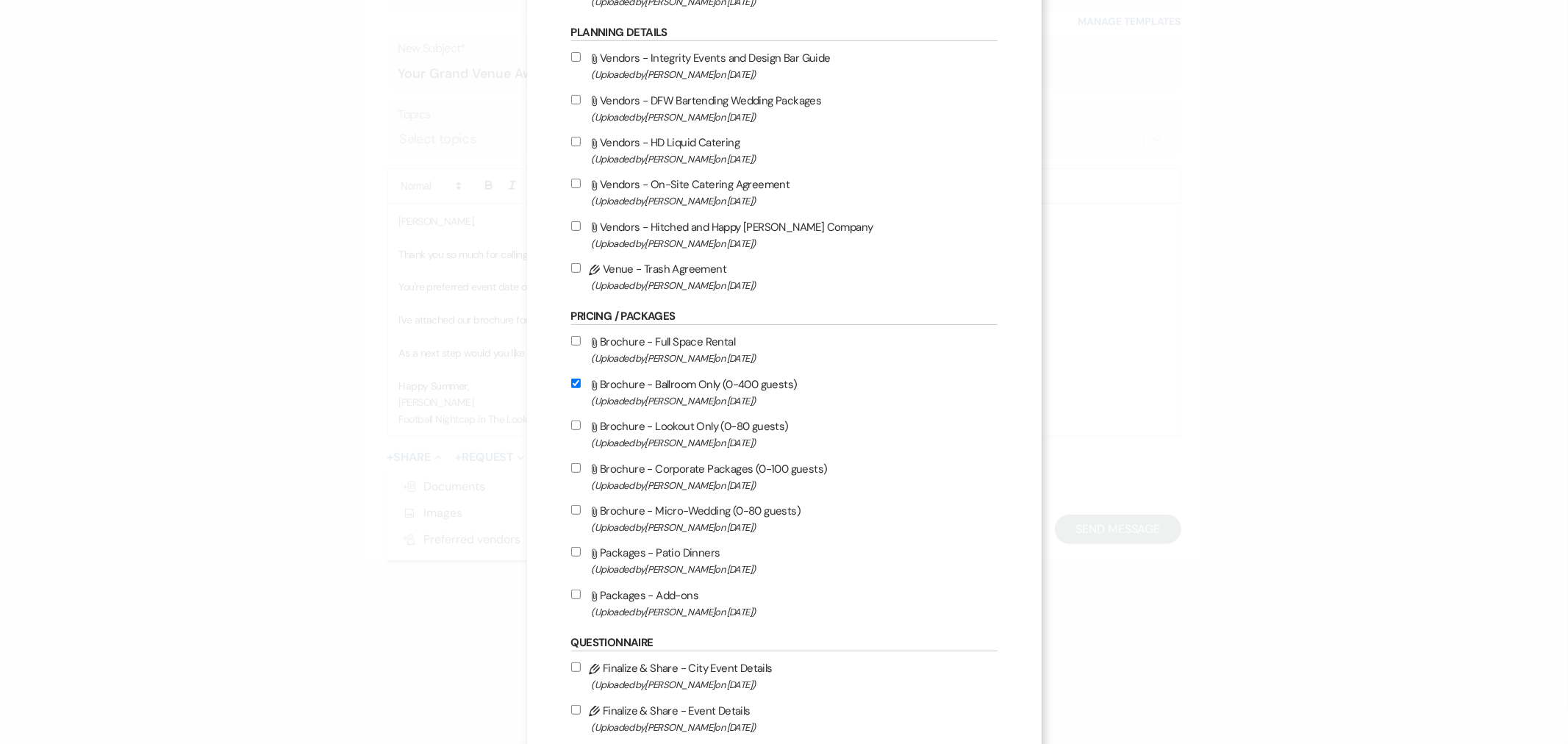
click at [695, 324] on div "Pricing / Packages Attach File Brochure - Full Space Rental (Uploaded by [PERSO…" at bounding box center [784, 465] width 427 height 312
click at [693, 353] on span "(Uploaded by [PERSON_NAME] on [DATE] )" at bounding box center [794, 359] width 406 height 17
click at [581, 346] on input "Attach File Brochure - Full Space Rental (Uploaded by [PERSON_NAME] on [DATE] )" at bounding box center [576, 341] width 10 height 10
checkbox input "true"
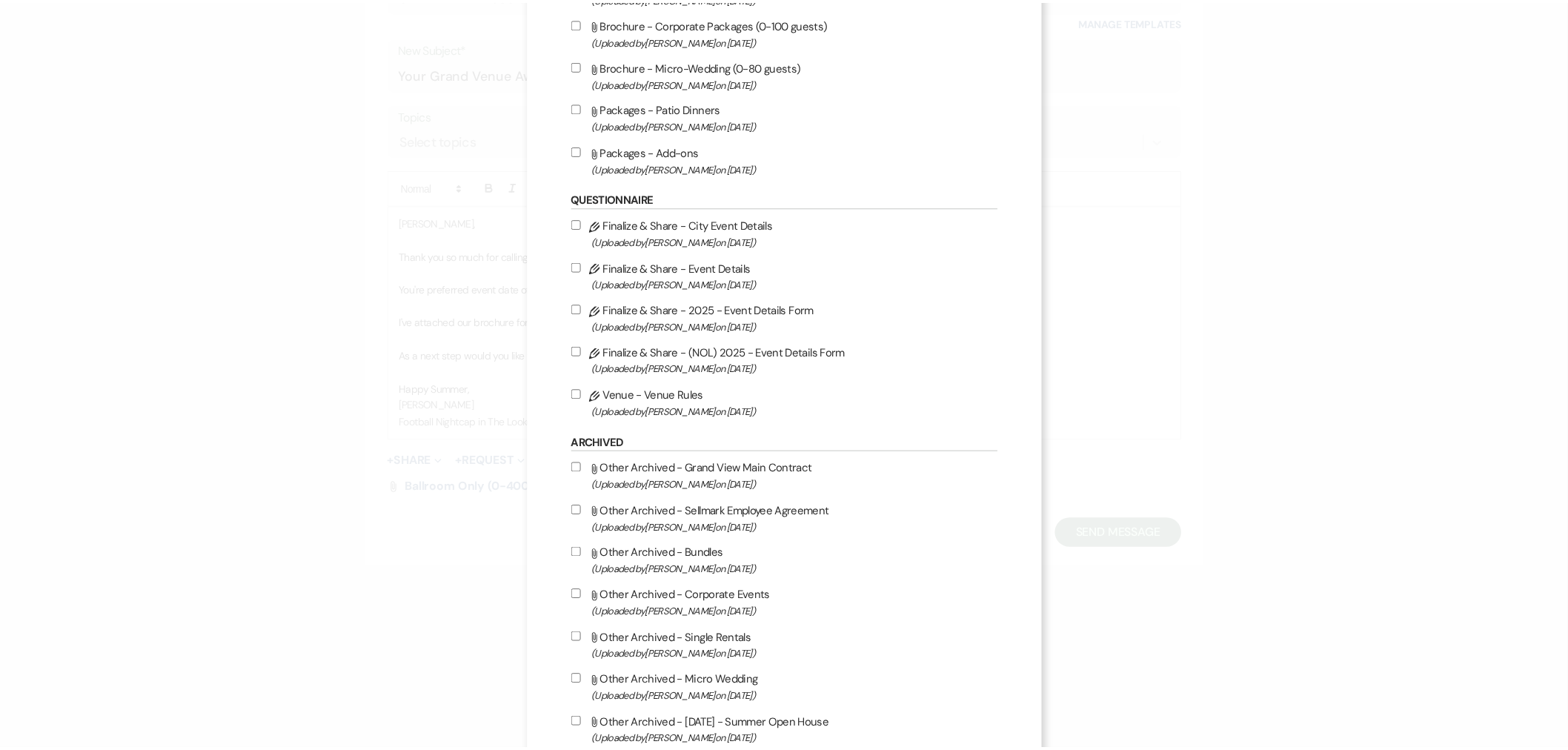
scroll to position [986, 0]
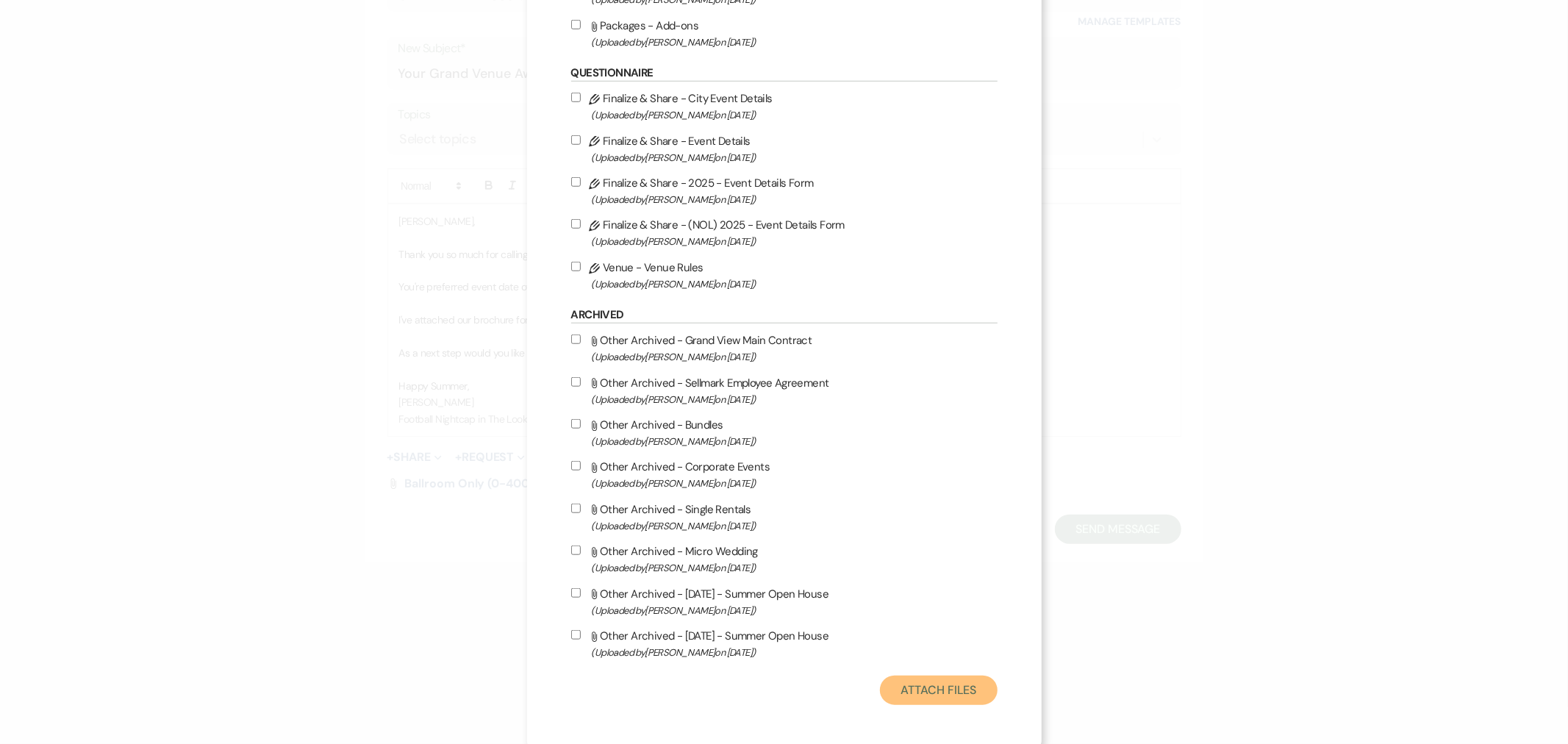
click at [966, 688] on button "Attach Files" at bounding box center [939, 691] width 117 height 30
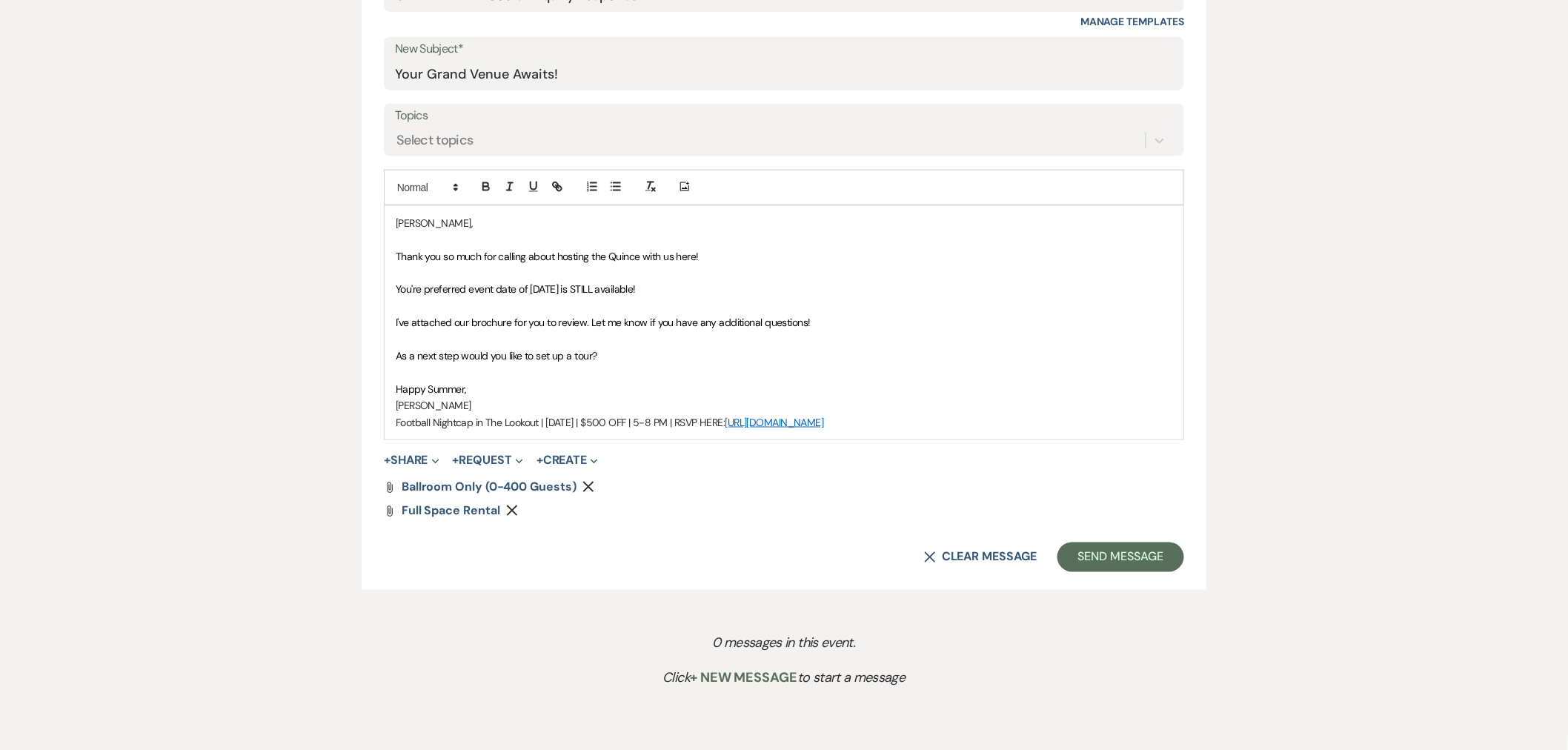
drag, startPoint x: 932, startPoint y: 433, endPoint x: 346, endPoint y: 421, distance: 586.1
click at [346, 421] on div "Messages Tasks Payments Rental Overview Documents Contacts Notes Event Messages…" at bounding box center [784, 184] width 1568 height 1106
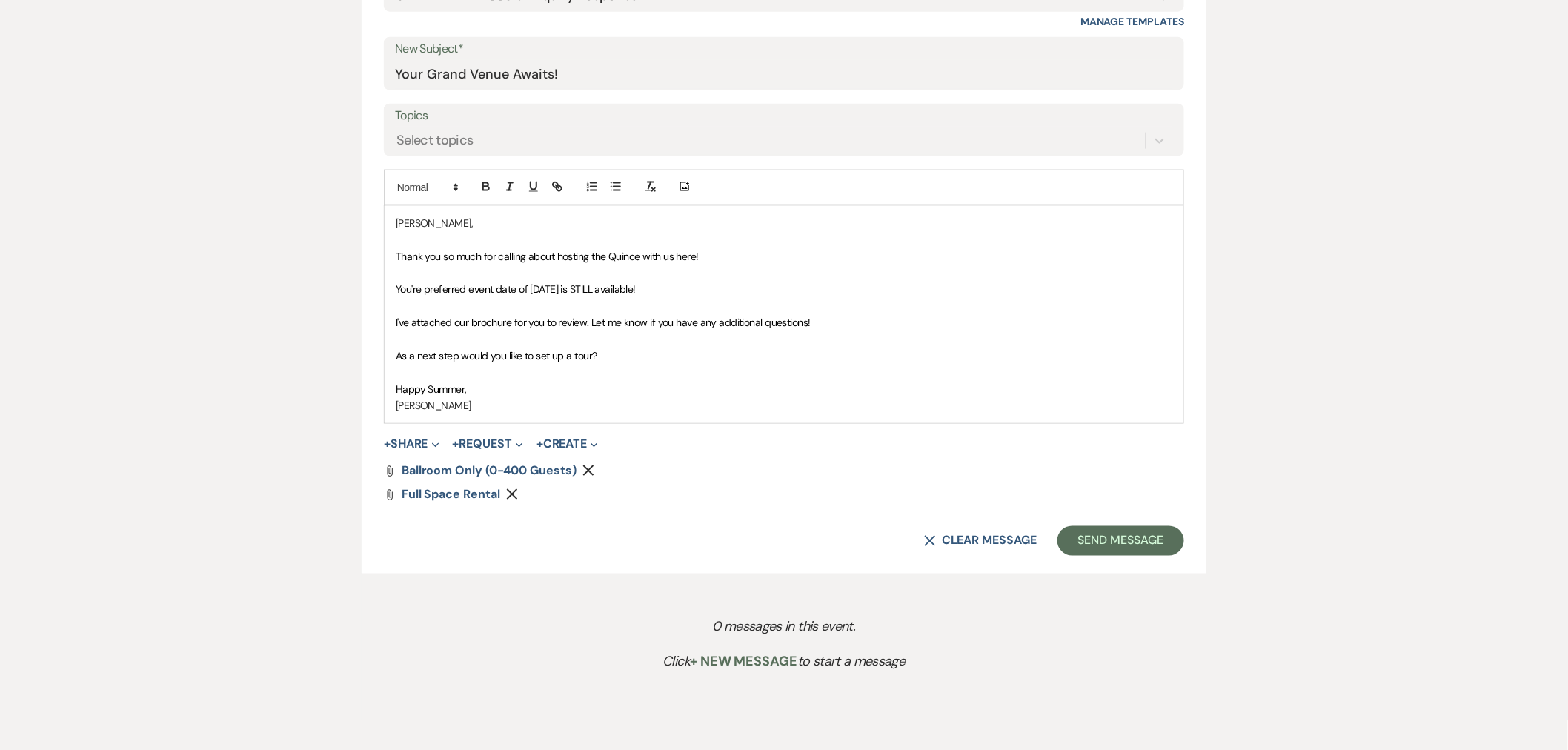
drag, startPoint x: 600, startPoint y: 353, endPoint x: 334, endPoint y: 354, distance: 266.0
click at [334, 354] on div "Messages Tasks Payments Rental Overview Documents Contacts Notes Event Messages…" at bounding box center [784, 176] width 1568 height 1090
click at [1146, 534] on button "Send Message" at bounding box center [1121, 541] width 126 height 30
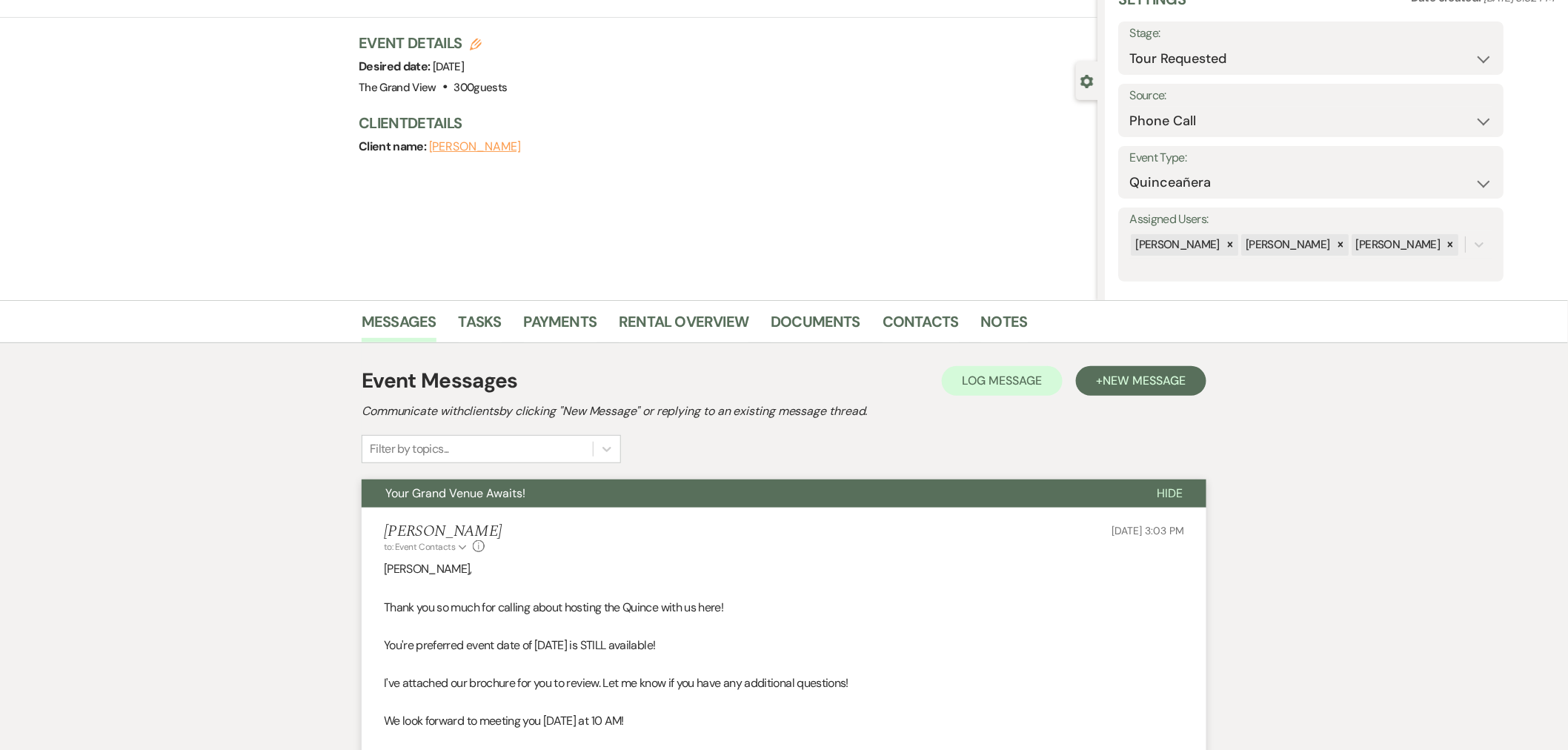
scroll to position [0, 0]
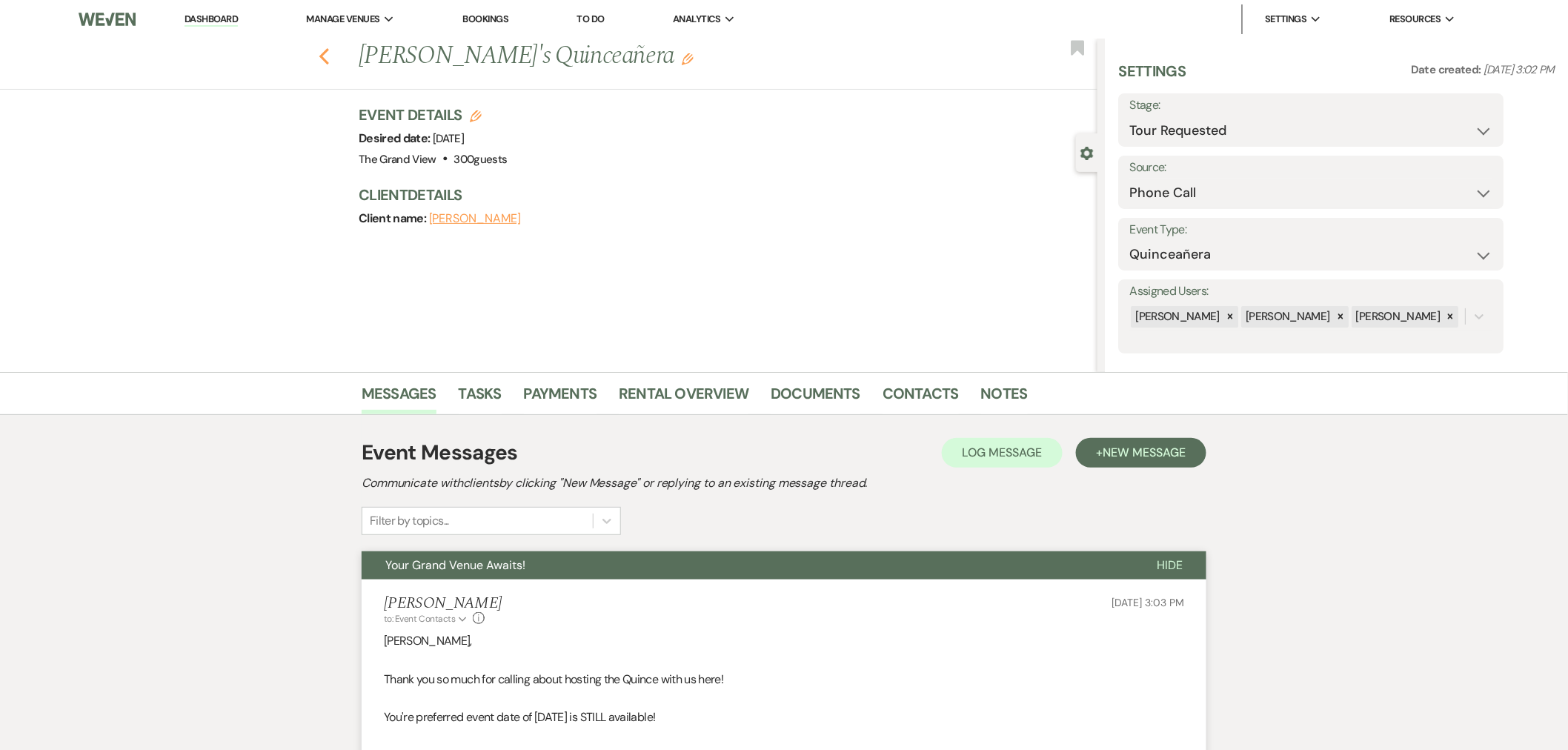
click at [329, 52] on use "button" at bounding box center [324, 56] width 10 height 16
select select "2"
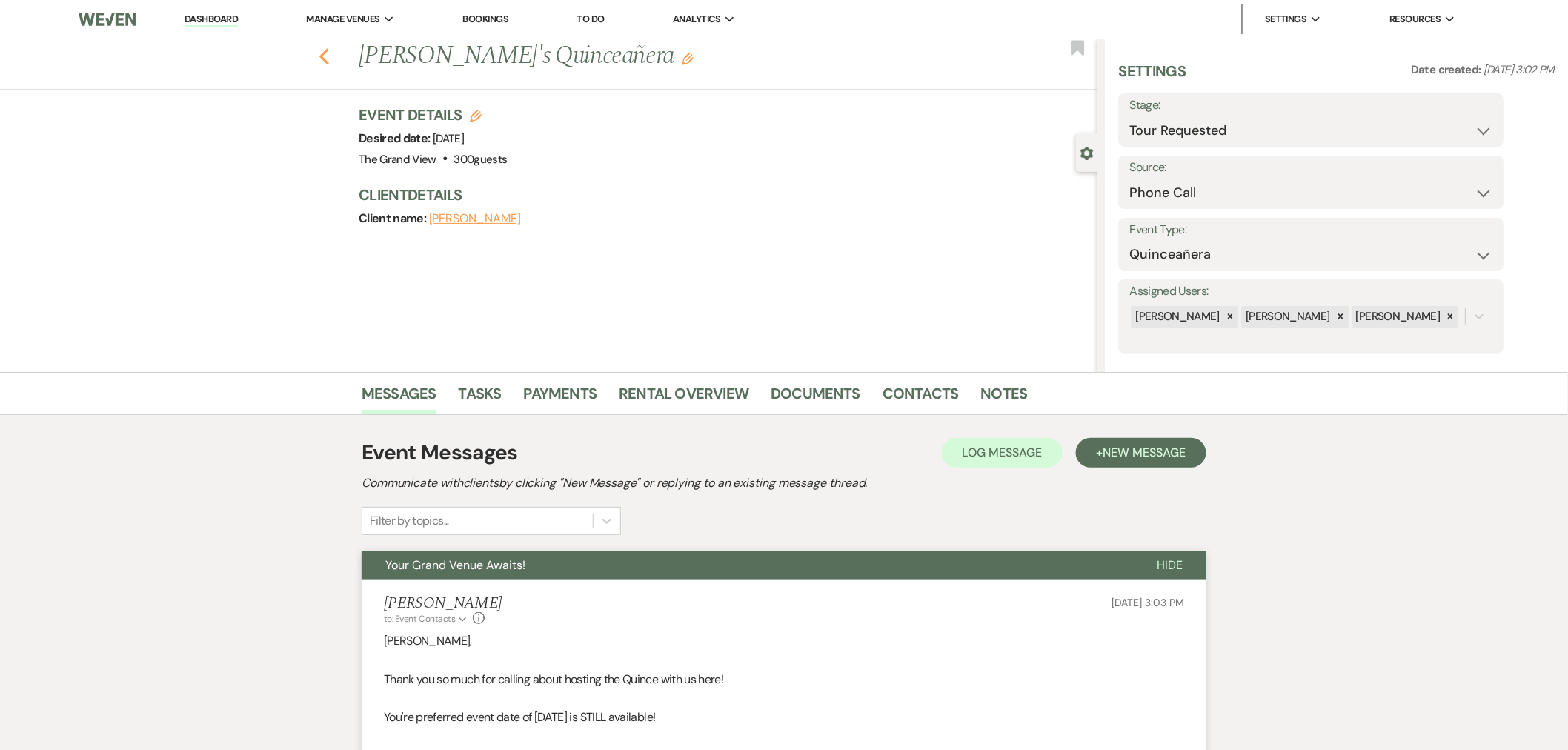
select select "2"
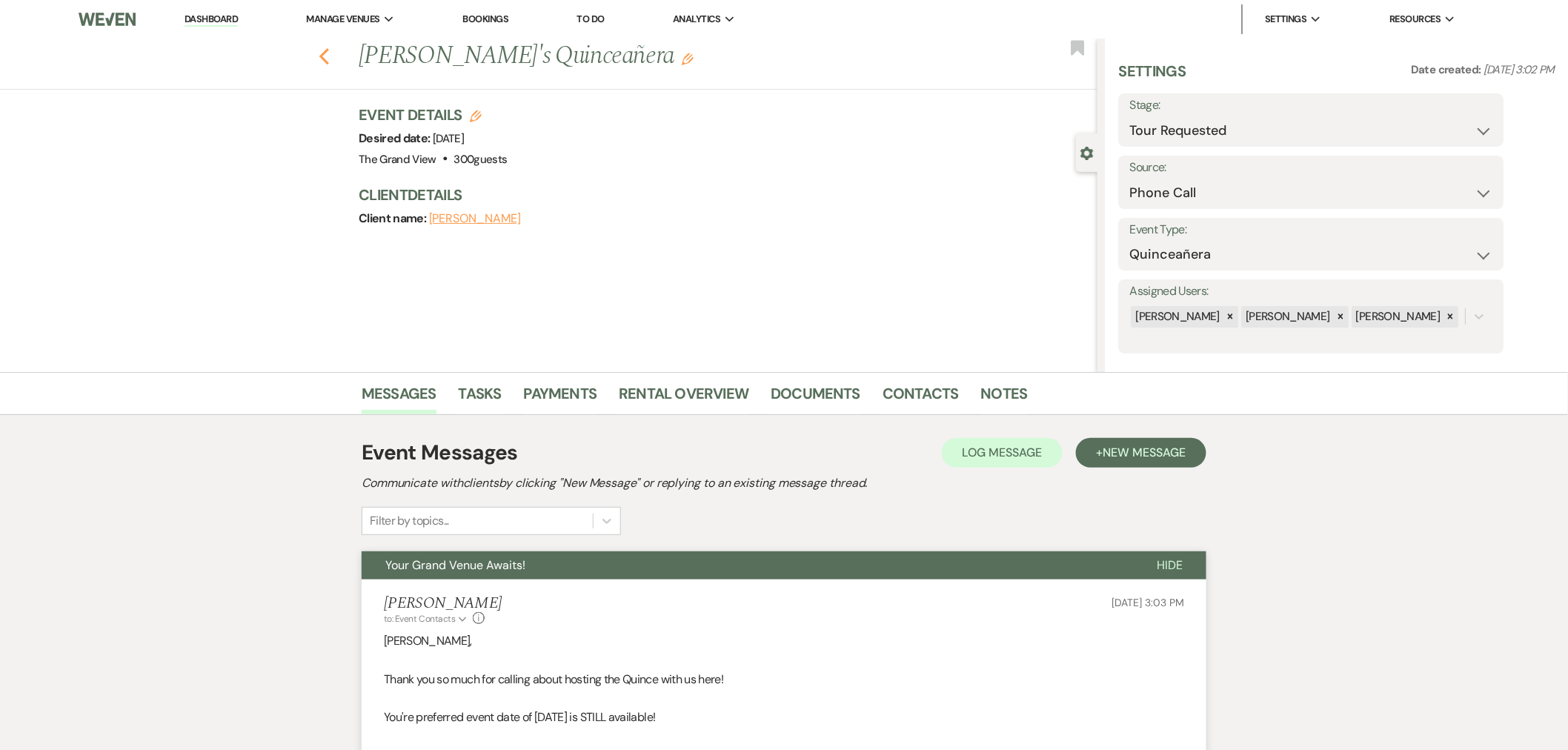
select select "2"
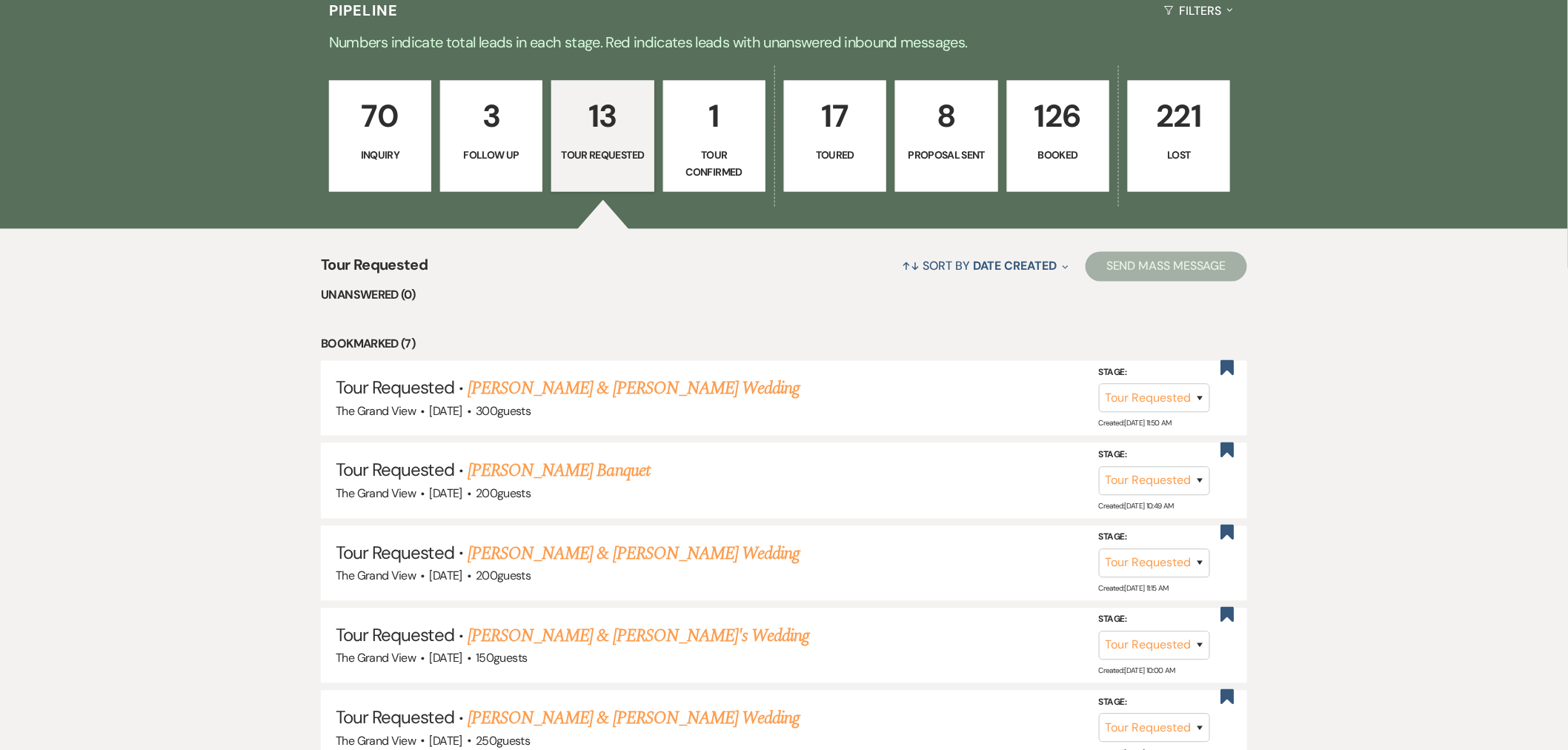
scroll to position [494, 0]
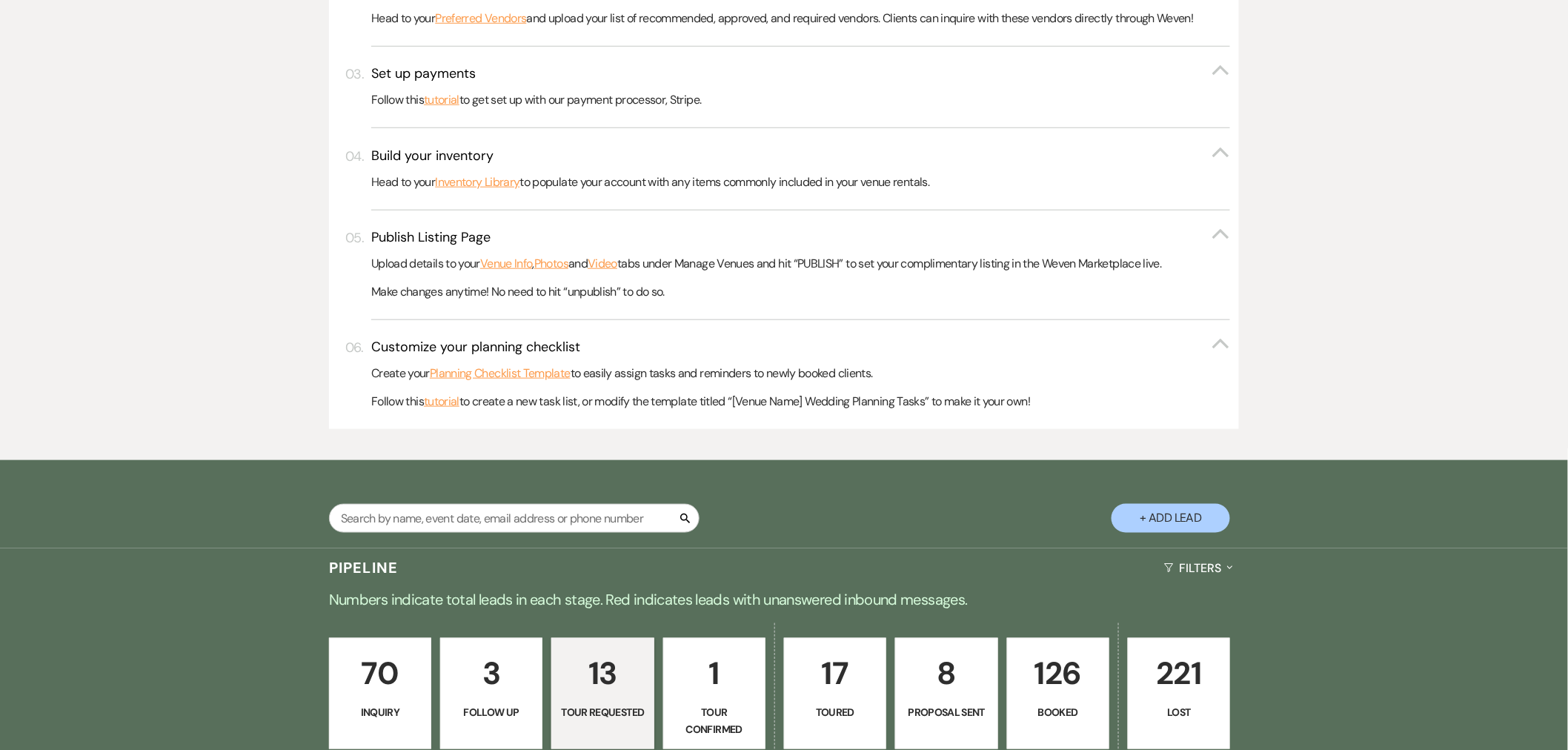
click at [1053, 638] on div "70 Inquiry 3 Follow Up 13 Tour Requested 1 Tour Confirmed 17 Toured 8 Proposal …" at bounding box center [784, 704] width 1067 height 166
click at [1055, 647] on link "126 Booked" at bounding box center [1058, 694] width 102 height 112
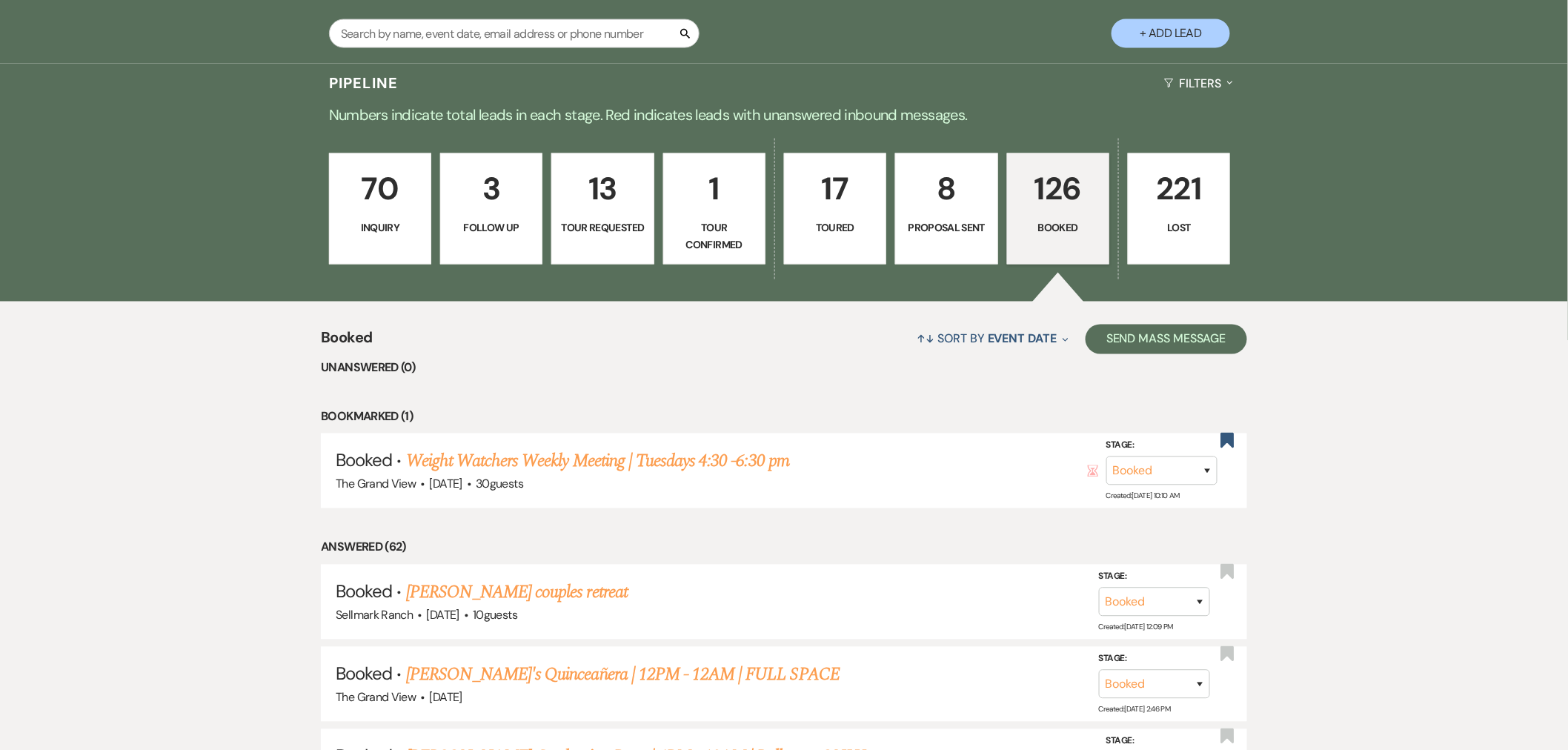
scroll to position [1126, 0]
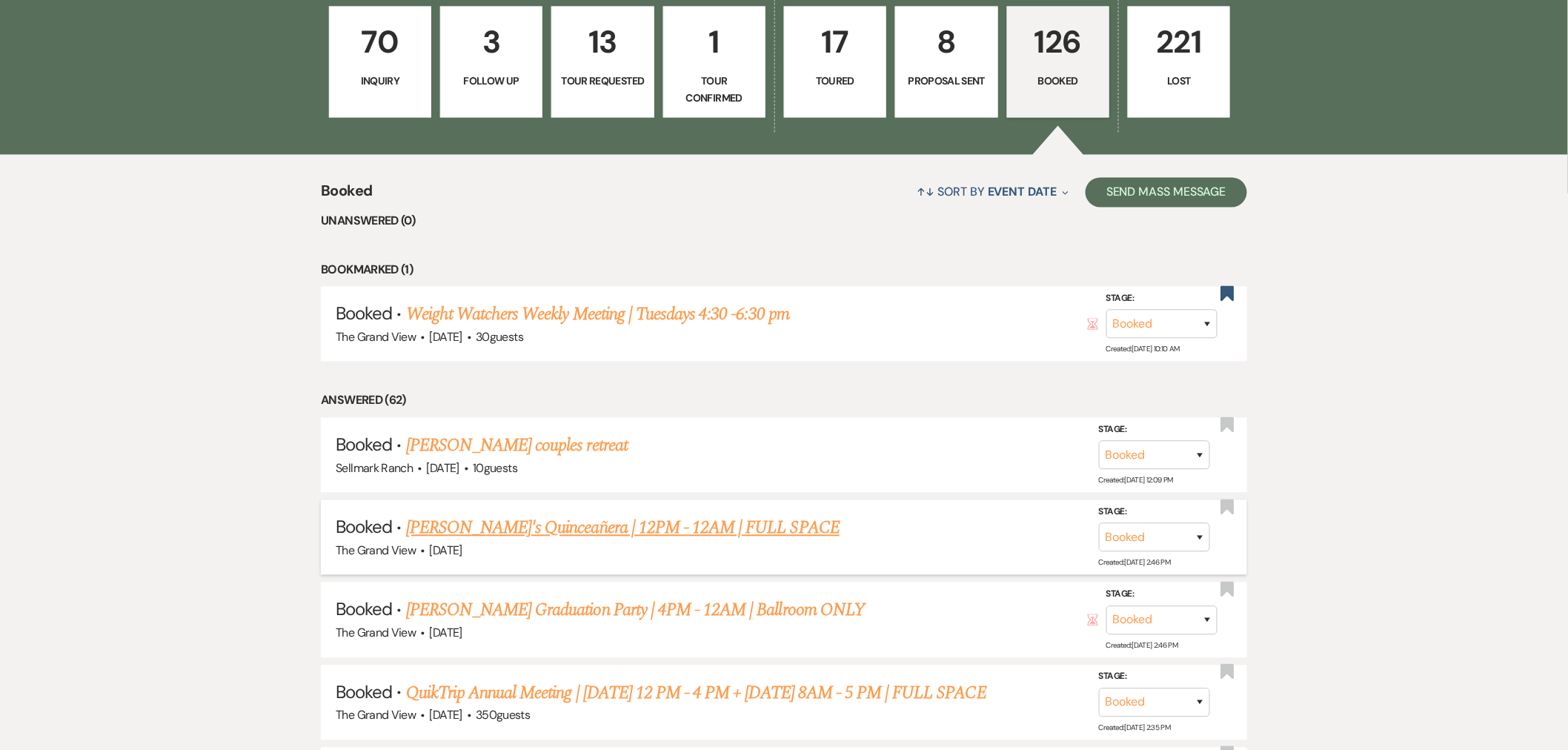
click at [577, 519] on link "[PERSON_NAME]'s Quinceañera | 12PM - 12AM | FULL SPACE" at bounding box center [622, 528] width 433 height 27
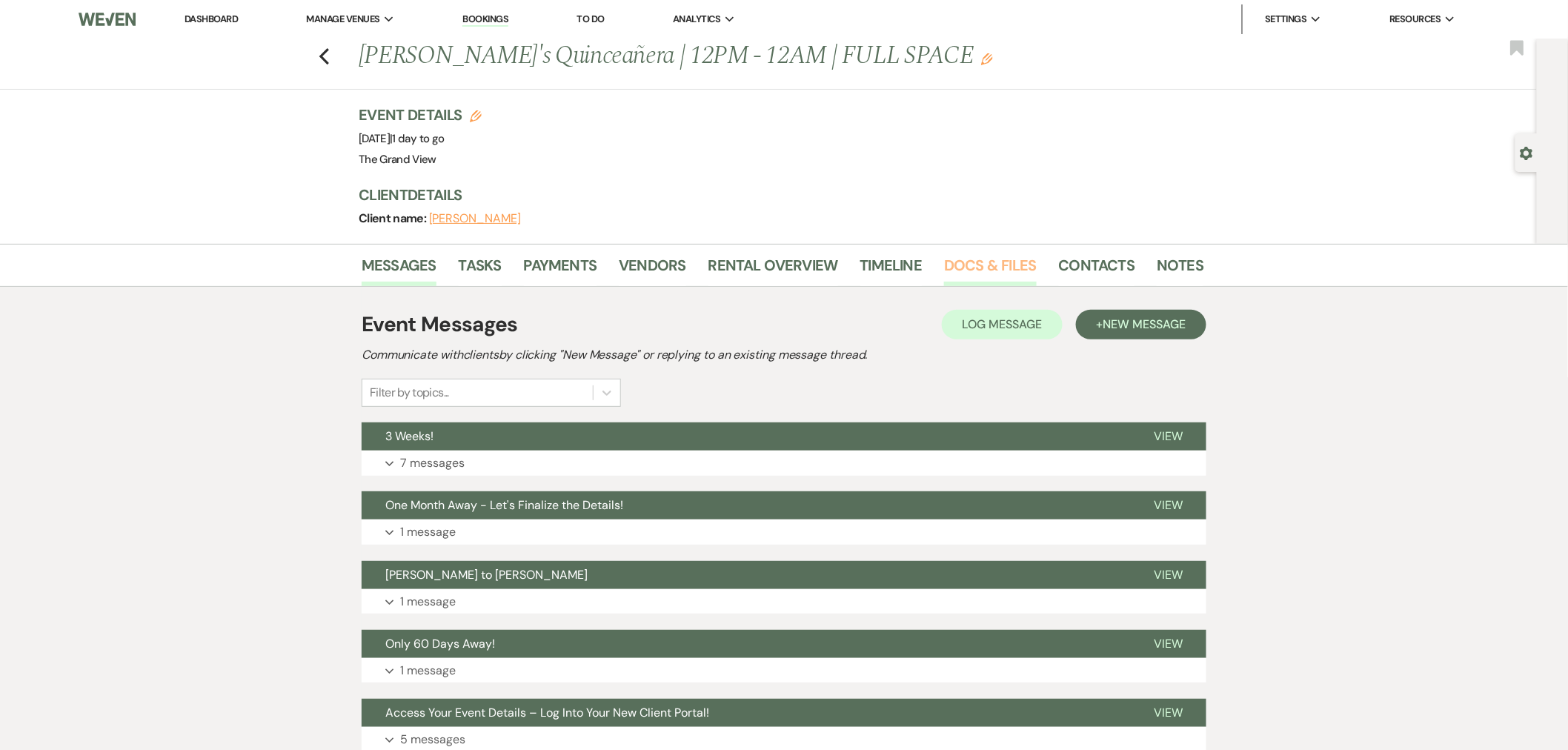
click at [1016, 260] on link "Docs & Files" at bounding box center [990, 270] width 92 height 33
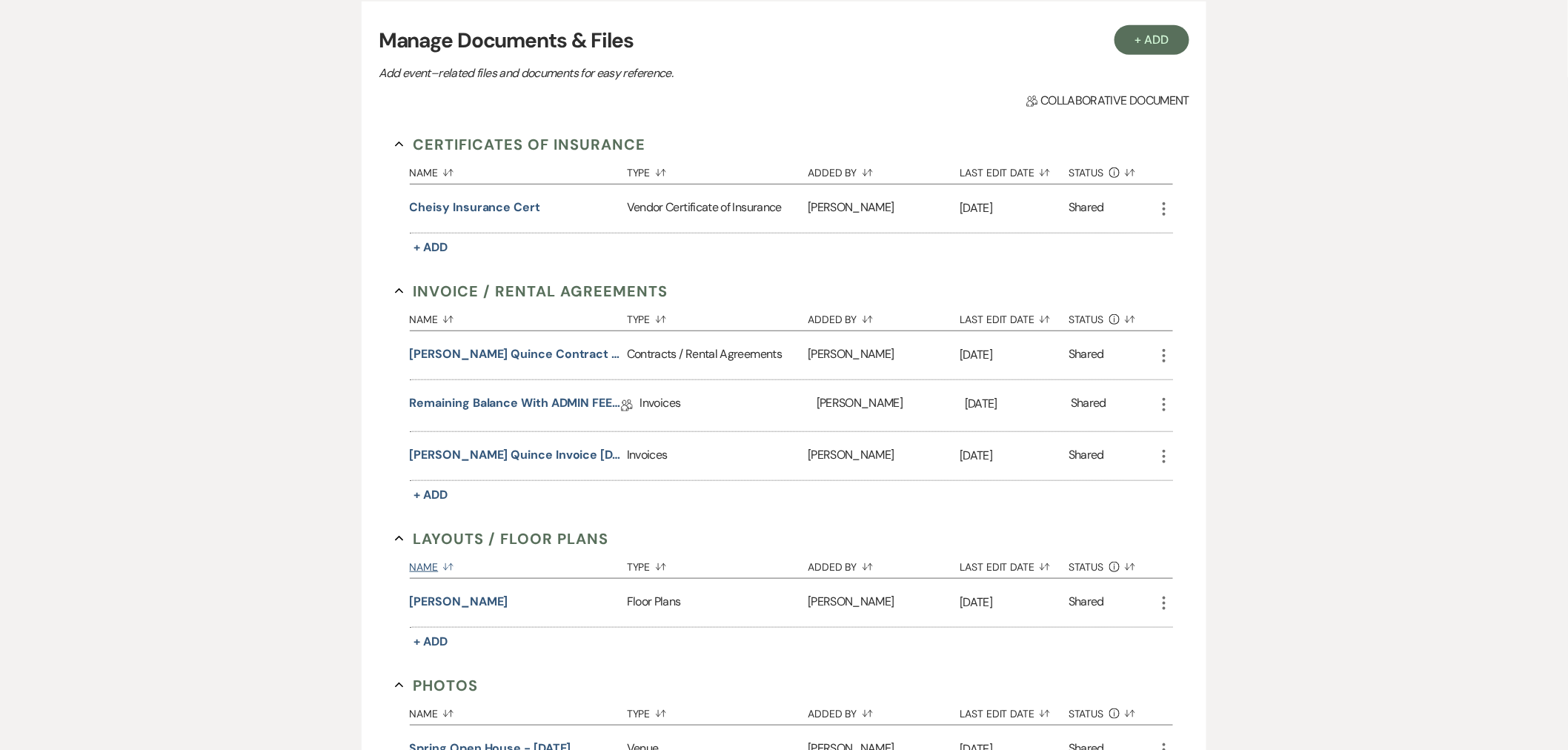
scroll to position [329, 0]
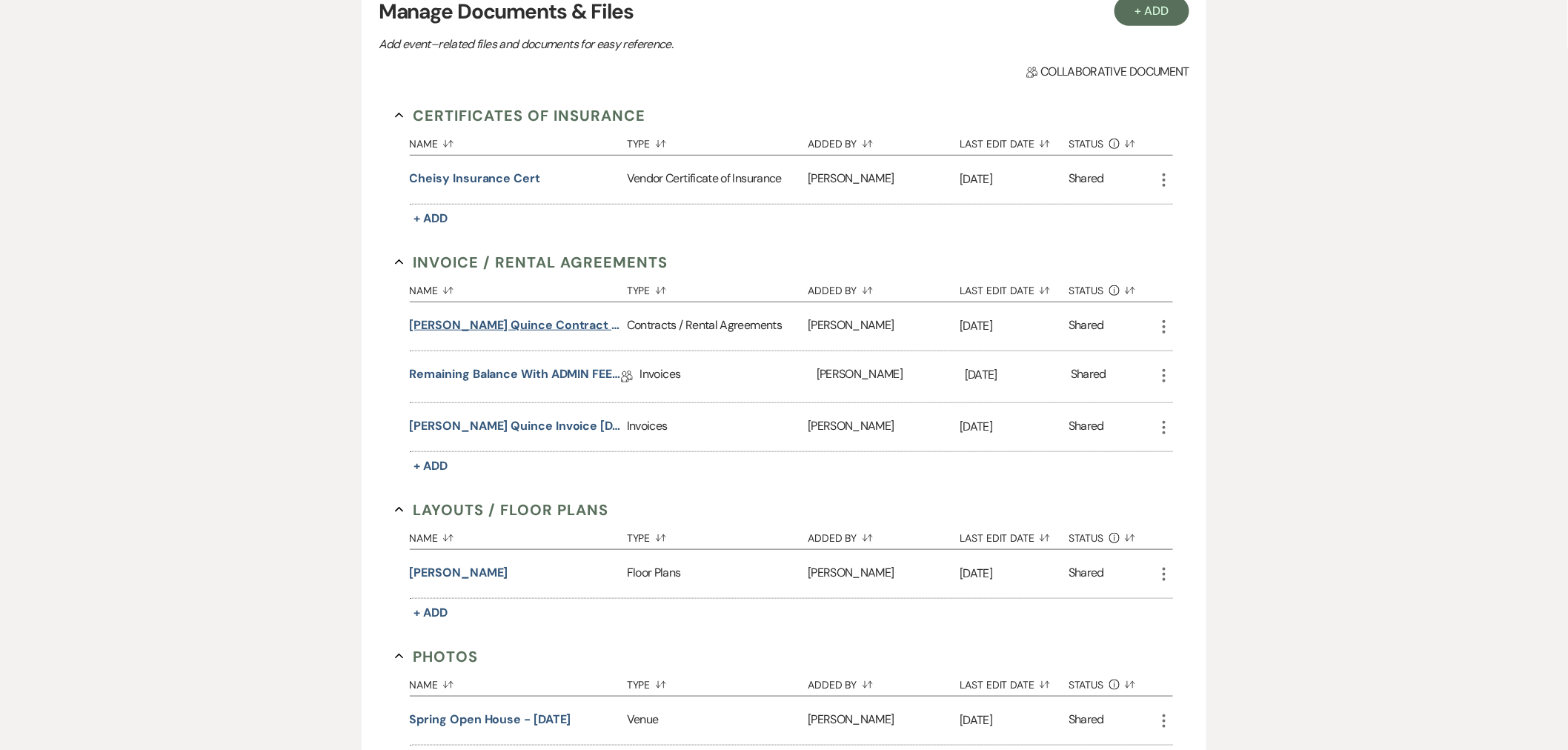
click at [565, 329] on button "[PERSON_NAME] Quince Contract [DATE]" at bounding box center [515, 326] width 211 height 18
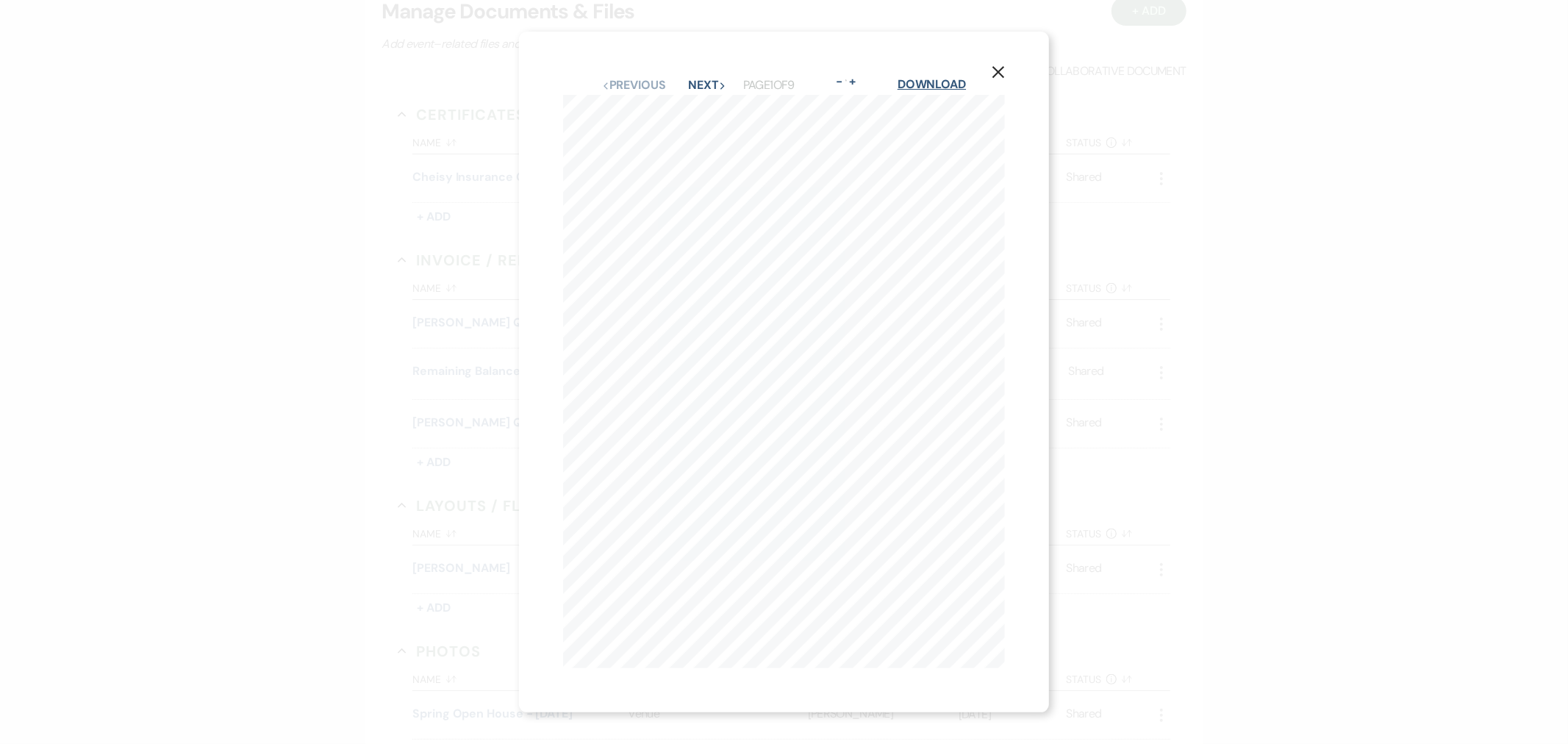
click at [936, 83] on link "Download" at bounding box center [931, 84] width 68 height 16
click at [998, 65] on icon "X" at bounding box center [998, 72] width 13 height 13
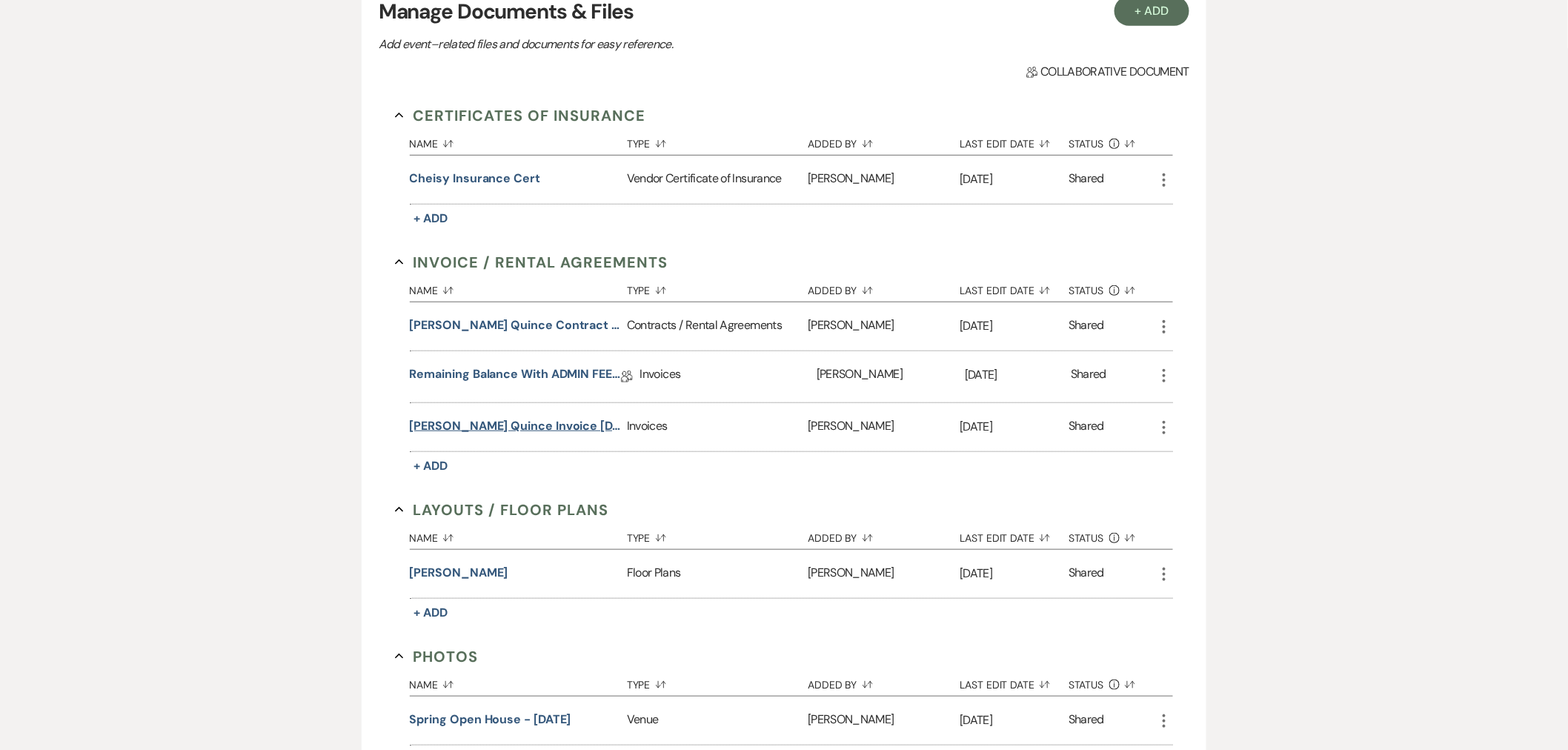
click at [561, 421] on button "[PERSON_NAME] Quince Invoice [DATE]" at bounding box center [515, 427] width 211 height 18
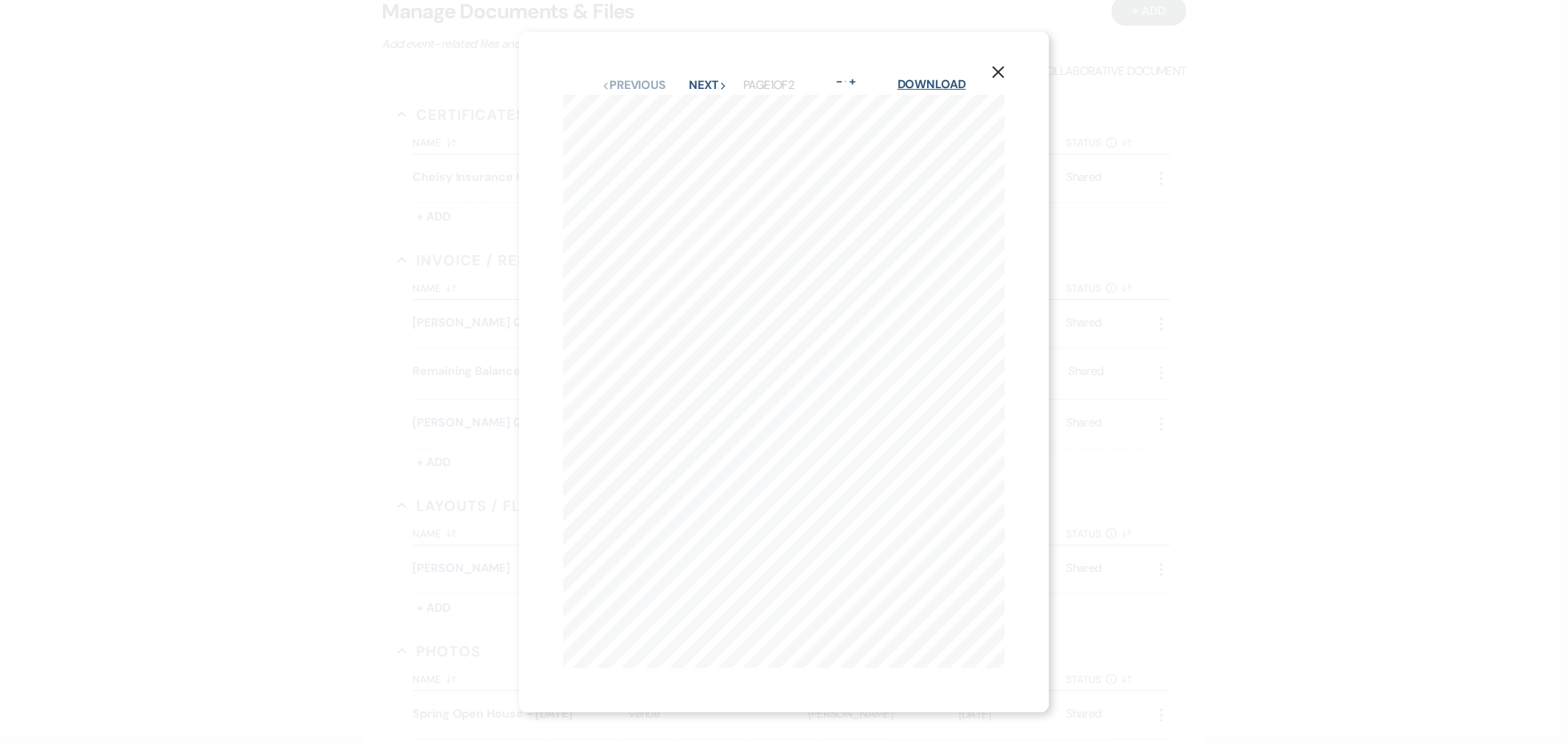
click at [943, 78] on link "Download" at bounding box center [931, 84] width 68 height 16
click at [1009, 58] on button "X" at bounding box center [998, 71] width 22 height 26
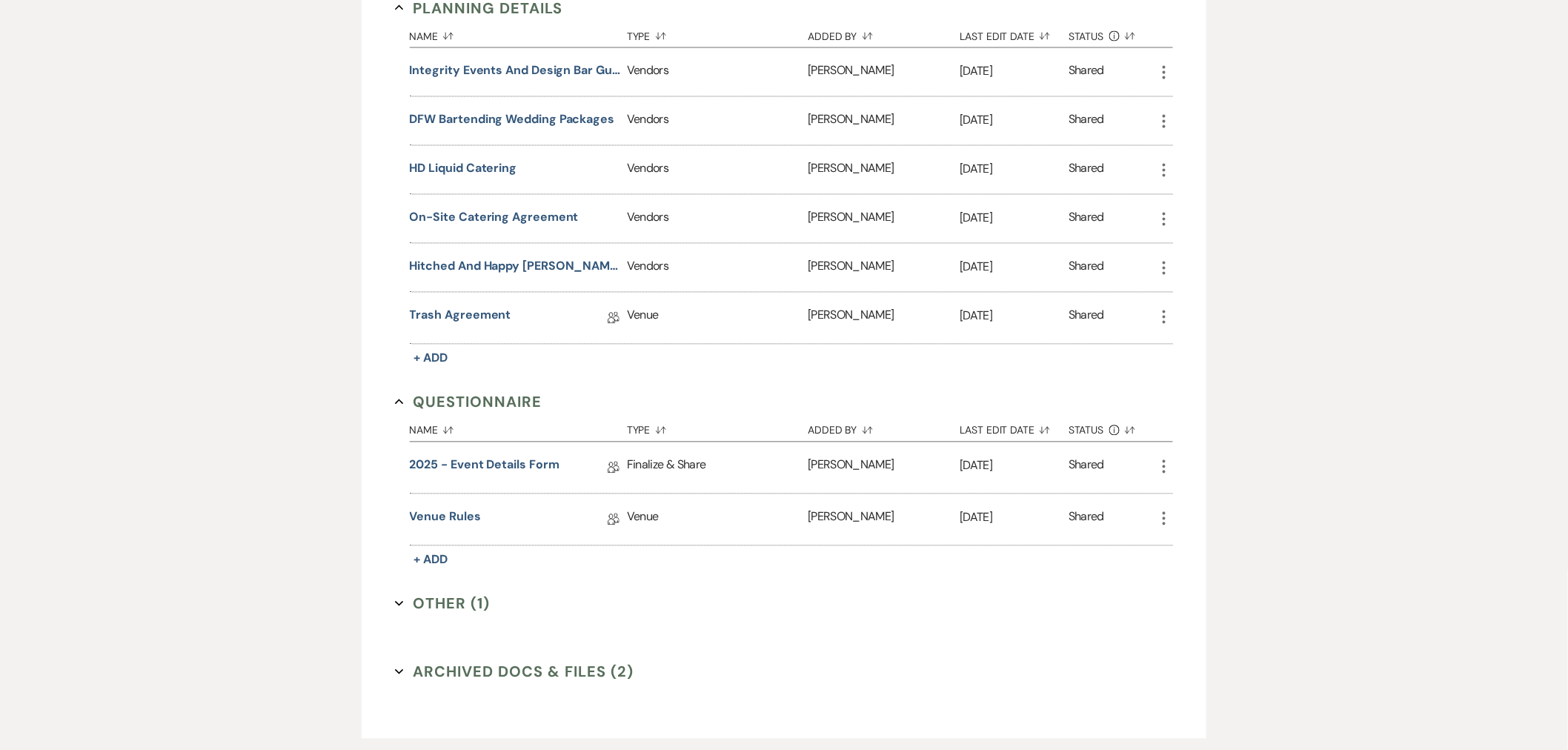
scroll to position [1219, 0]
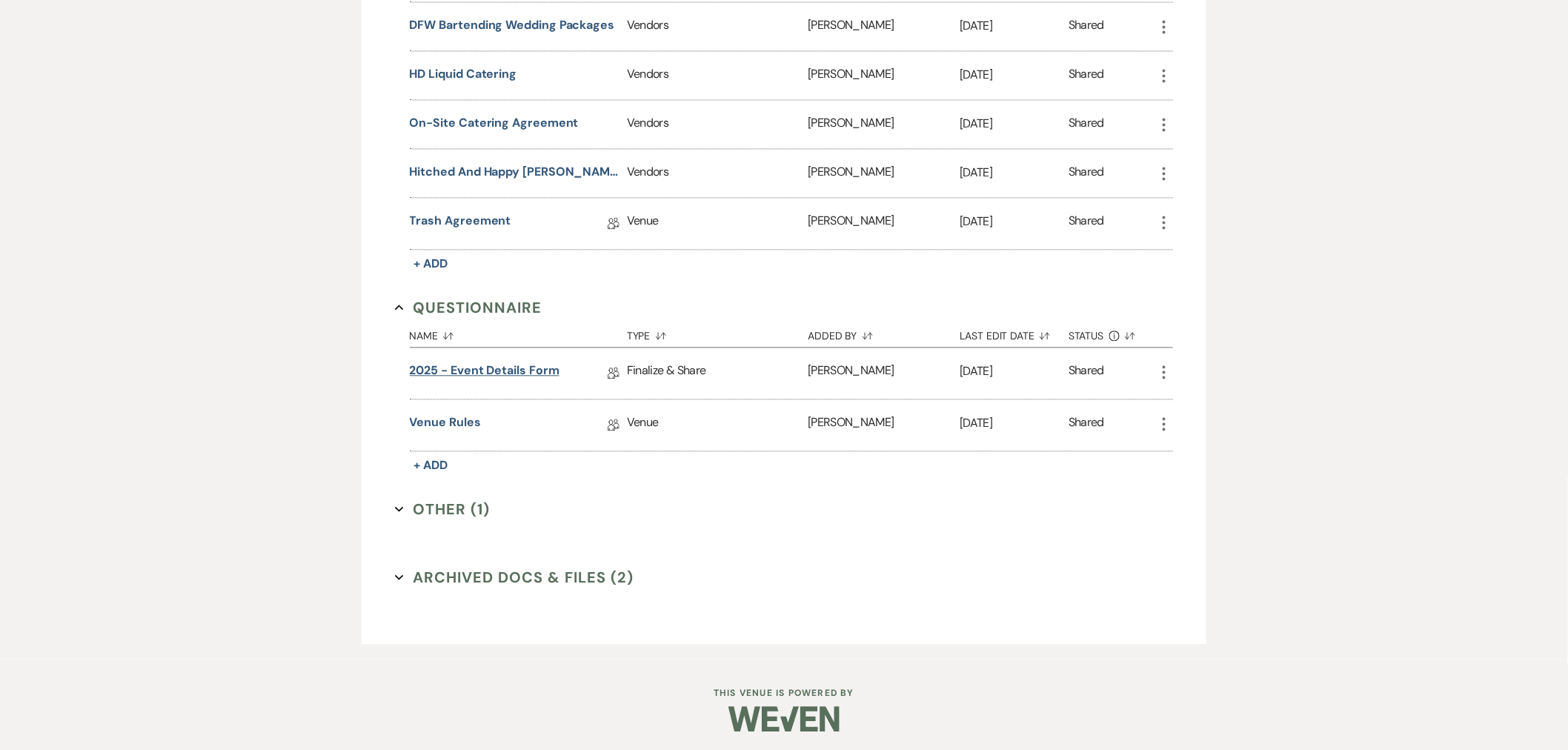
click at [483, 362] on link "2025 - Event Details Form" at bounding box center [485, 373] width 150 height 23
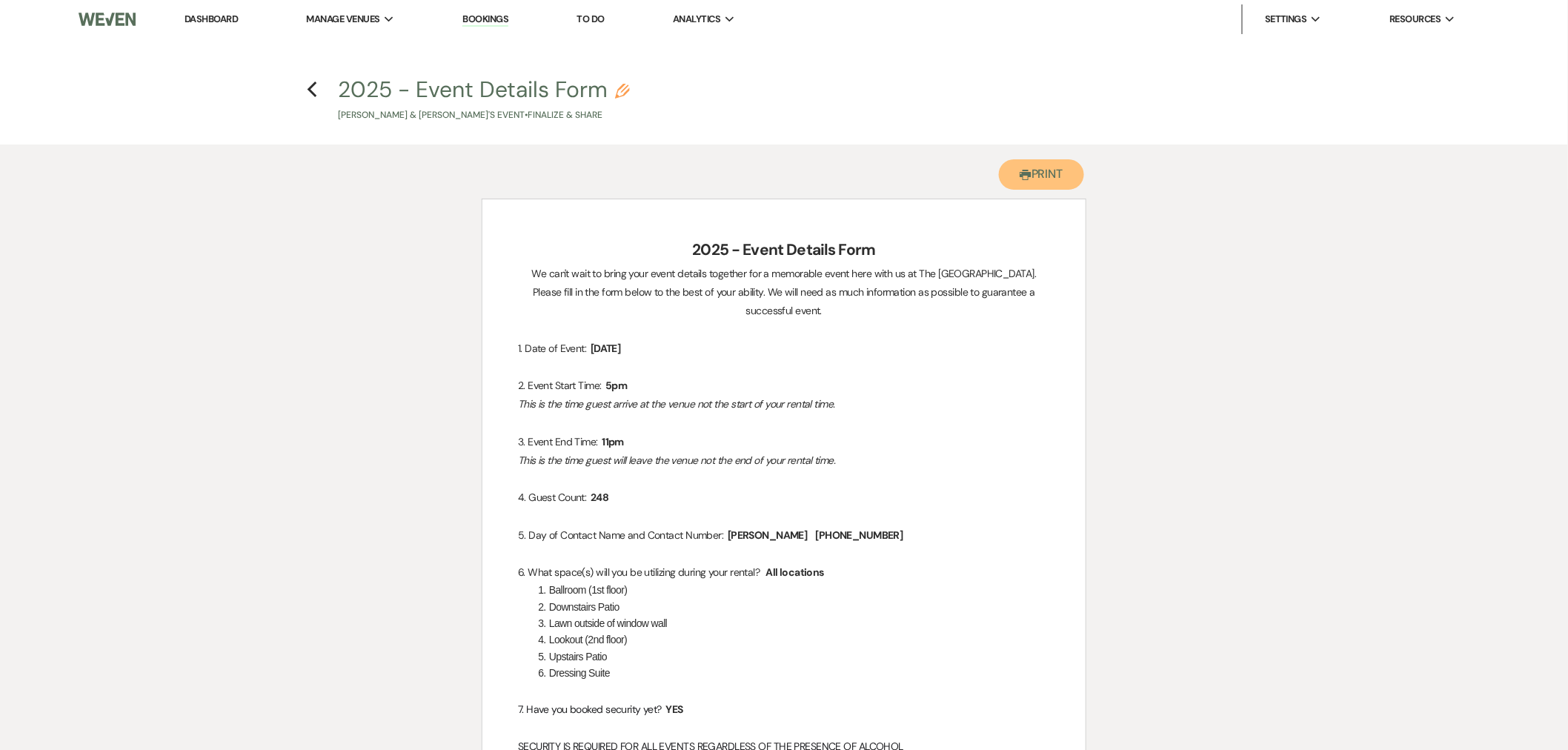
click at [1034, 176] on button "Printer Print" at bounding box center [1041, 174] width 85 height 31
click at [314, 88] on icon "Previous" at bounding box center [312, 90] width 11 height 18
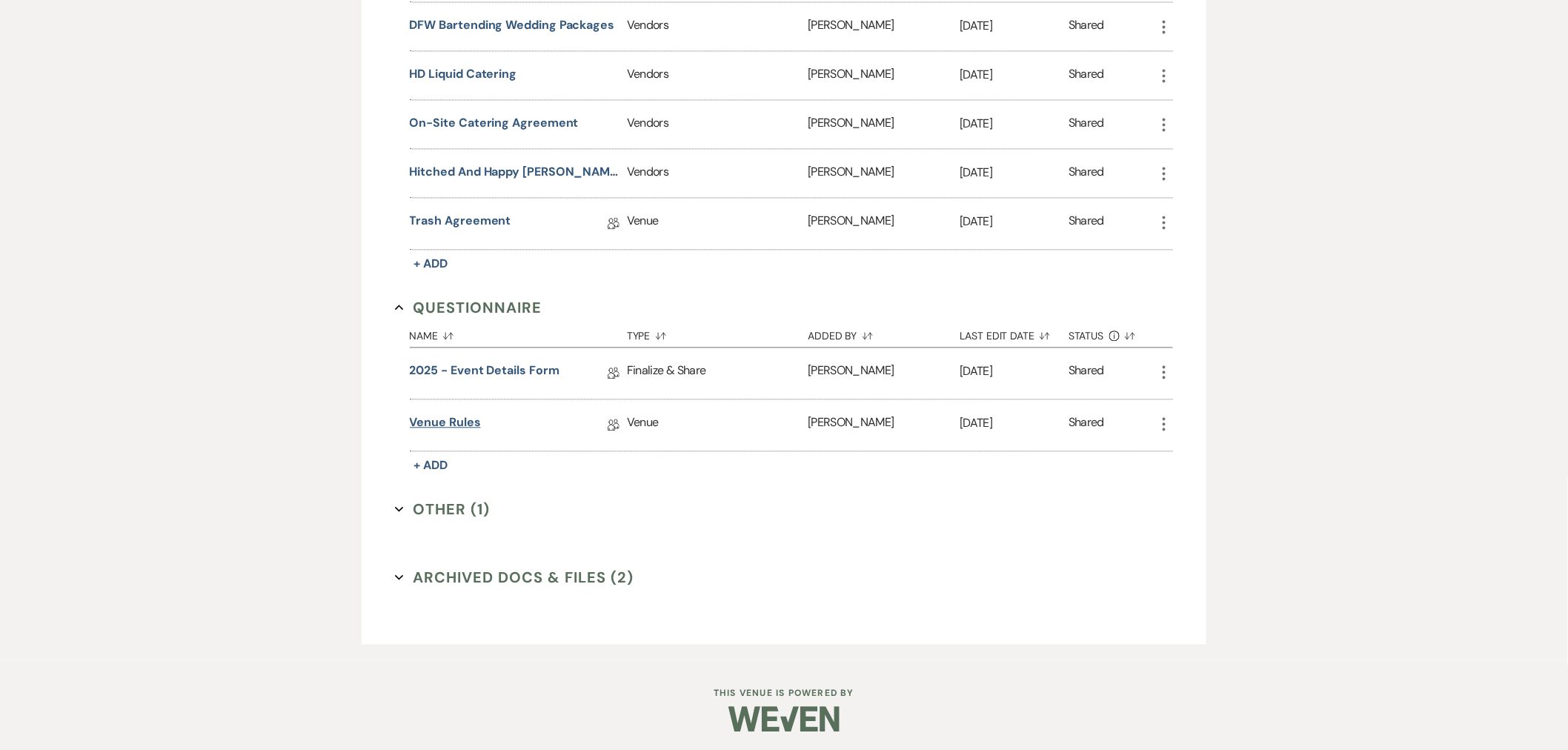
click at [447, 414] on link "Venue Rules" at bounding box center [445, 425] width 71 height 23
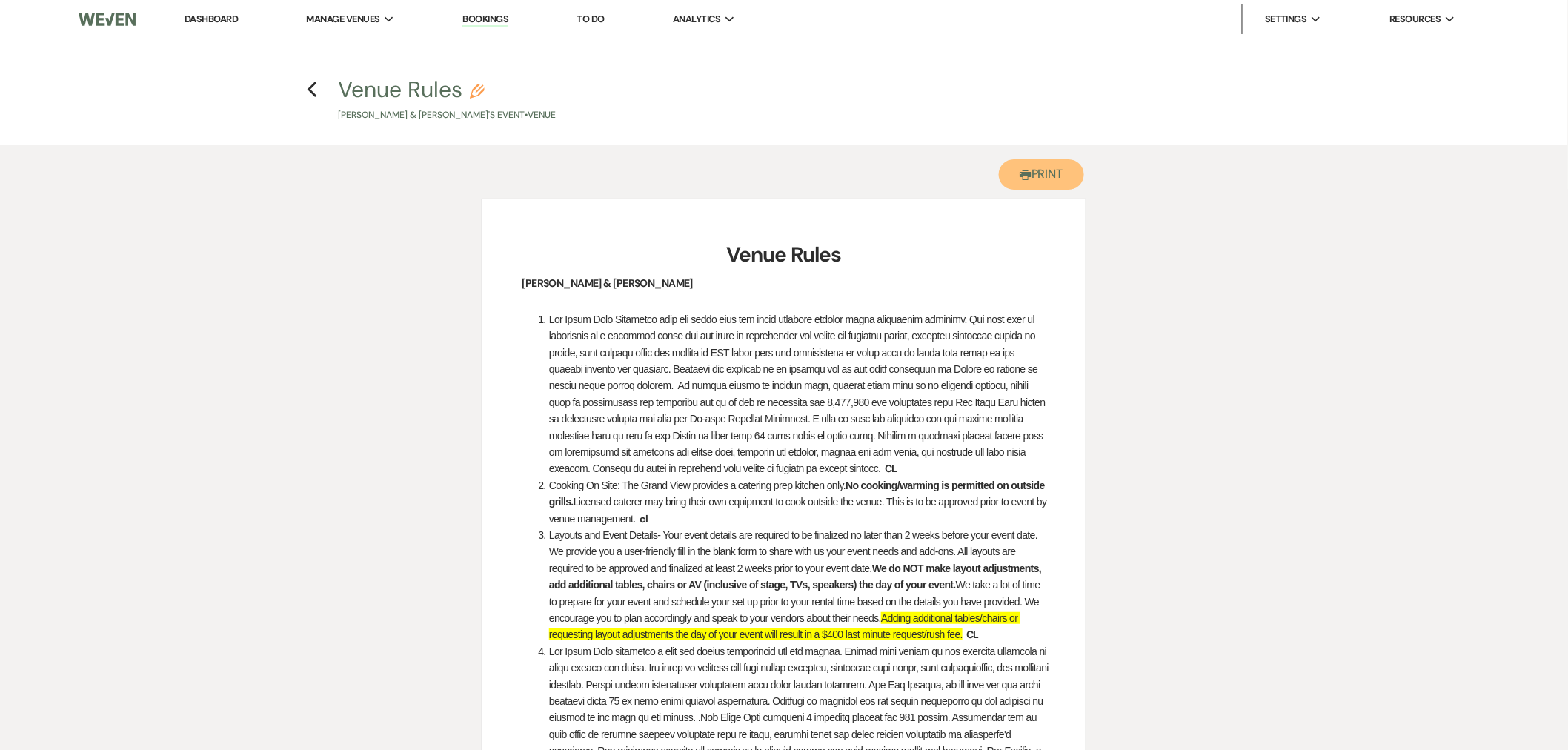
click at [1047, 160] on button "Printer Print" at bounding box center [1041, 174] width 85 height 31
click at [313, 92] on use "button" at bounding box center [312, 90] width 10 height 16
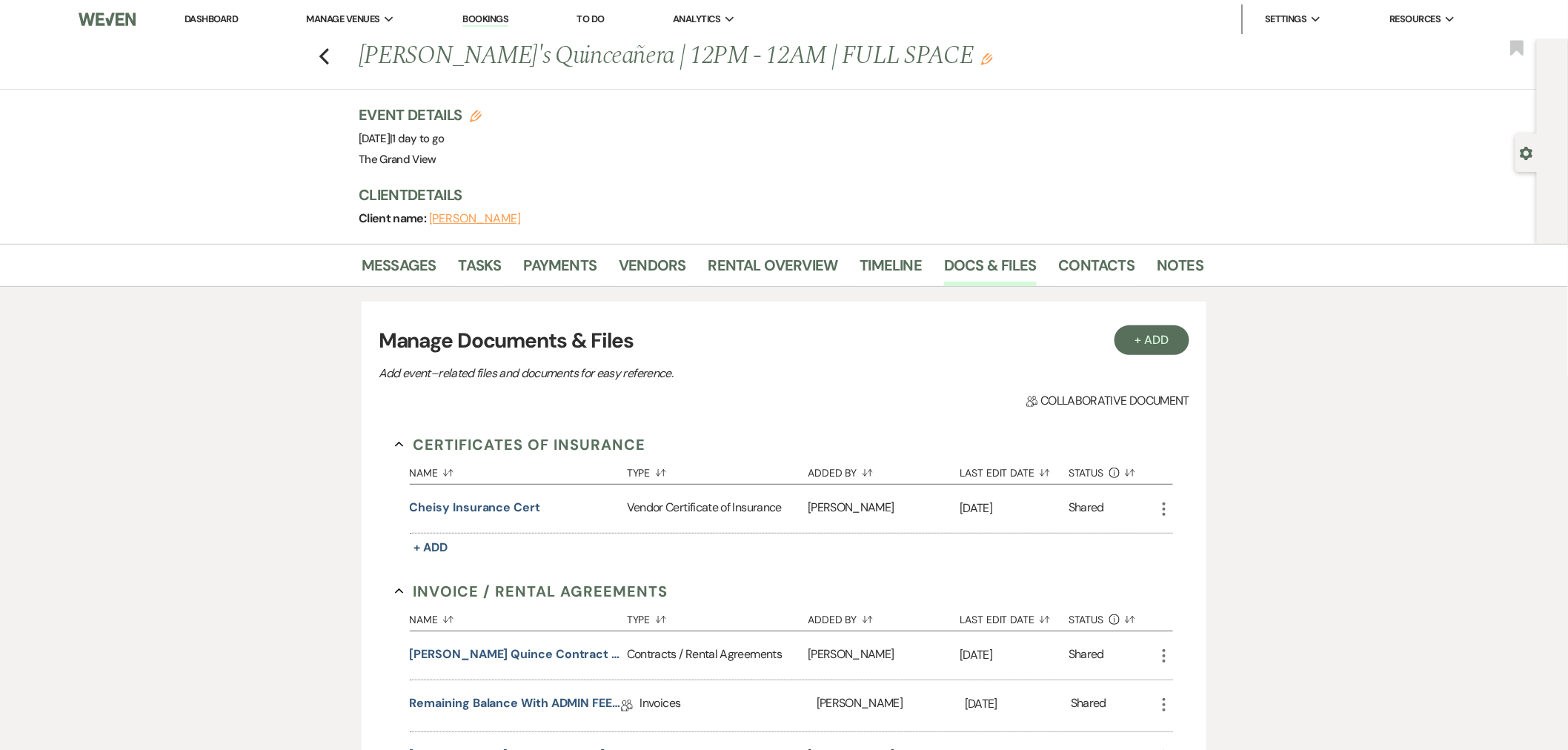
scroll to position [1219, 0]
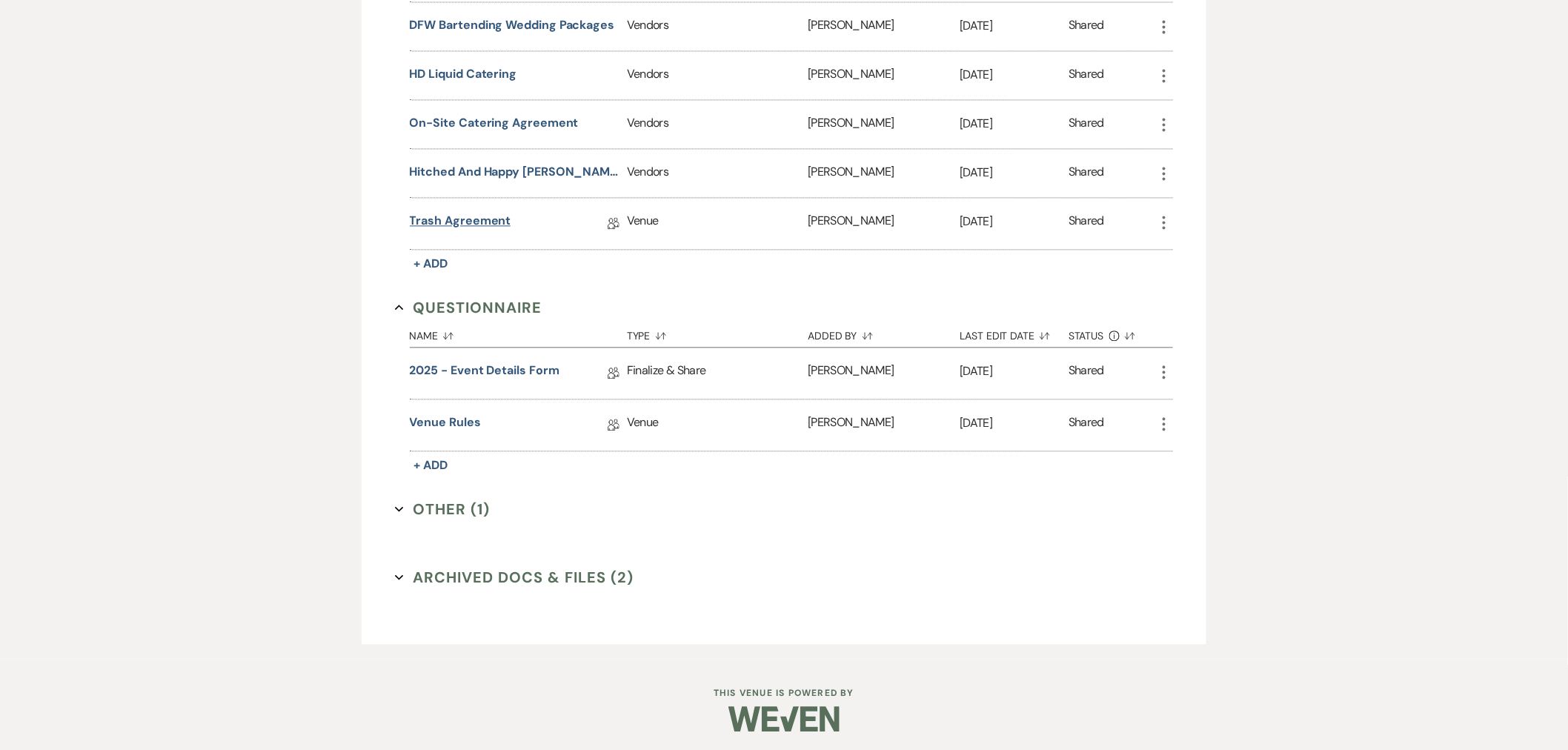
click at [489, 213] on link "Trash Agreement" at bounding box center [461, 223] width 102 height 23
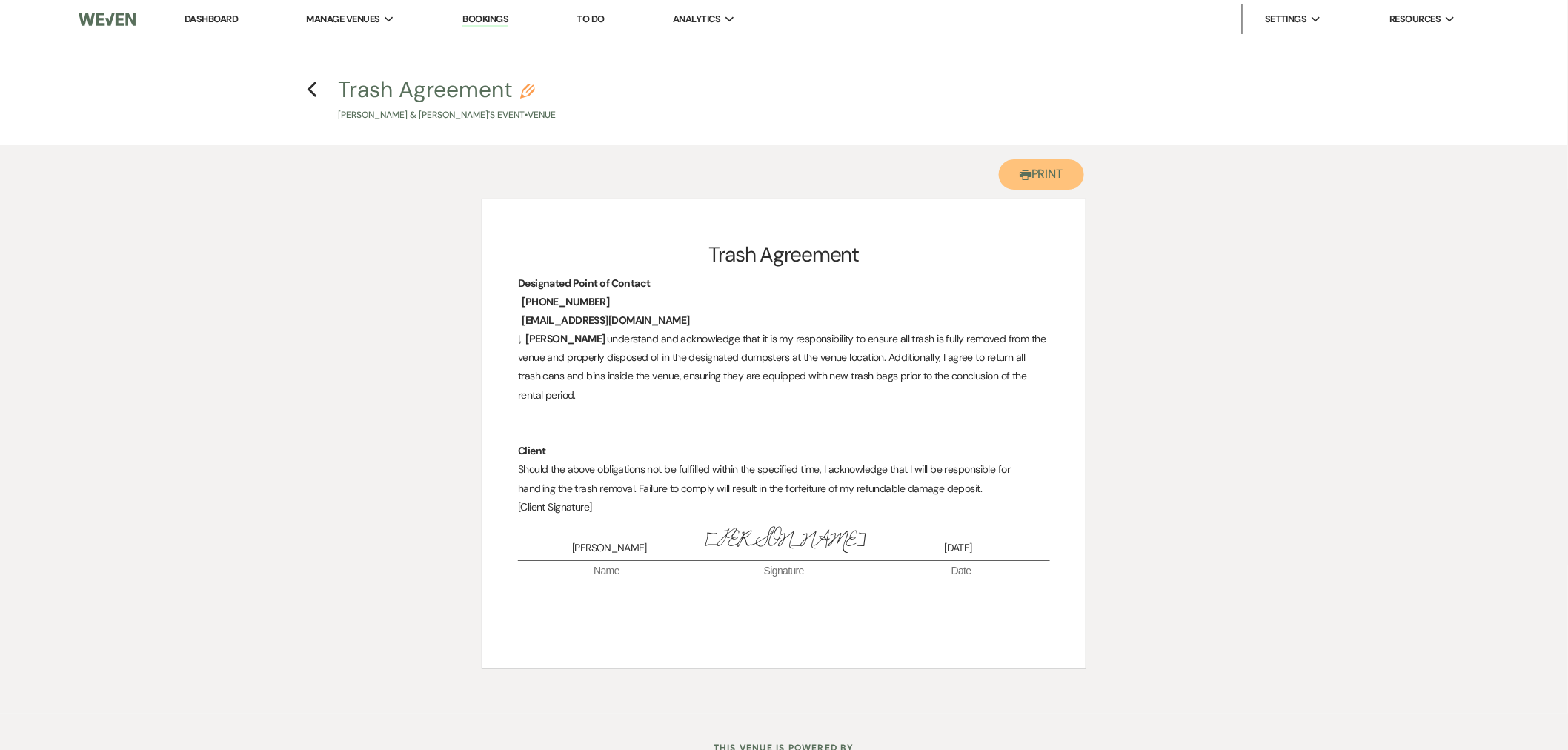
click at [1010, 172] on button "Printer Print" at bounding box center [1041, 174] width 85 height 31
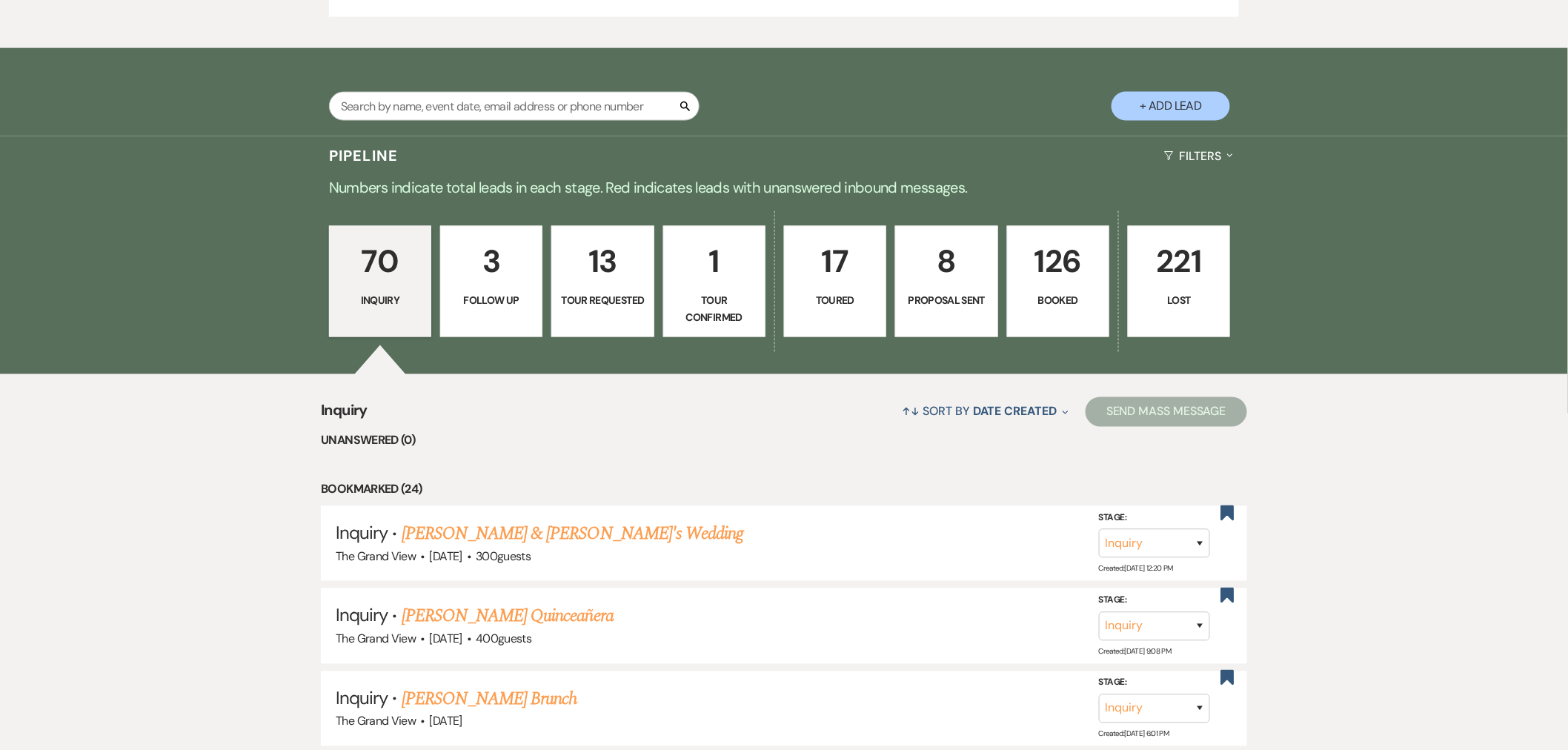
click at [1046, 228] on link "126 Booked" at bounding box center [1058, 281] width 102 height 112
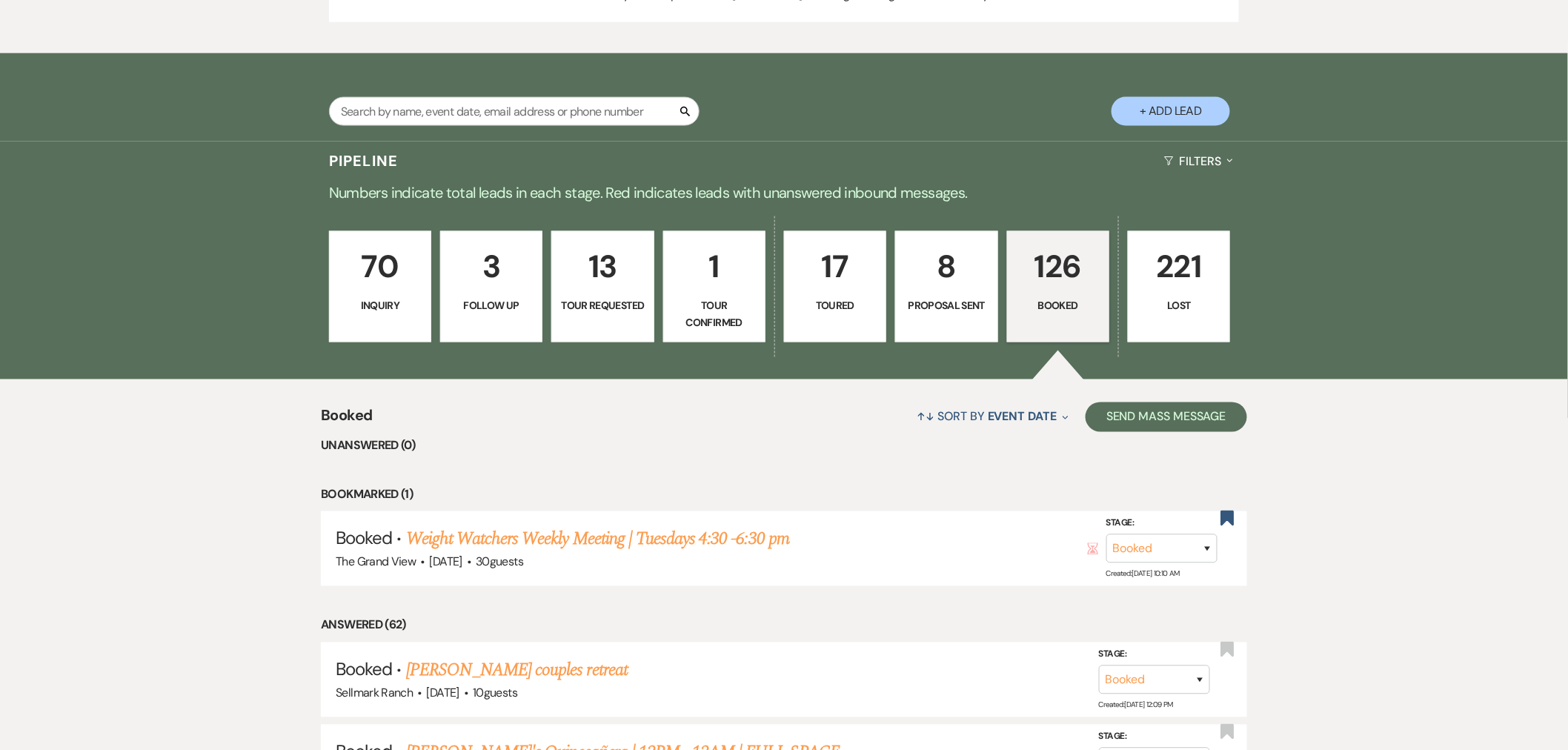
scroll to position [1647, 0]
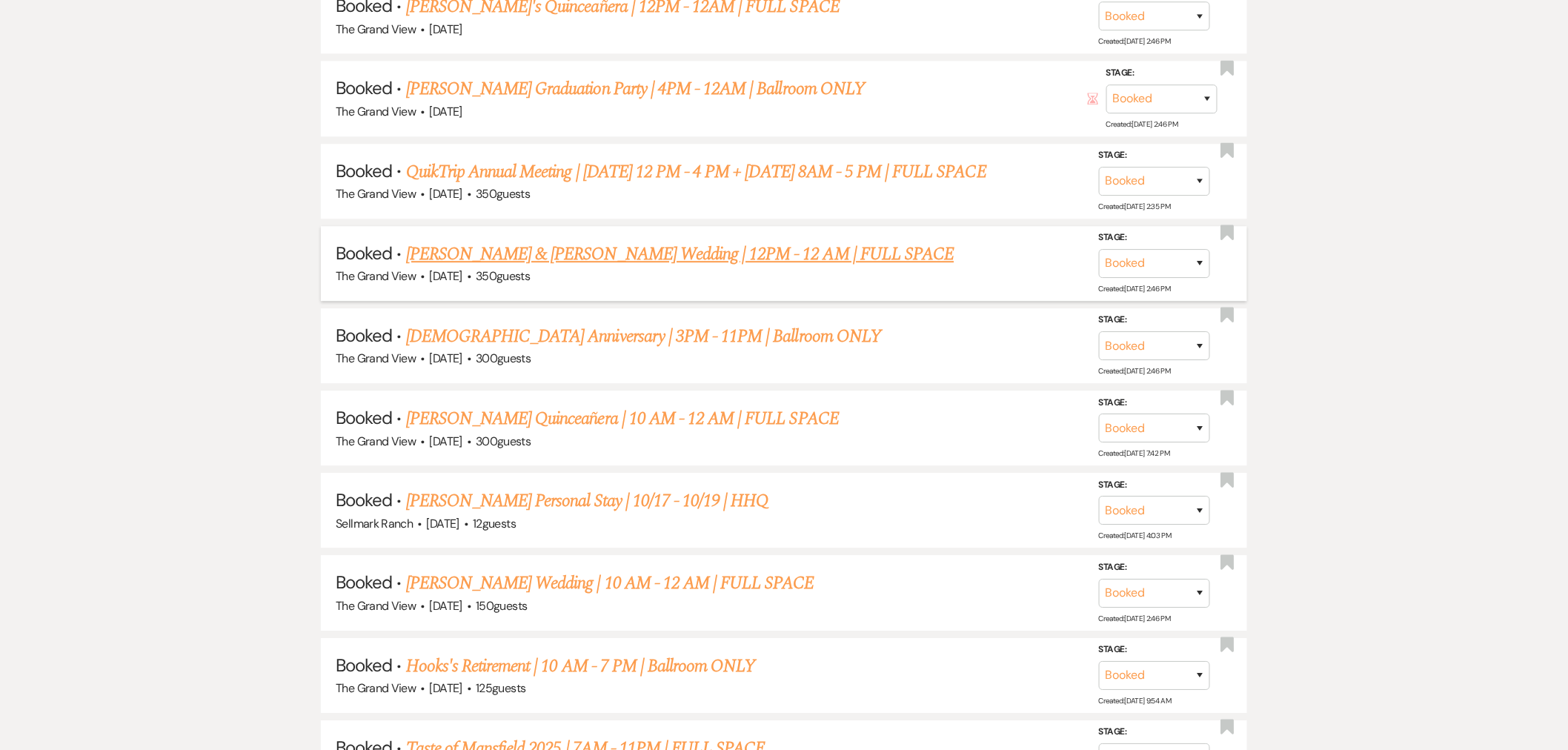
click at [534, 253] on link "[PERSON_NAME] & [PERSON_NAME] Wedding | 12PM - 12 AM | FULL SPACE" at bounding box center [680, 254] width 548 height 27
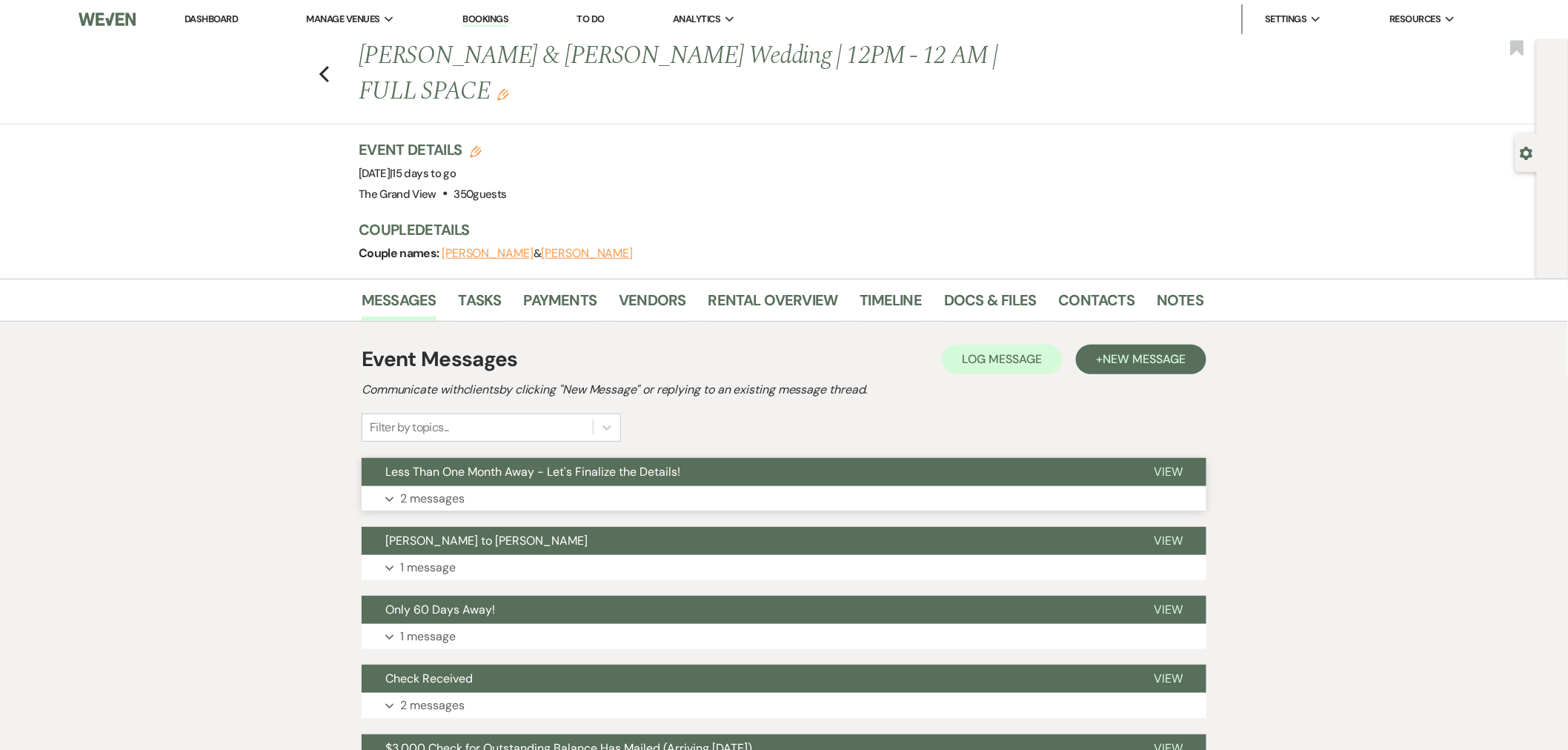
click at [479, 458] on button "Less Than One Month Away - Let's Finalize the Details!" at bounding box center [745, 472] width 768 height 28
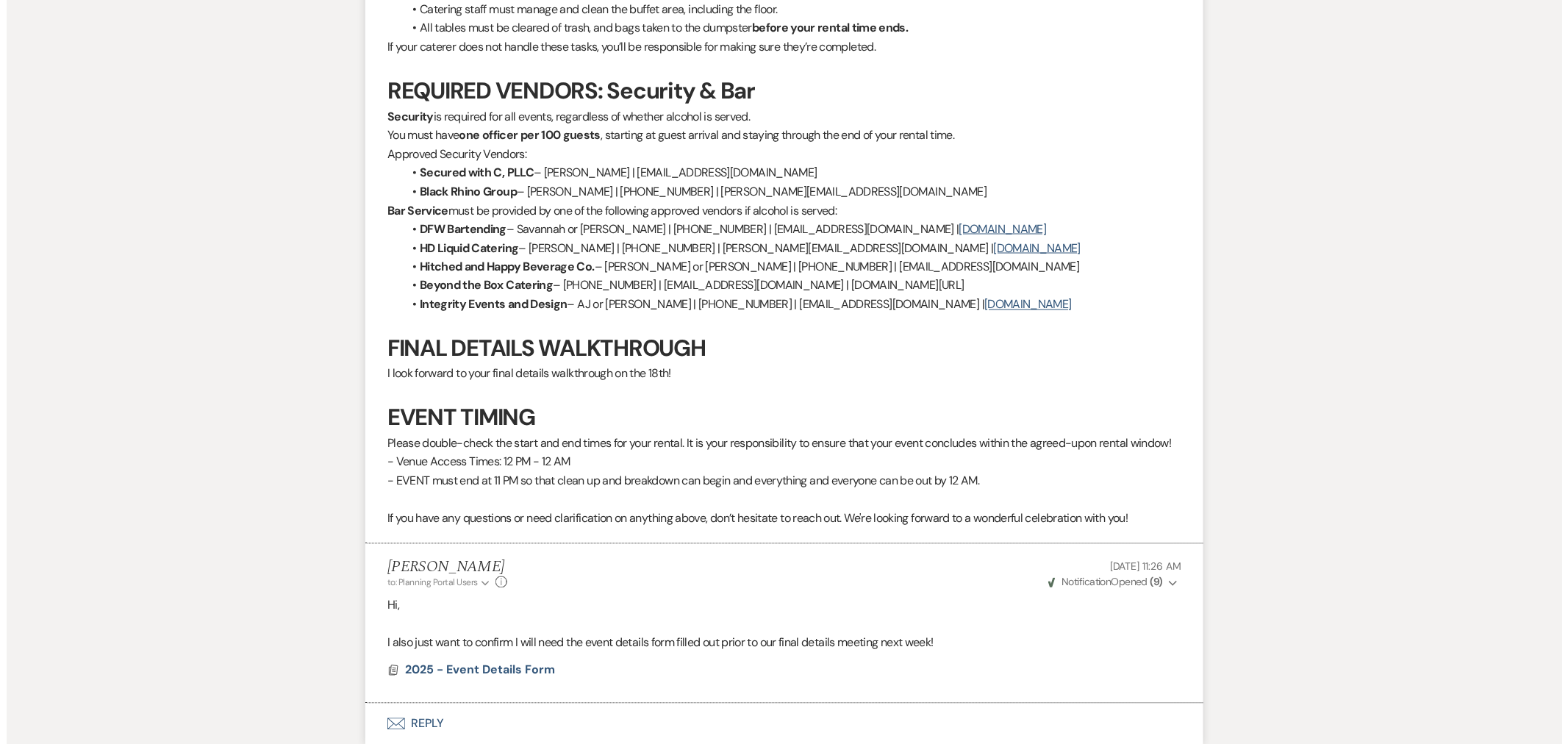
scroll to position [898, 0]
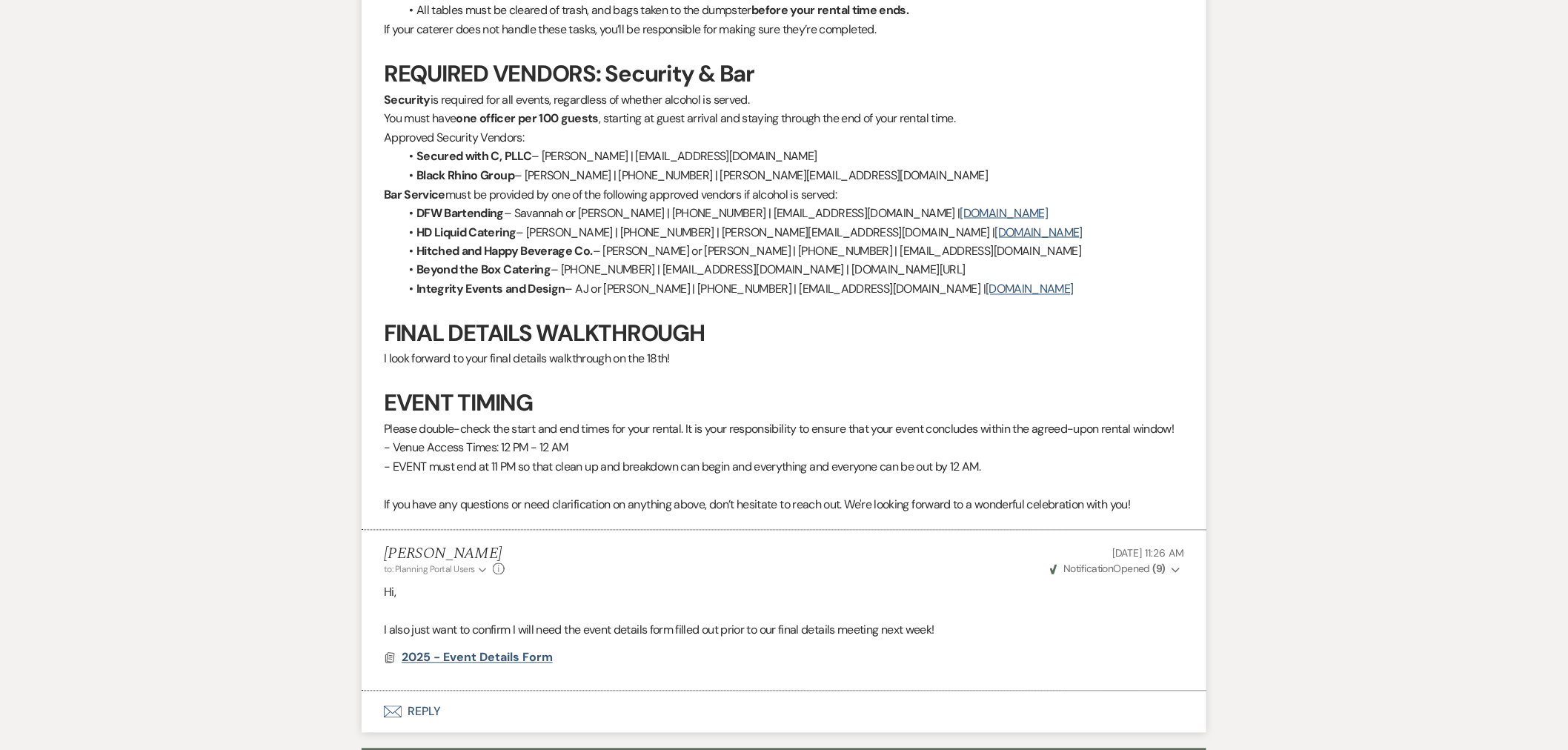
click at [488, 650] on span "2025 - Event Details Form" at bounding box center [477, 658] width 151 height 16
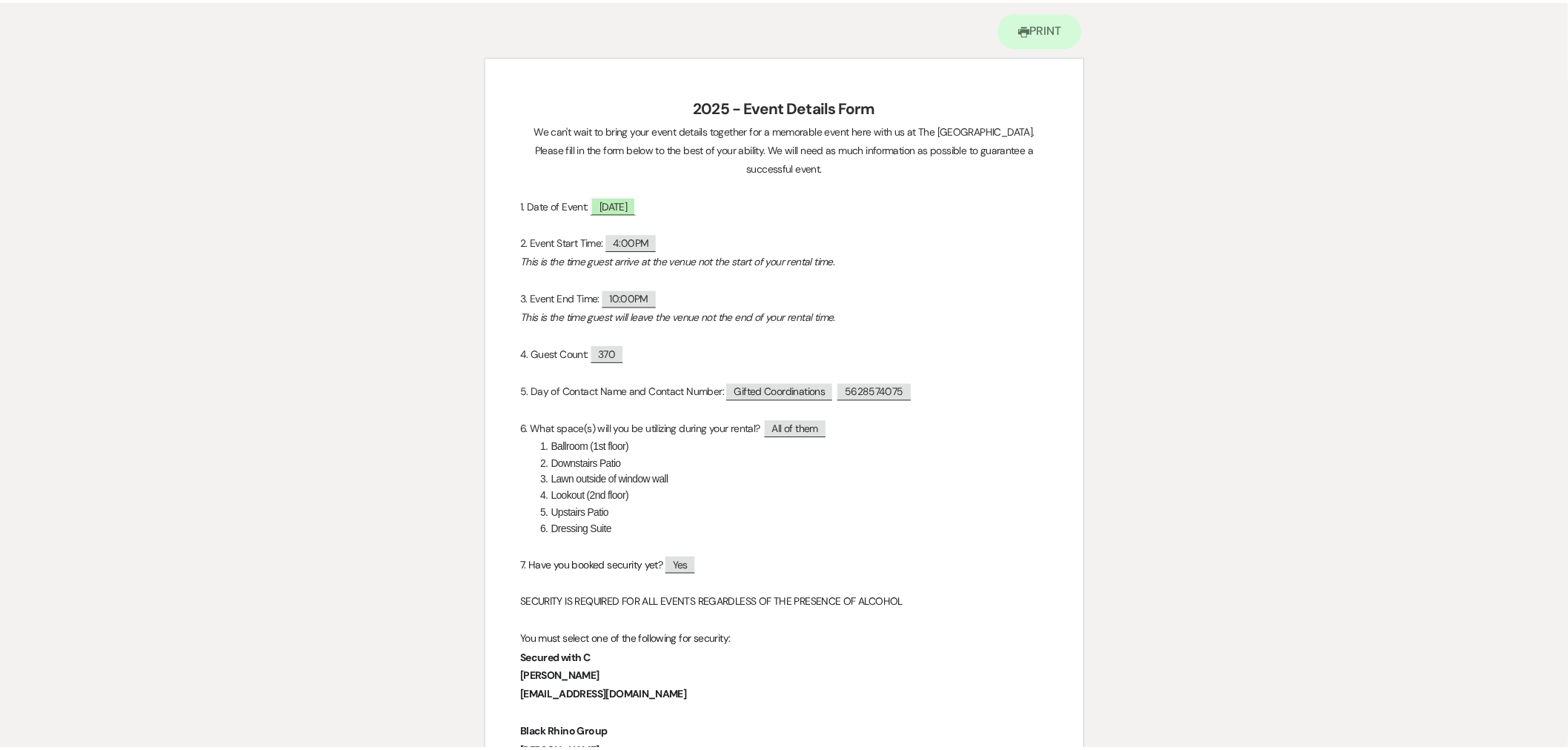
scroll to position [0, 0]
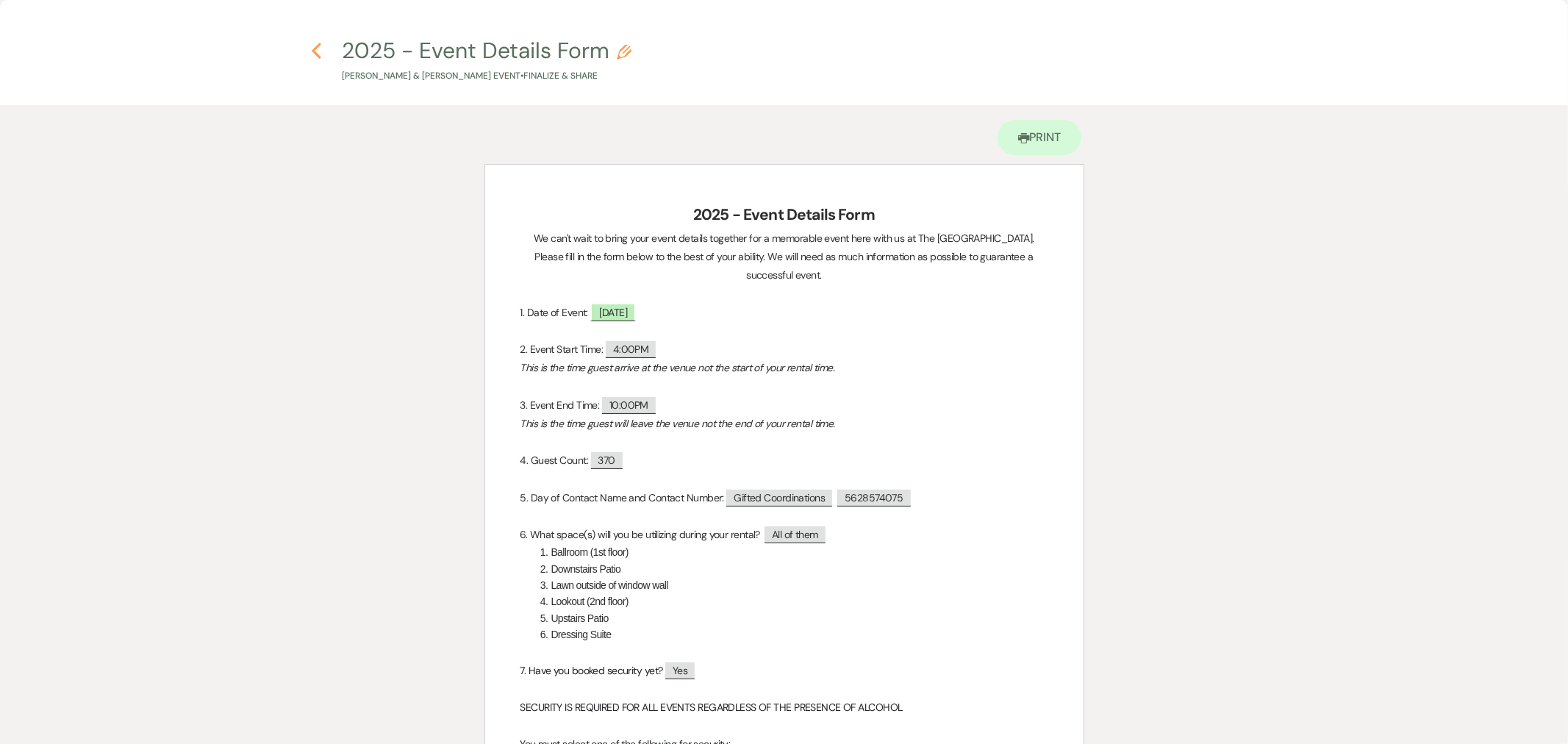
click at [316, 53] on use "button" at bounding box center [316, 50] width 10 height 16
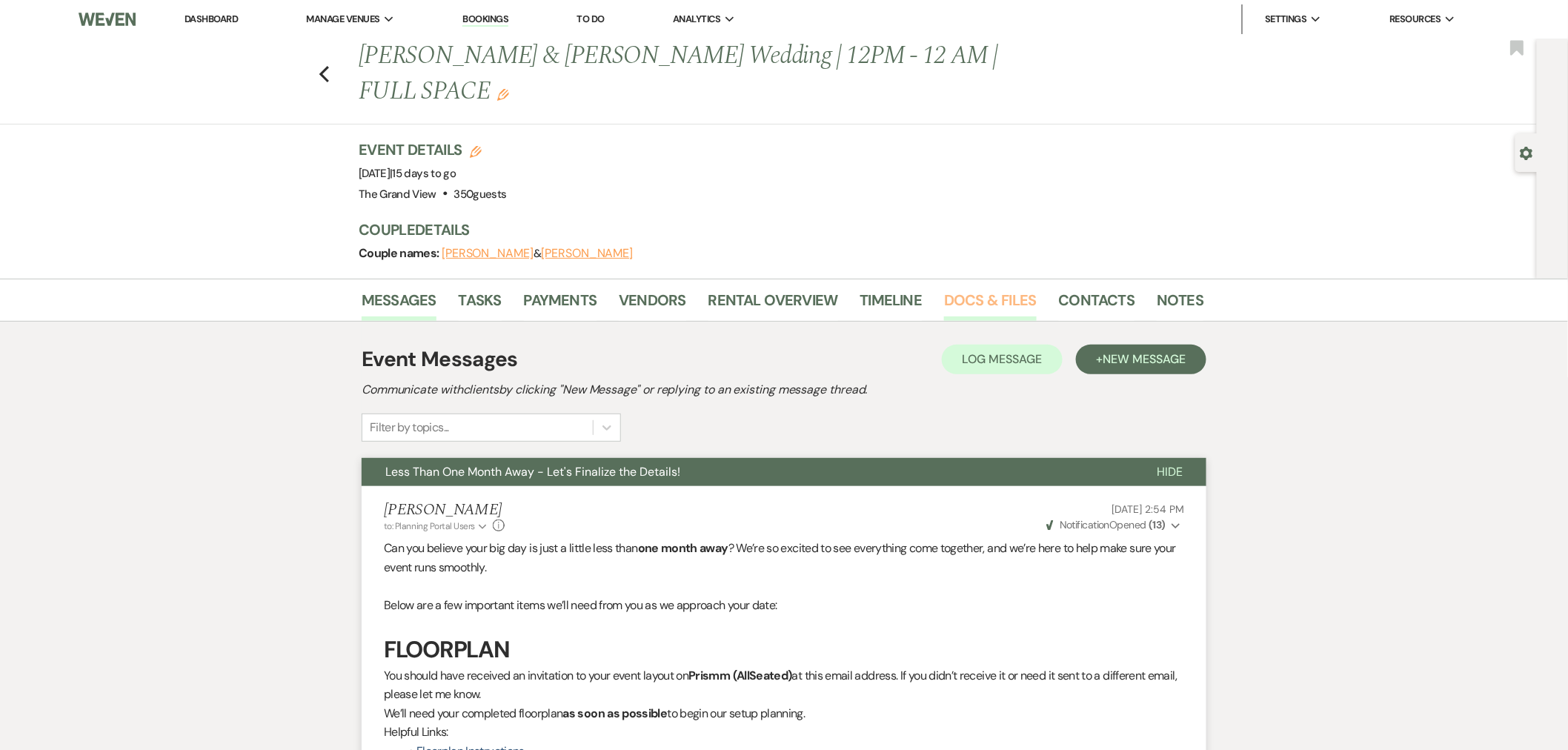
click at [987, 288] on link "Docs & Files" at bounding box center [990, 305] width 92 height 33
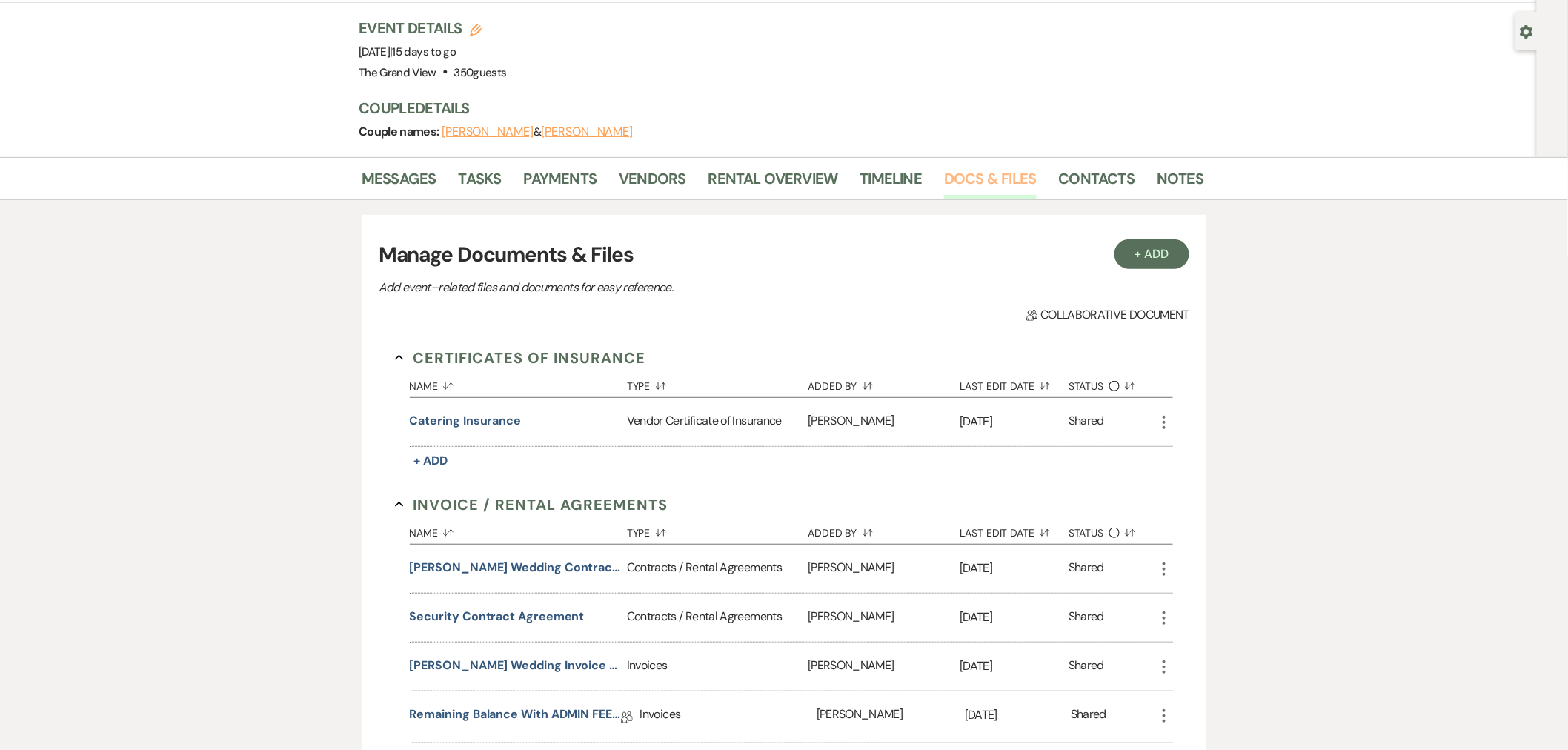
scroll to position [247, 0]
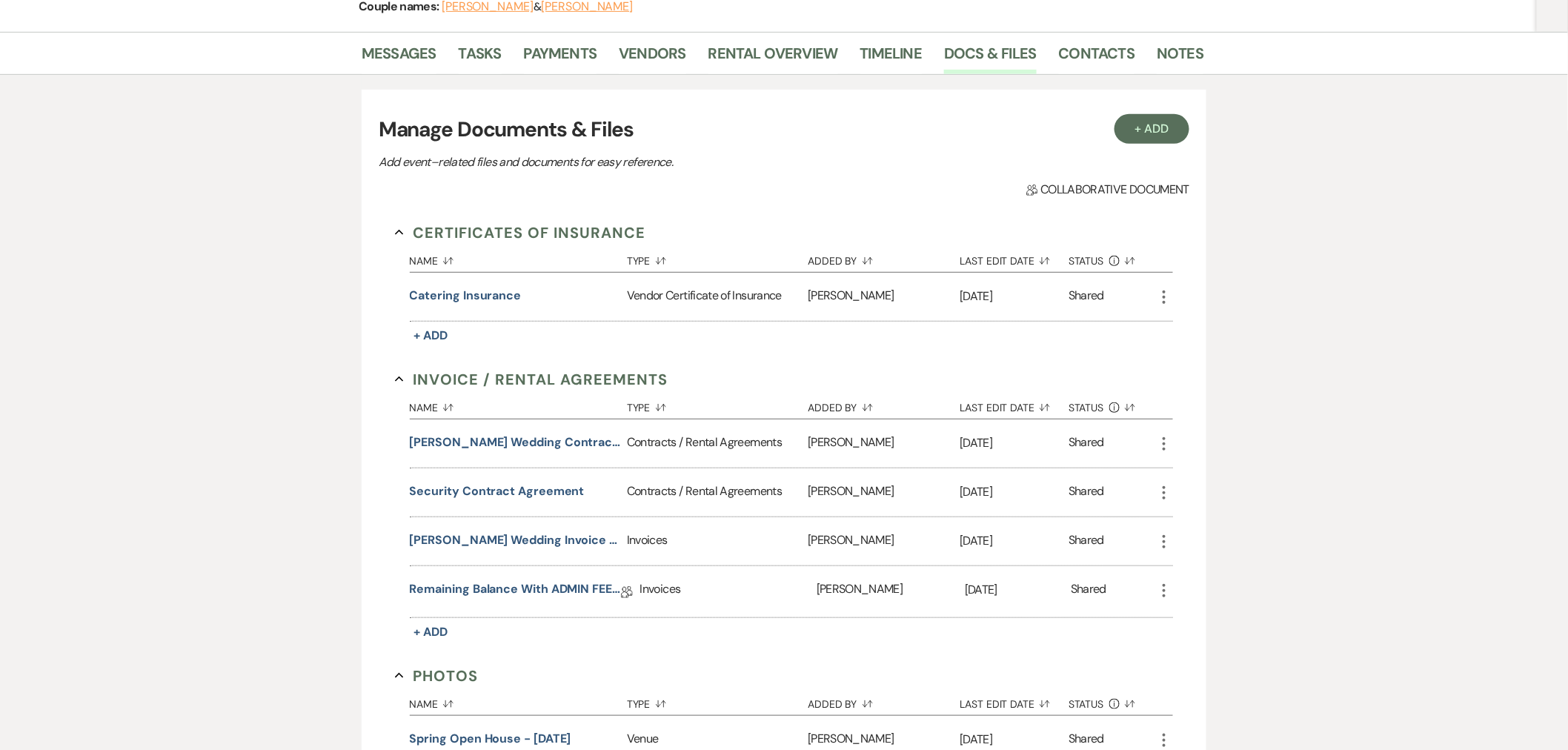
click at [548, 420] on div "Samuel Gyamfi Wedding Contract 10-4-25" at bounding box center [518, 444] width 217 height 48
click at [551, 433] on button "Samuel Gyamfi Wedding Contract 10-4-25" at bounding box center [515, 442] width 211 height 18
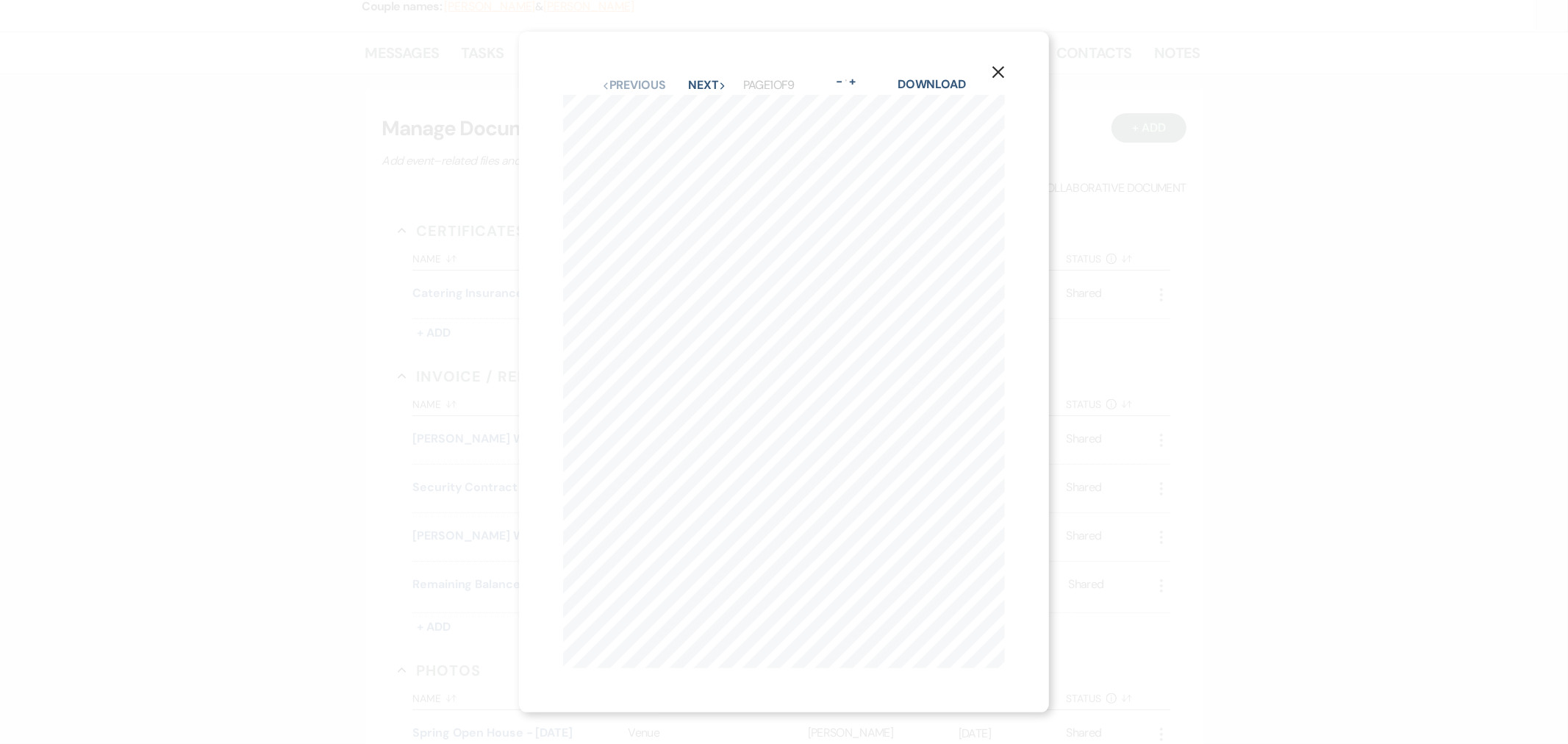
click at [1005, 65] on icon "X" at bounding box center [998, 72] width 13 height 13
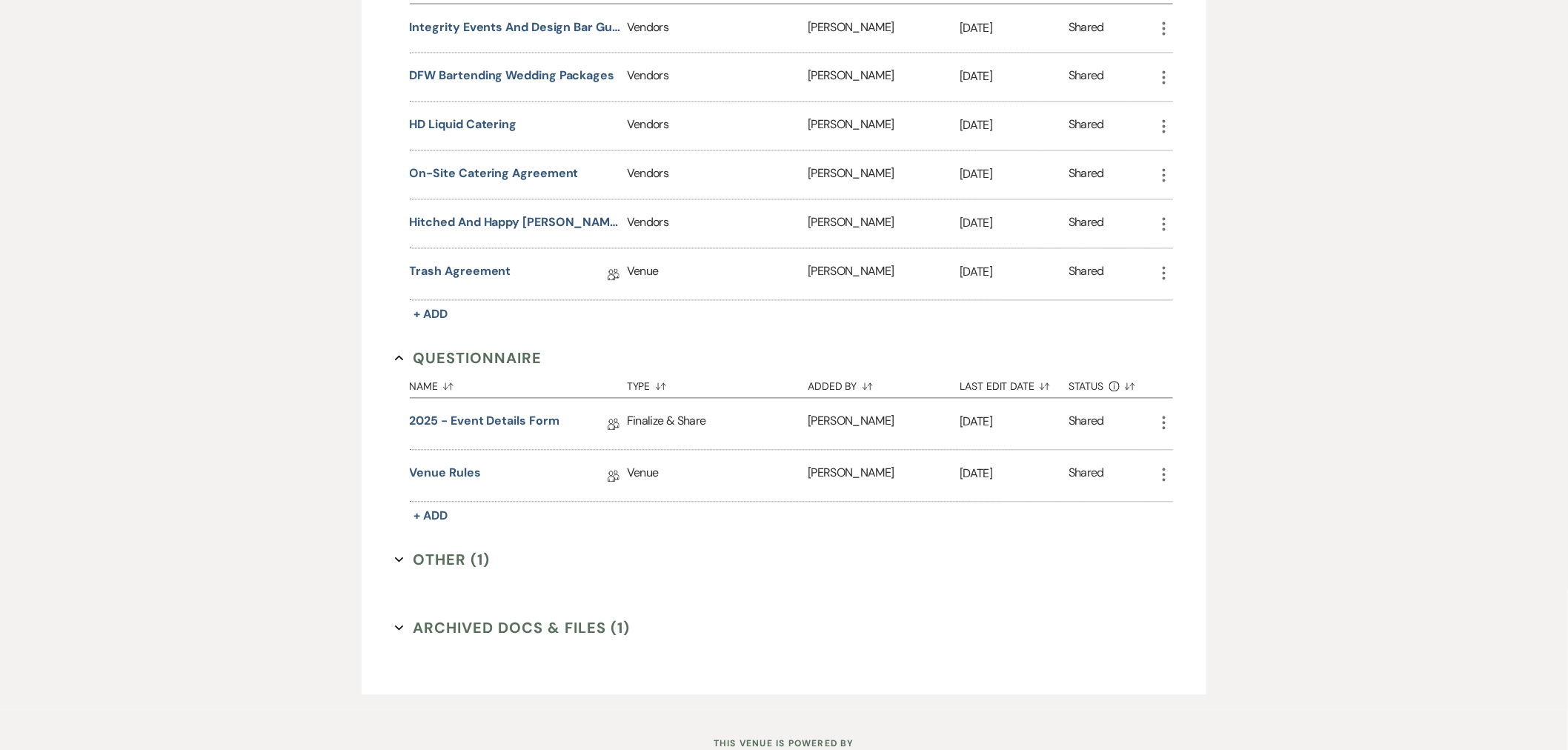
scroll to position [1122, 0]
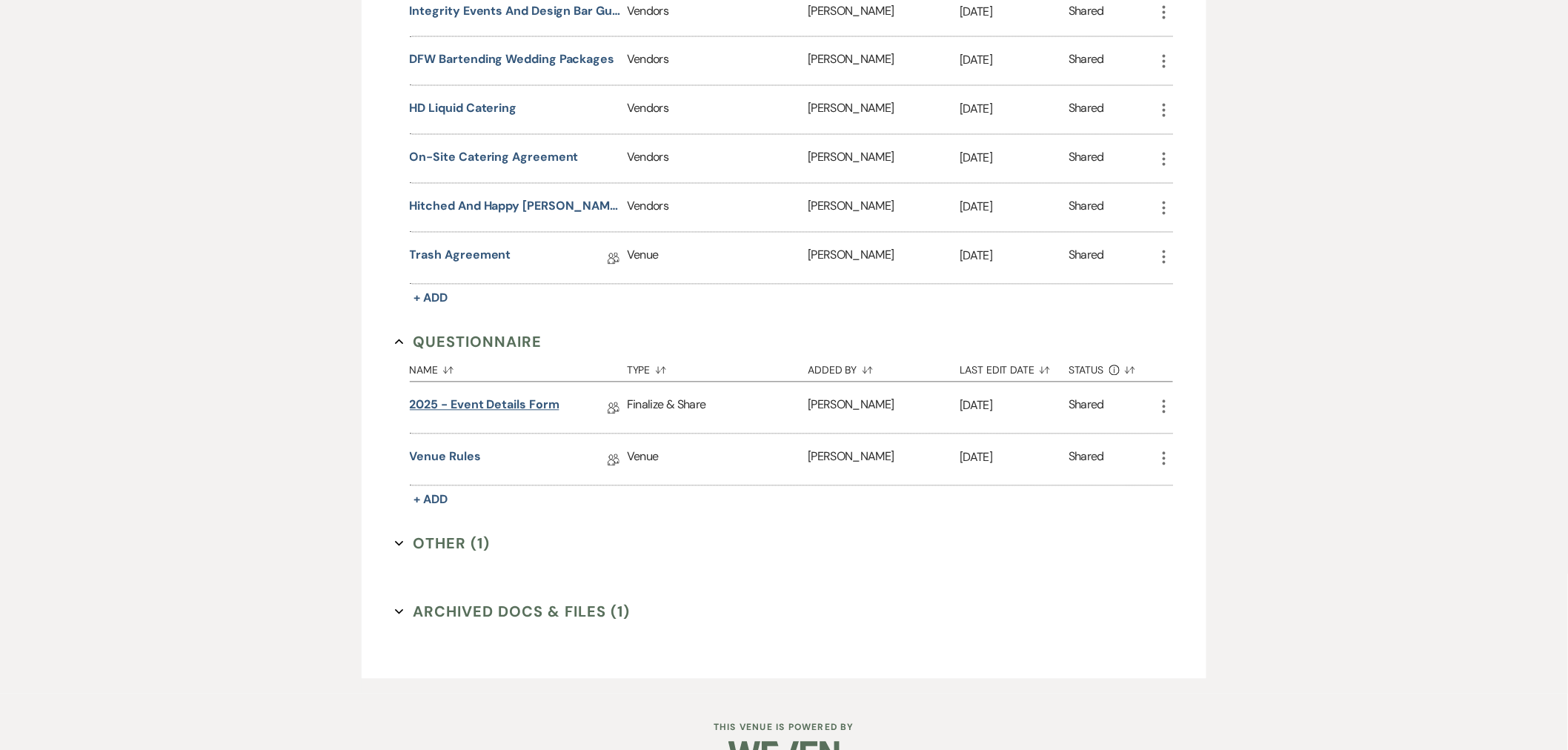
click at [491, 397] on link "2025 - Event Details Form" at bounding box center [485, 408] width 150 height 23
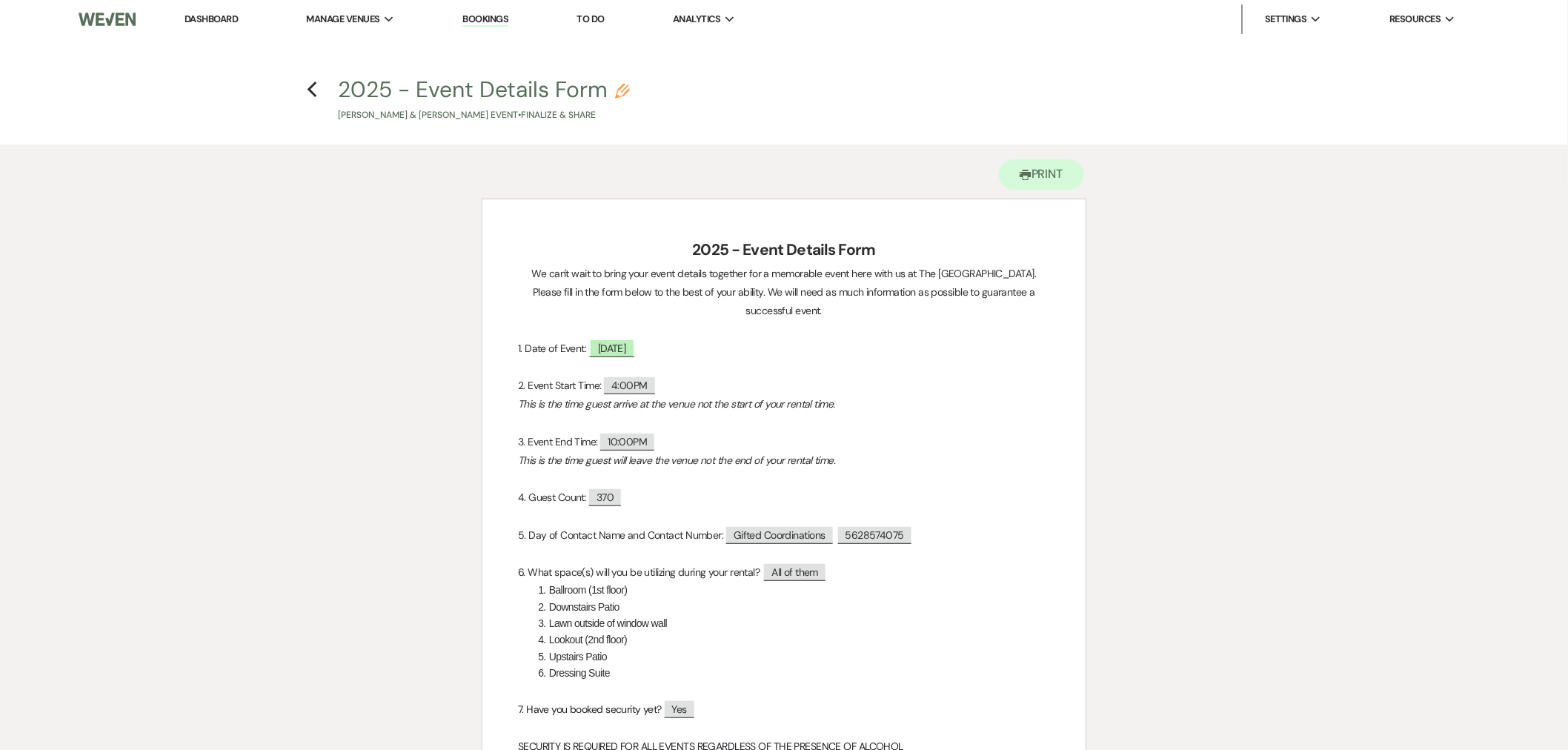
click at [304, 83] on h4 "Previous 2025 - Event Details Form Pencil Samuel Gyamfi & Akosua Ntim's Event •…" at bounding box center [784, 98] width 1067 height 48
click at [316, 85] on icon "Previous" at bounding box center [312, 90] width 11 height 18
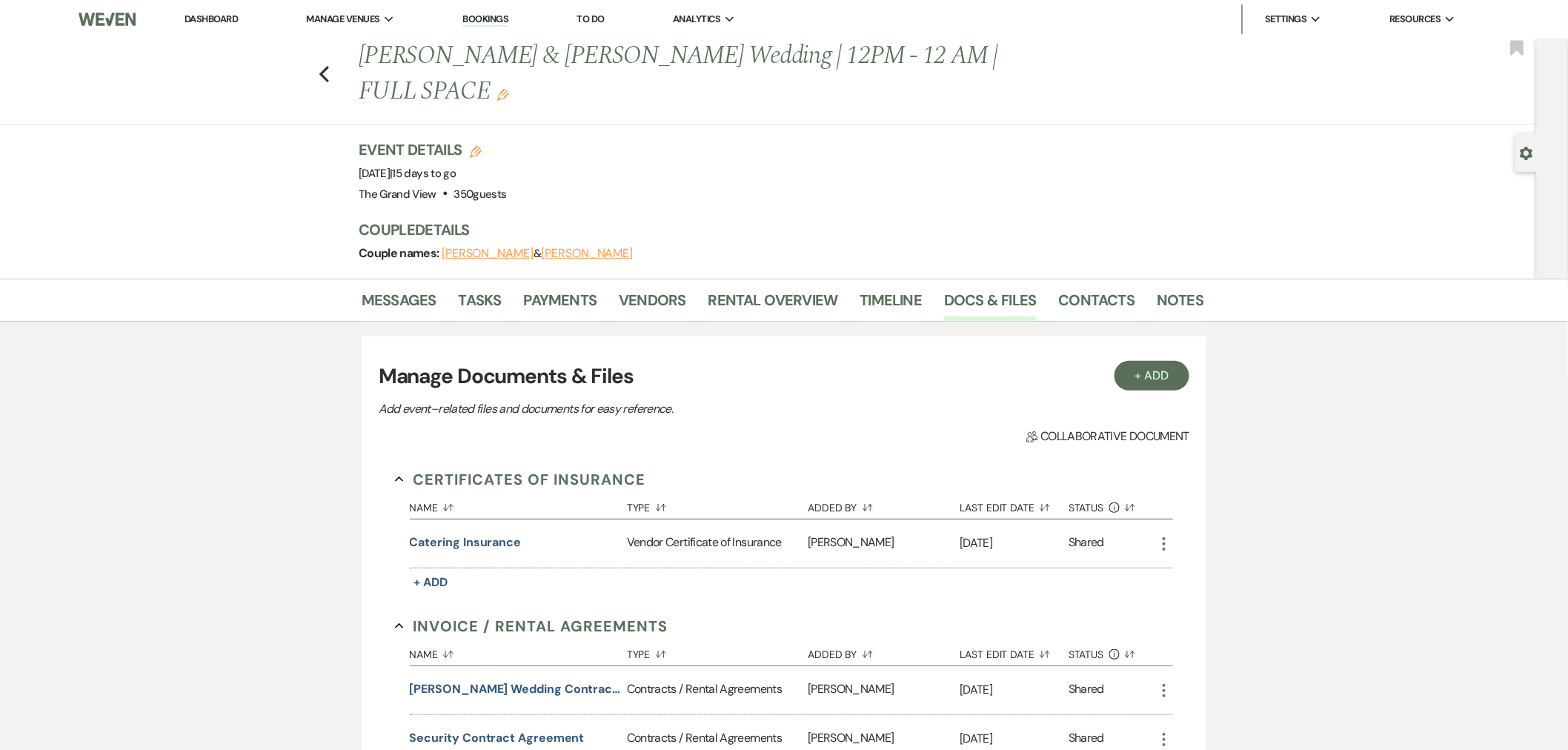
scroll to position [1122, 0]
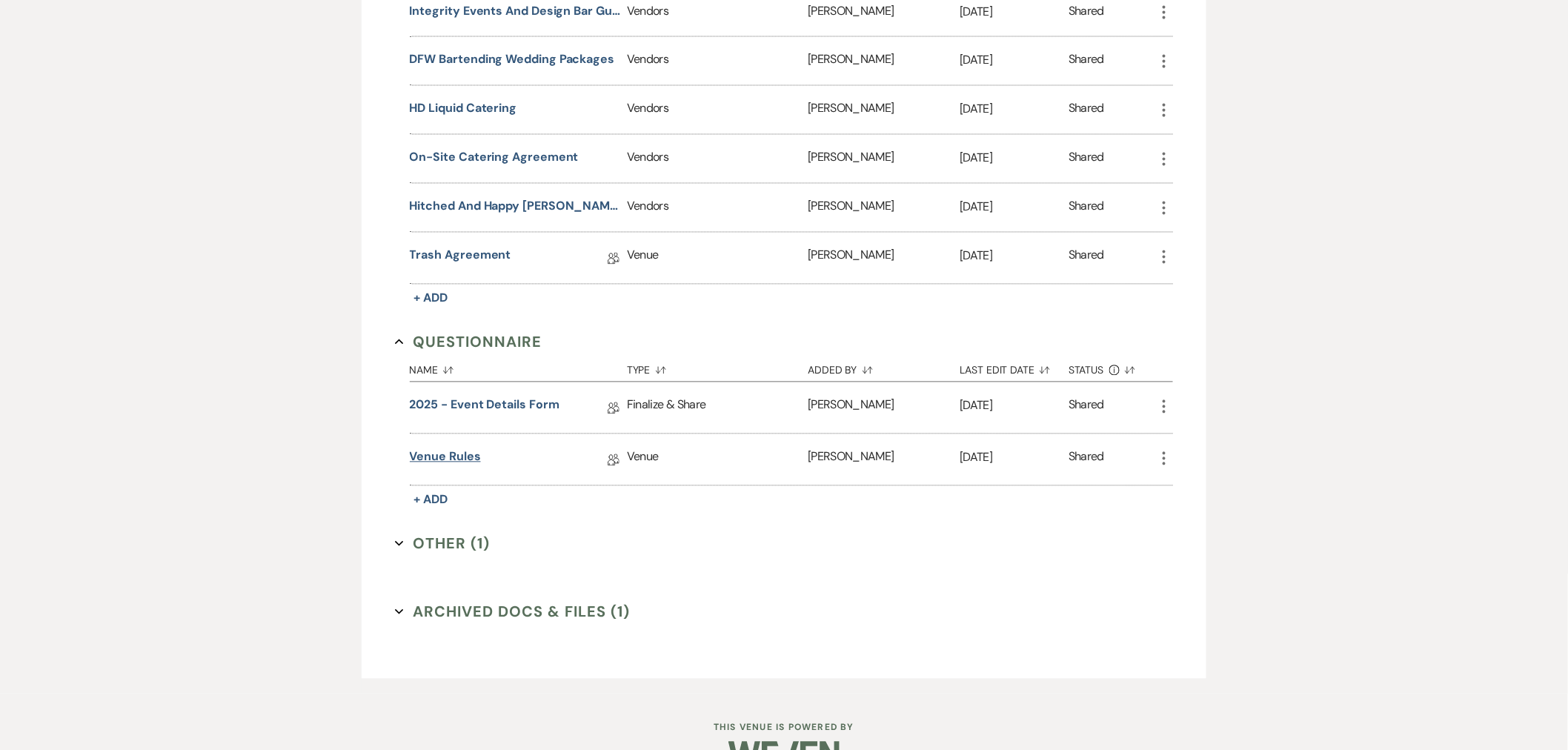
click at [447, 448] on link "Venue Rules" at bounding box center [445, 460] width 71 height 23
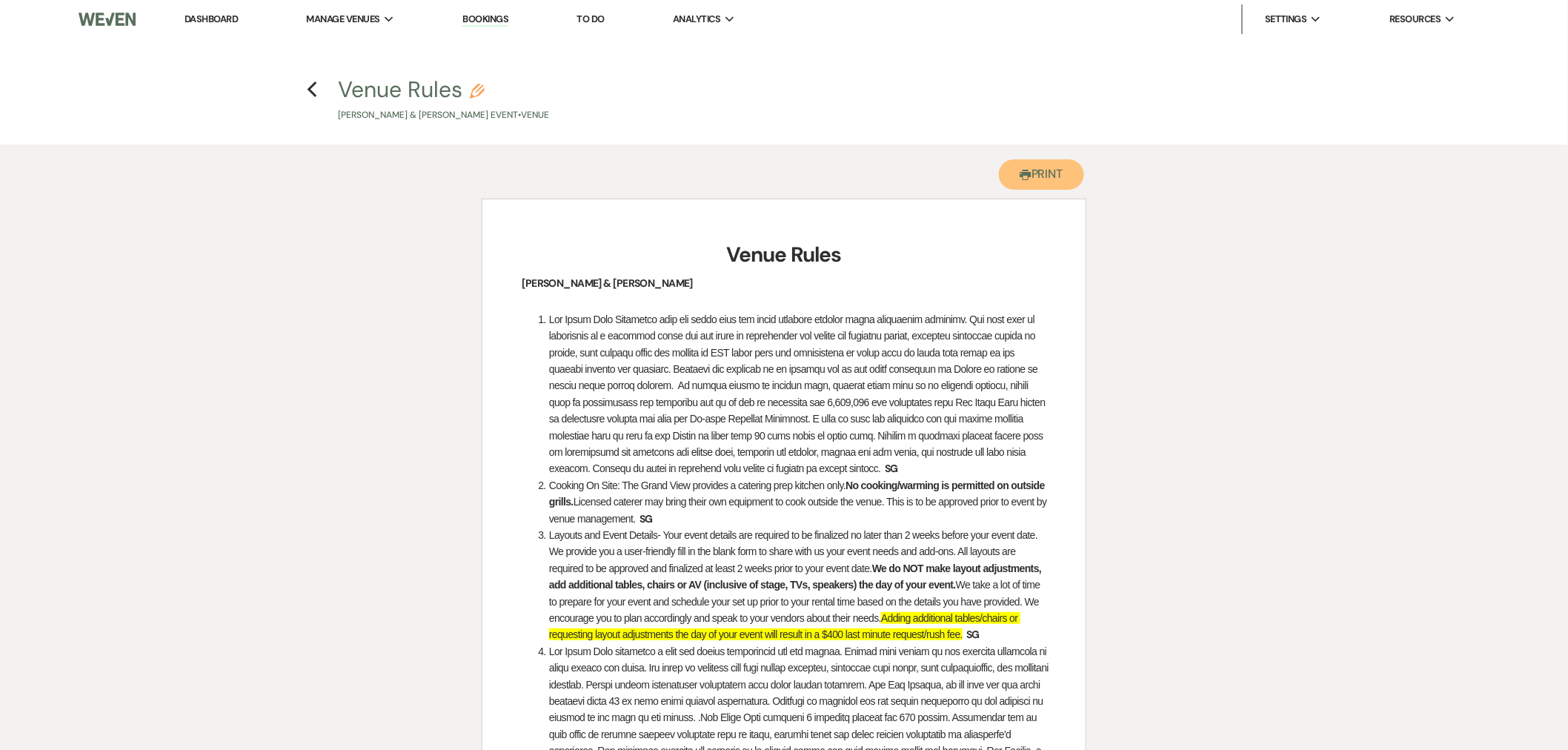
click at [1000, 181] on button "Printer Print" at bounding box center [1041, 174] width 85 height 31
click at [307, 90] on icon "Previous" at bounding box center [312, 90] width 11 height 18
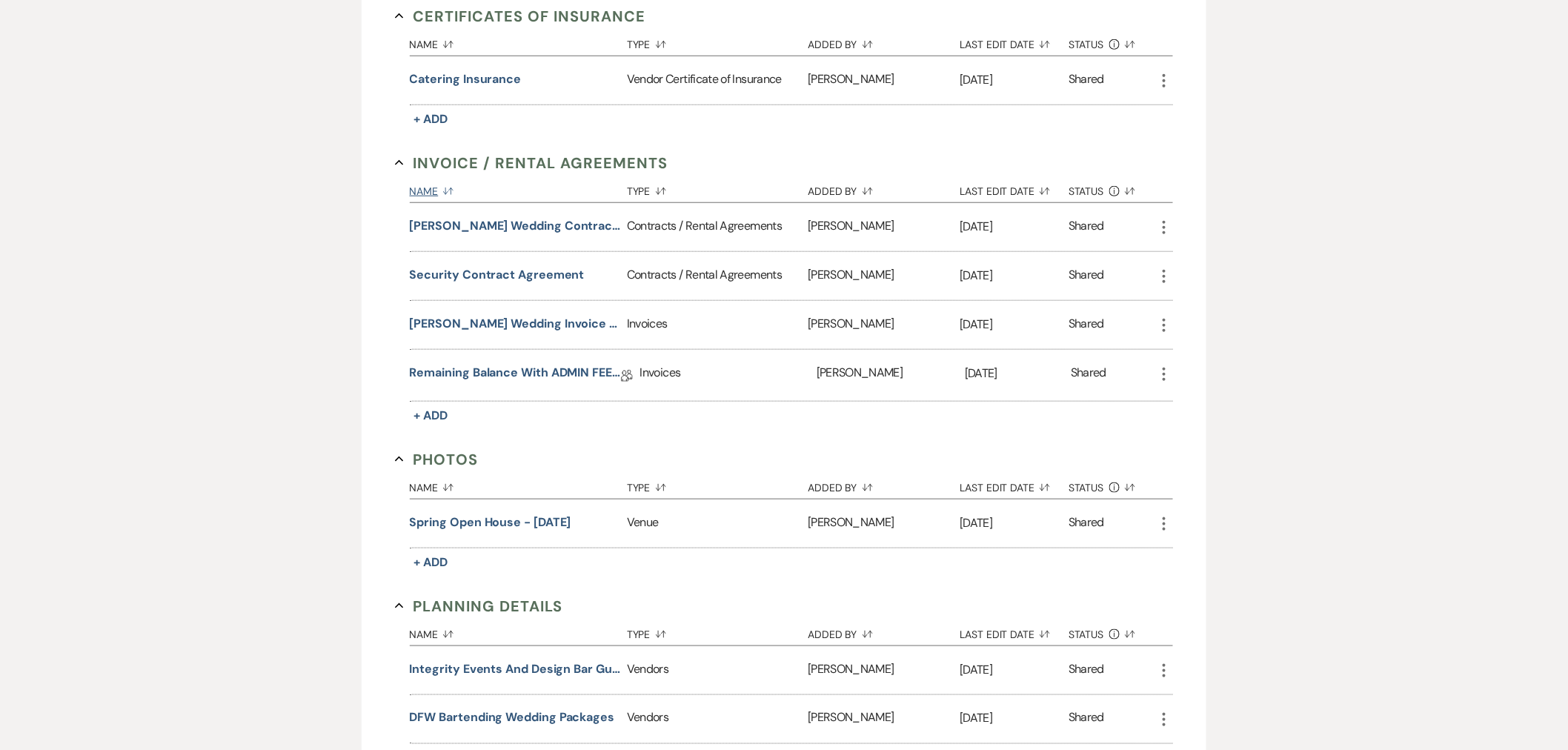
scroll to position [463, 0]
click at [568, 218] on button "Samuel Gyamfi Wedding Contract 10-4-25" at bounding box center [515, 227] width 211 height 18
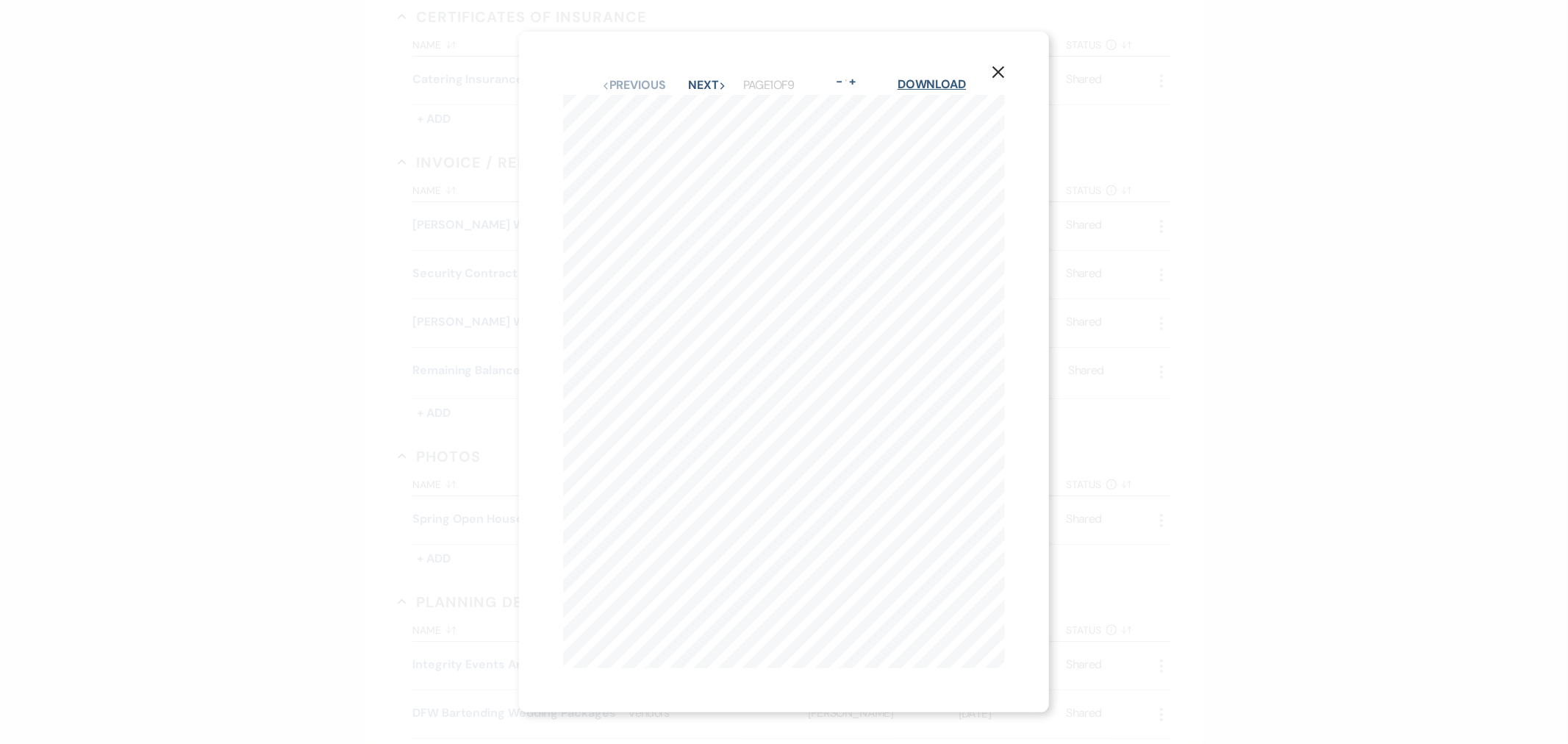
click at [939, 76] on link "Download" at bounding box center [931, 84] width 68 height 16
click at [997, 65] on icon "X" at bounding box center [998, 72] width 13 height 13
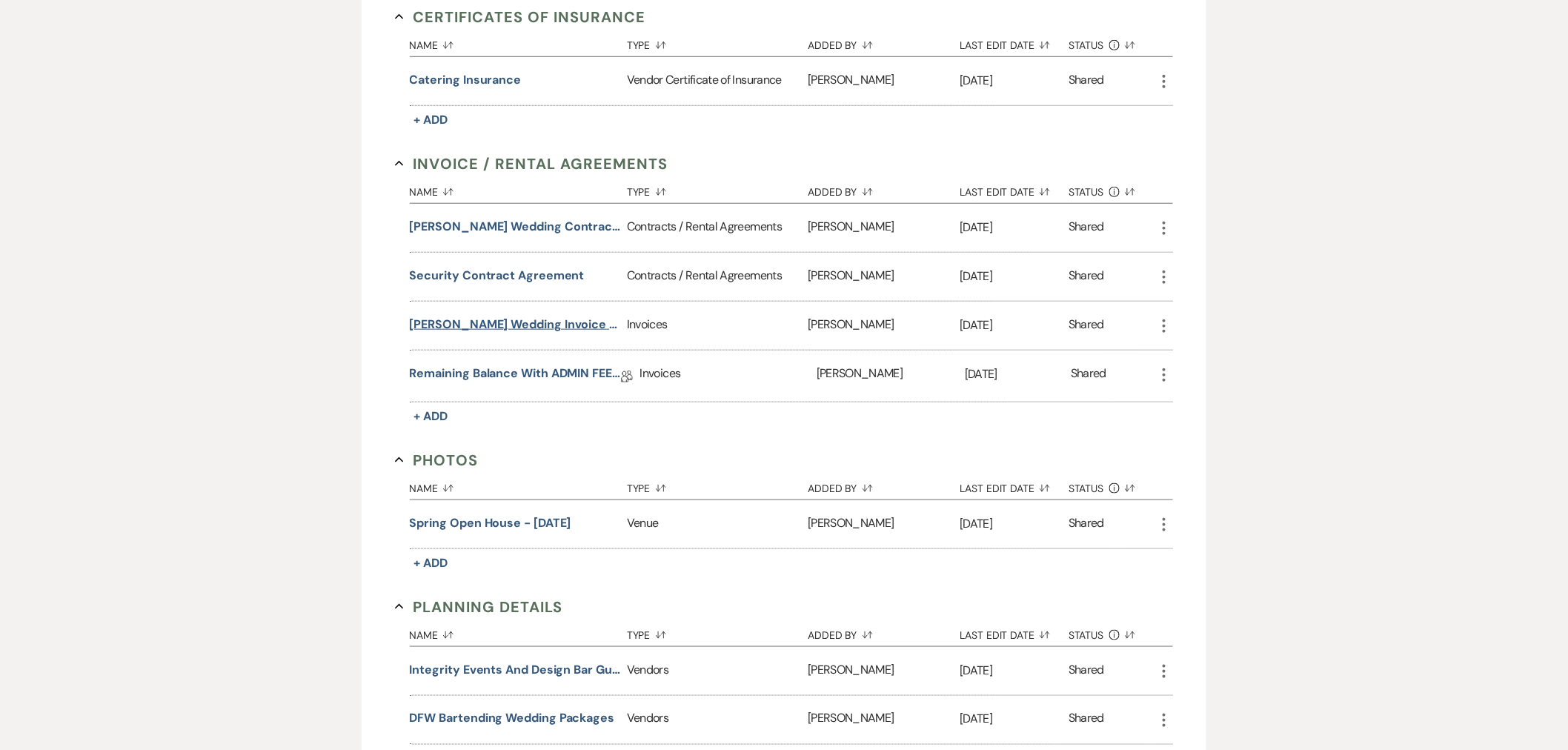
click at [539, 316] on button "Samuel Gyamfi Wedding Invoice 10-4-25" at bounding box center [515, 325] width 211 height 18
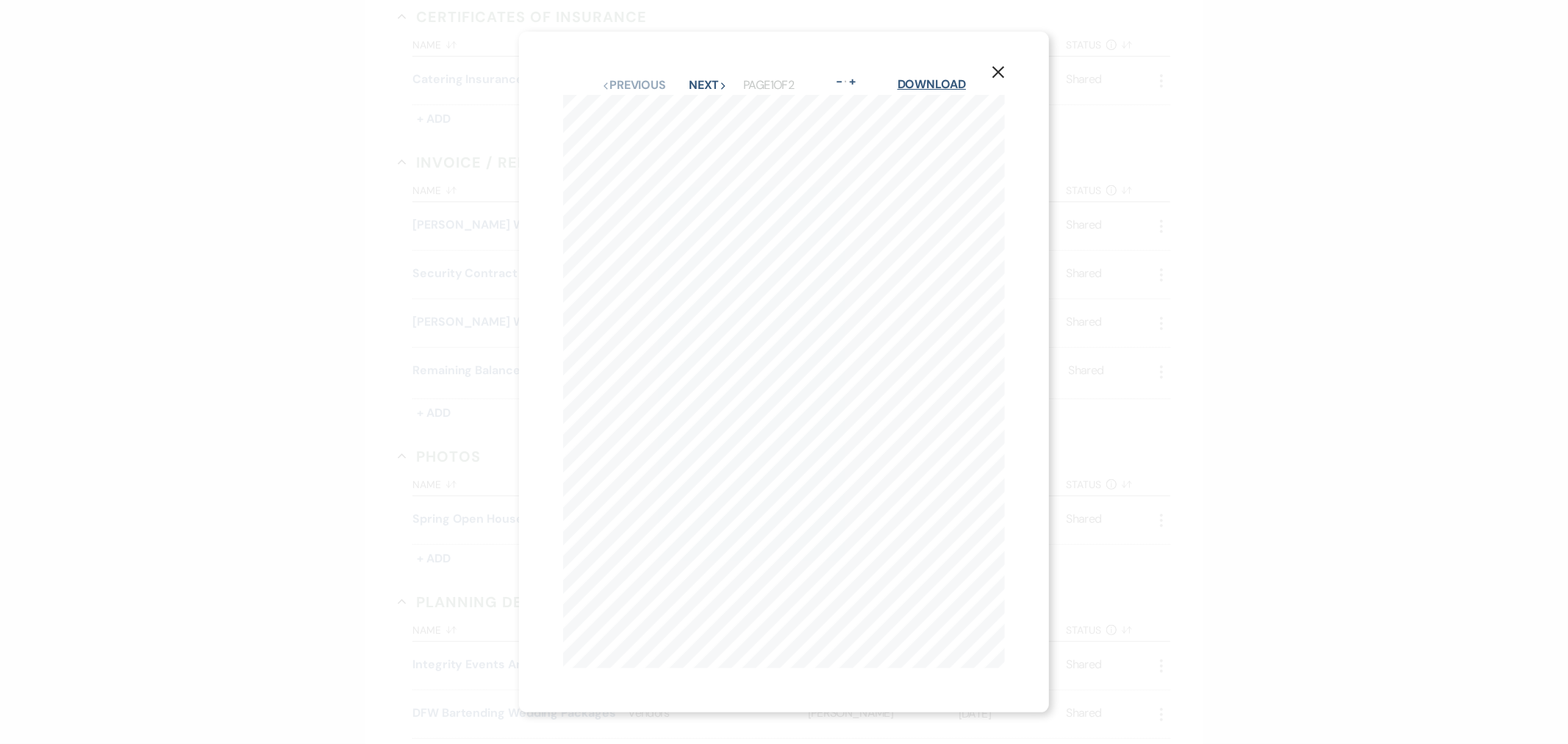
click at [934, 76] on link "Download" at bounding box center [931, 84] width 68 height 16
click at [1000, 66] on use "button" at bounding box center [998, 72] width 12 height 12
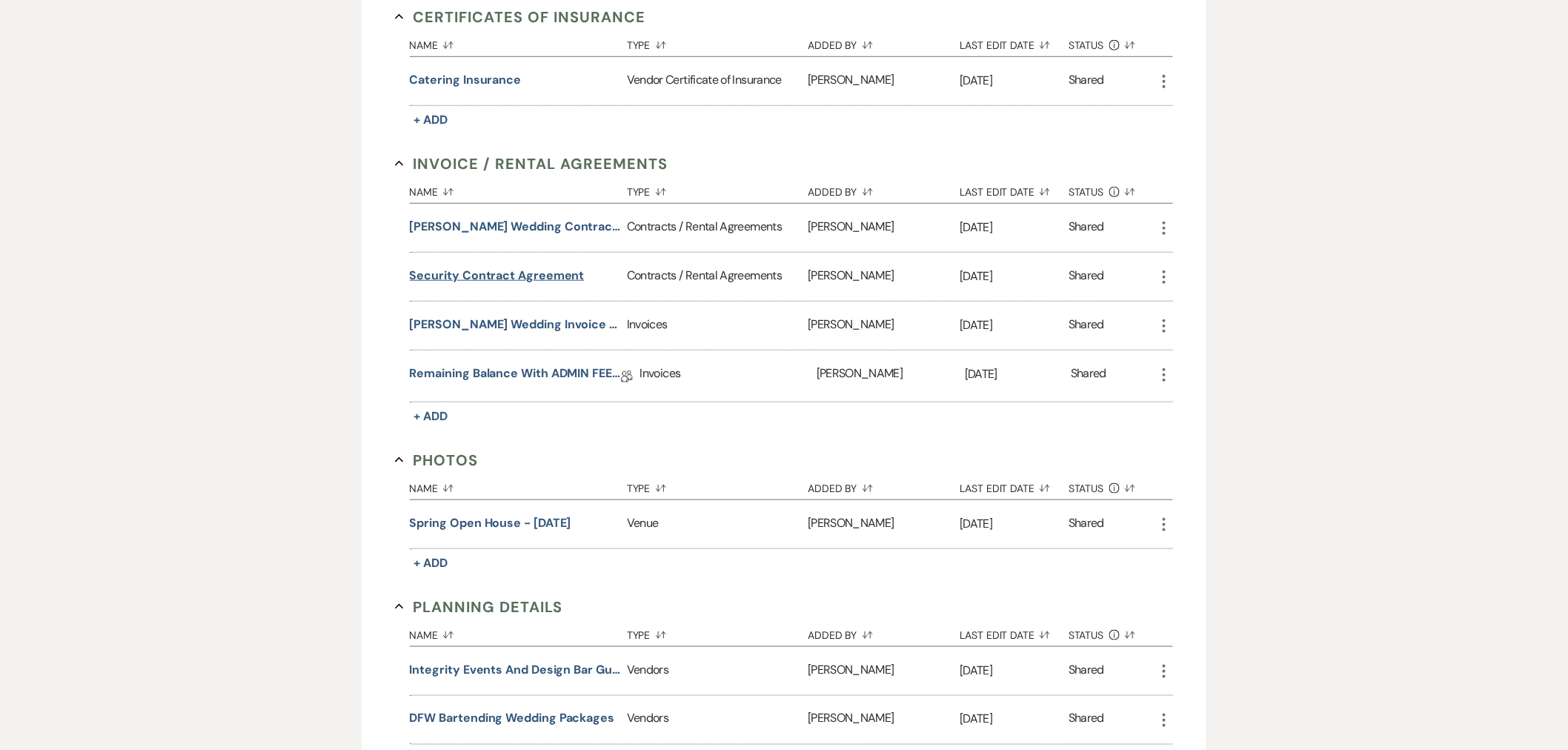
click at [542, 267] on button "Security Contract Agreement" at bounding box center [497, 276] width 175 height 18
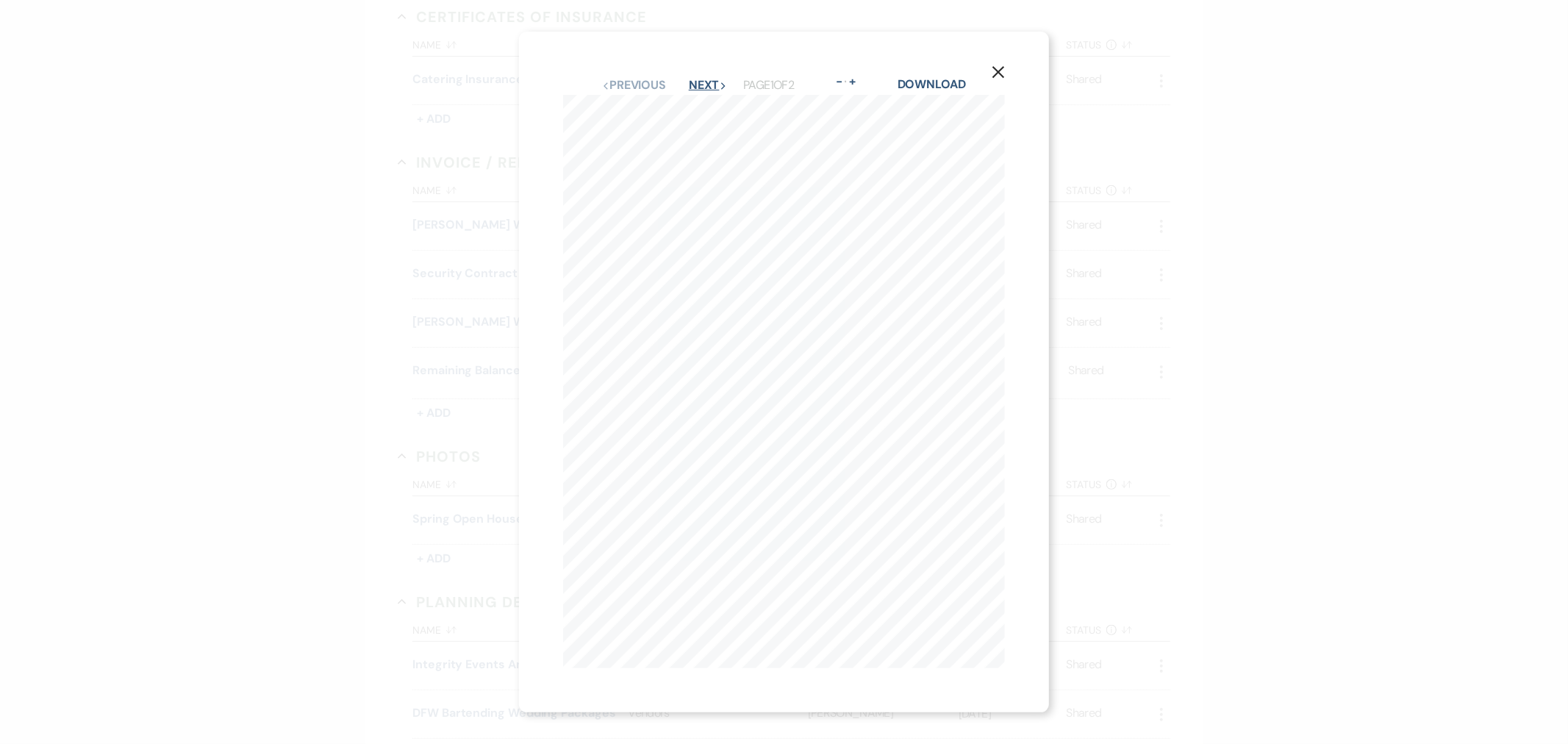
click at [692, 85] on button "Next Next" at bounding box center [708, 85] width 39 height 12
click at [1008, 68] on button "X" at bounding box center [998, 66] width 22 height 26
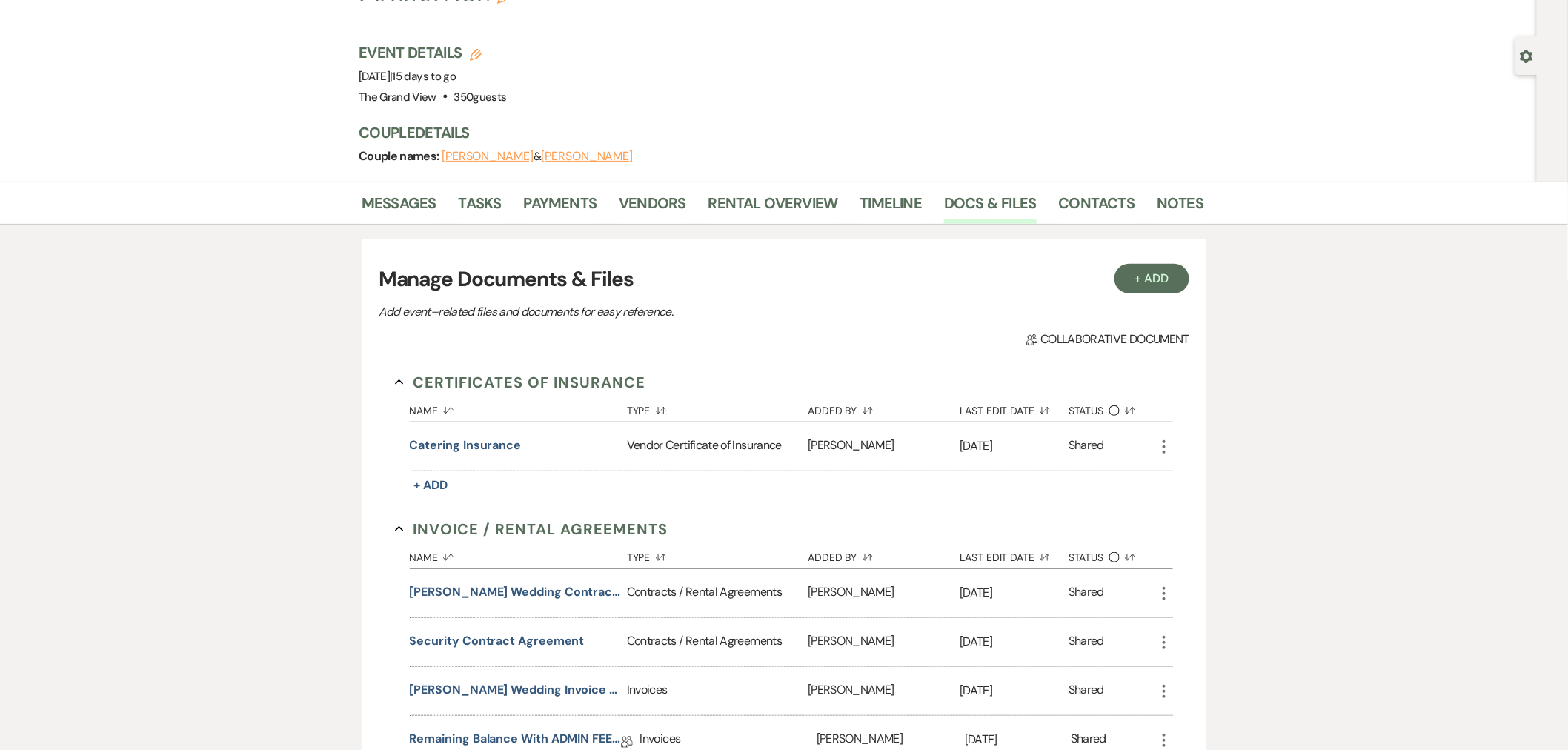
scroll to position [50, 0]
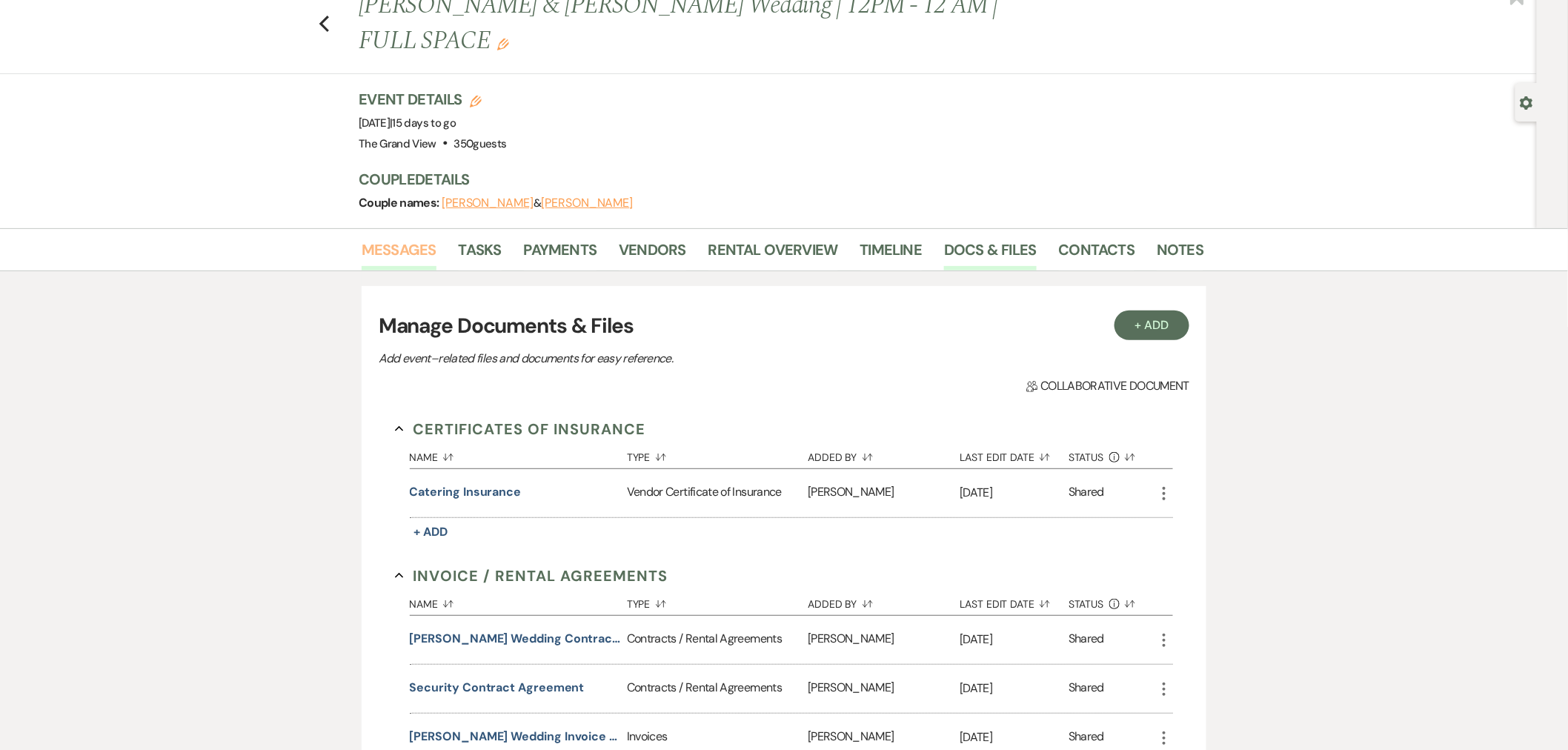
click at [402, 238] on link "Messages" at bounding box center [399, 254] width 75 height 33
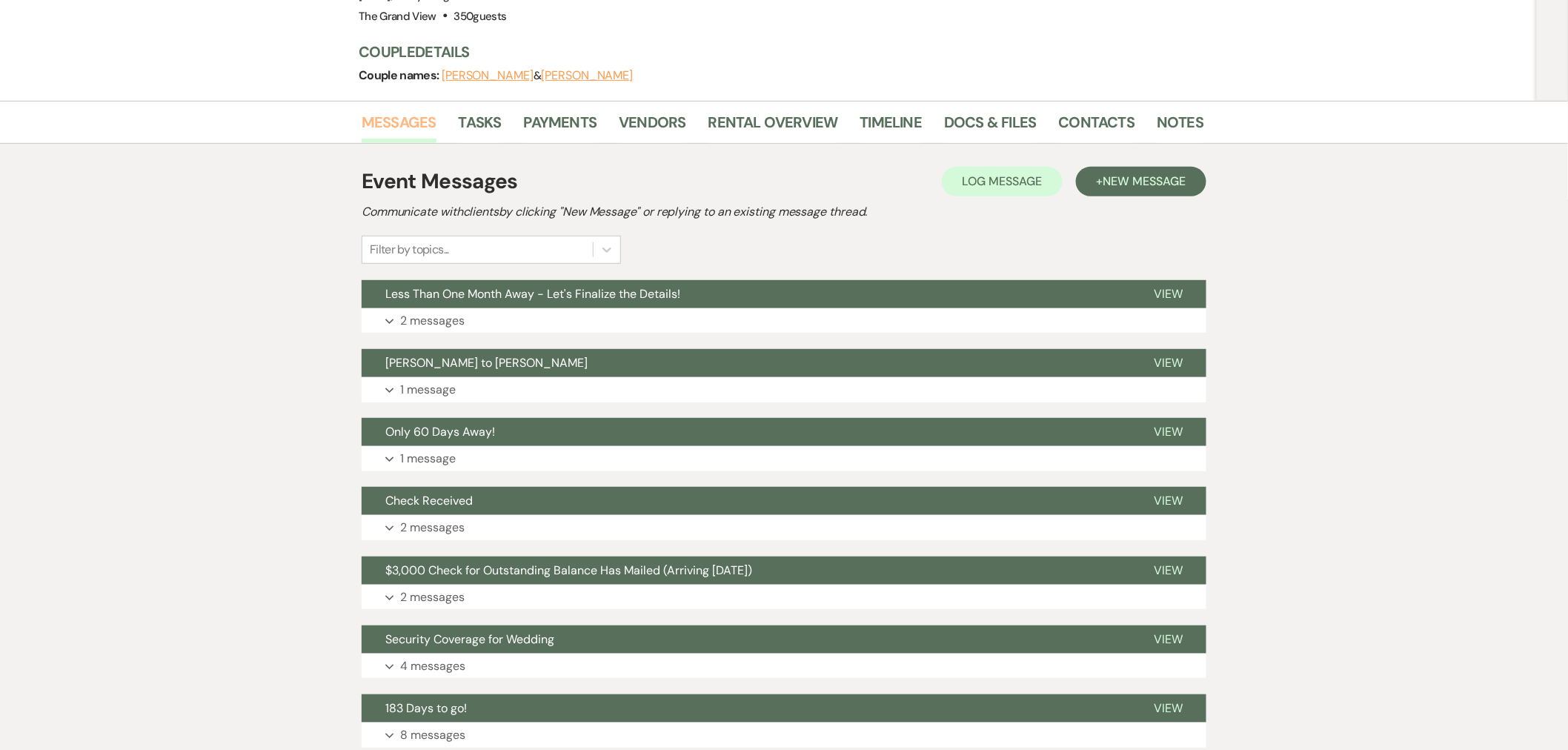
scroll to position [216, 0]
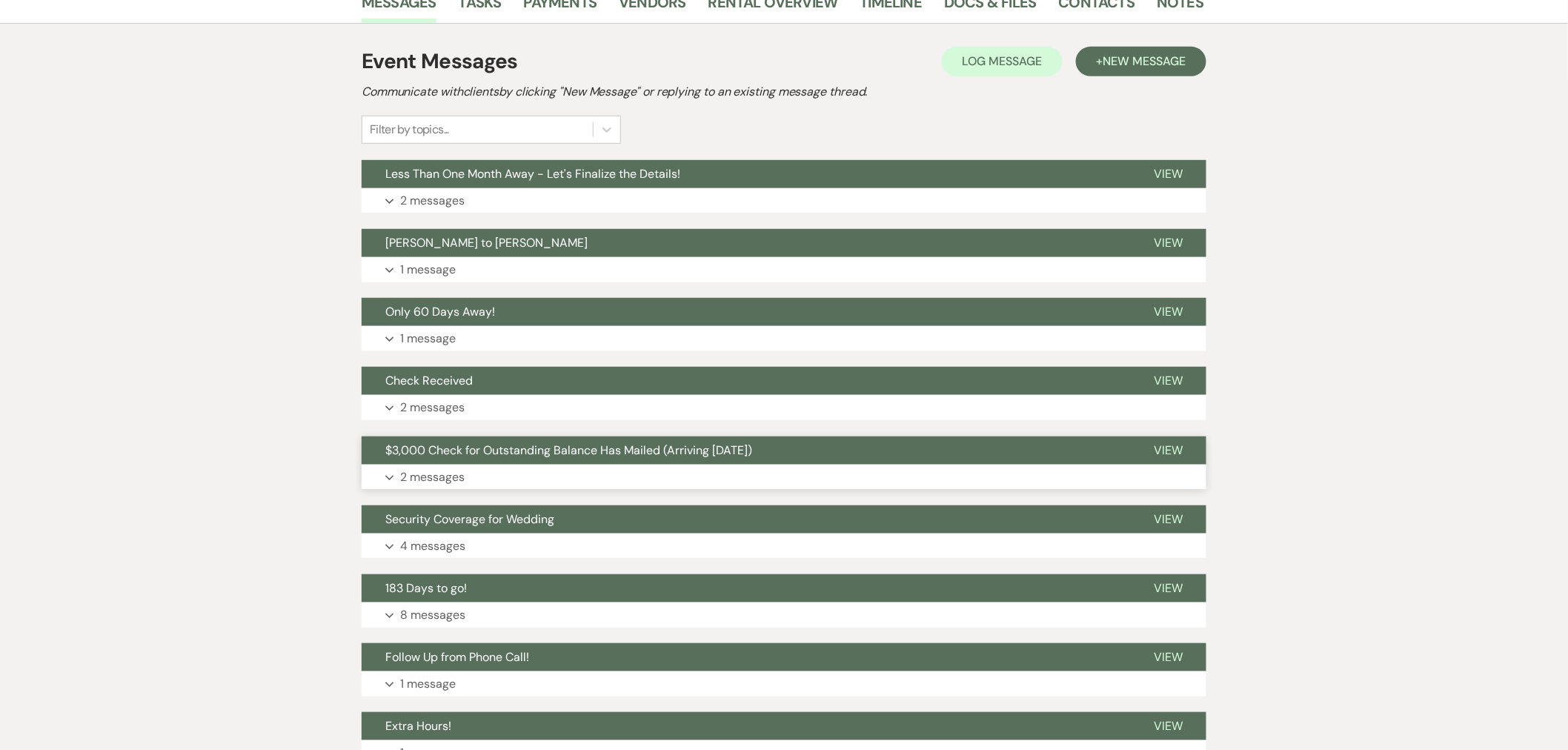
click at [615, 534] on button "Expand 4 messages" at bounding box center [783, 546] width 845 height 25
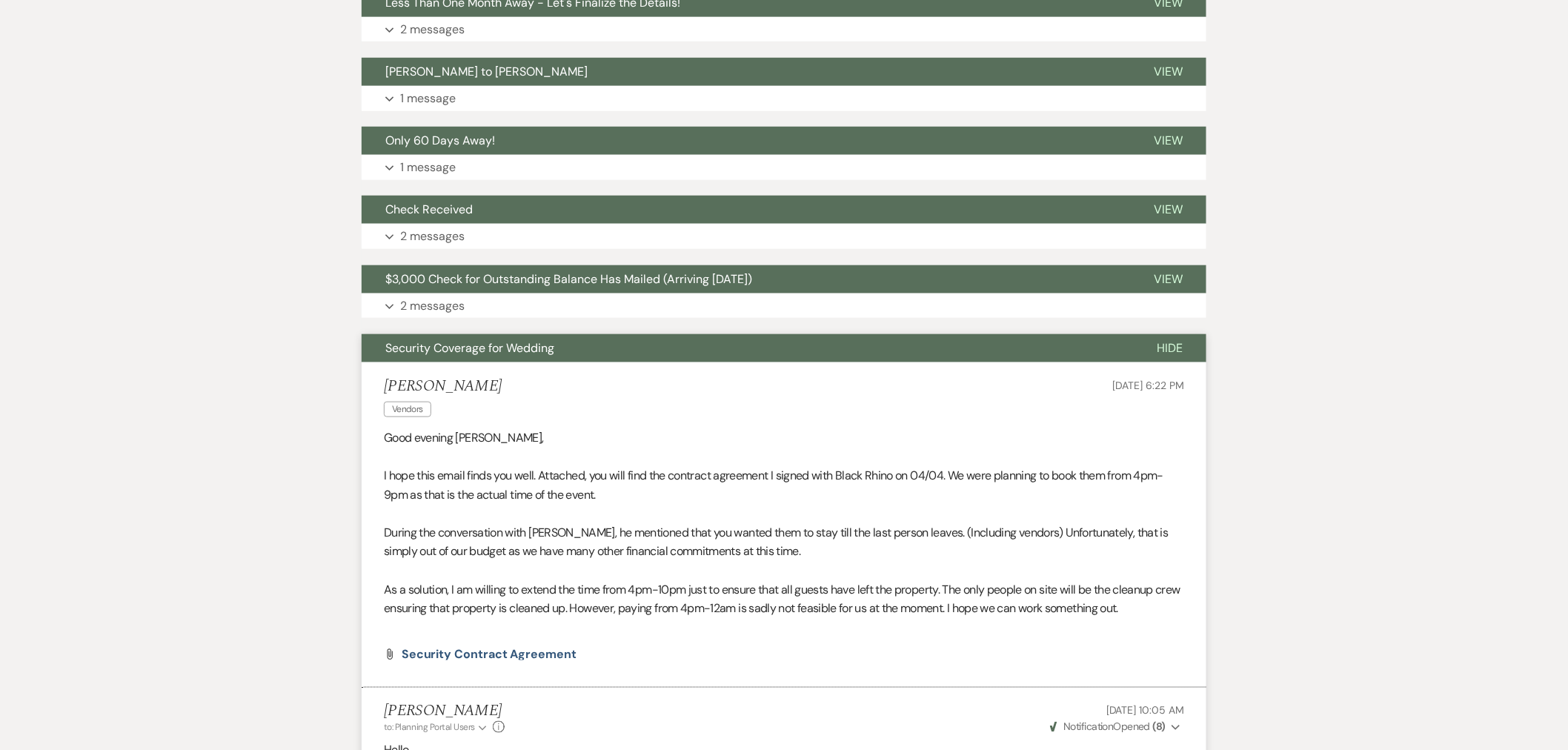
scroll to position [463, 0]
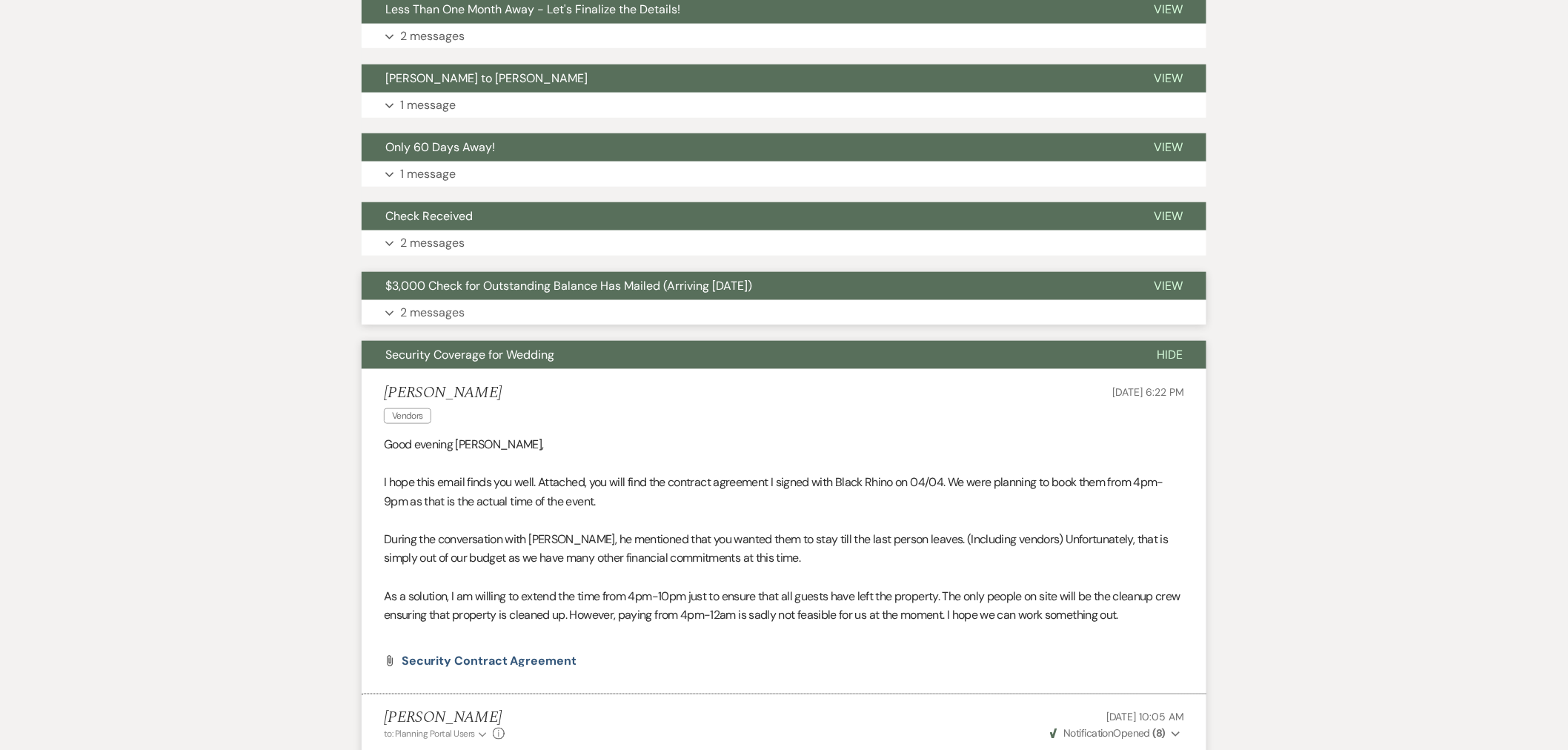
click at [479, 300] on button "Expand 2 messages" at bounding box center [783, 313] width 845 height 25
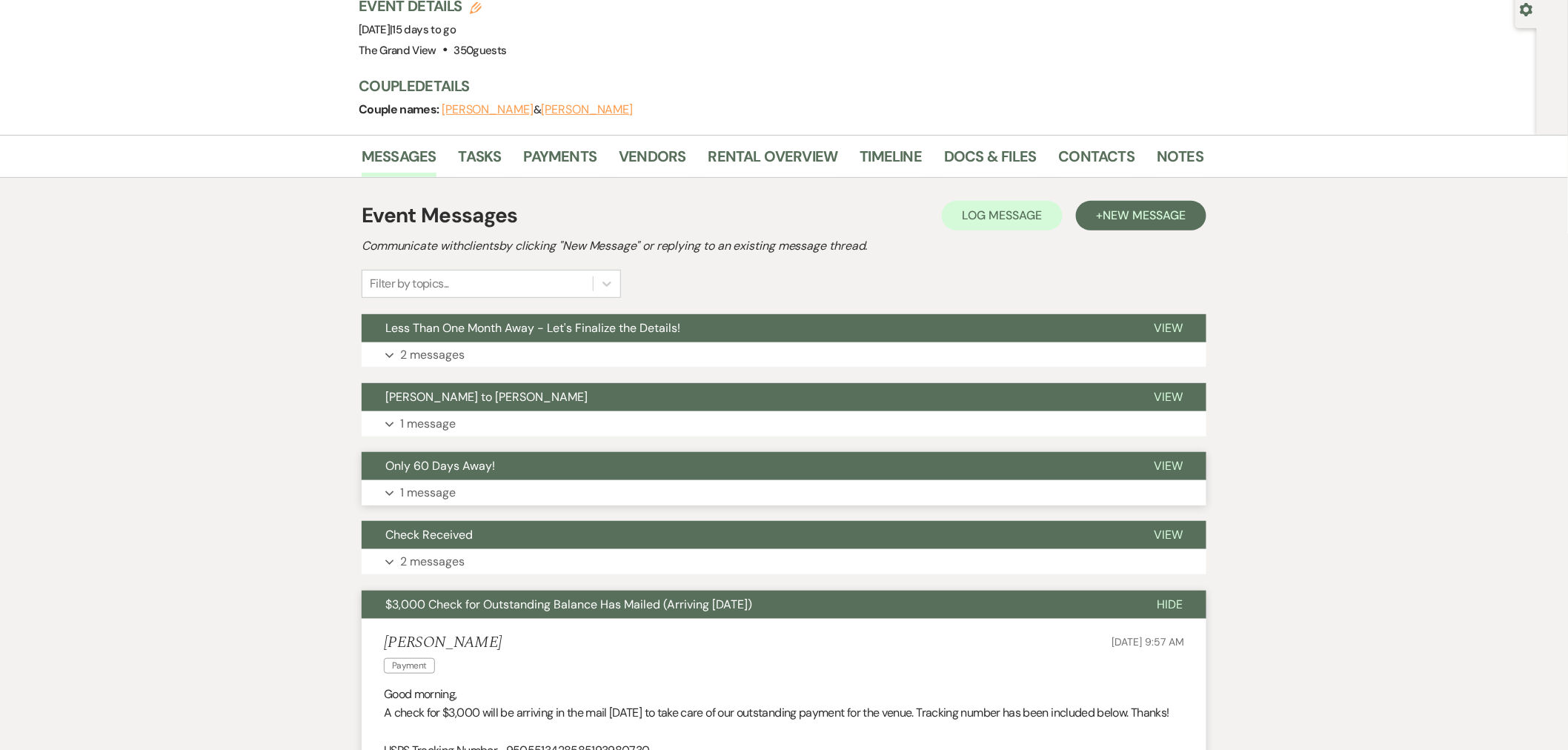
scroll to position [133, 0]
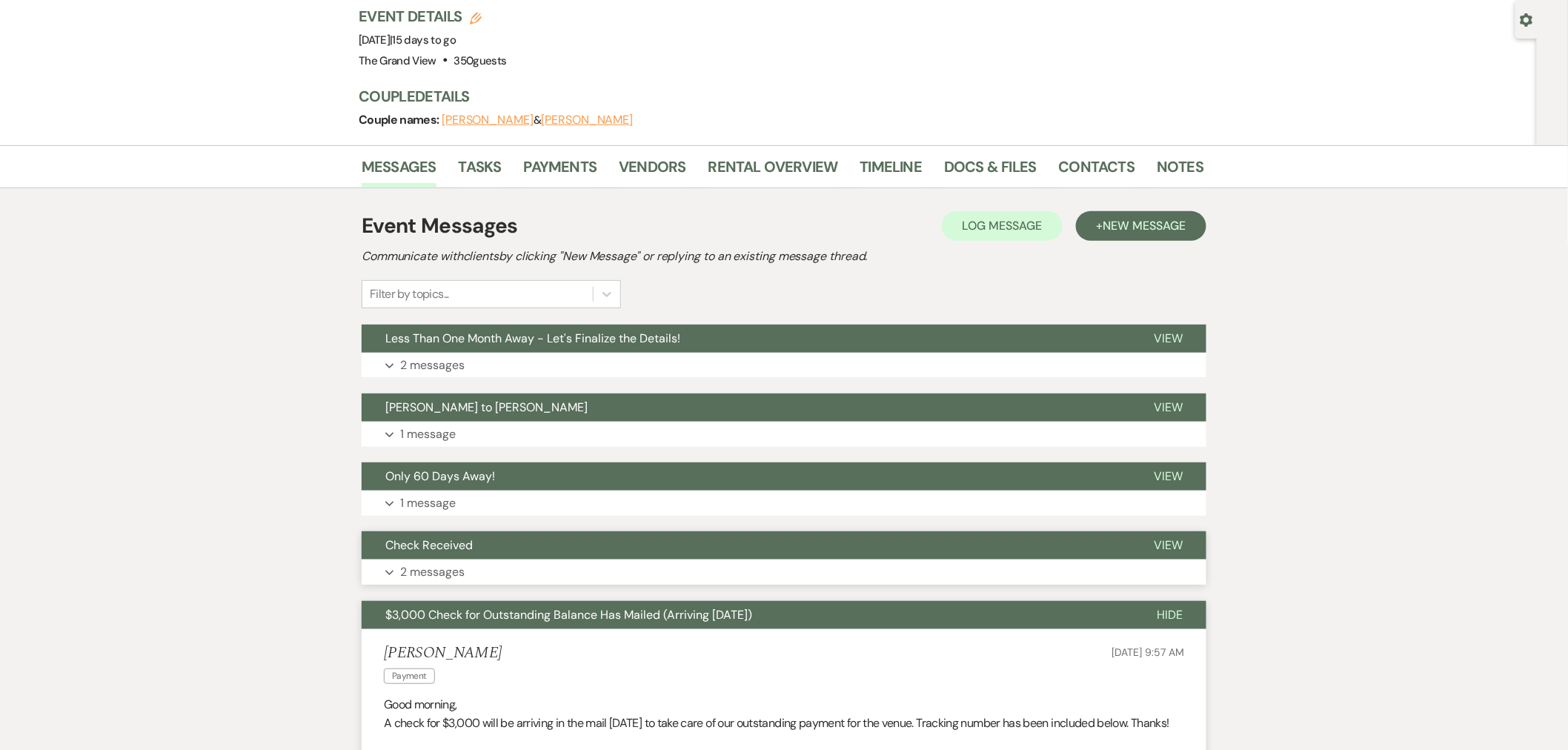
click at [465, 531] on button "Check Received" at bounding box center [745, 546] width 768 height 28
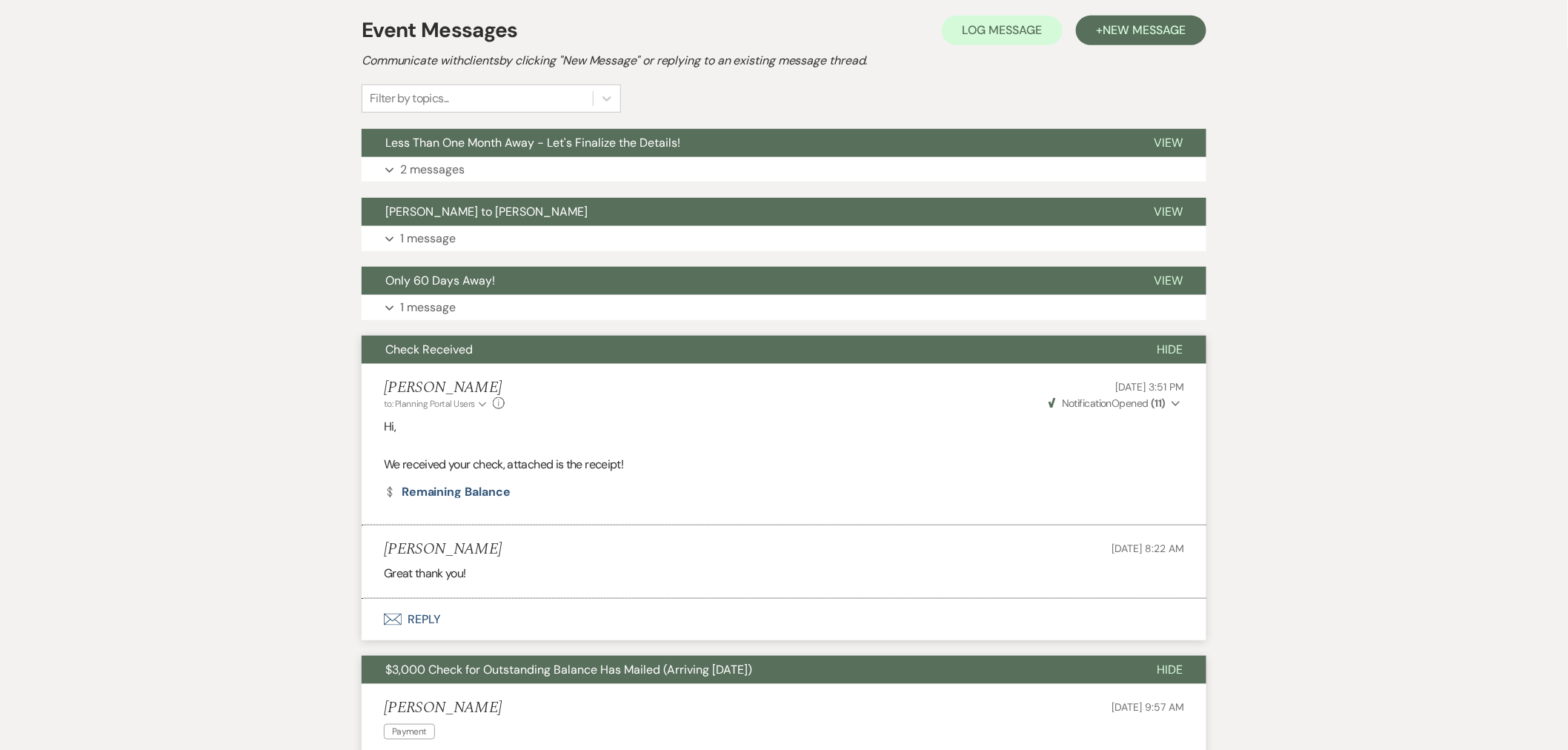
scroll to position [82, 0]
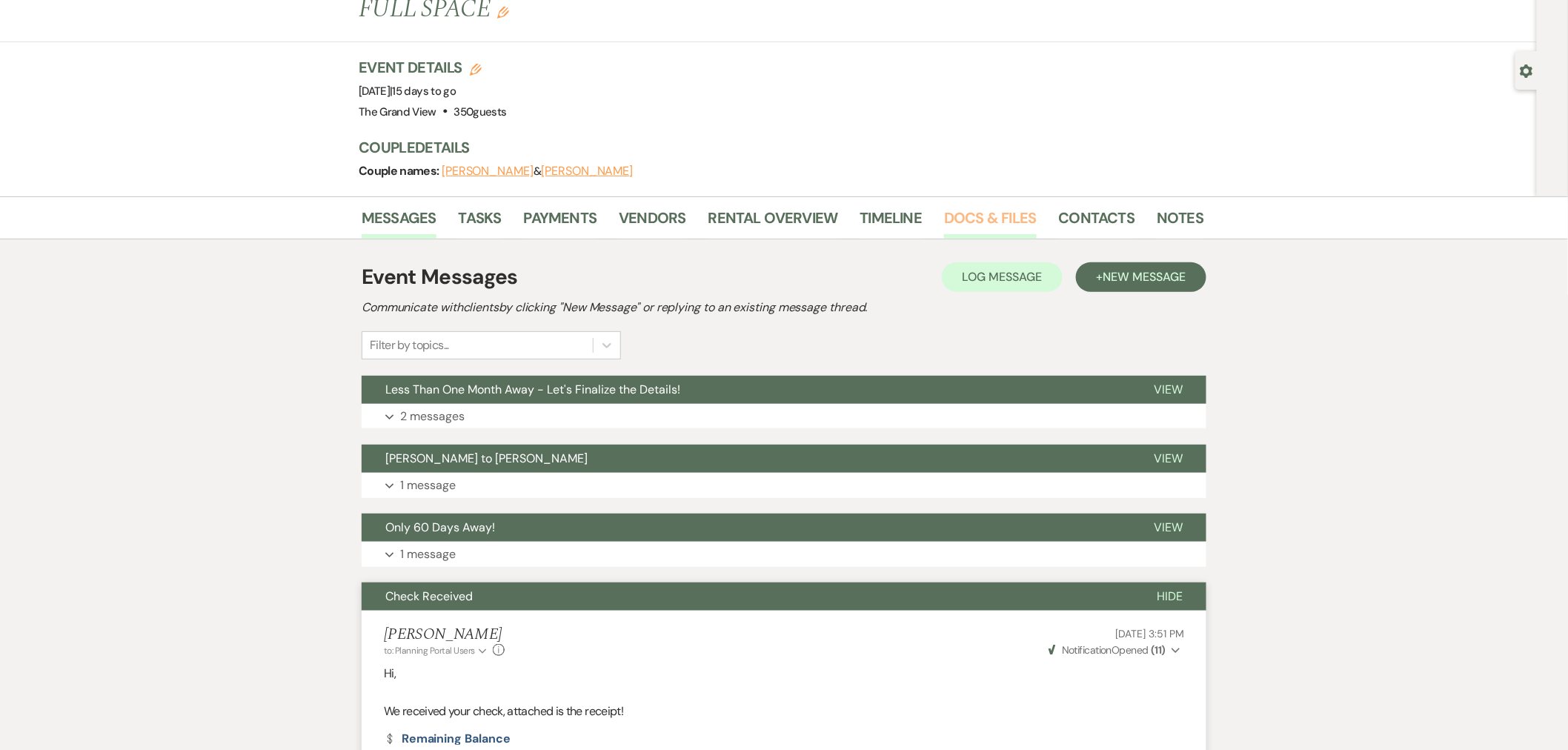
click at [977, 206] on link "Docs & Files" at bounding box center [990, 222] width 92 height 33
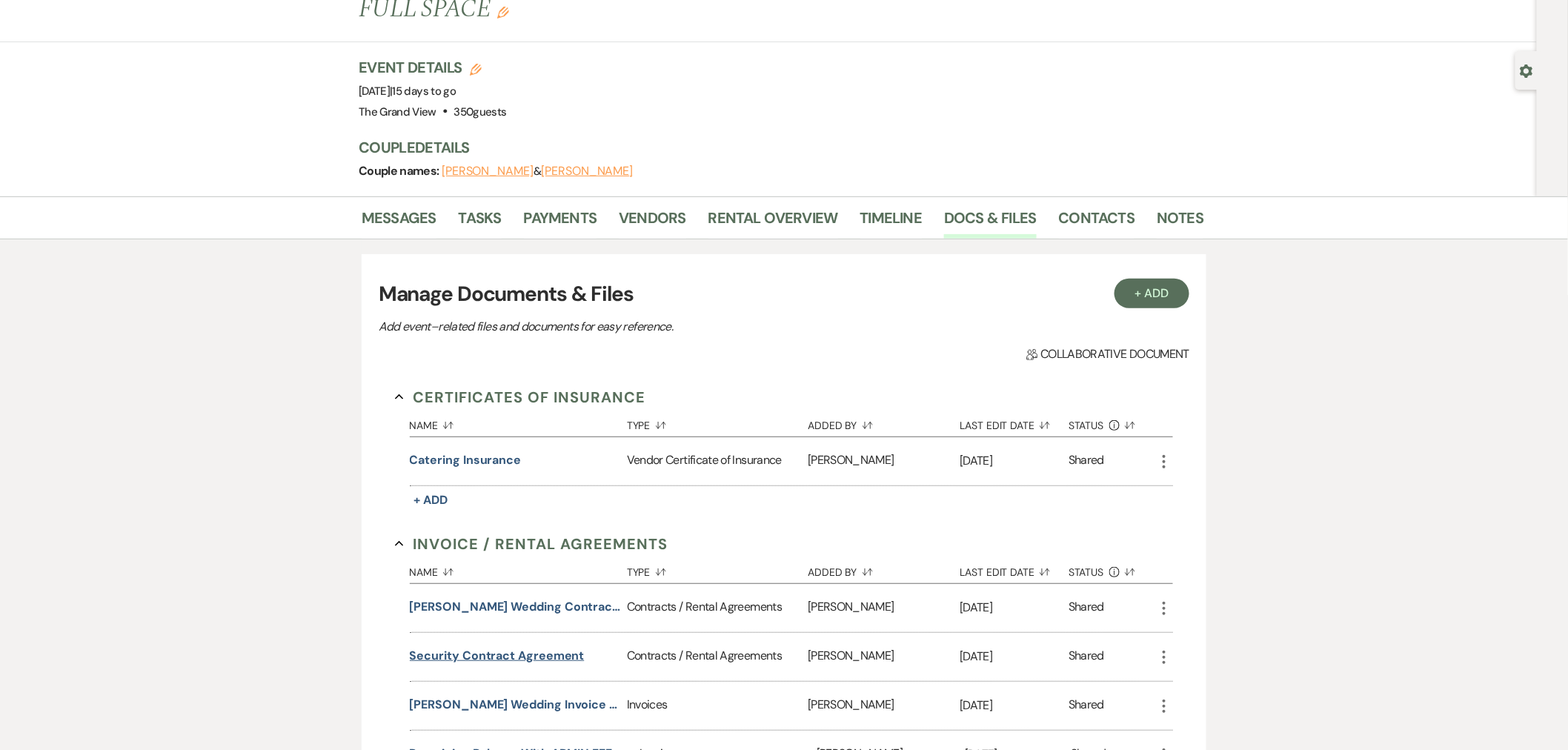
click at [538, 647] on button "Security Contract Agreement" at bounding box center [497, 656] width 175 height 18
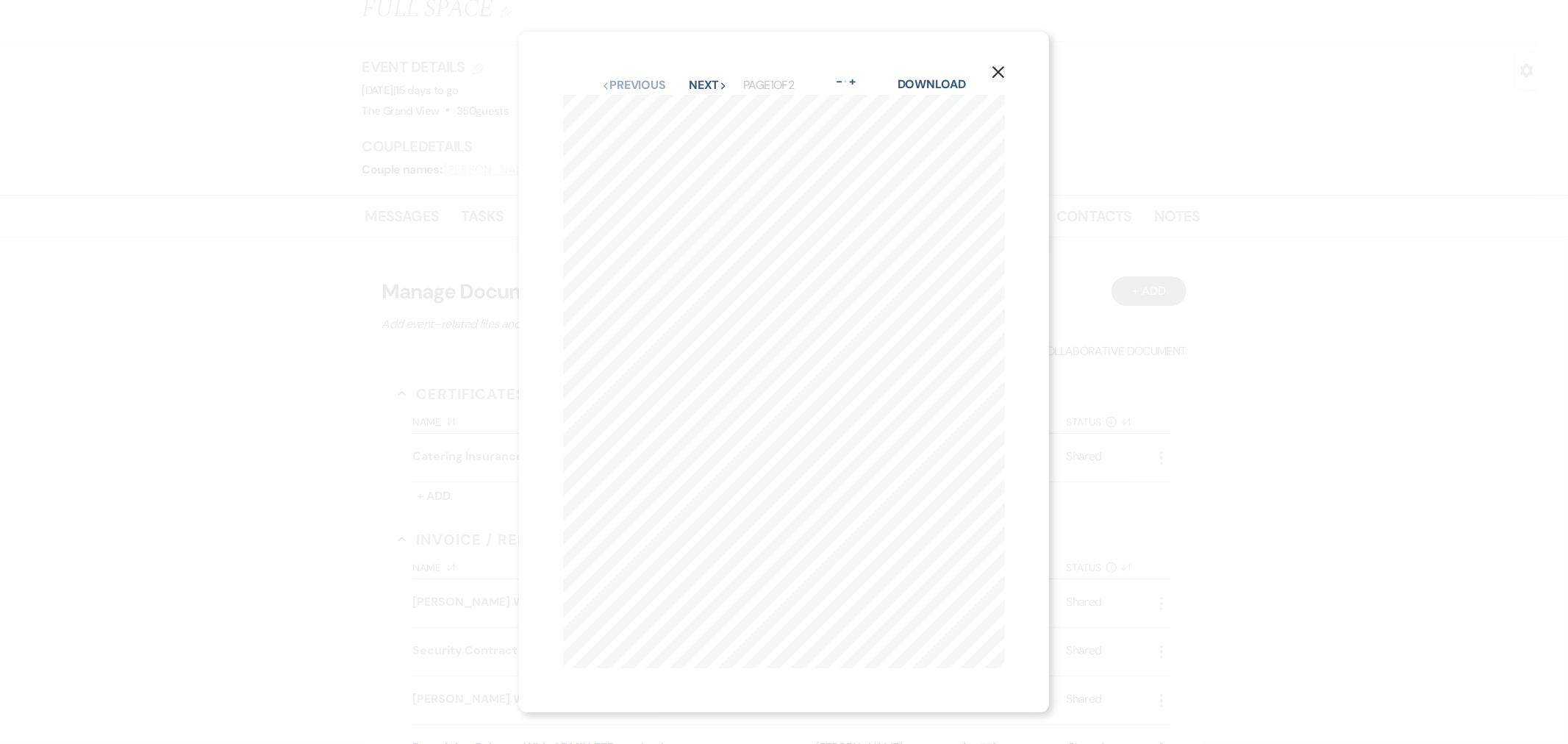
click at [1005, 65] on icon "X" at bounding box center [998, 72] width 13 height 13
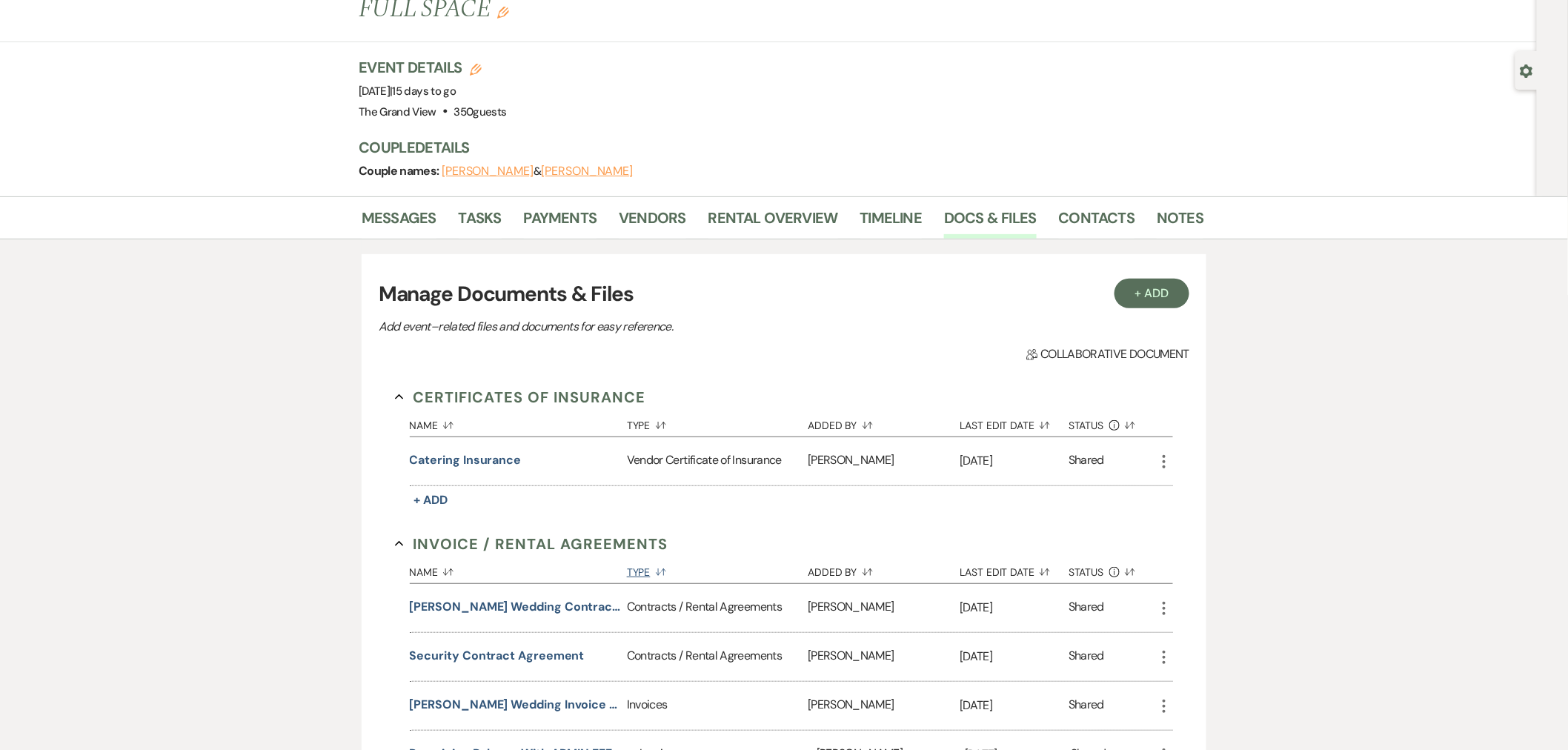
scroll to position [165, 0]
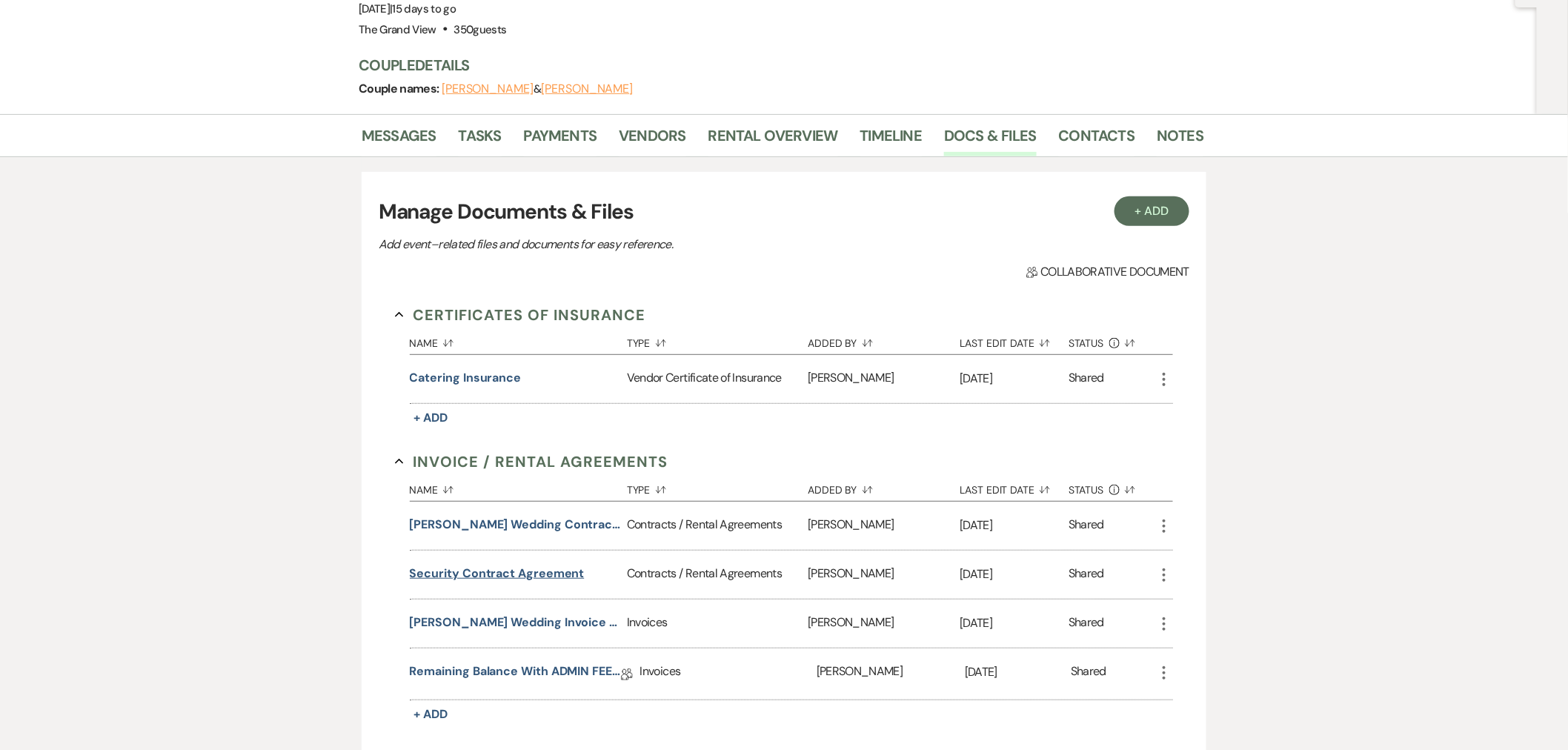
click at [539, 565] on button "Security Contract Agreement" at bounding box center [497, 574] width 175 height 18
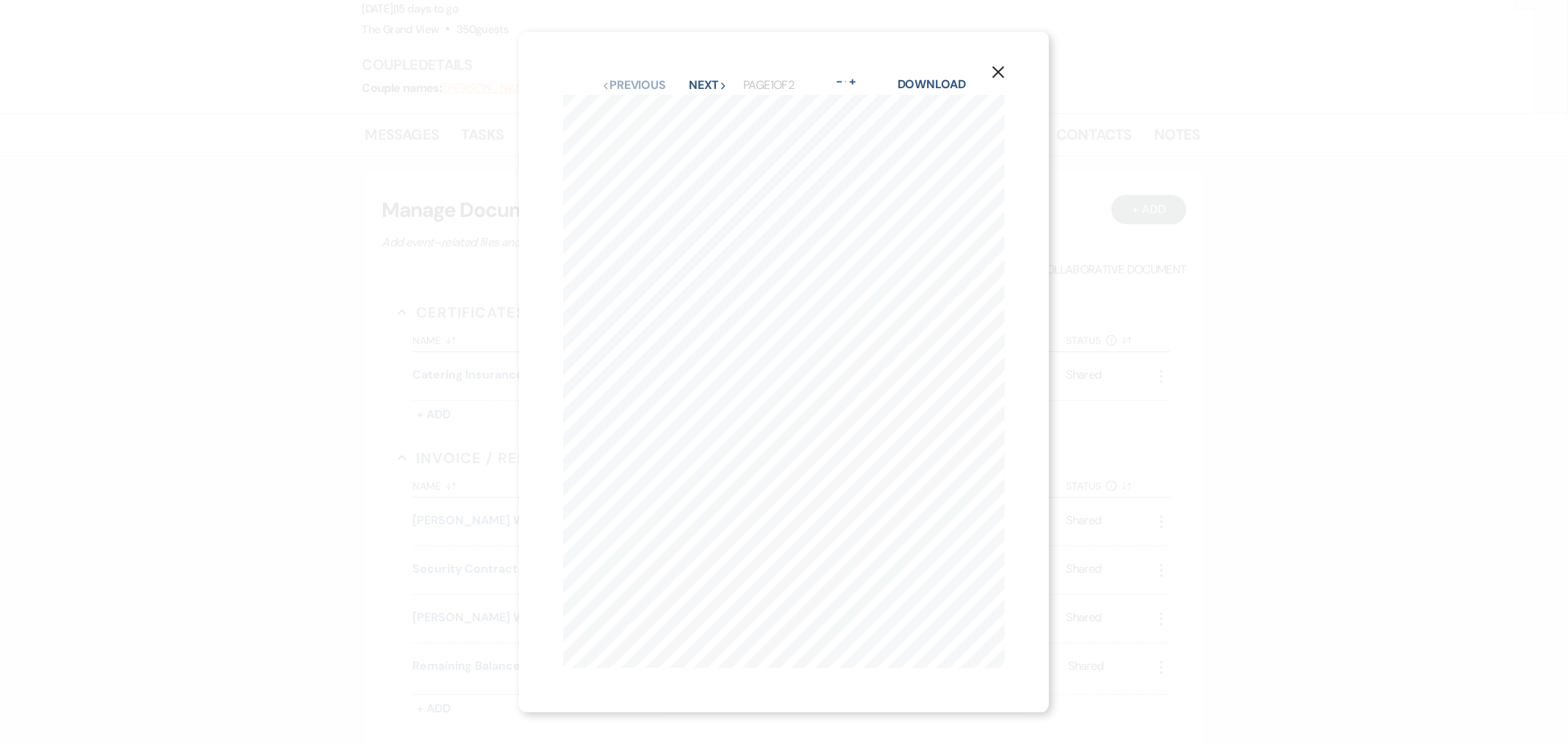
click at [696, 76] on div "Previous Previous Next Next Page 1 of 2 - Zoom + Download" at bounding box center [784, 85] width 442 height 19
click at [703, 79] on button "Next Next" at bounding box center [708, 85] width 39 height 12
click at [1002, 60] on icon "X" at bounding box center [998, 67] width 13 height 13
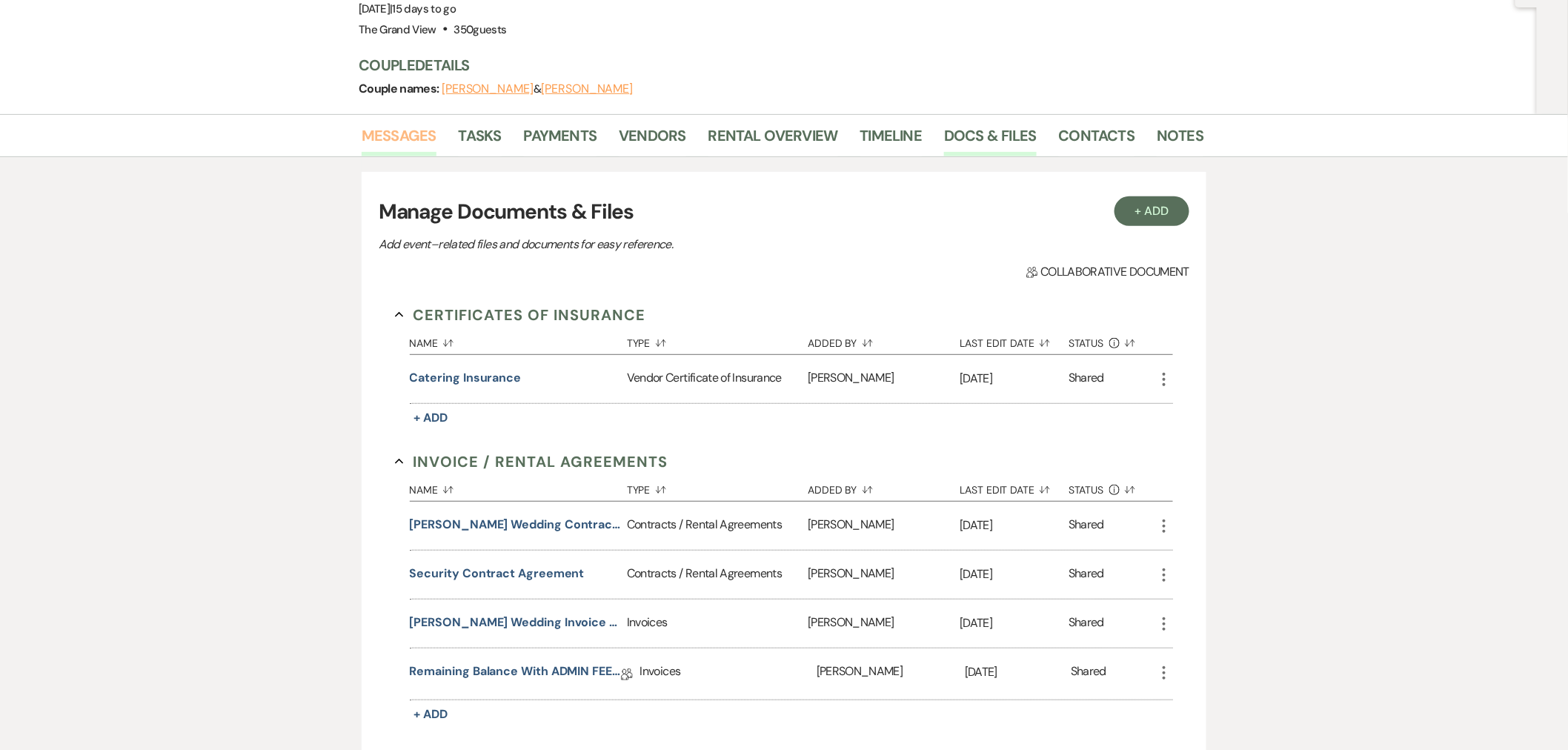
click at [416, 124] on link "Messages" at bounding box center [399, 140] width 75 height 33
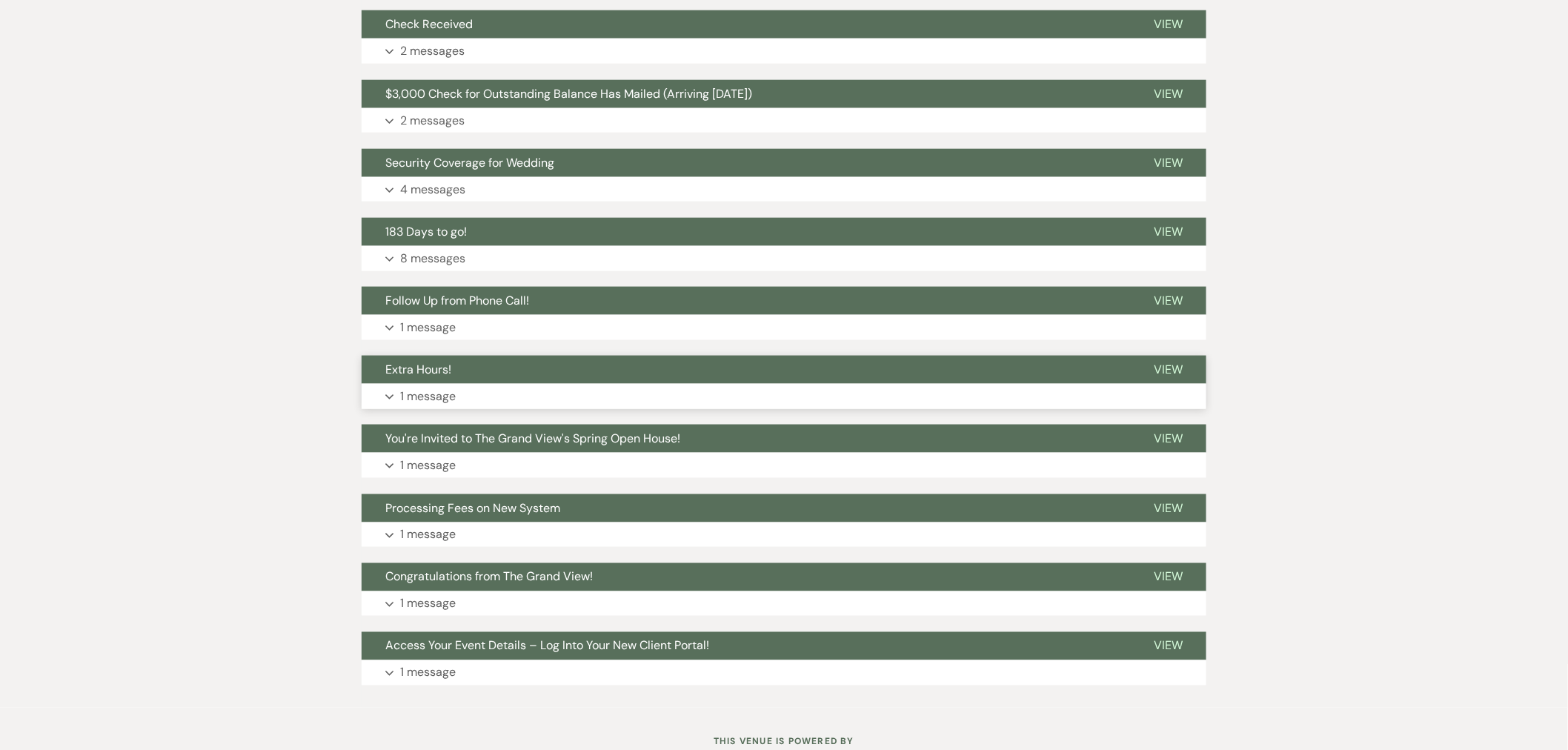
scroll to position [659, 0]
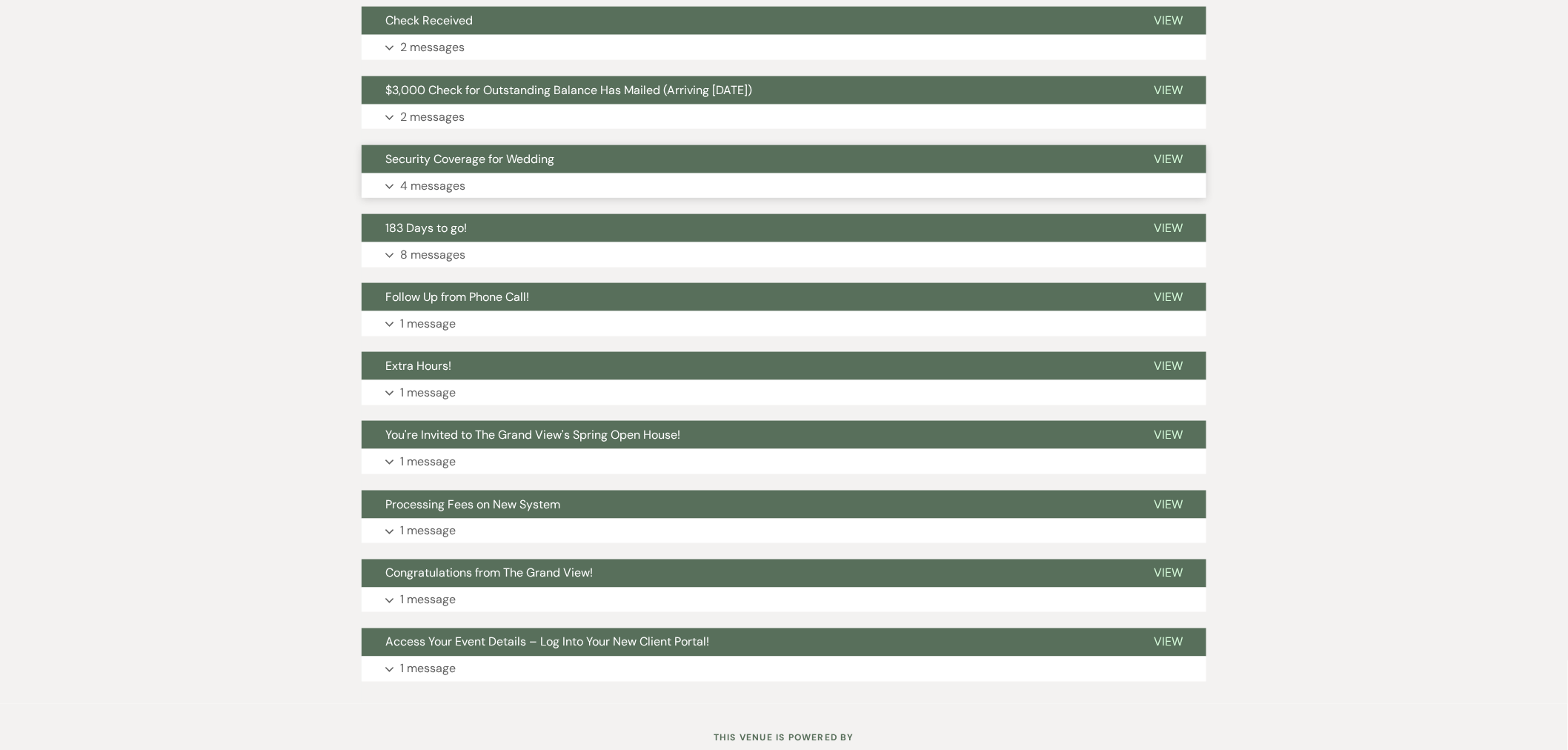
click at [477, 174] on button "Expand 4 messages" at bounding box center [783, 186] width 845 height 25
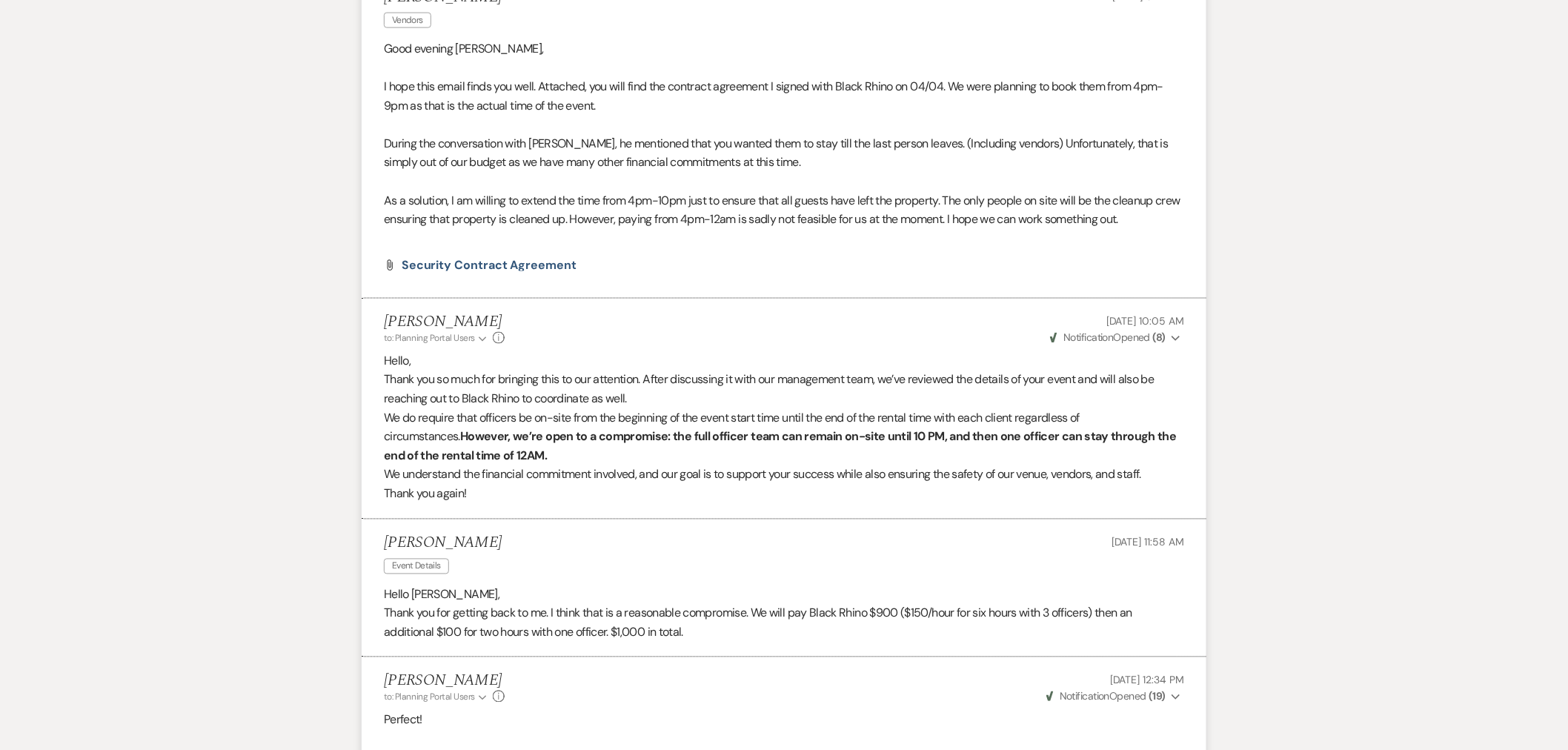
scroll to position [906, 0]
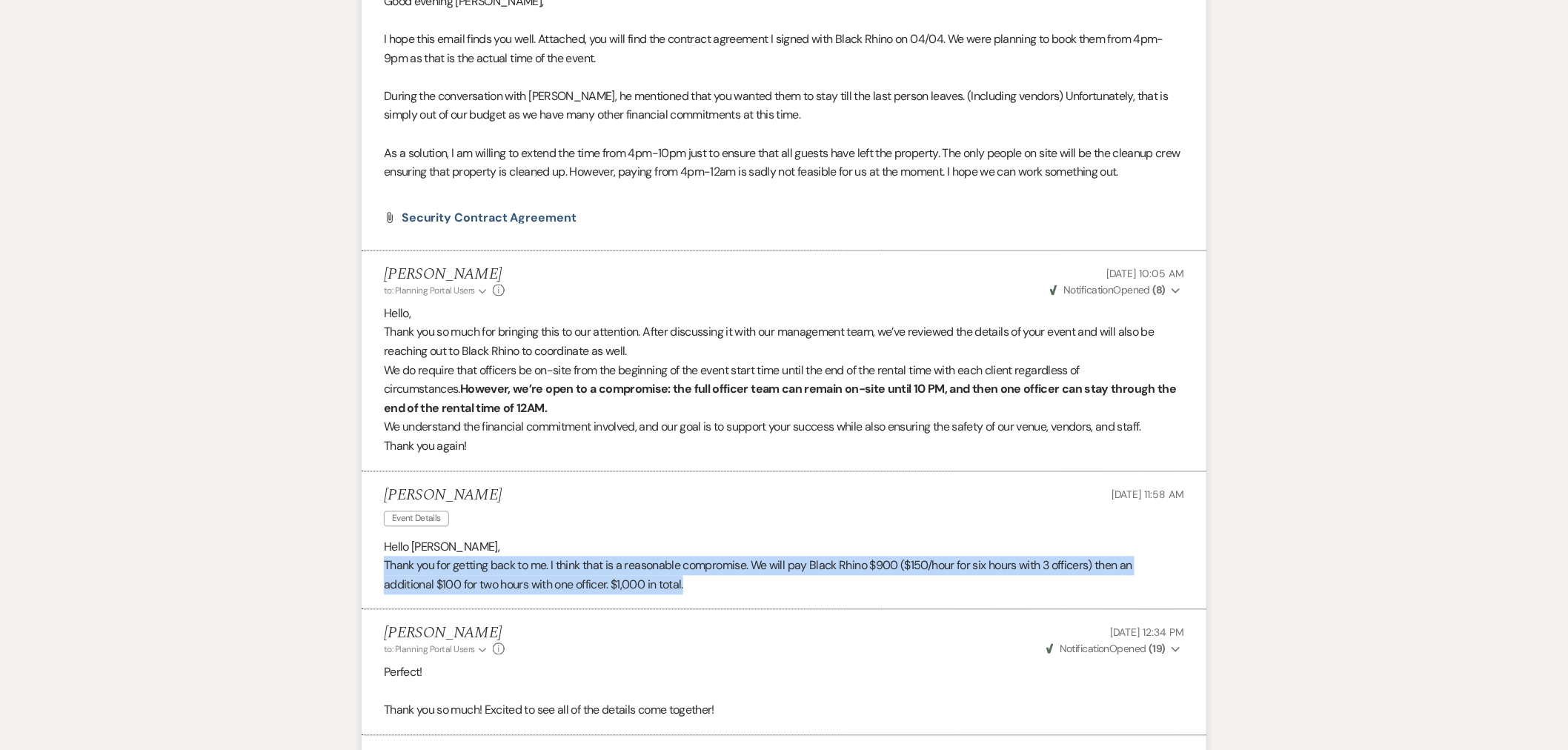
drag, startPoint x: 388, startPoint y: 531, endPoint x: 1121, endPoint y: 546, distance: 733.2
click at [1121, 557] on p "Thank you for getting back to me. I think that is a reasonable compromise. We w…" at bounding box center [784, 576] width 800 height 38
drag, startPoint x: 731, startPoint y: 553, endPoint x: 368, endPoint y: 516, distance: 364.9
click at [368, 516] on li "Samuel Gyamfi Event Details Jul 08, 2025, 11:58 AM Hello Lexie, Thank you for g…" at bounding box center [783, 541] width 845 height 138
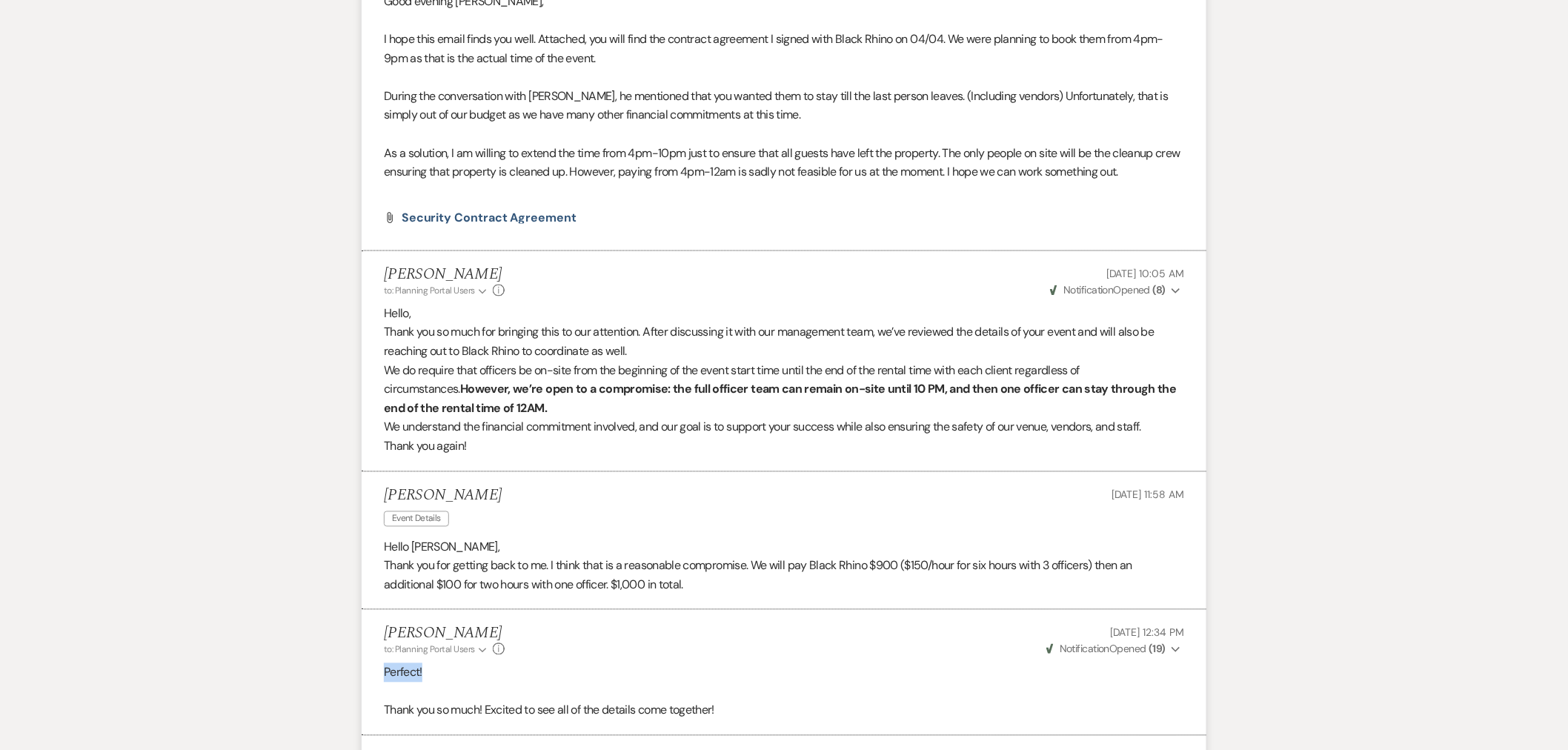
drag, startPoint x: 372, startPoint y: 638, endPoint x: 485, endPoint y: 635, distance: 113.0
click at [485, 635] on li "Lexie Dunn to: Planning Portal Users Expand Info Jul 08, 2025, 12:34 PM Weven C…" at bounding box center [783, 672] width 845 height 125
click at [479, 644] on button "to: Planning Portal Users Expand" at bounding box center [436, 650] width 105 height 13
click at [643, 626] on li "Lexie Dunn to: Planning Portal Users Collapse Samuel Gyamfi • Couple Info Jul 0…" at bounding box center [783, 672] width 845 height 125
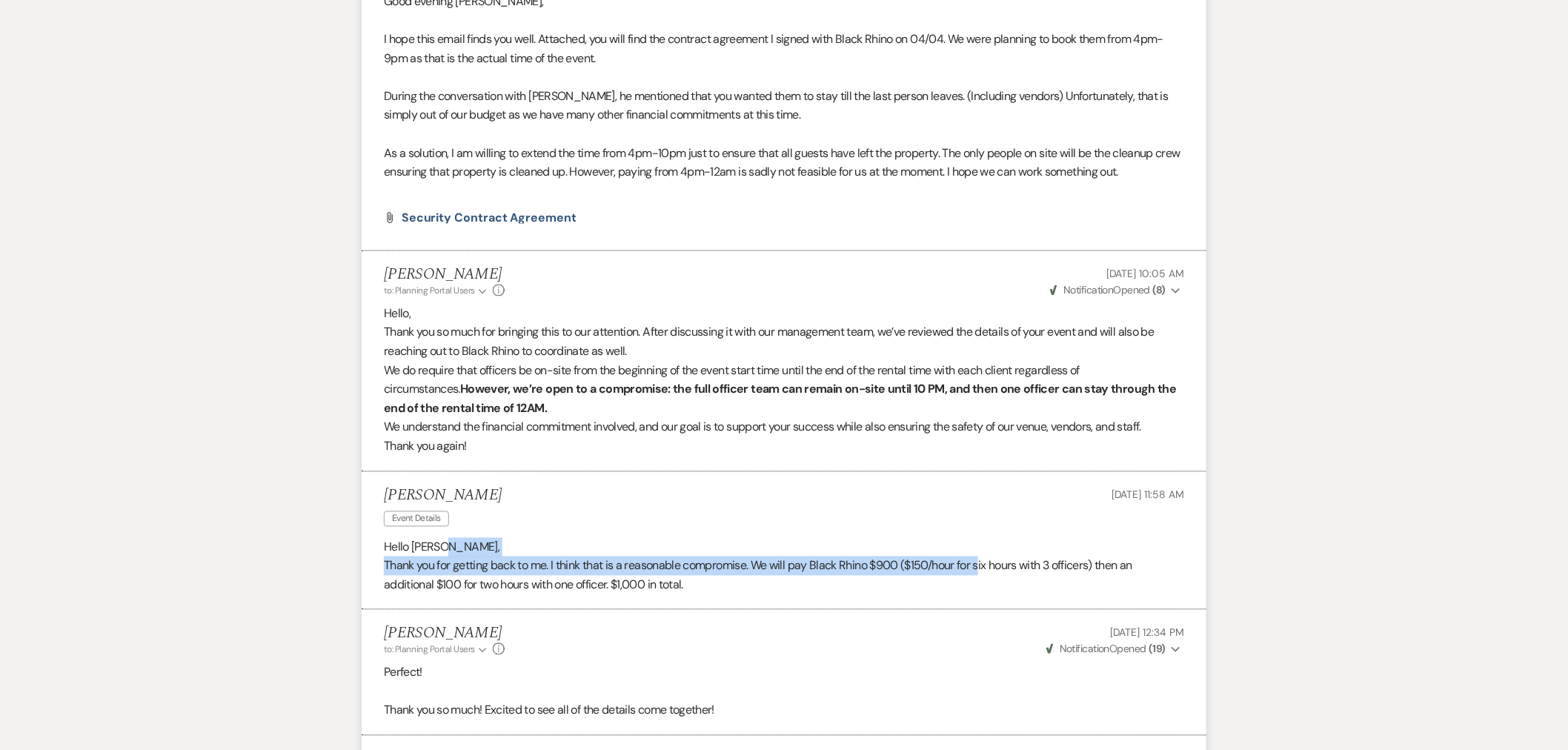
drag, startPoint x: 984, startPoint y: 531, endPoint x: 1097, endPoint y: 519, distance: 113.6
click at [1097, 538] on div "Hello Lexie, Thank you for getting back to me. I think that is a reasonable com…" at bounding box center [784, 567] width 800 height 57
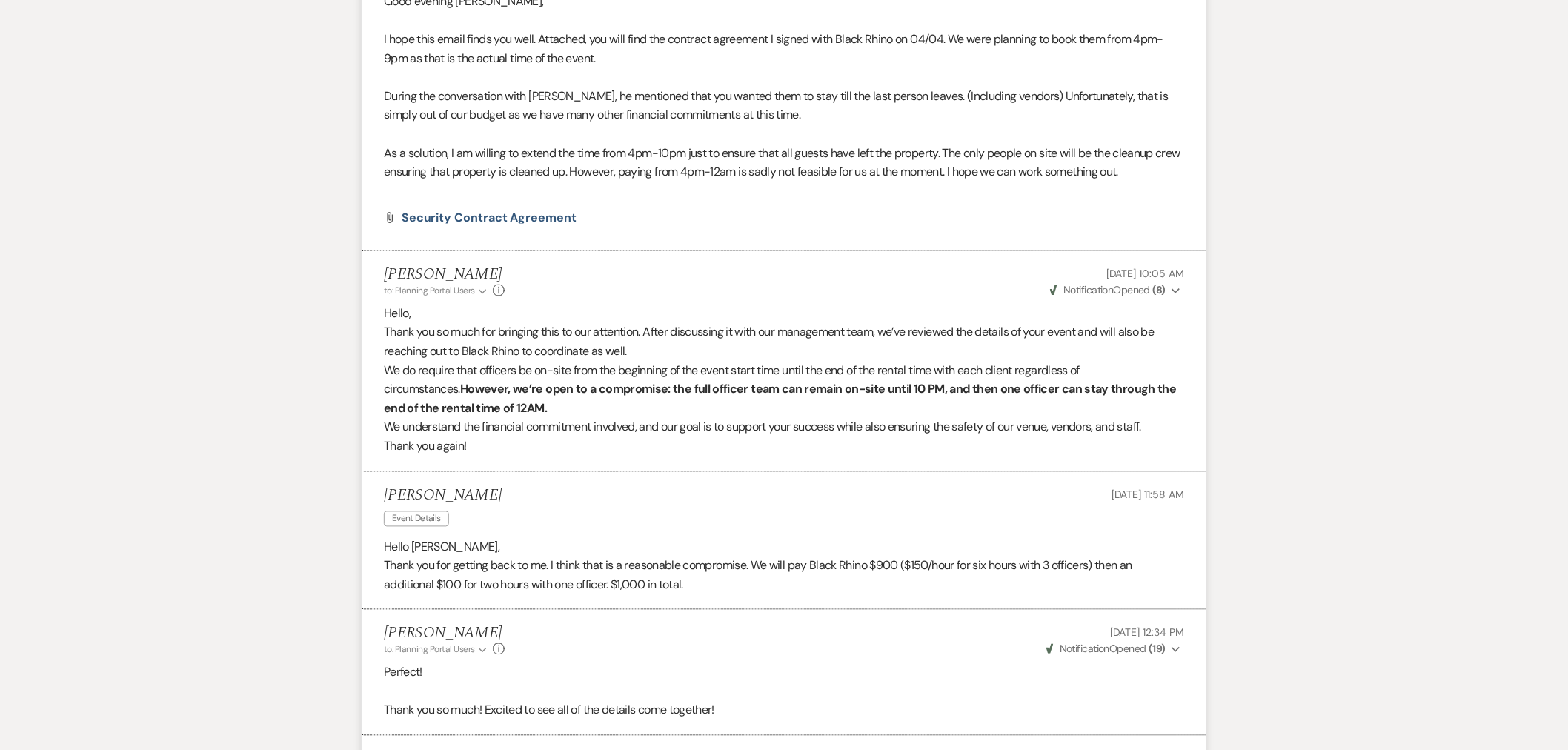
click at [1079, 557] on p "Thank you for getting back to me. I think that is a reasonable compromise. We w…" at bounding box center [784, 576] width 800 height 38
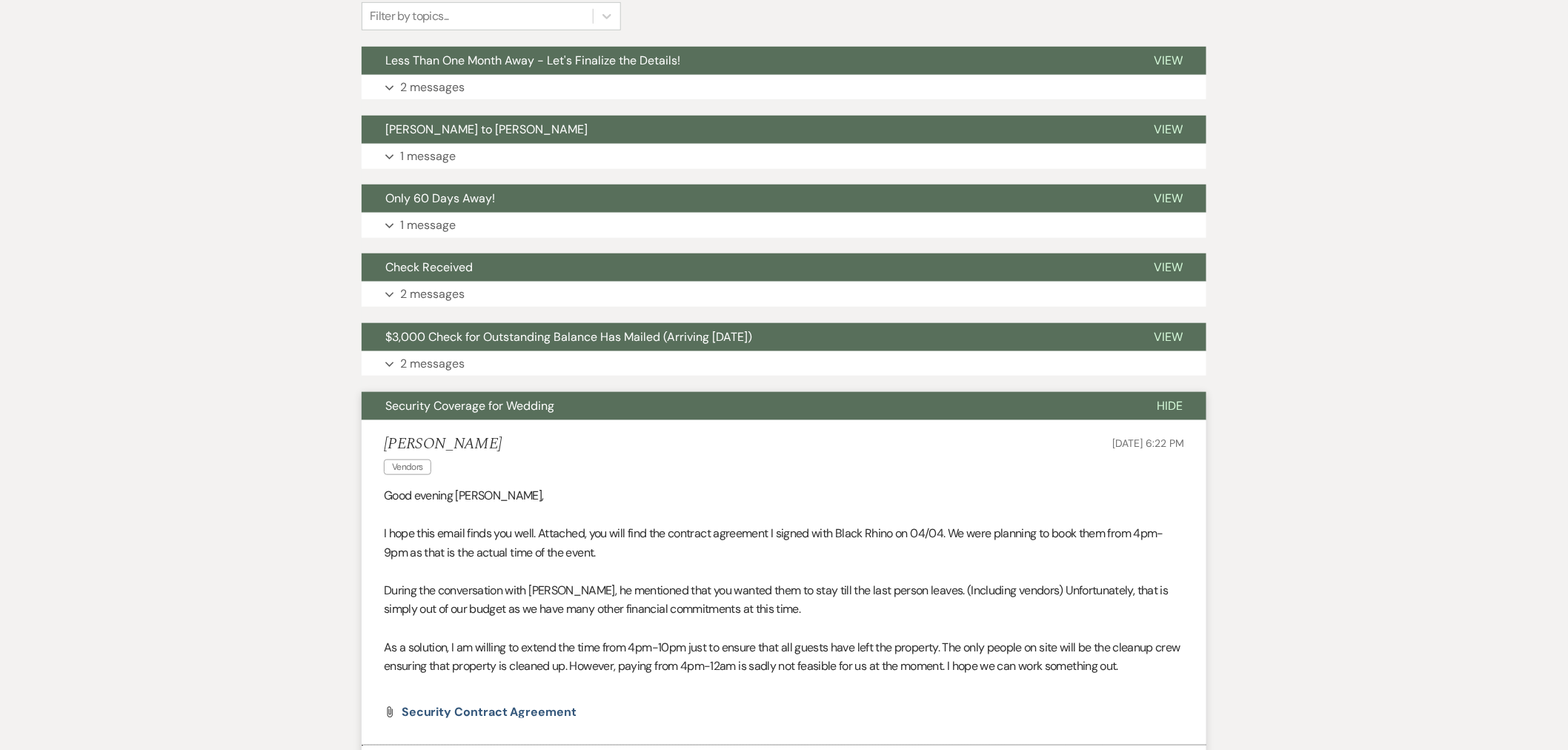
scroll to position [165, 0]
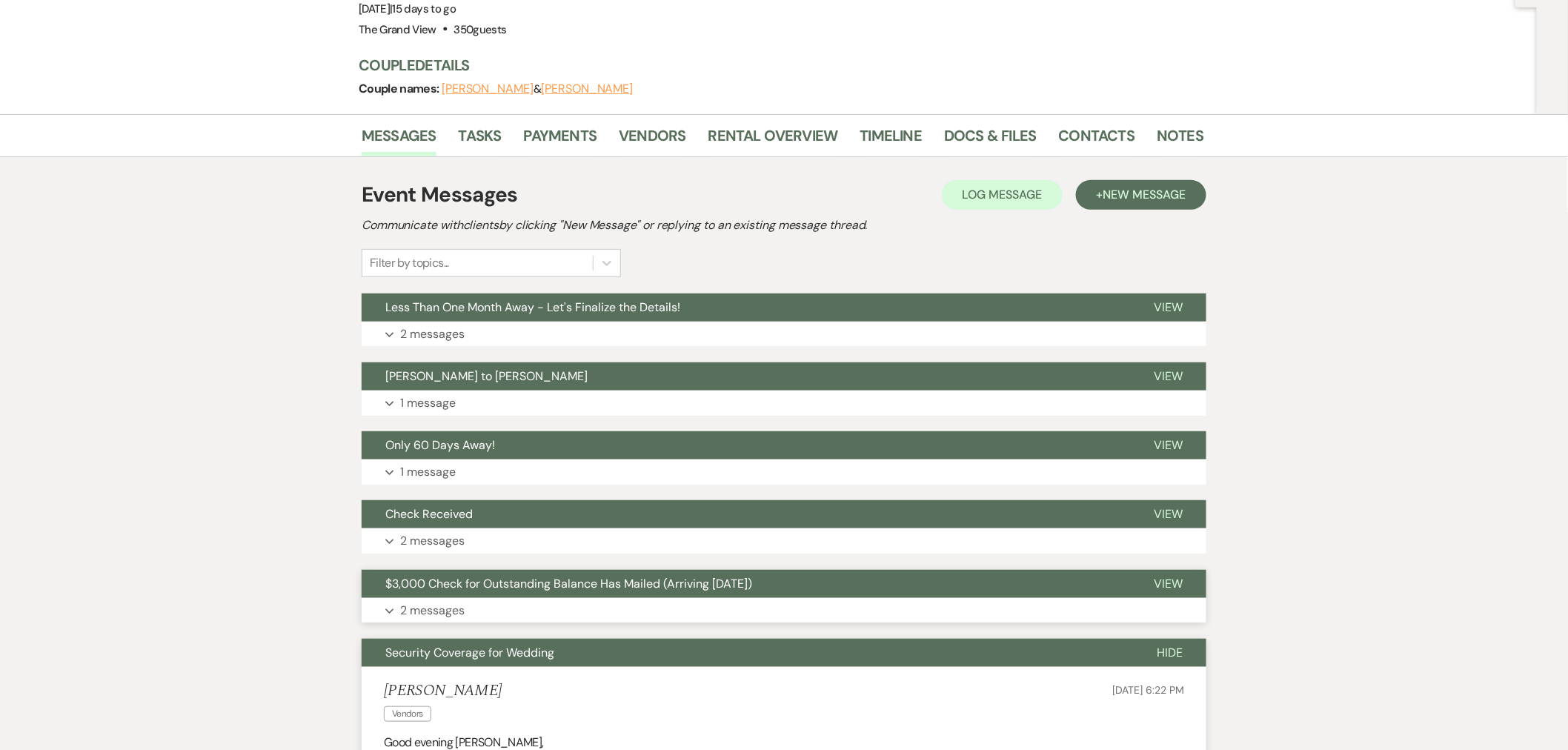
click at [450, 598] on button "Expand 2 messages" at bounding box center [783, 611] width 845 height 25
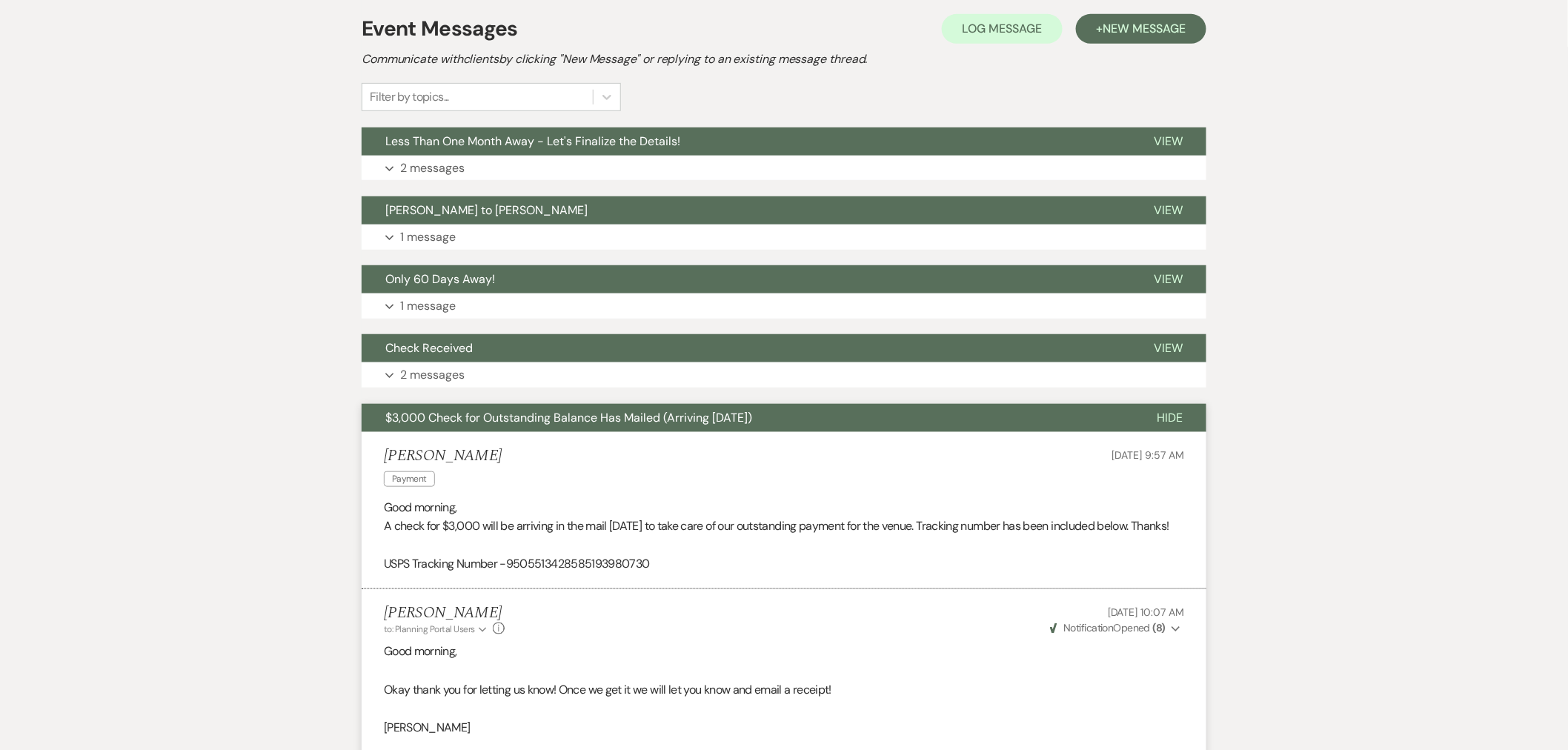
scroll to position [329, 0]
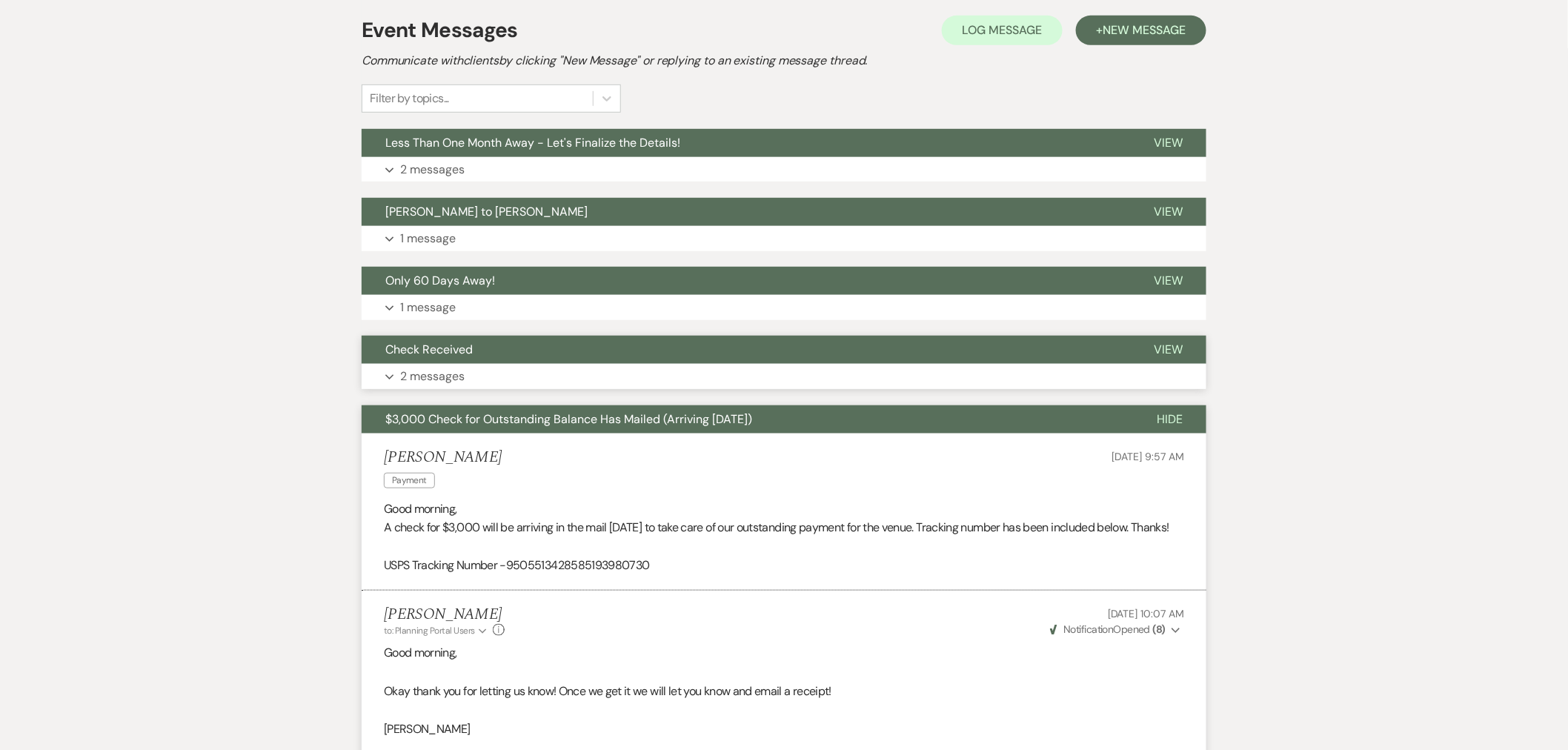
click at [375, 364] on button "Expand 2 messages" at bounding box center [783, 376] width 845 height 25
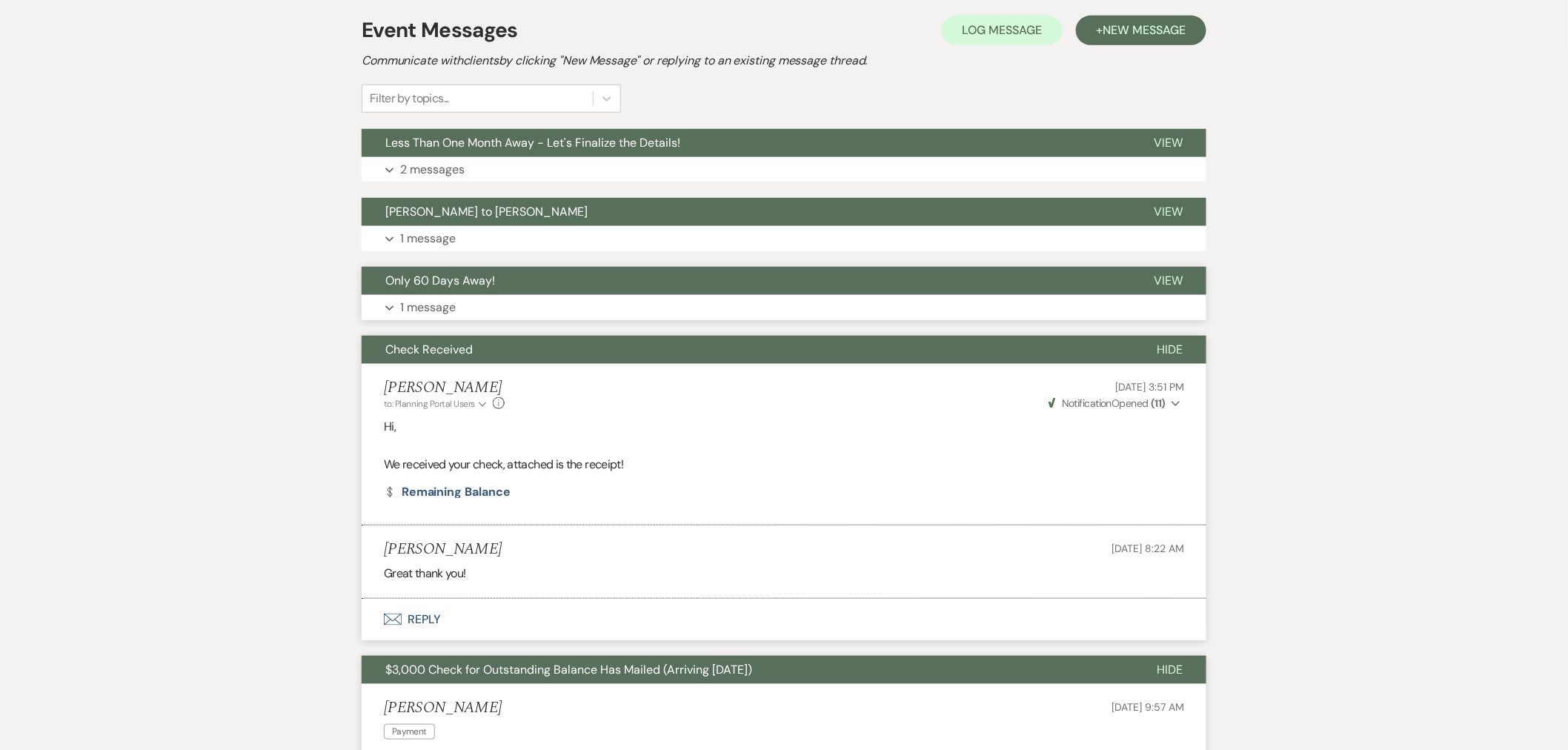
click at [396, 295] on button "Expand 1 message" at bounding box center [783, 308] width 845 height 25
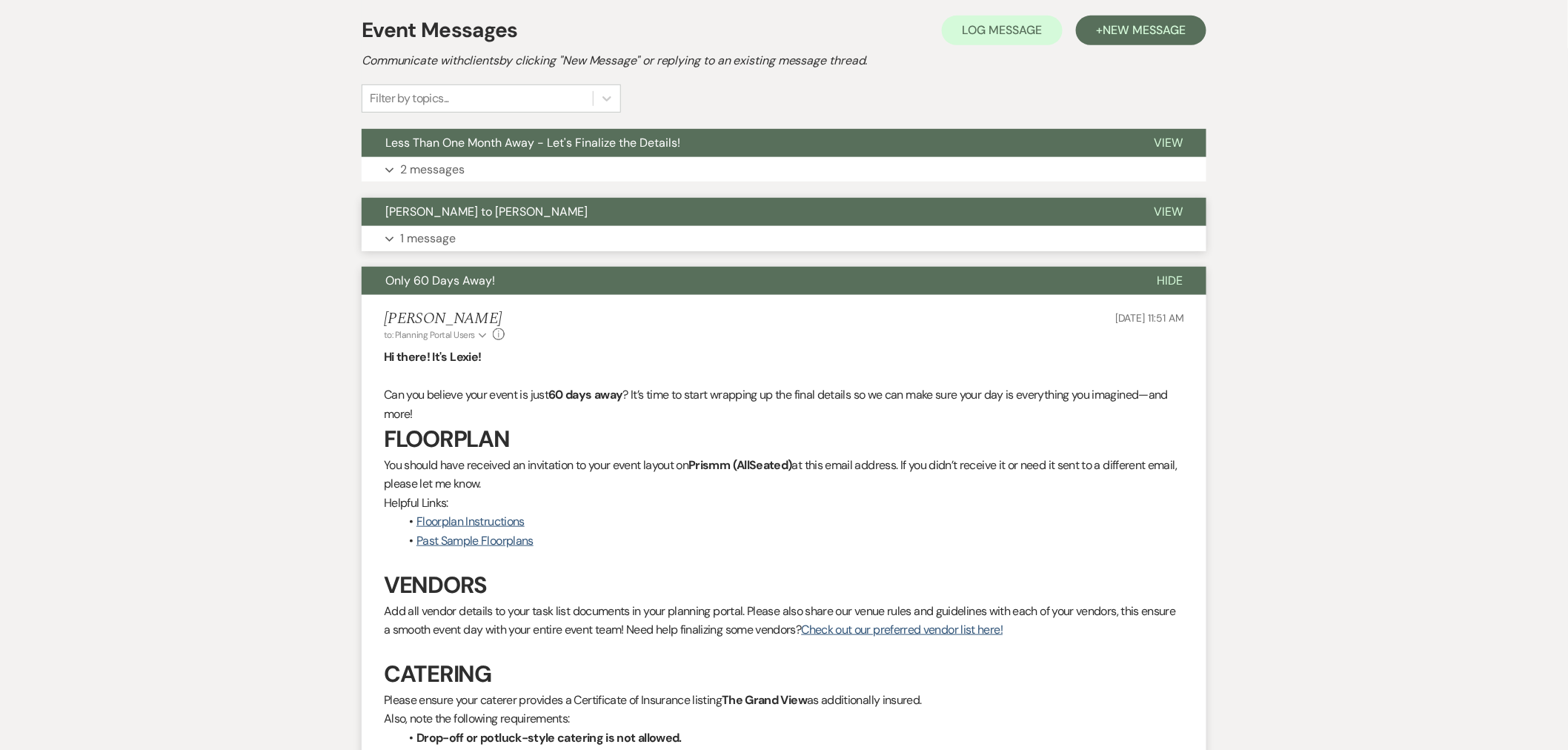
click at [431, 198] on button "[PERSON_NAME] to [PERSON_NAME]" at bounding box center [745, 212] width 768 height 28
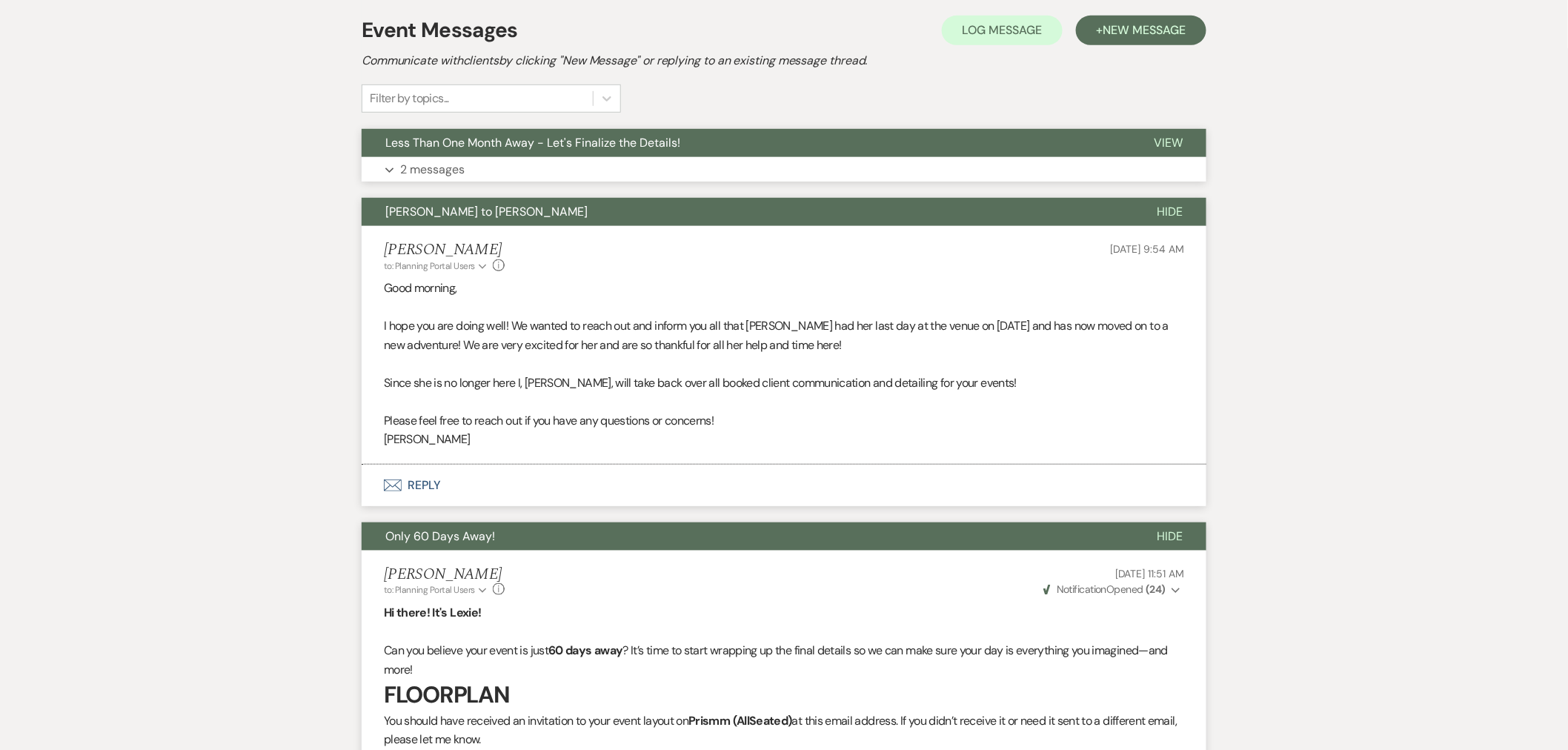
click at [450, 160] on p "2 messages" at bounding box center [432, 170] width 64 height 19
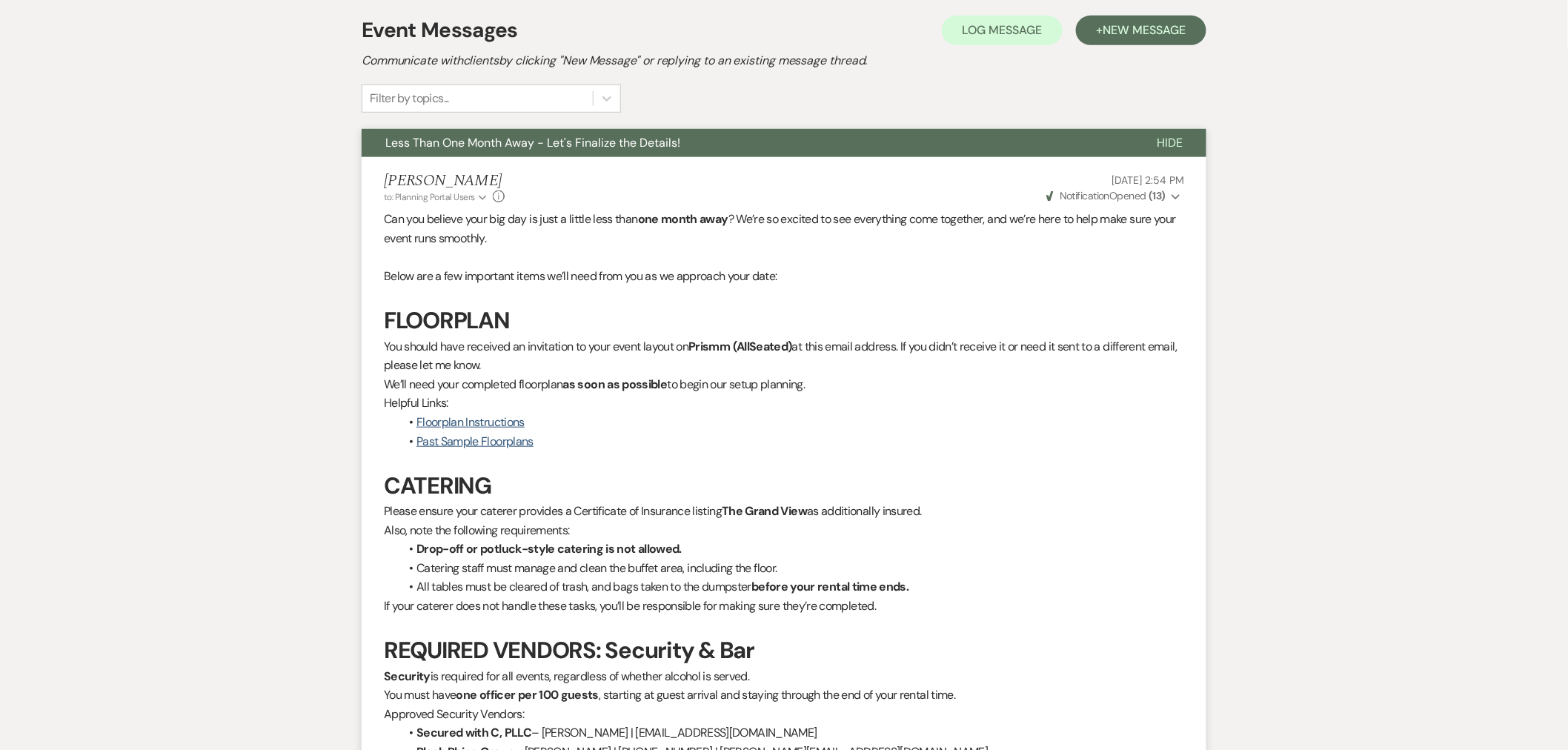
scroll to position [165, 0]
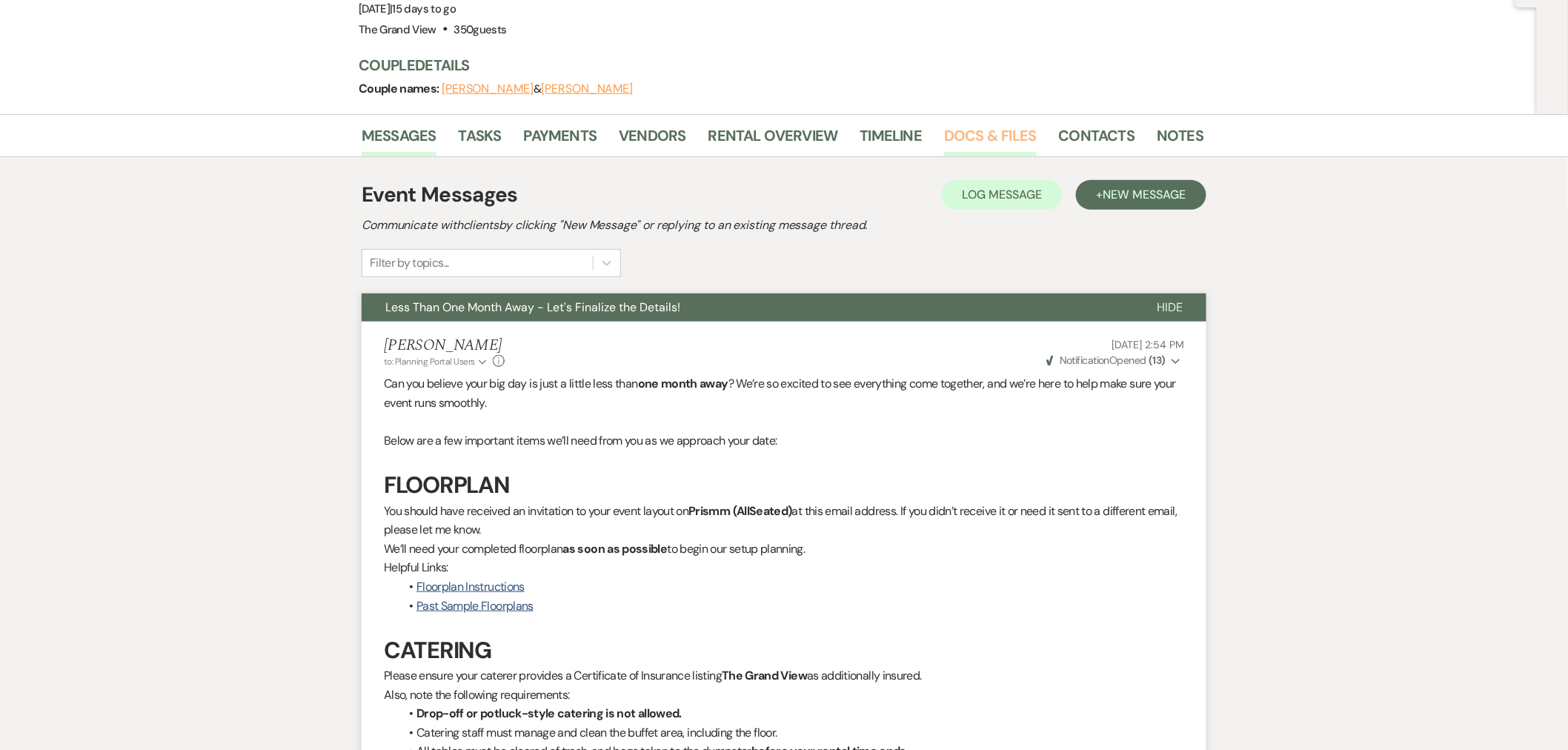
click at [1005, 124] on link "Docs & Files" at bounding box center [990, 140] width 92 height 33
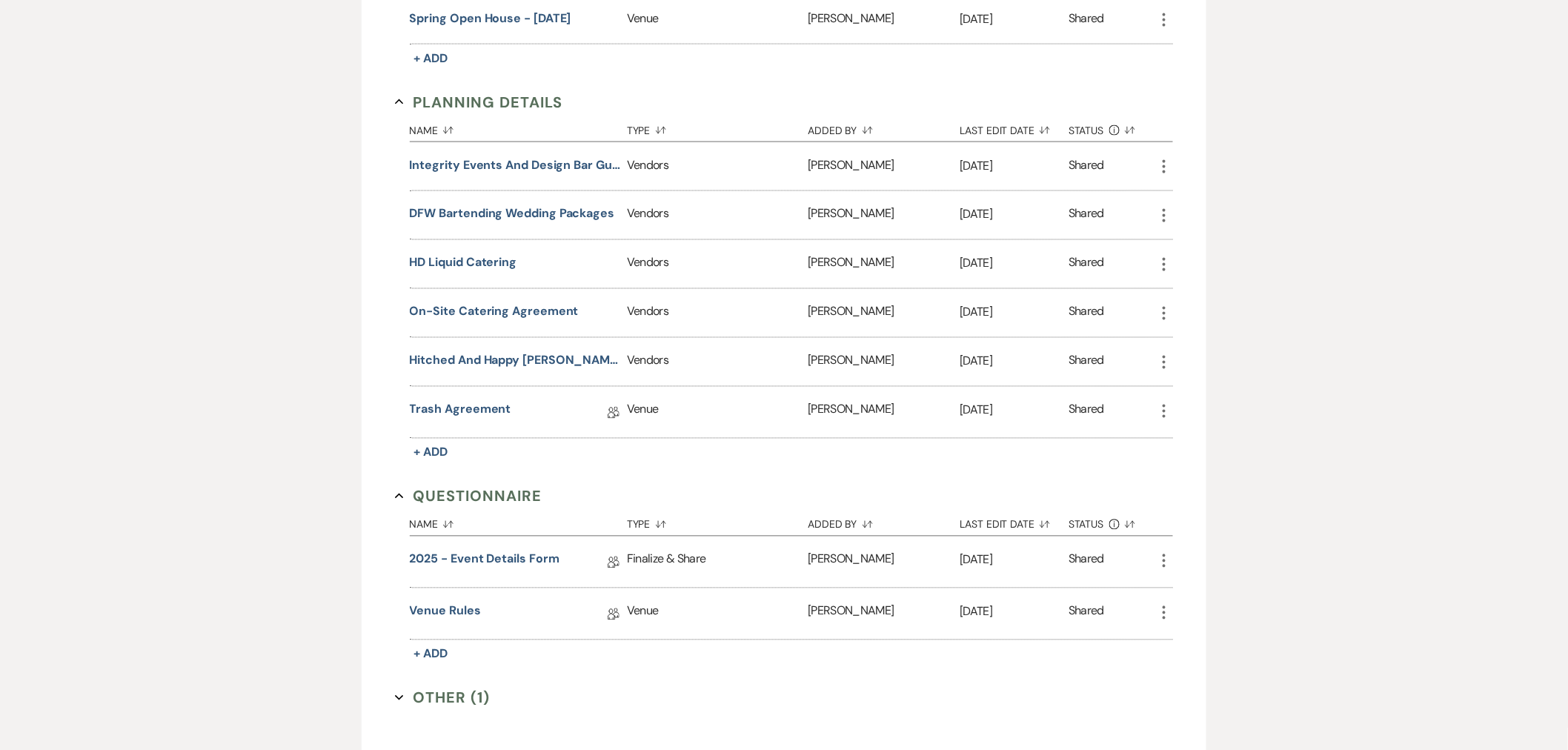
scroll to position [988, 0]
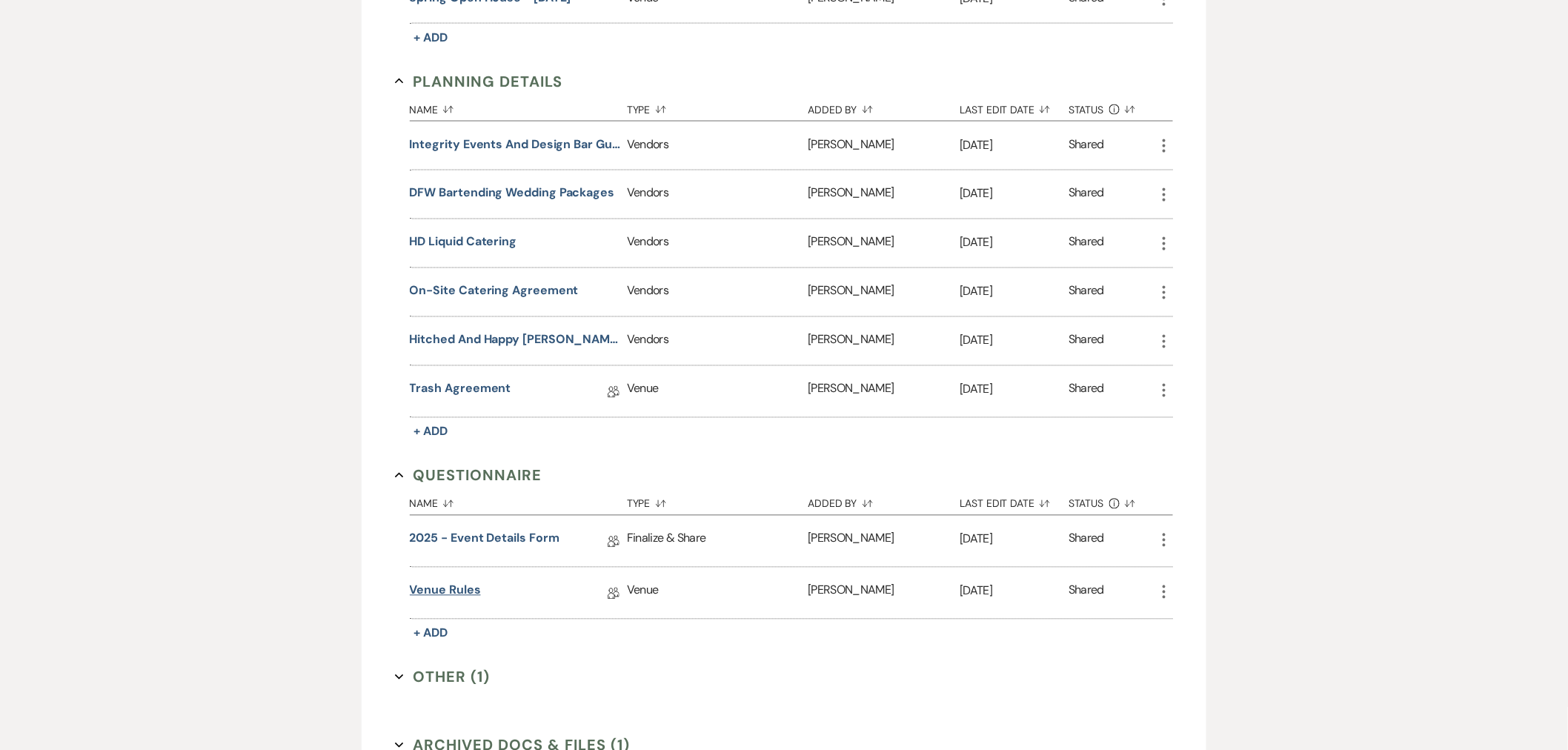
click at [455, 582] on link "Venue Rules" at bounding box center [445, 594] width 71 height 23
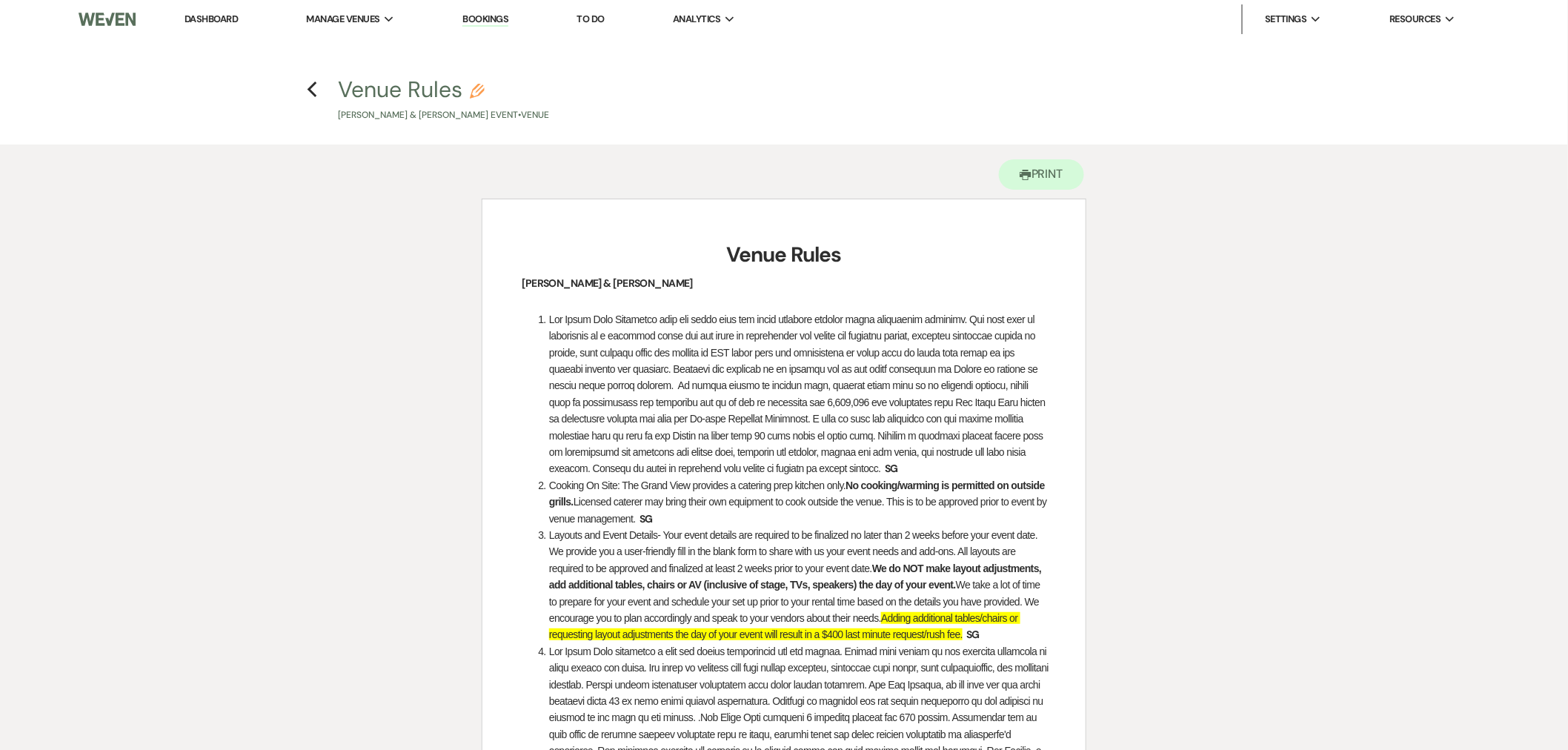
click at [322, 95] on h4 "Previous Venue Rules Pencil Samuel Gyamfi & Akosua Ntim's Event • Venue" at bounding box center [784, 98] width 1067 height 48
click at [313, 100] on h4 "Previous Venue Rules Pencil Samuel Gyamfi & Akosua Ntim's Event • Venue" at bounding box center [784, 98] width 1067 height 48
click at [313, 93] on use "button" at bounding box center [312, 90] width 10 height 16
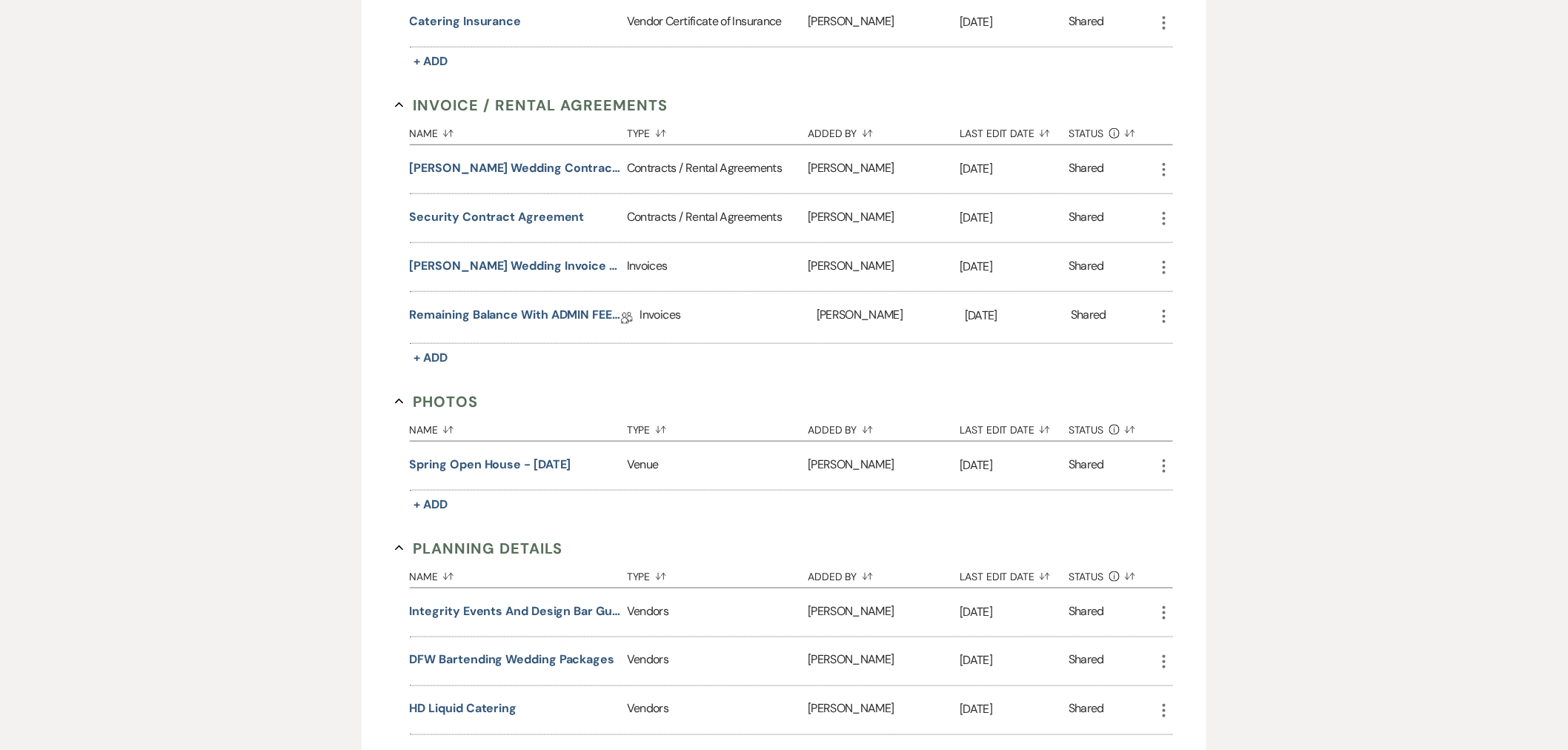
scroll to position [824, 0]
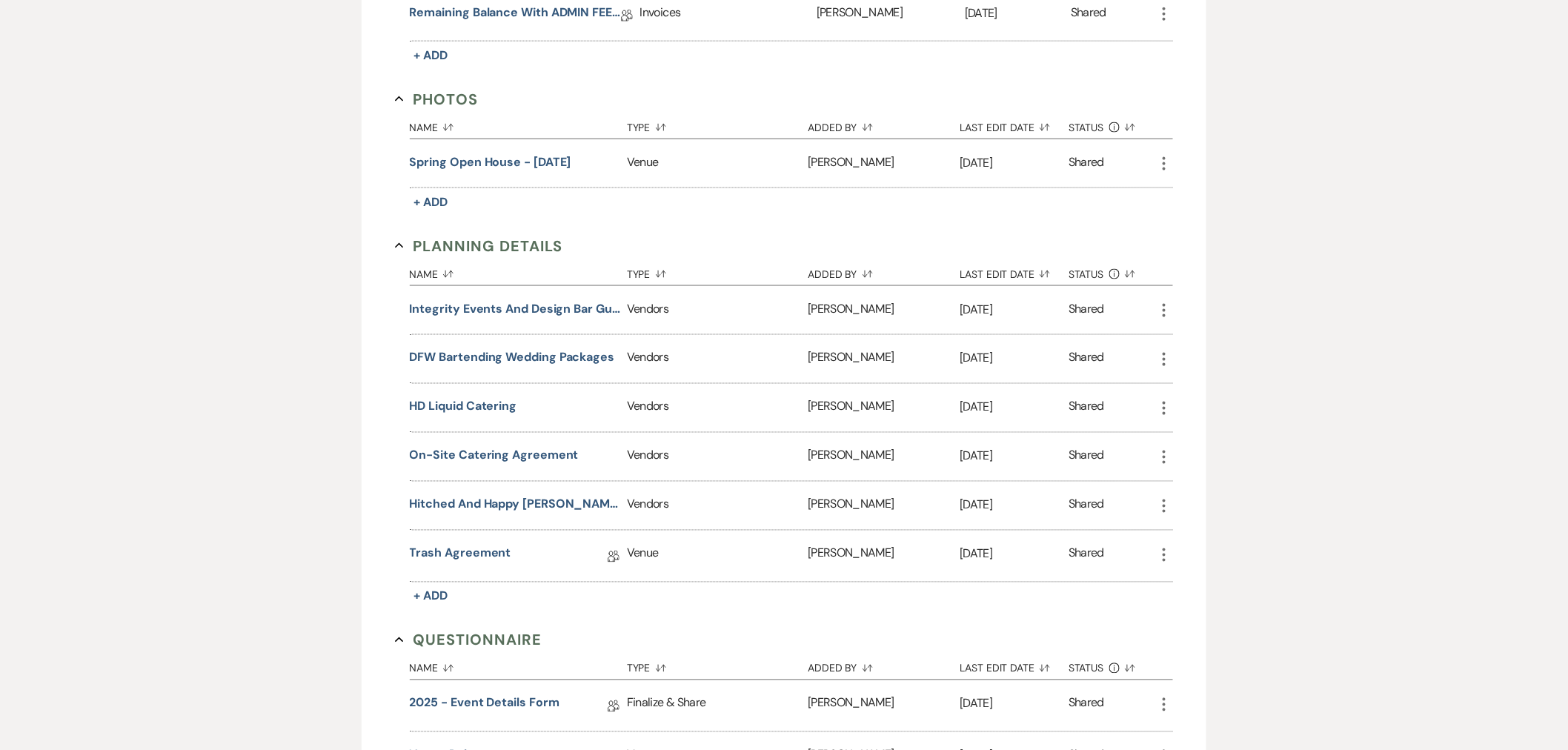
click at [461, 747] on link "Venue Rules" at bounding box center [445, 758] width 71 height 23
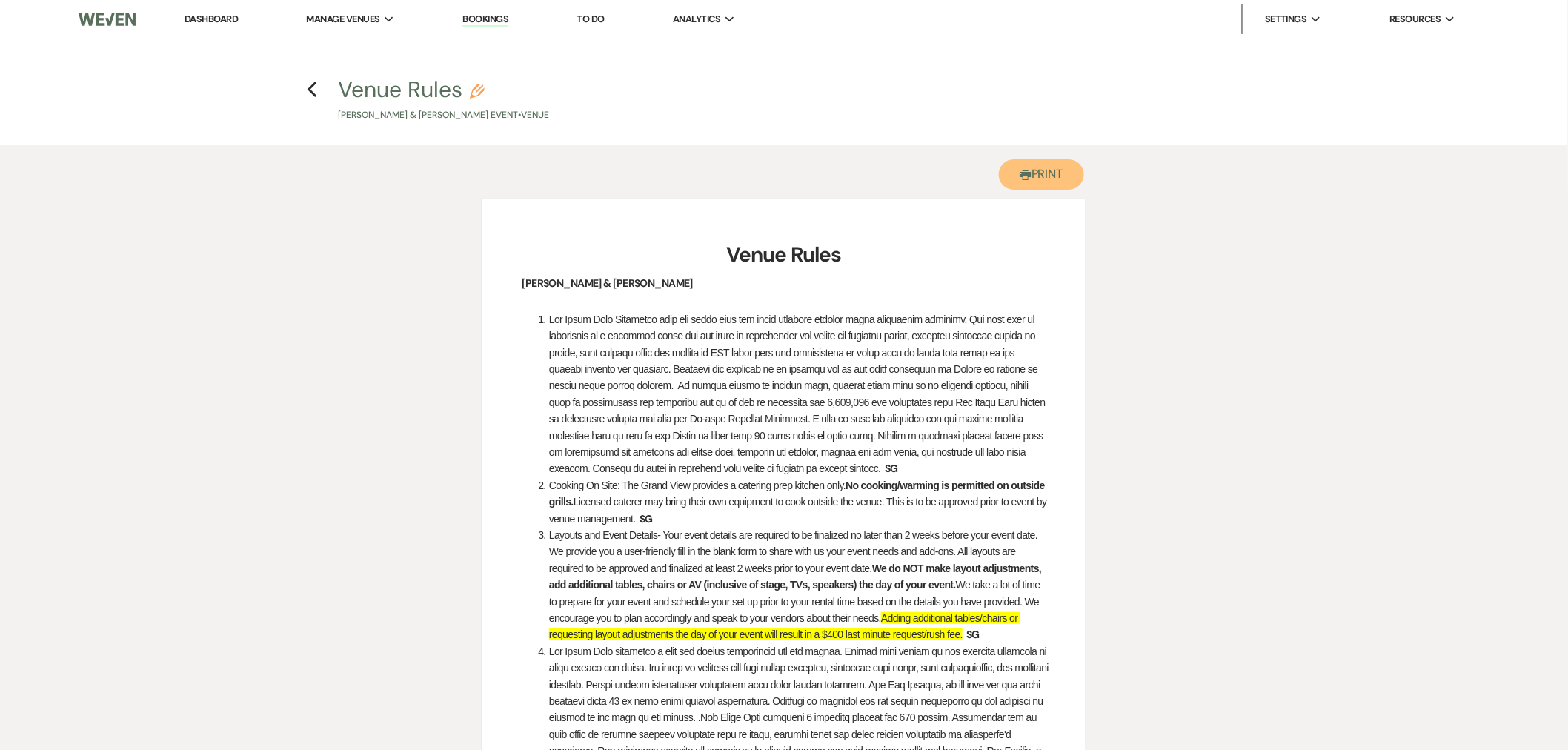
drag, startPoint x: 1021, startPoint y: 180, endPoint x: 1281, endPoint y: 639, distance: 527.5
click at [1021, 180] on use "button" at bounding box center [1026, 175] width 12 height 10
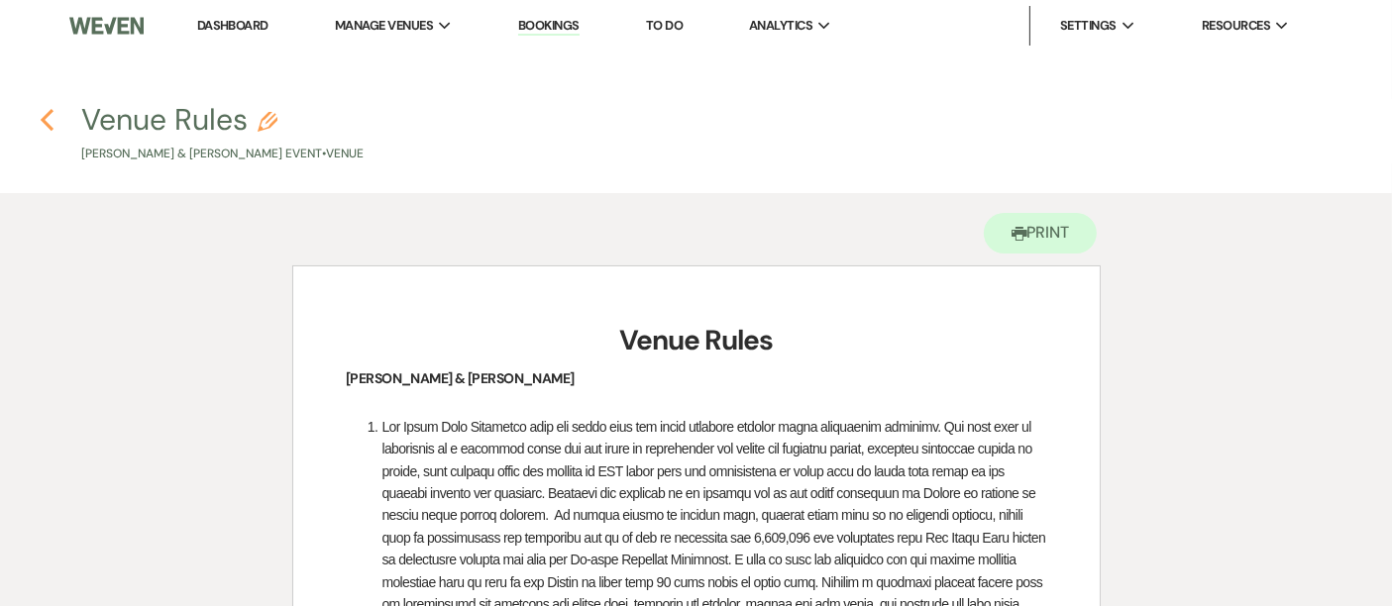
click at [42, 120] on use "button" at bounding box center [47, 120] width 13 height 22
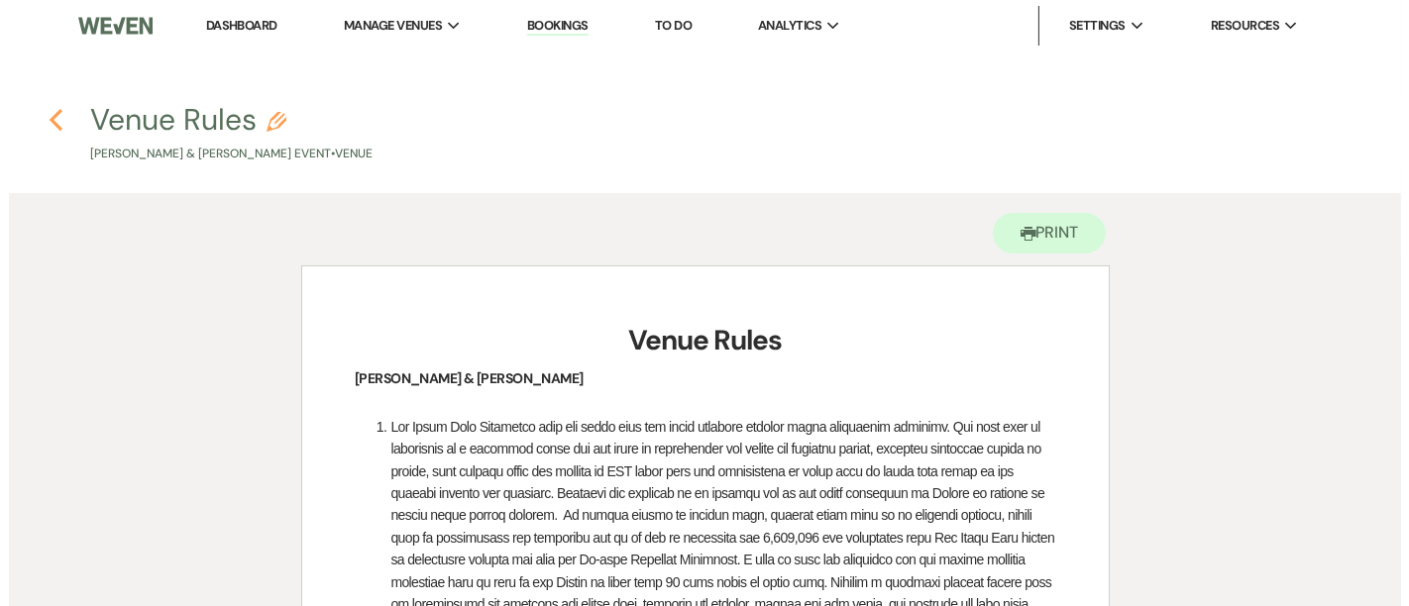
scroll to position [733, 0]
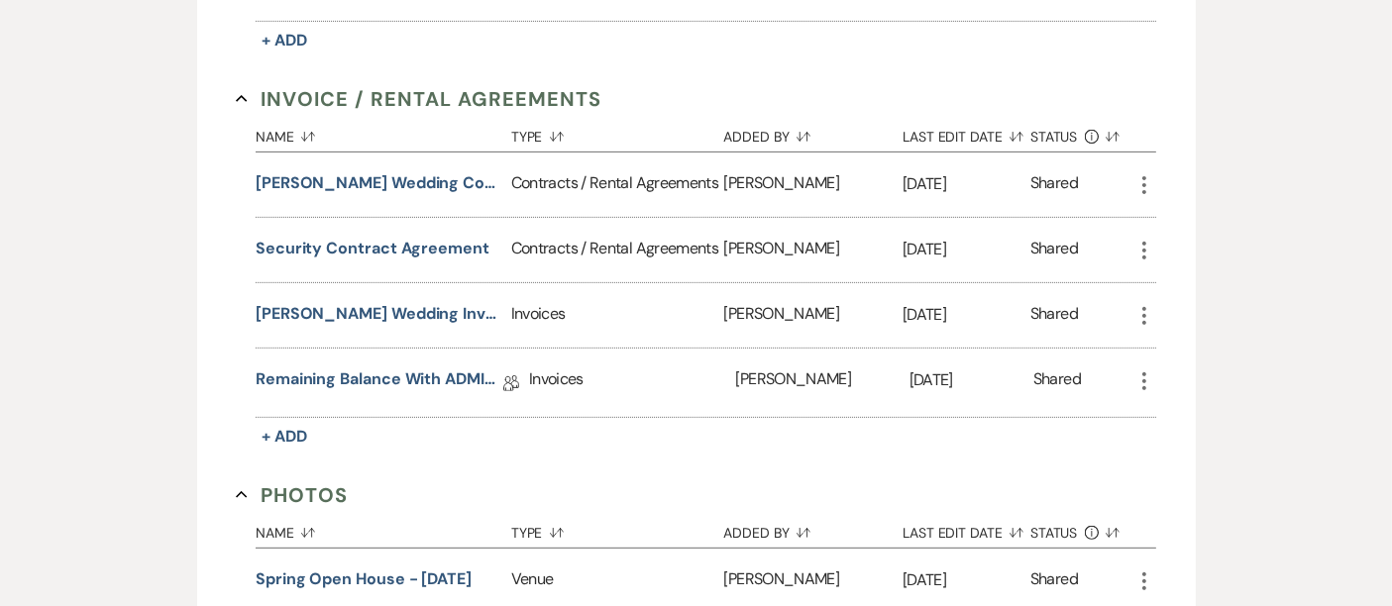
click at [441, 153] on div "Samuel Gyamfi Wedding Contract 10-4-25" at bounding box center [384, 185] width 256 height 64
click at [433, 171] on button "Samuel Gyamfi Wedding Contract 10-4-25" at bounding box center [380, 183] width 248 height 24
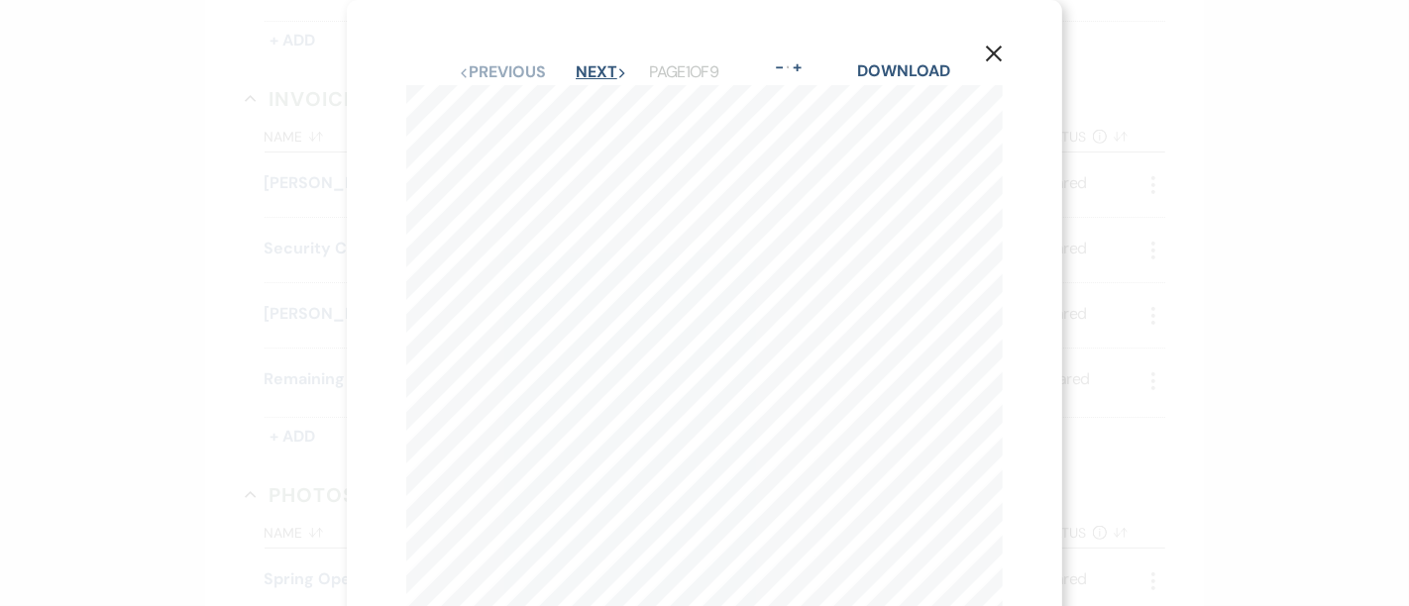
click at [596, 76] on button "Next Next" at bounding box center [602, 72] width 52 height 16
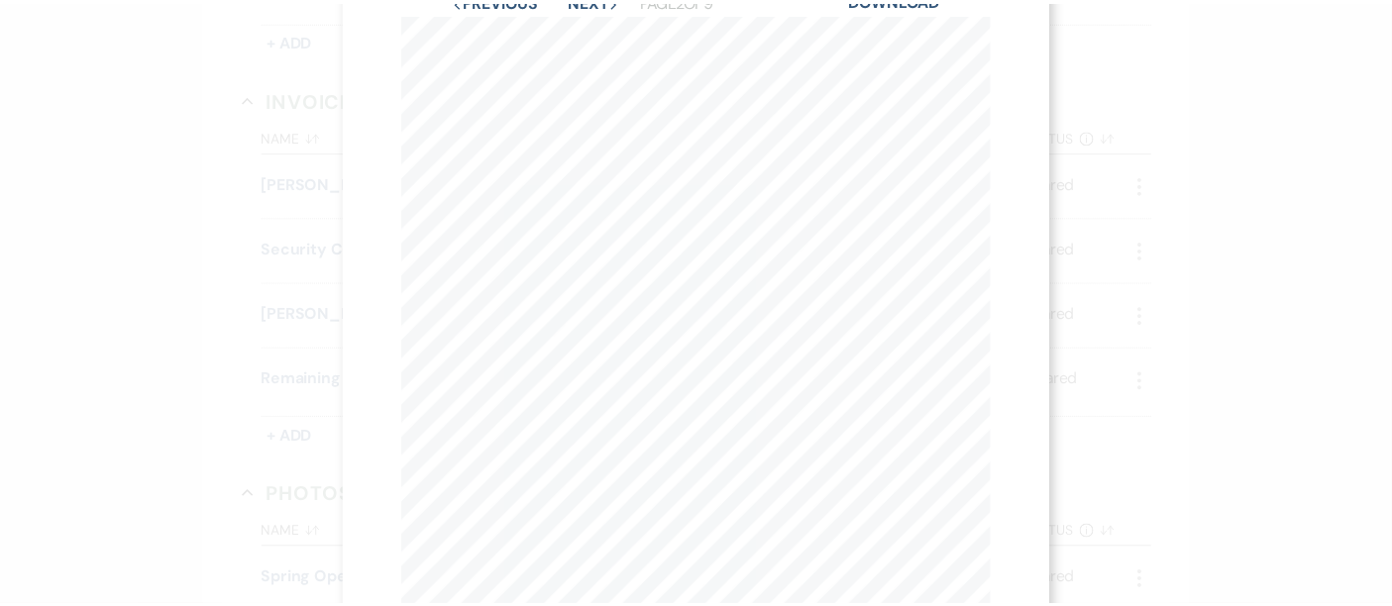
scroll to position [0, 0]
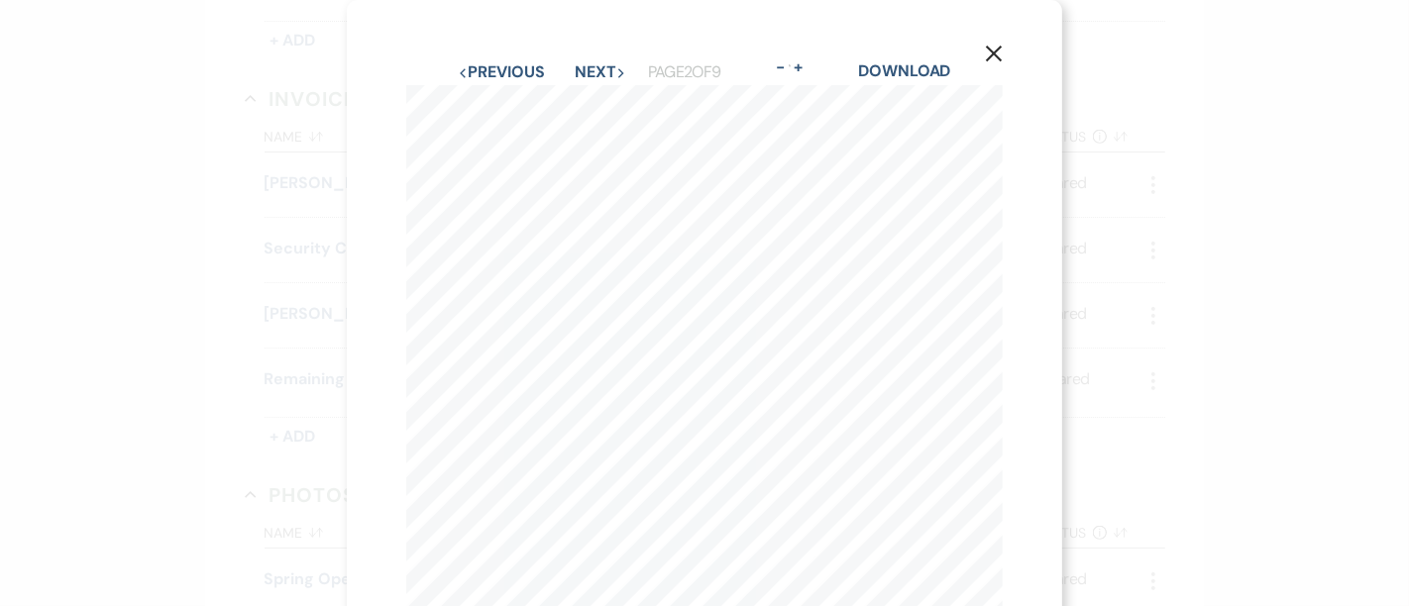
click at [993, 54] on use "button" at bounding box center [994, 54] width 16 height 16
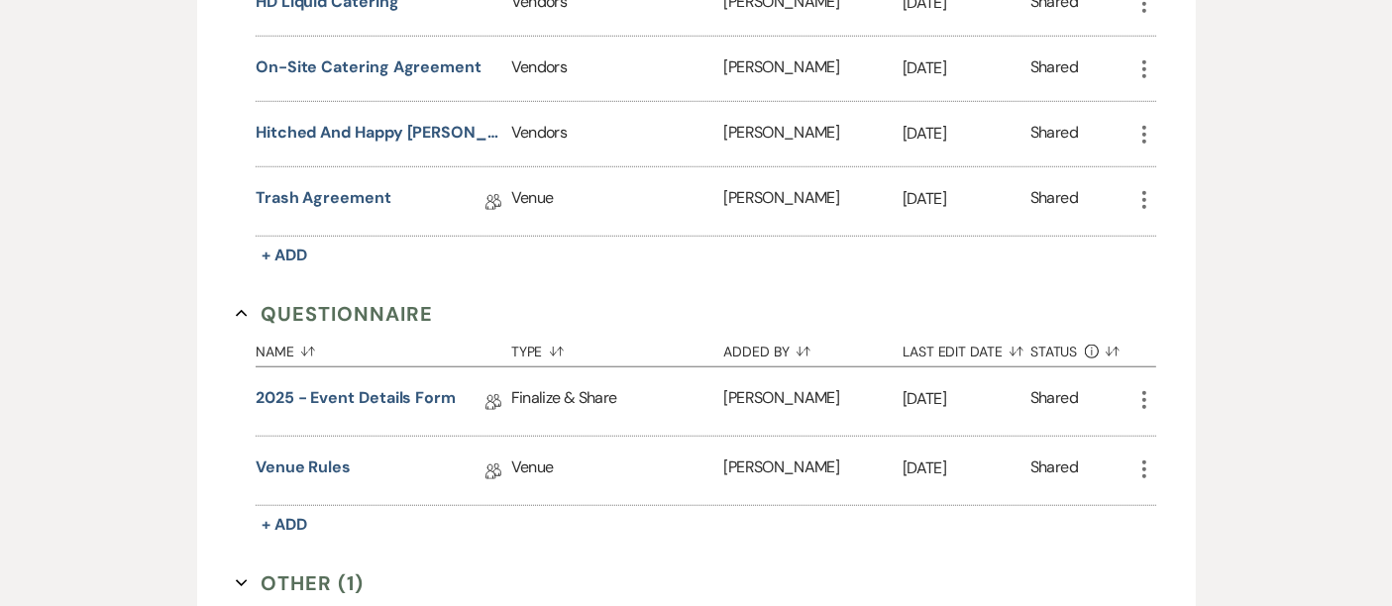
scroll to position [1741, 0]
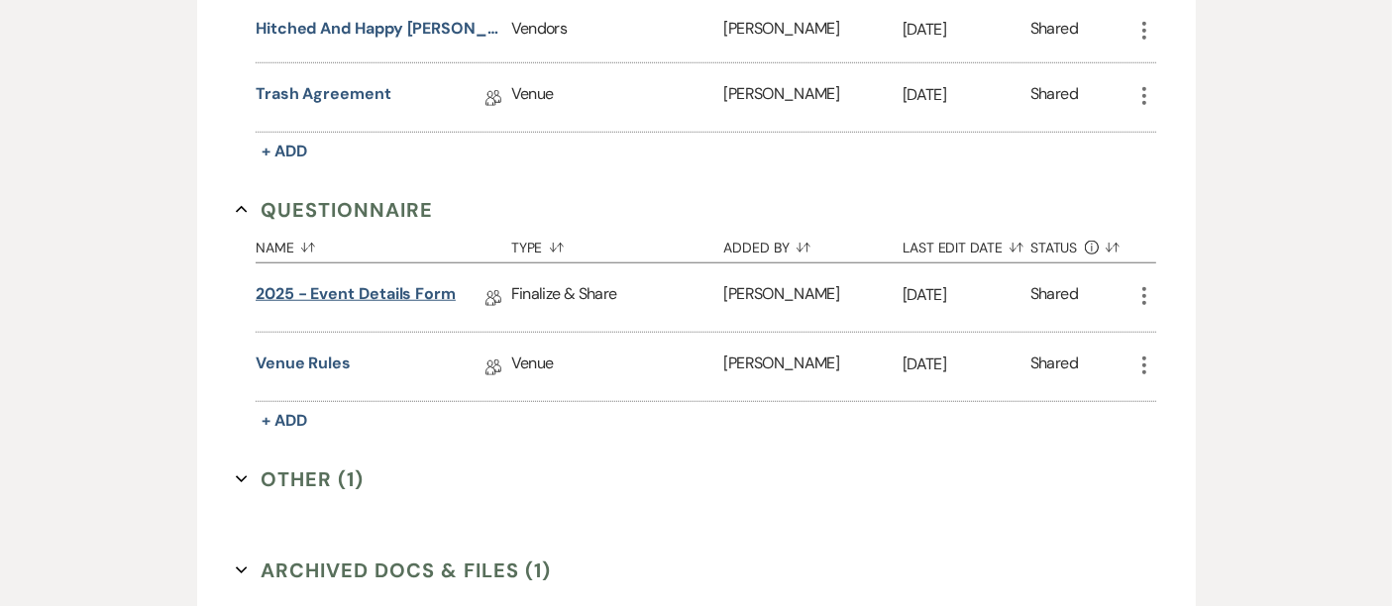
click at [411, 282] on link "2025 - Event Details Form" at bounding box center [356, 297] width 200 height 31
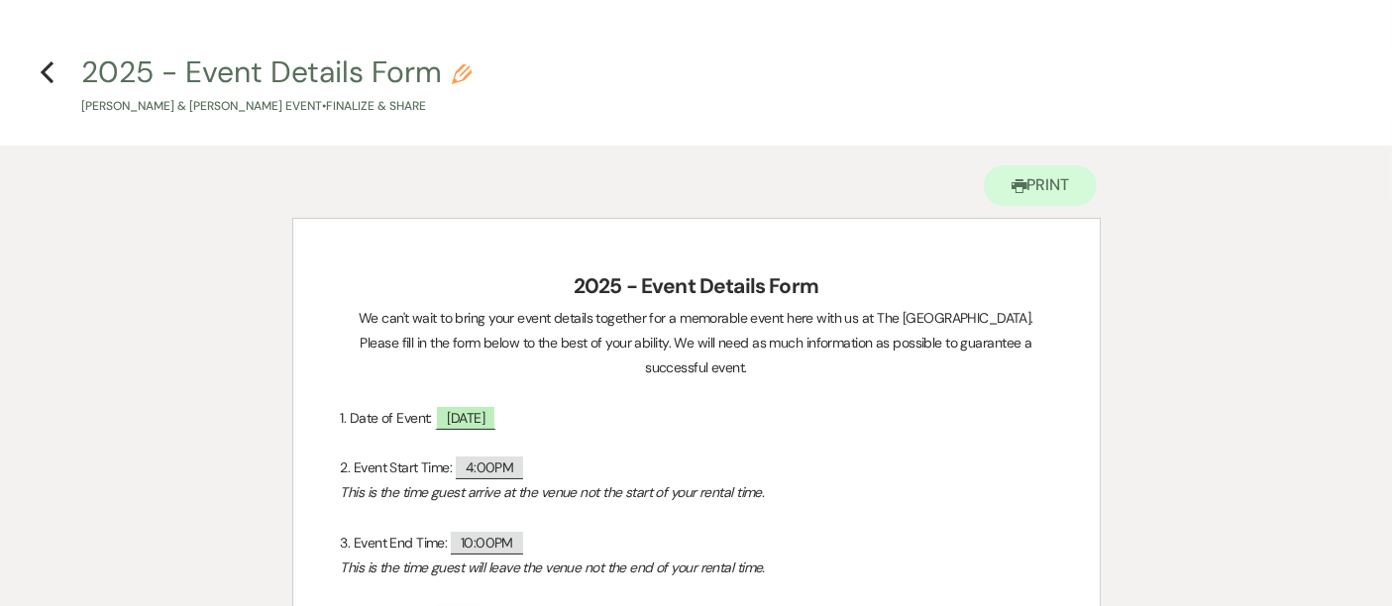
scroll to position [46, 0]
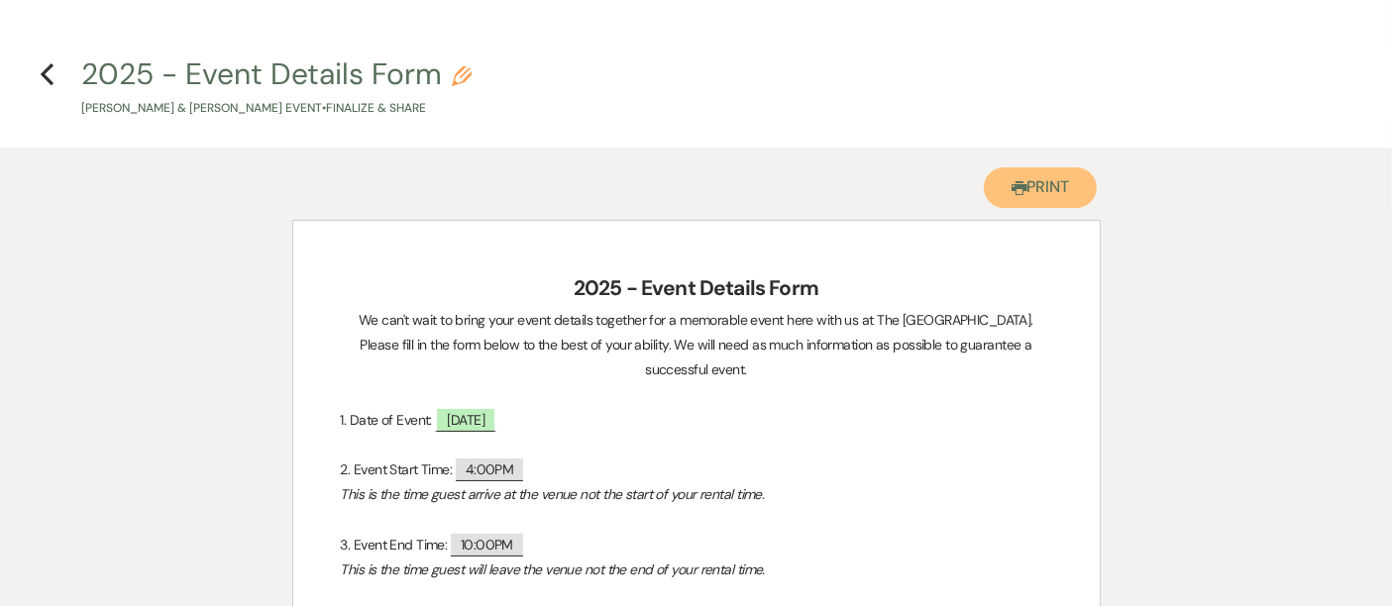
click at [1072, 190] on button "Printer Print" at bounding box center [1041, 187] width 114 height 41
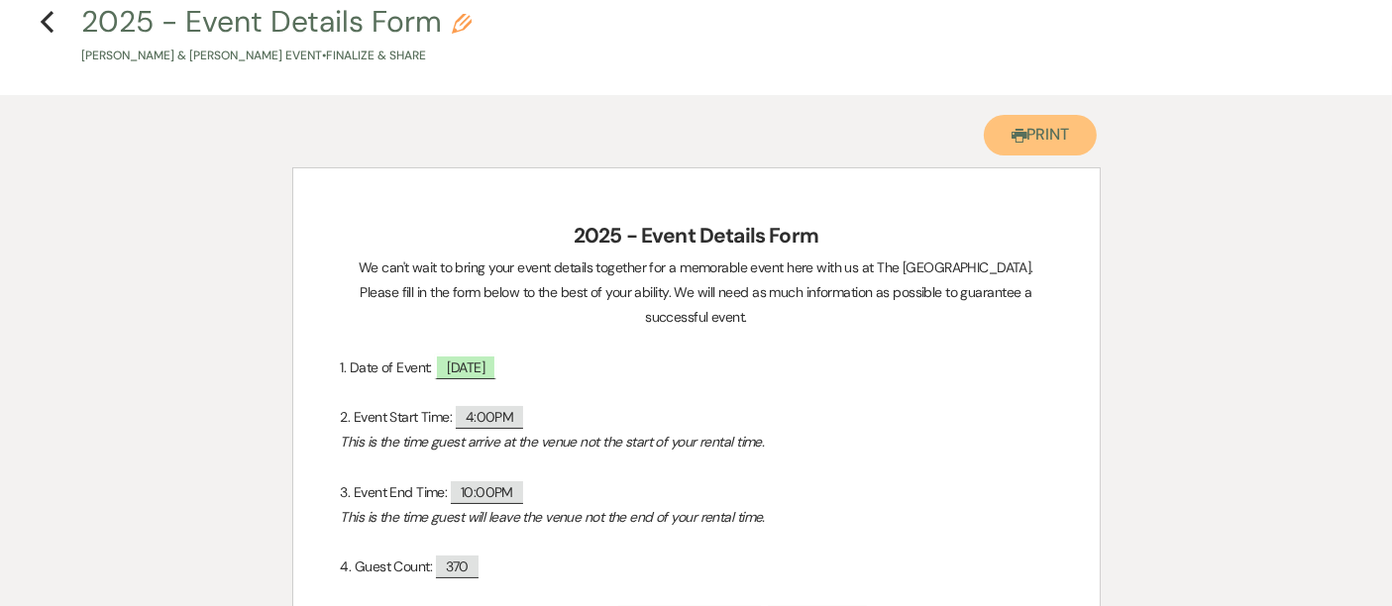
scroll to position [112, 0]
